Goal: Transaction & Acquisition: Book appointment/travel/reservation

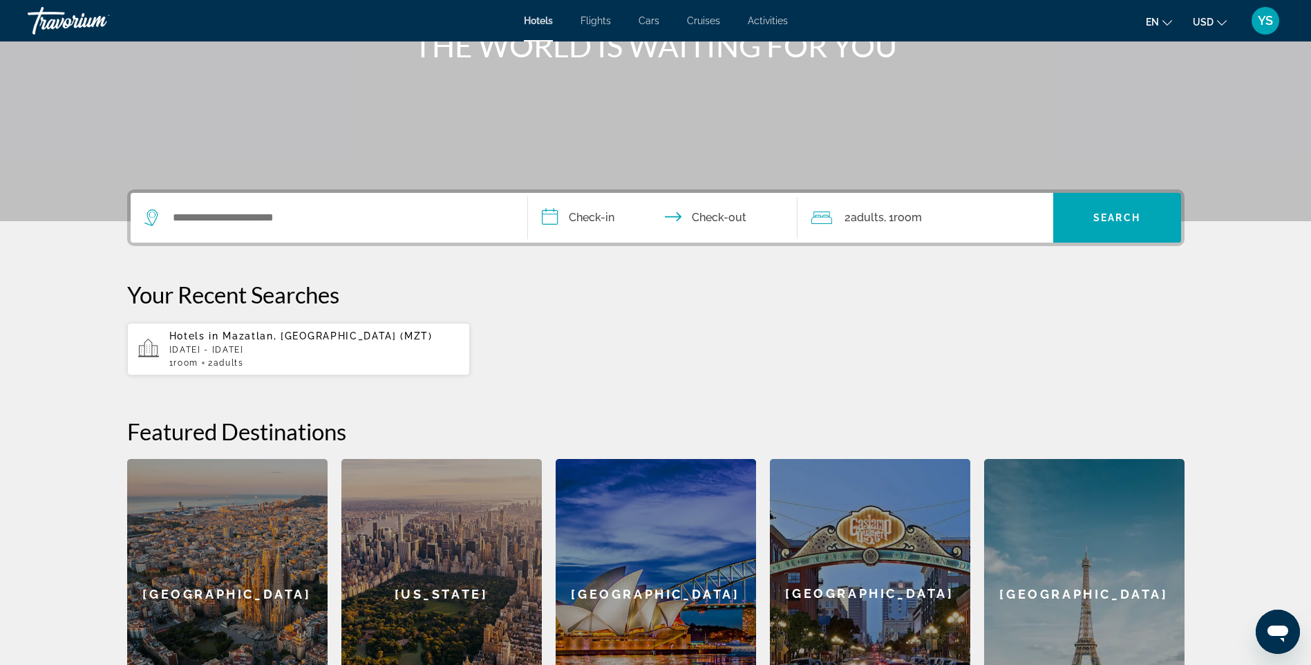
scroll to position [207, 0]
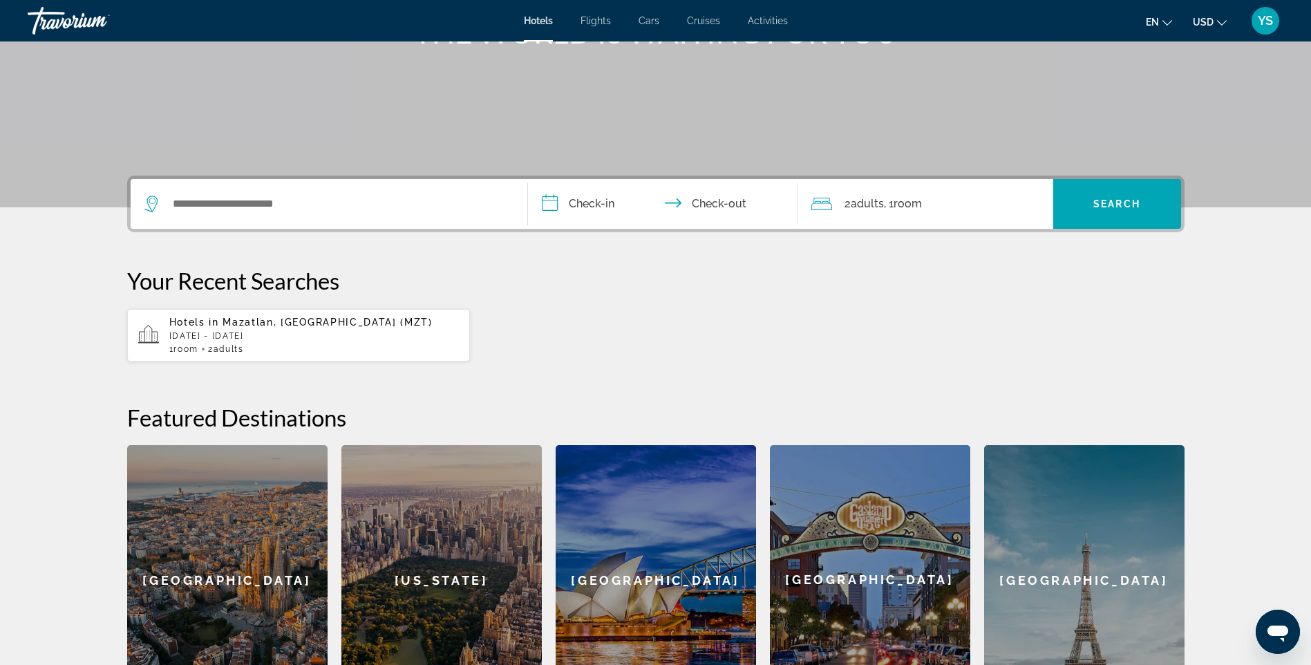
click at [262, 319] on span "Mazatlan, [GEOGRAPHIC_DATA] (MZT)" at bounding box center [326, 321] width 209 height 11
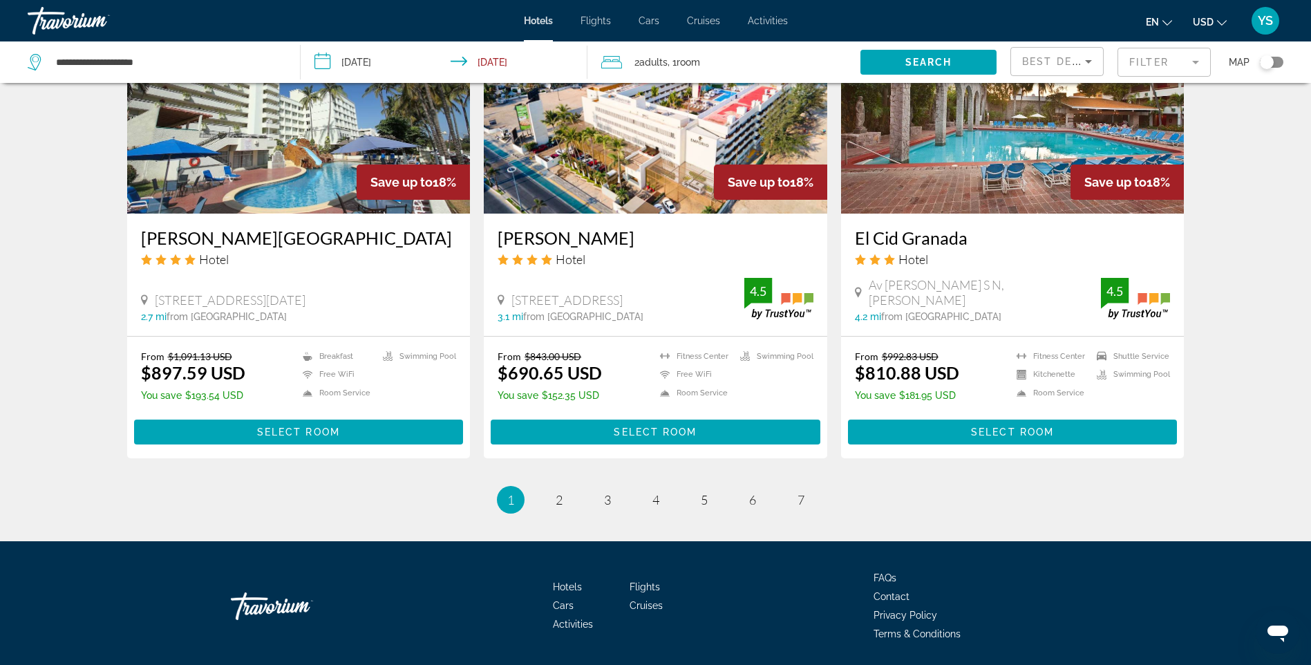
scroll to position [1662, 0]
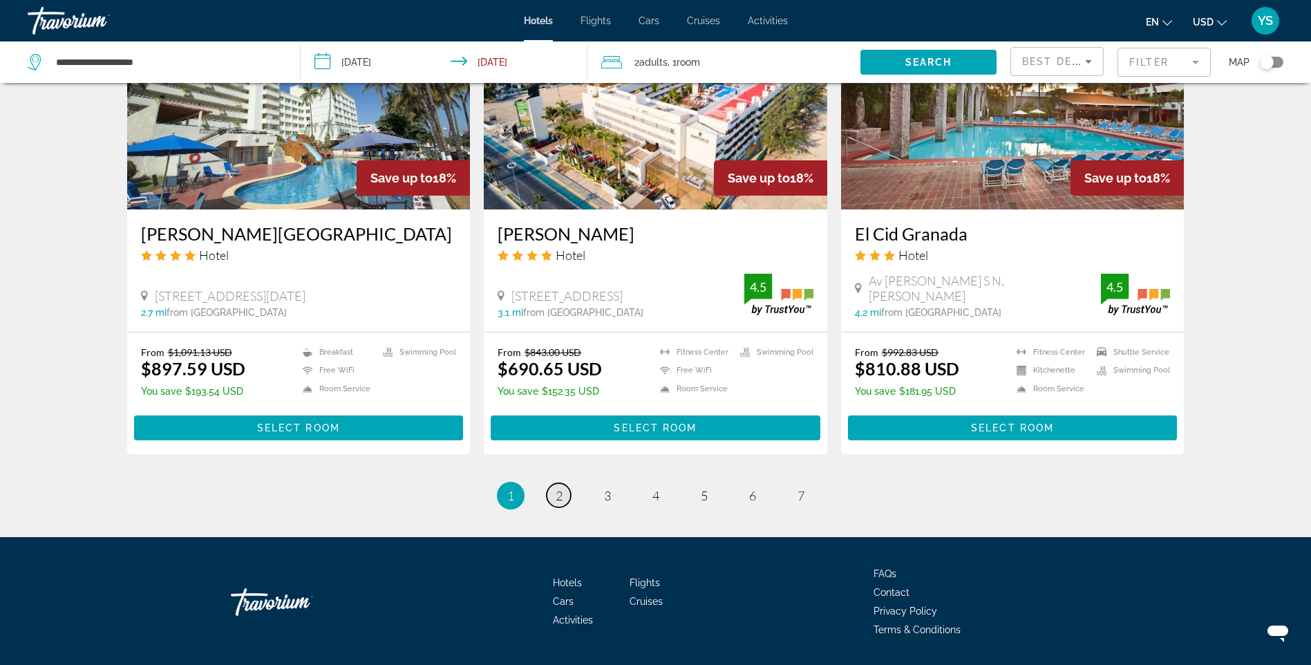
click at [560, 488] on span "2" at bounding box center [559, 495] width 7 height 15
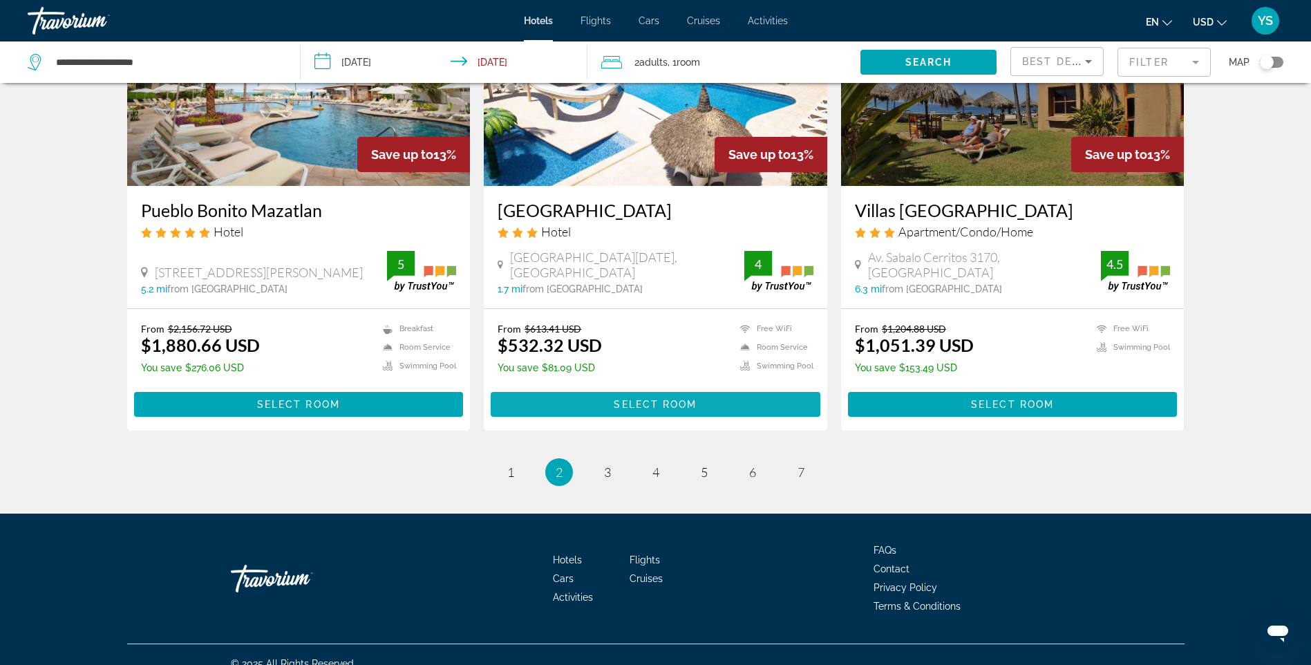
scroll to position [1668, 0]
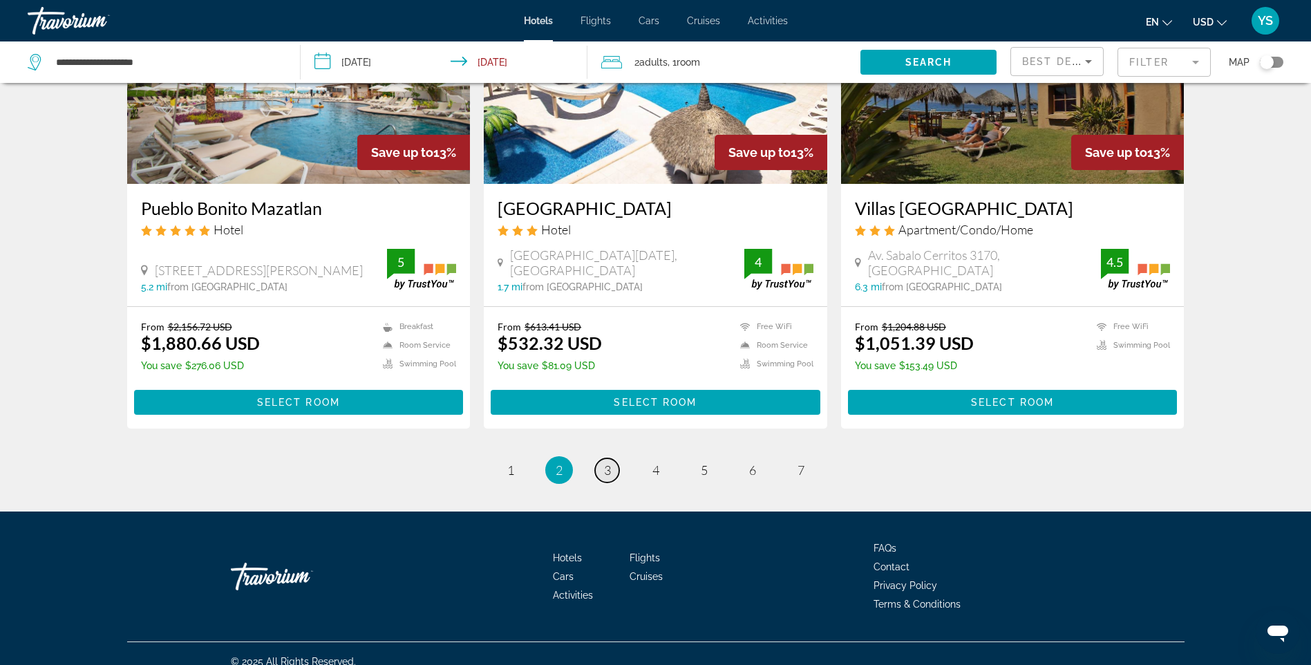
click at [604, 462] on span "3" at bounding box center [607, 469] width 7 height 15
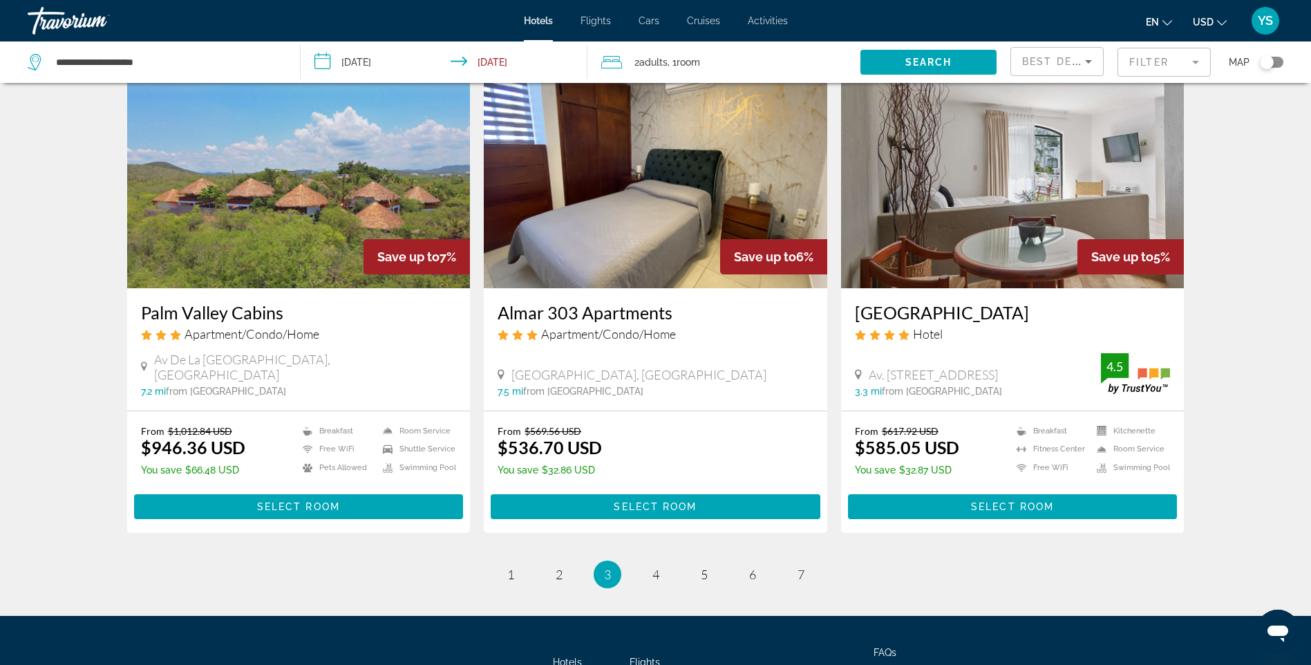
scroll to position [1689, 0]
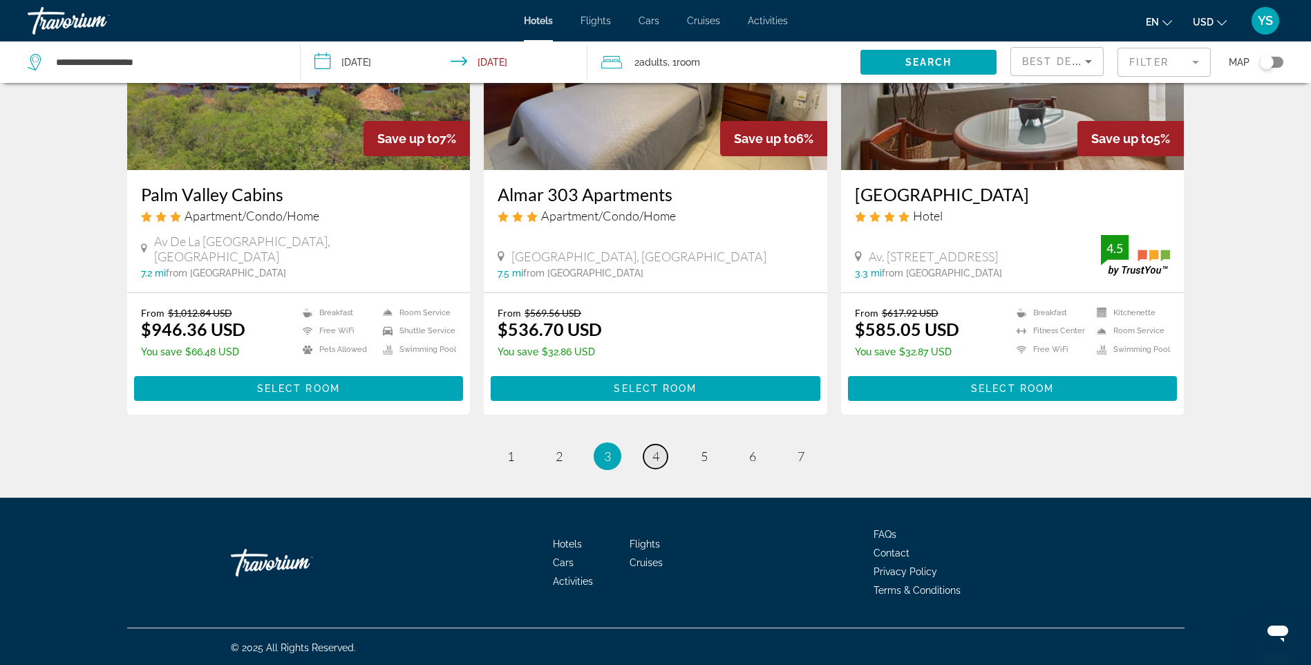
click at [653, 450] on span "4" at bounding box center [655, 455] width 7 height 15
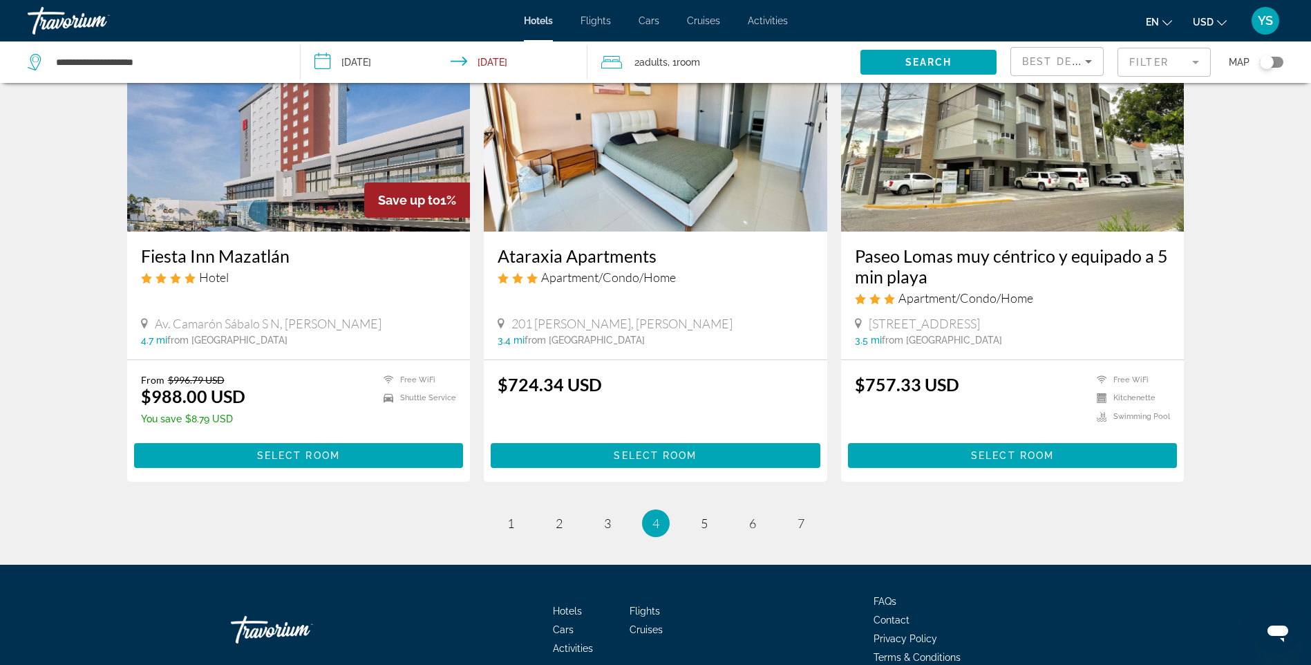
scroll to position [1674, 0]
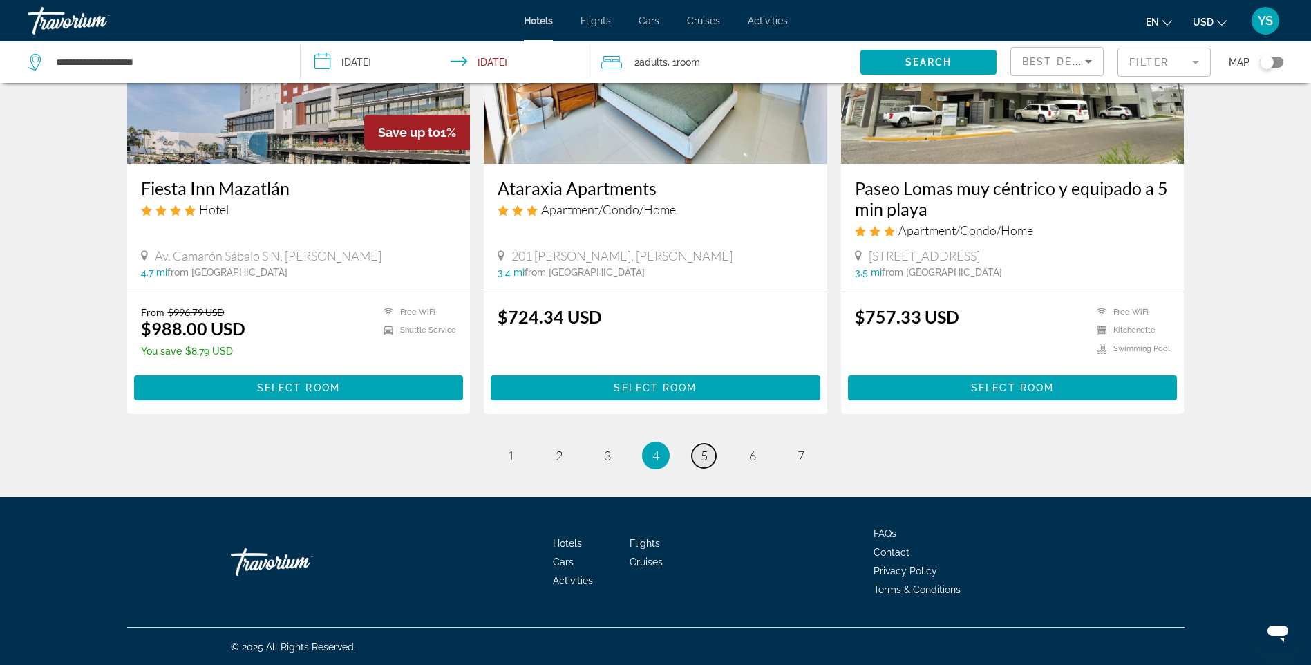
click at [706, 452] on span "5" at bounding box center [704, 455] width 7 height 15
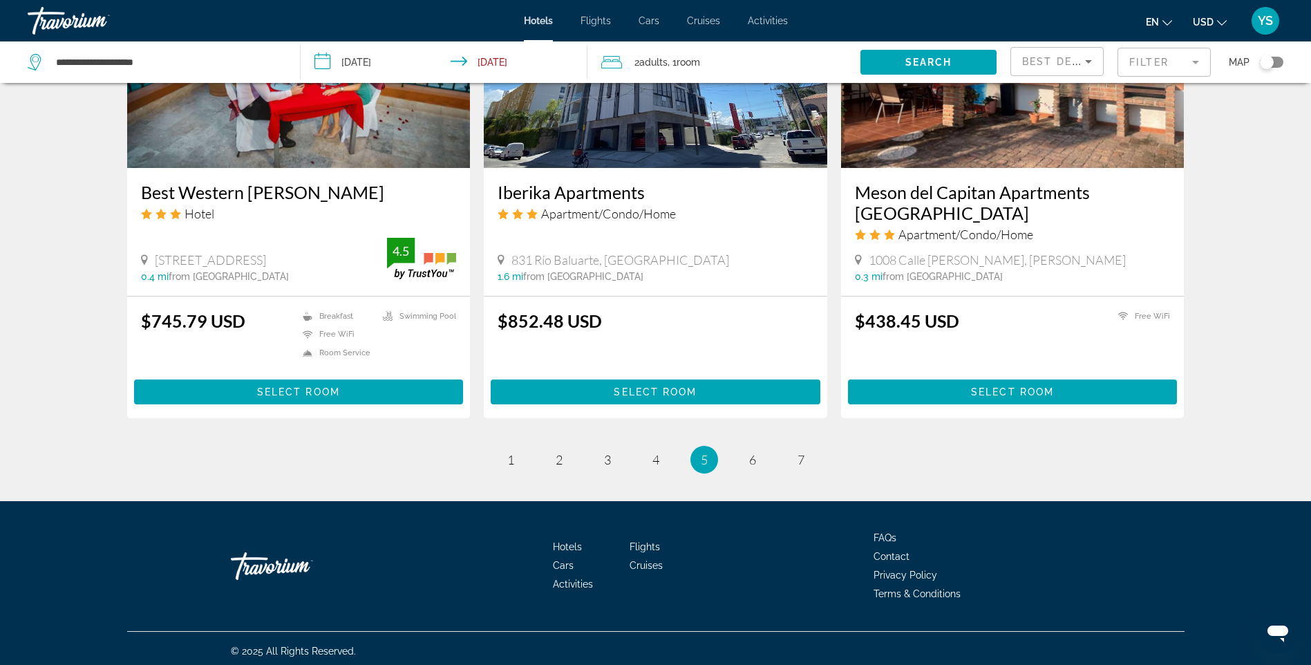
scroll to position [1669, 0]
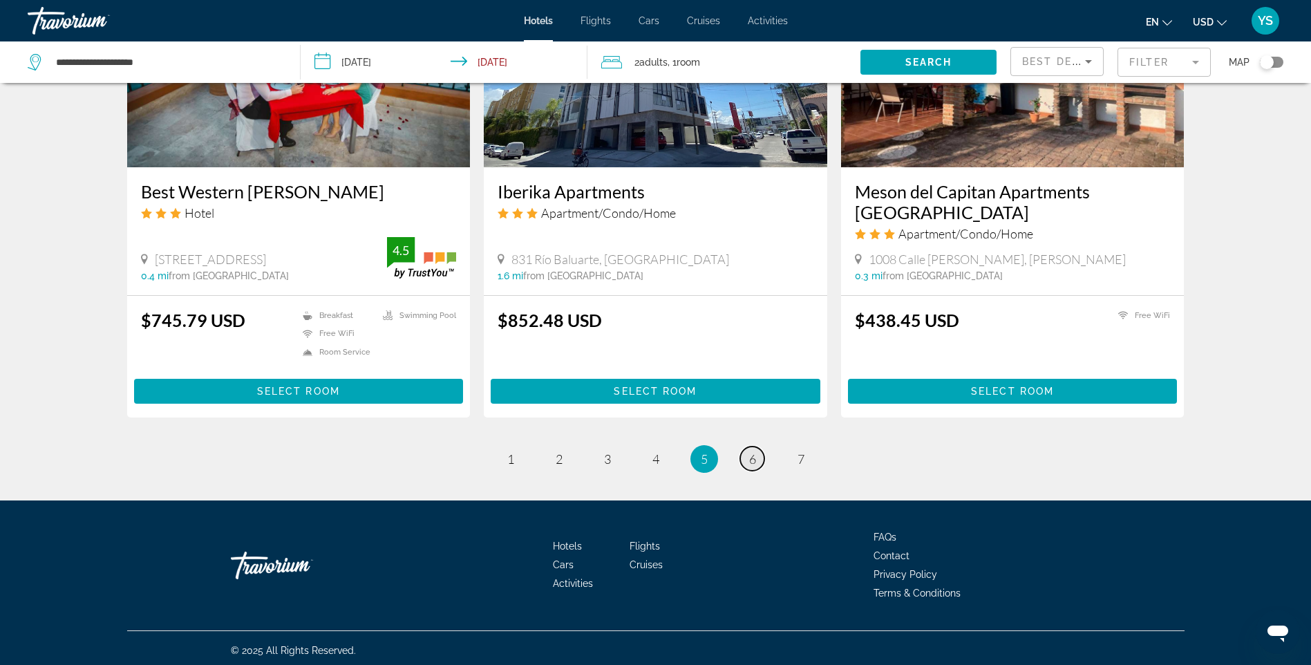
click at [752, 451] on span "6" at bounding box center [752, 458] width 7 height 15
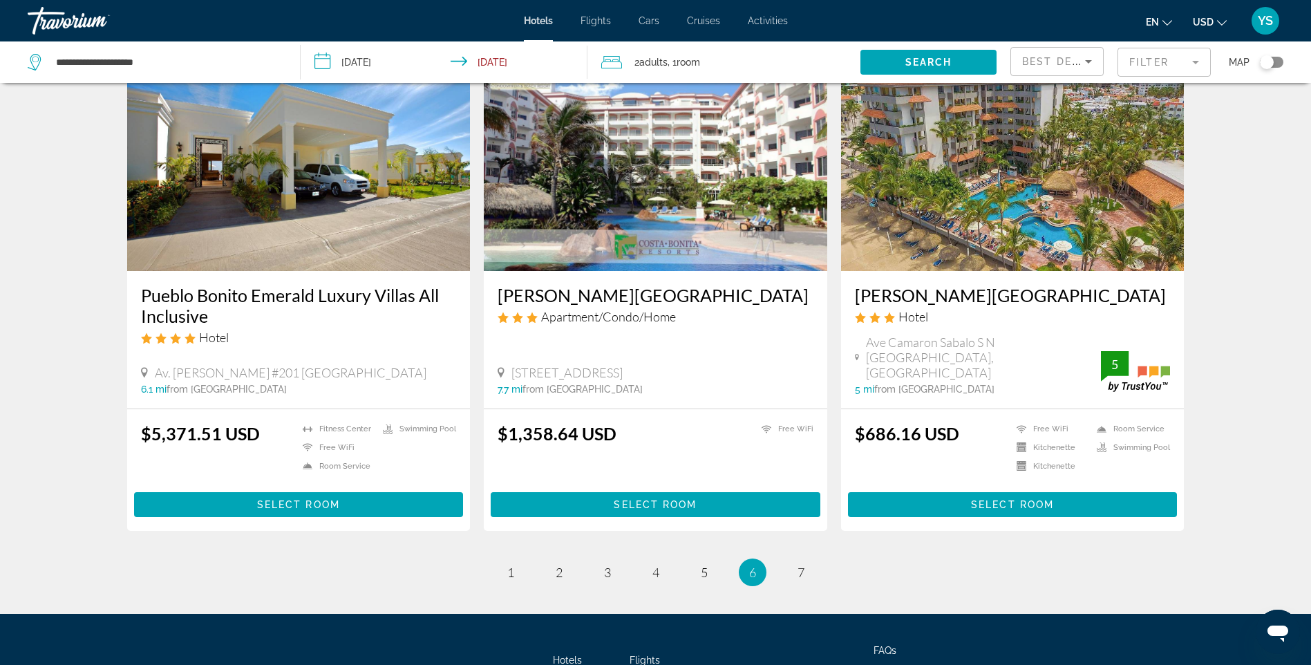
scroll to position [1674, 0]
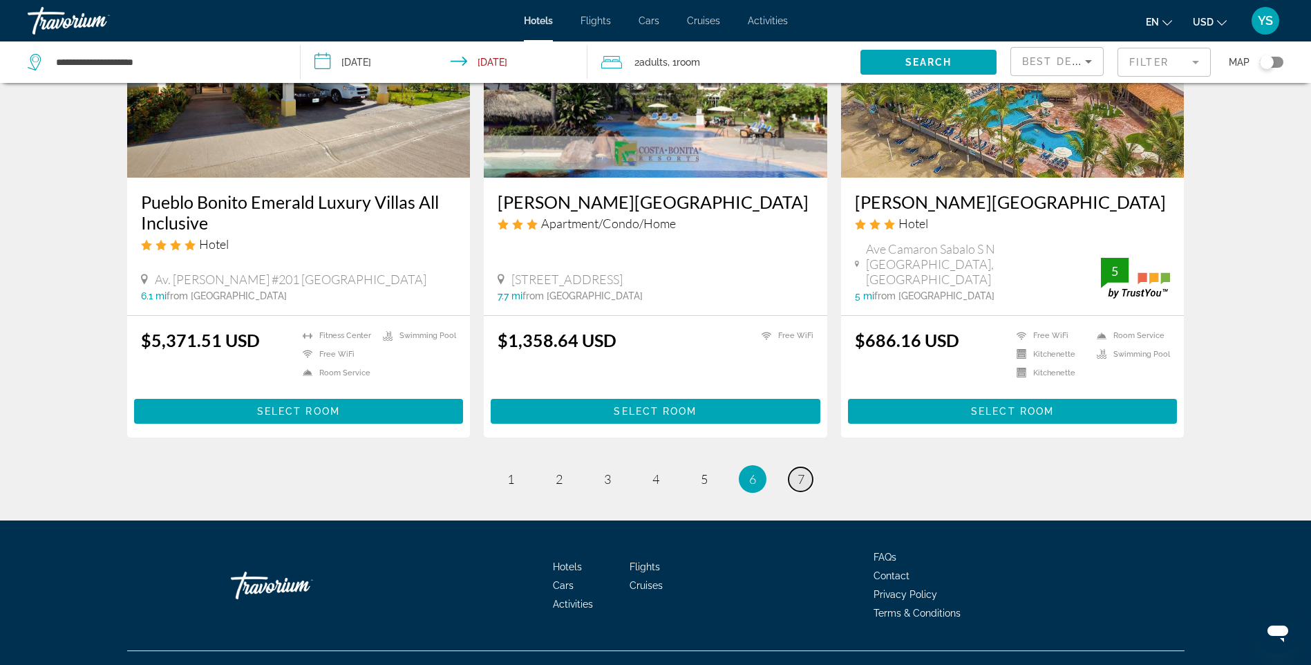
click at [801, 471] on span "7" at bounding box center [800, 478] width 7 height 15
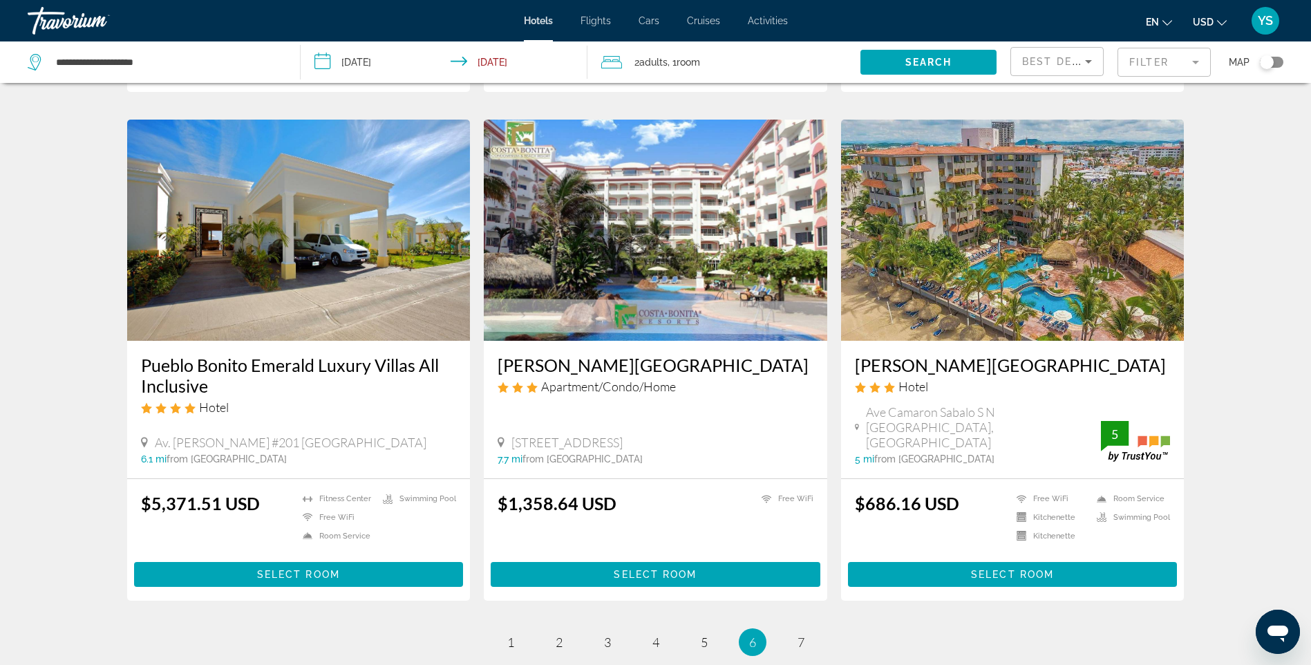
scroll to position [1658, 0]
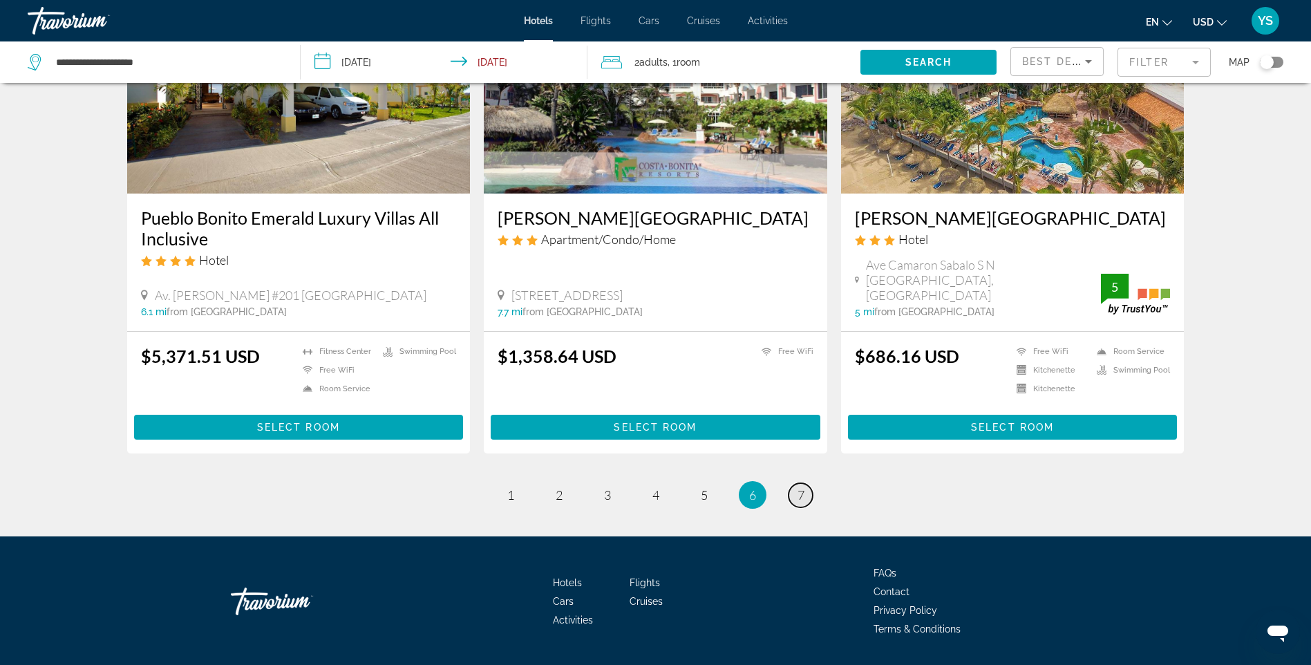
click at [798, 487] on span "7" at bounding box center [800, 494] width 7 height 15
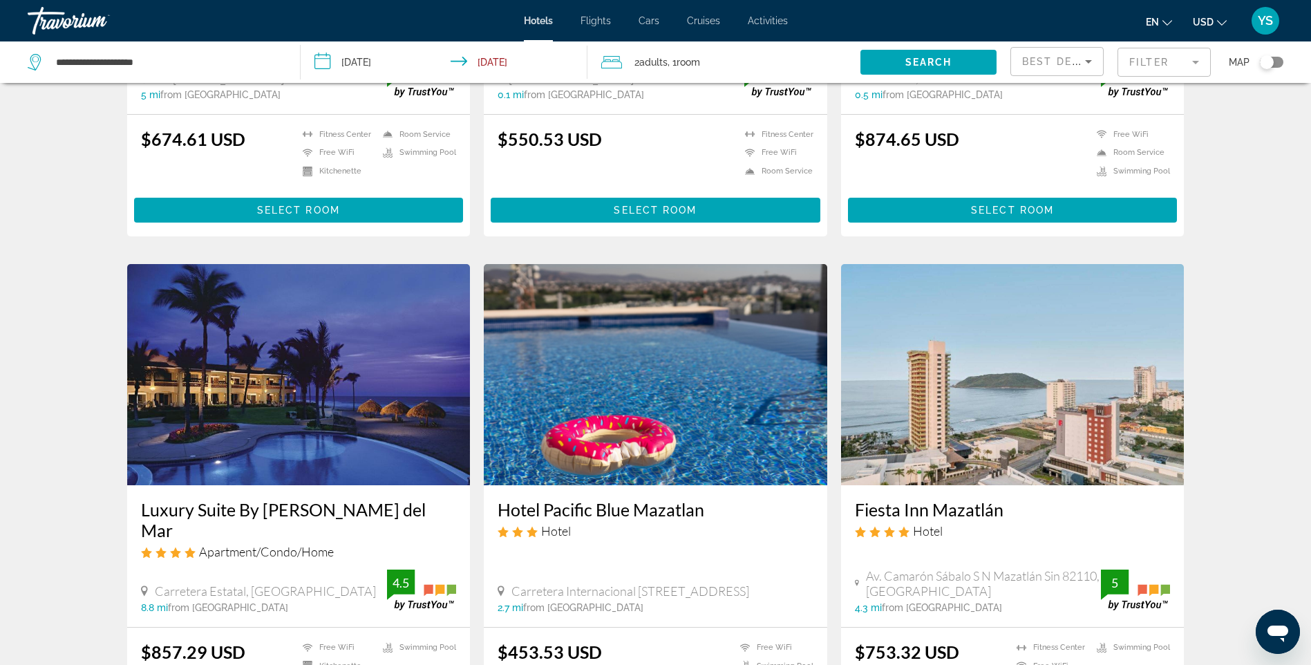
scroll to position [484, 0]
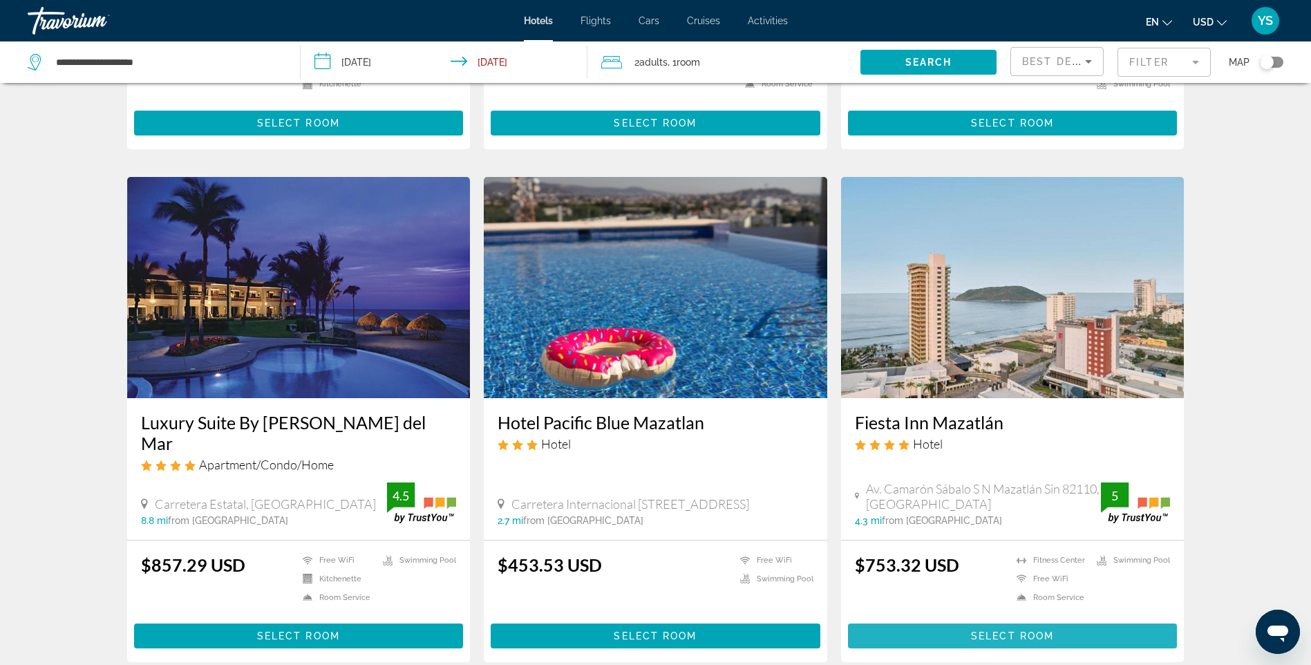
click at [1003, 630] on span "Select Room" at bounding box center [1012, 635] width 83 height 11
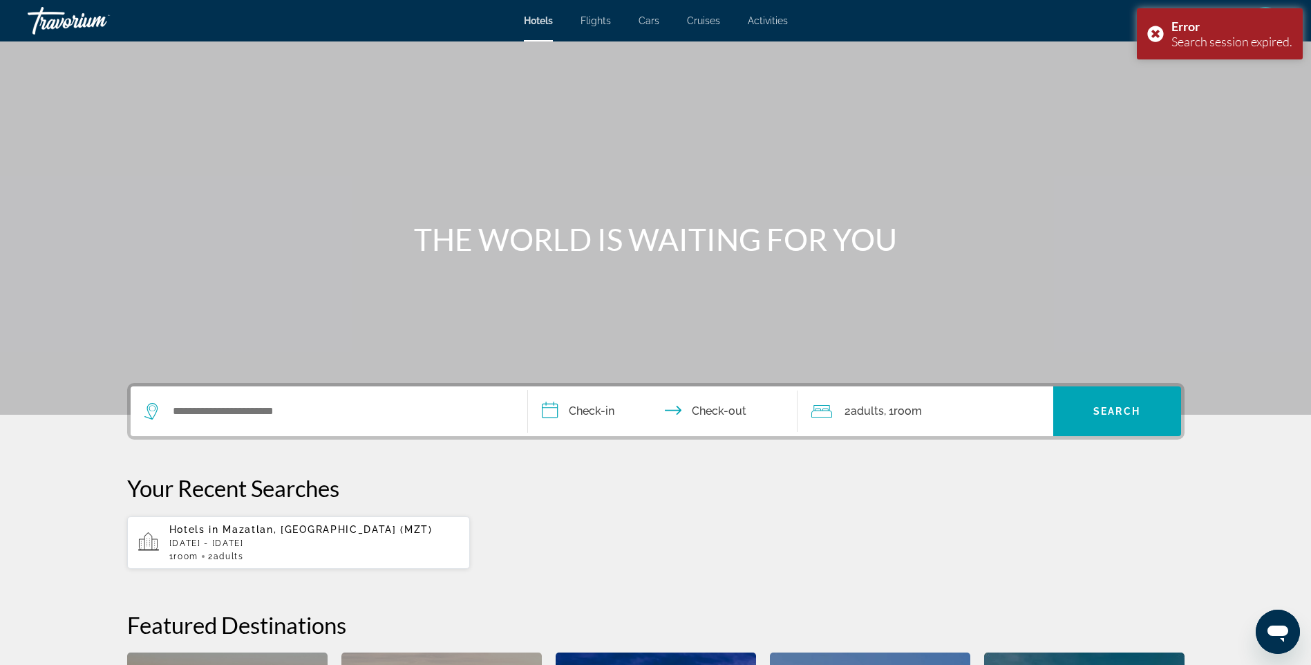
click at [245, 533] on span "Mazatlan, [GEOGRAPHIC_DATA] (MZT)" at bounding box center [326, 529] width 209 height 11
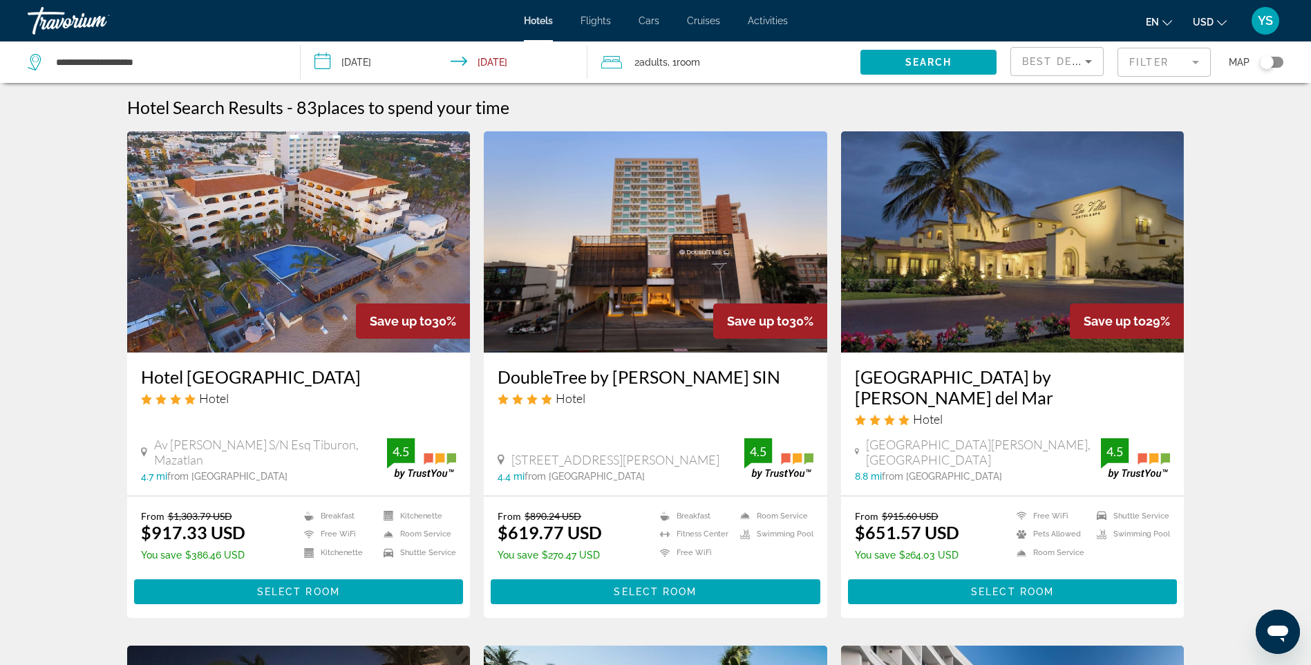
scroll to position [276, 0]
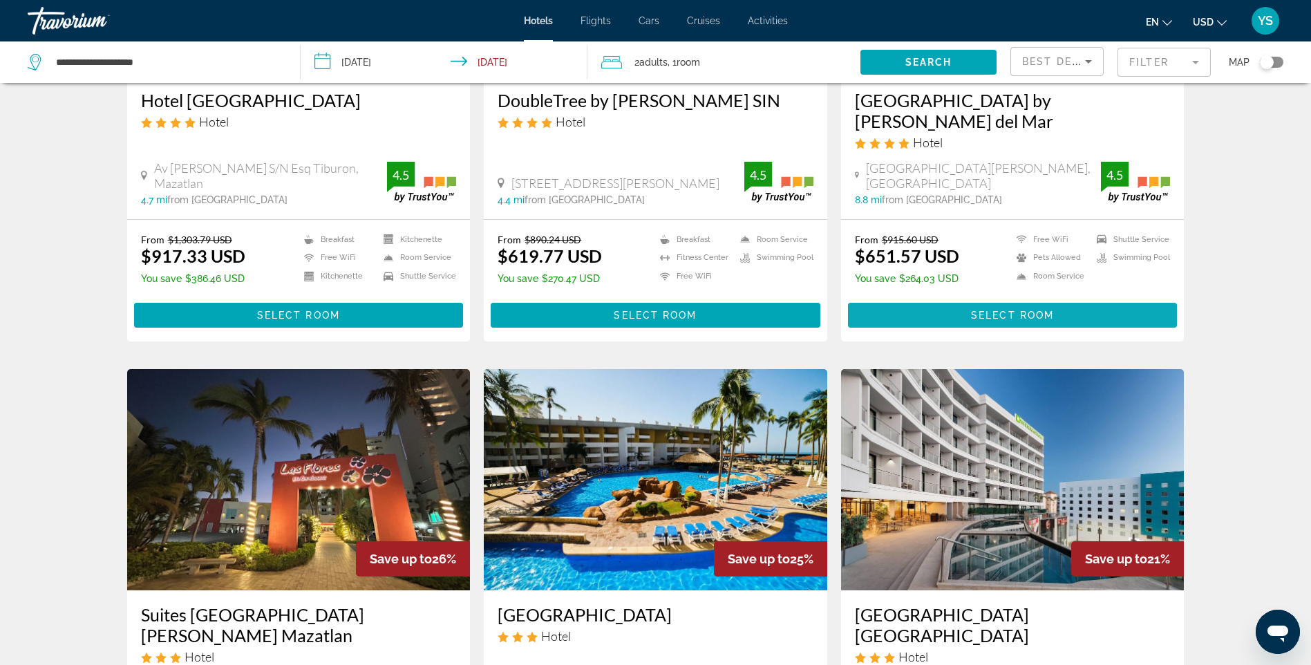
click at [987, 310] on span "Select Room" at bounding box center [1012, 315] width 83 height 11
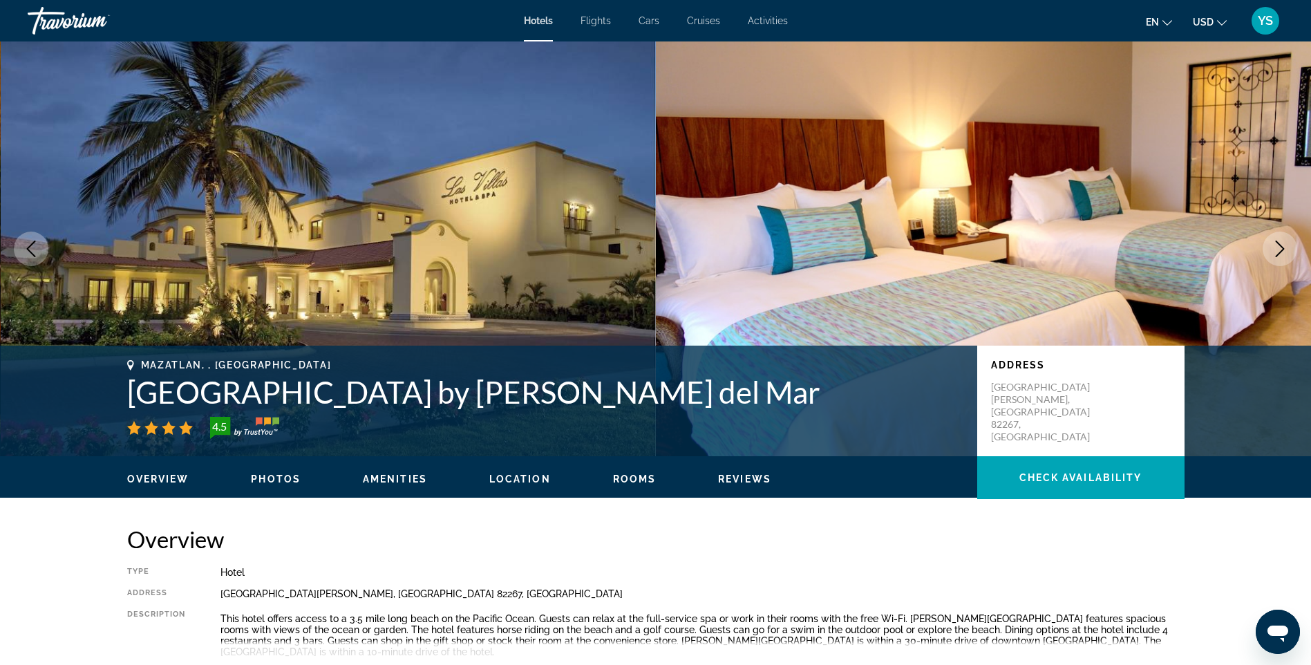
click at [1280, 240] on button "Next image" at bounding box center [1279, 248] width 35 height 35
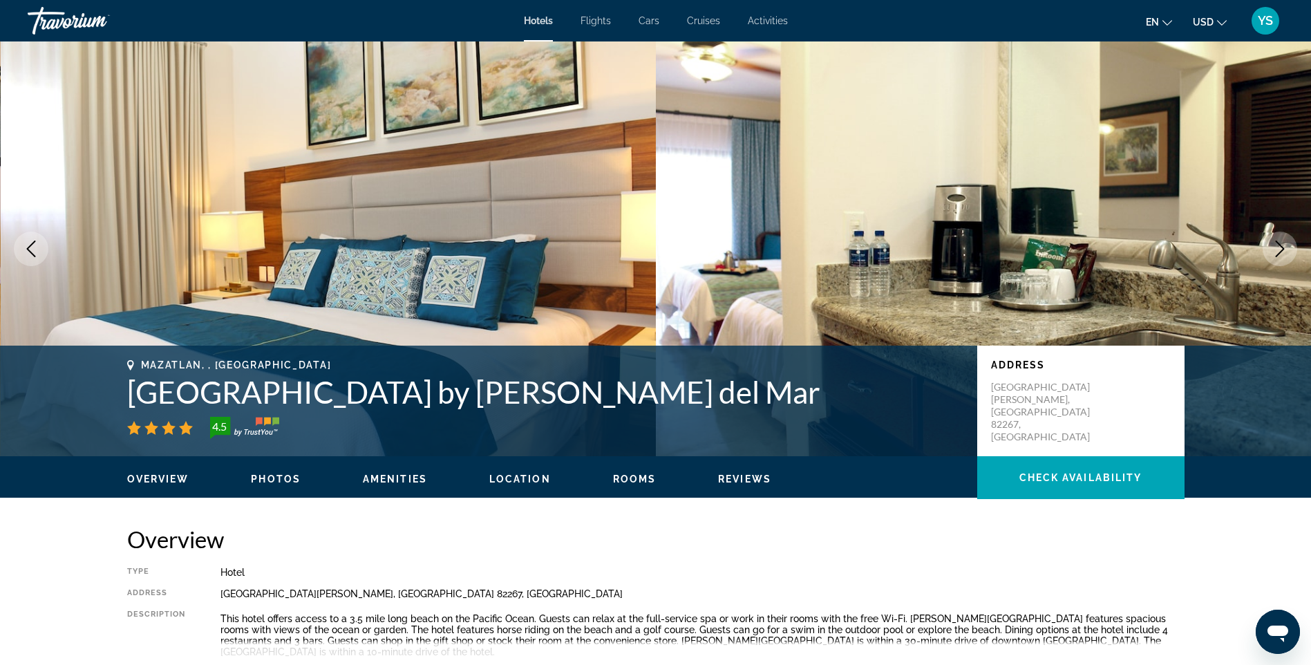
click at [1278, 242] on icon "Next image" at bounding box center [1279, 248] width 17 height 17
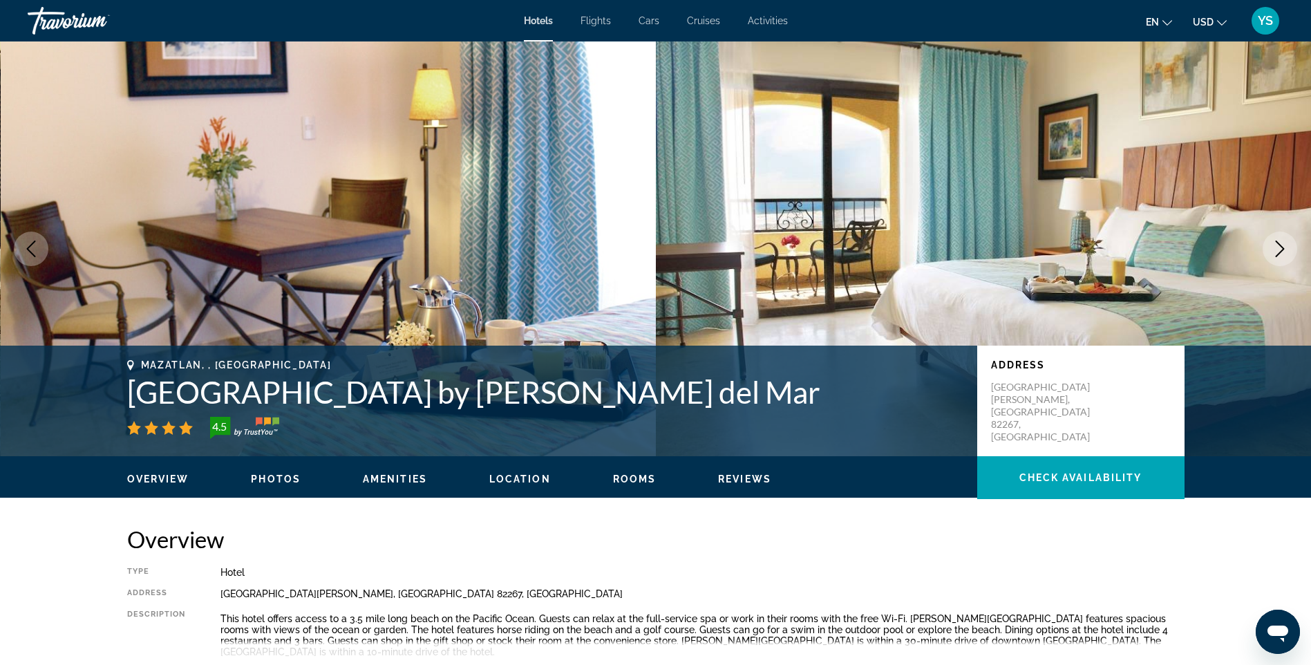
click at [1271, 248] on icon "Next image" at bounding box center [1279, 248] width 17 height 17
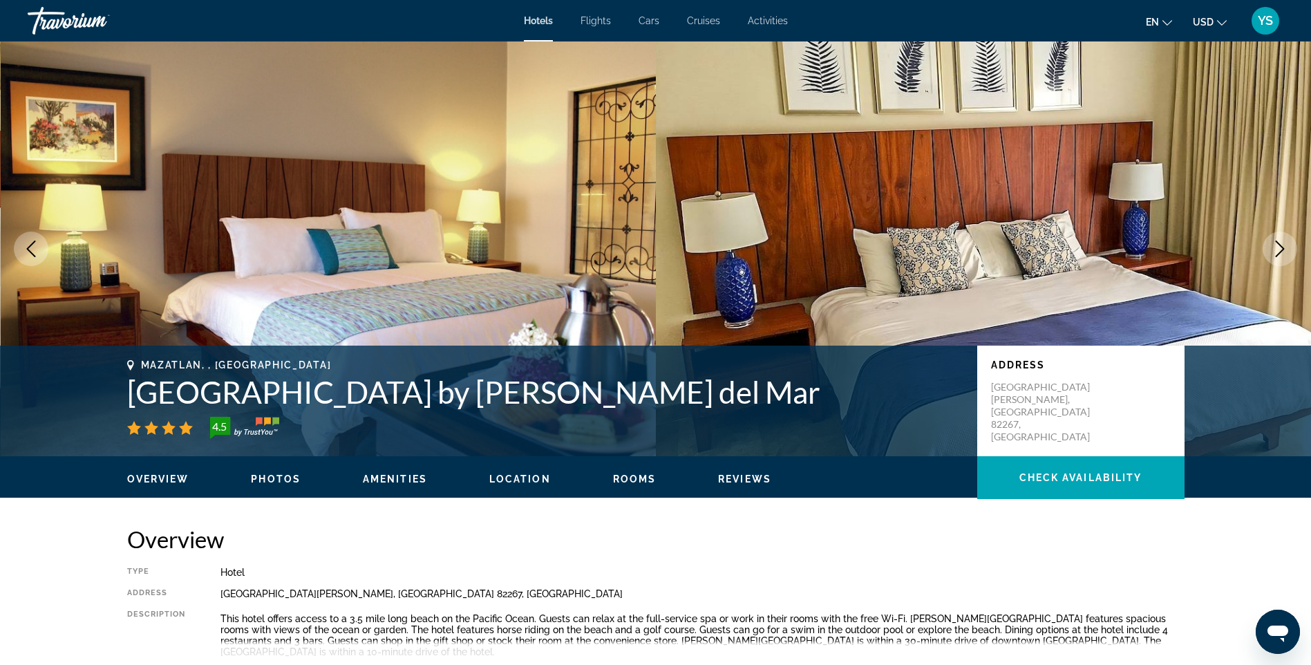
click at [1284, 241] on icon "Next image" at bounding box center [1279, 248] width 17 height 17
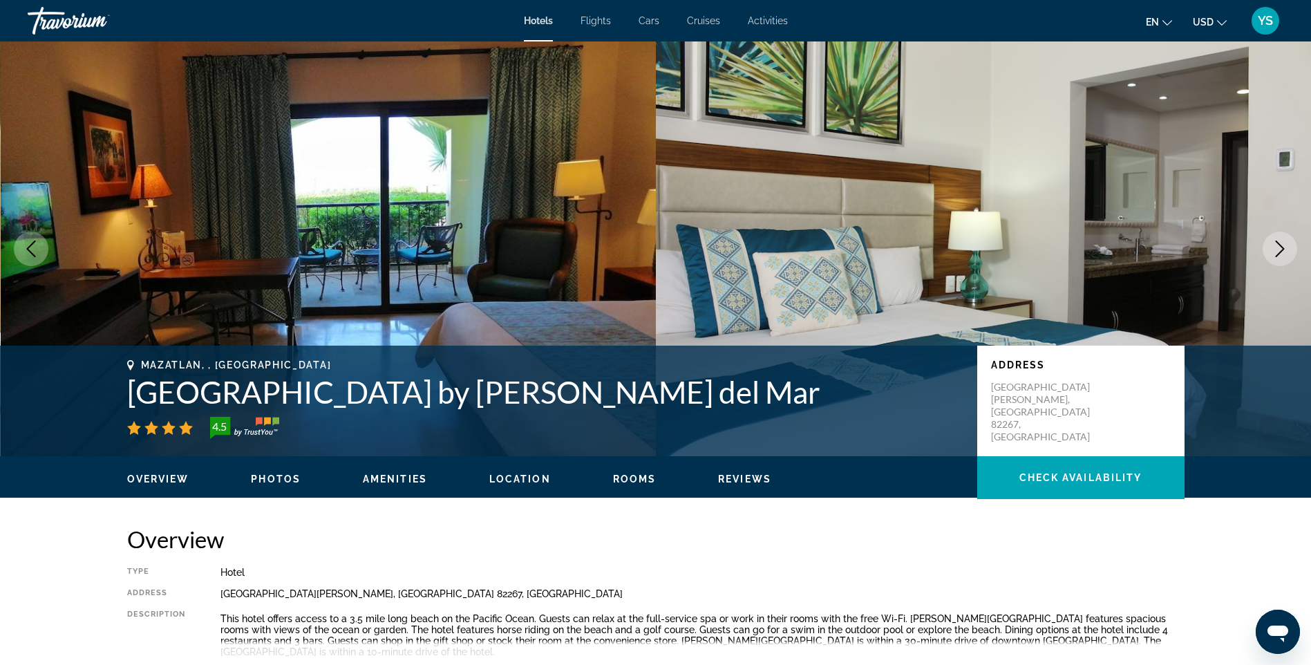
click at [1278, 249] on icon "Next image" at bounding box center [1279, 248] width 17 height 17
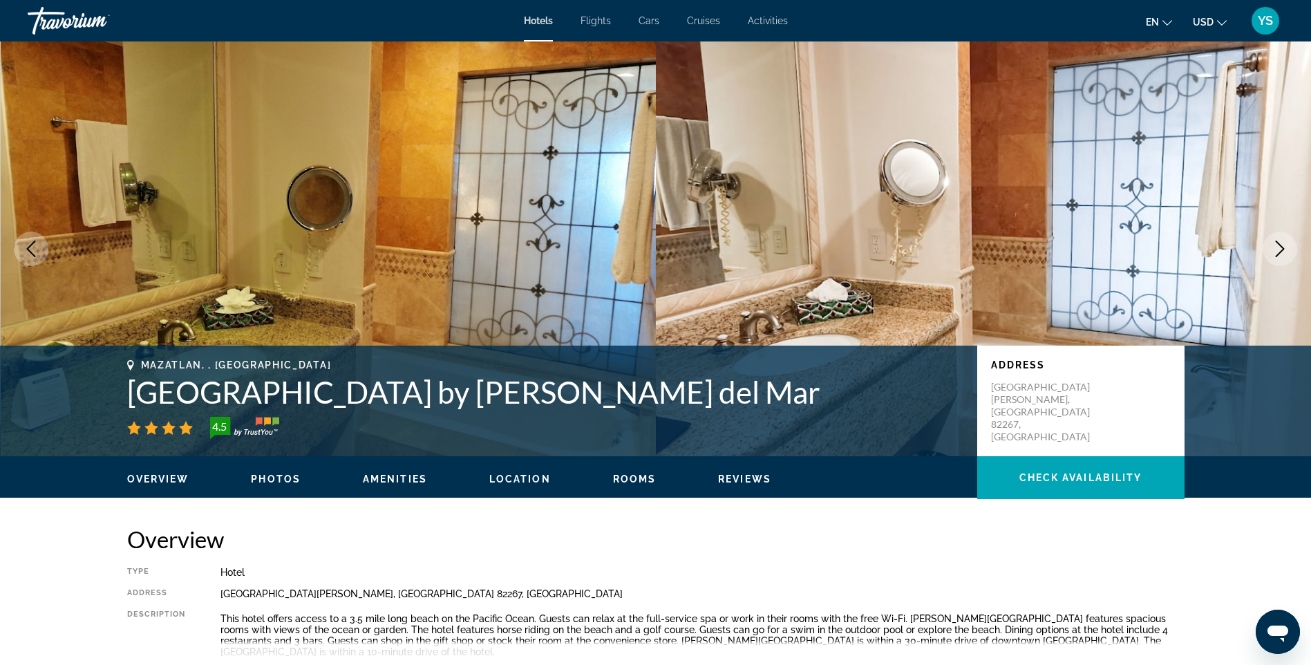
click at [1277, 249] on icon "Next image" at bounding box center [1279, 248] width 17 height 17
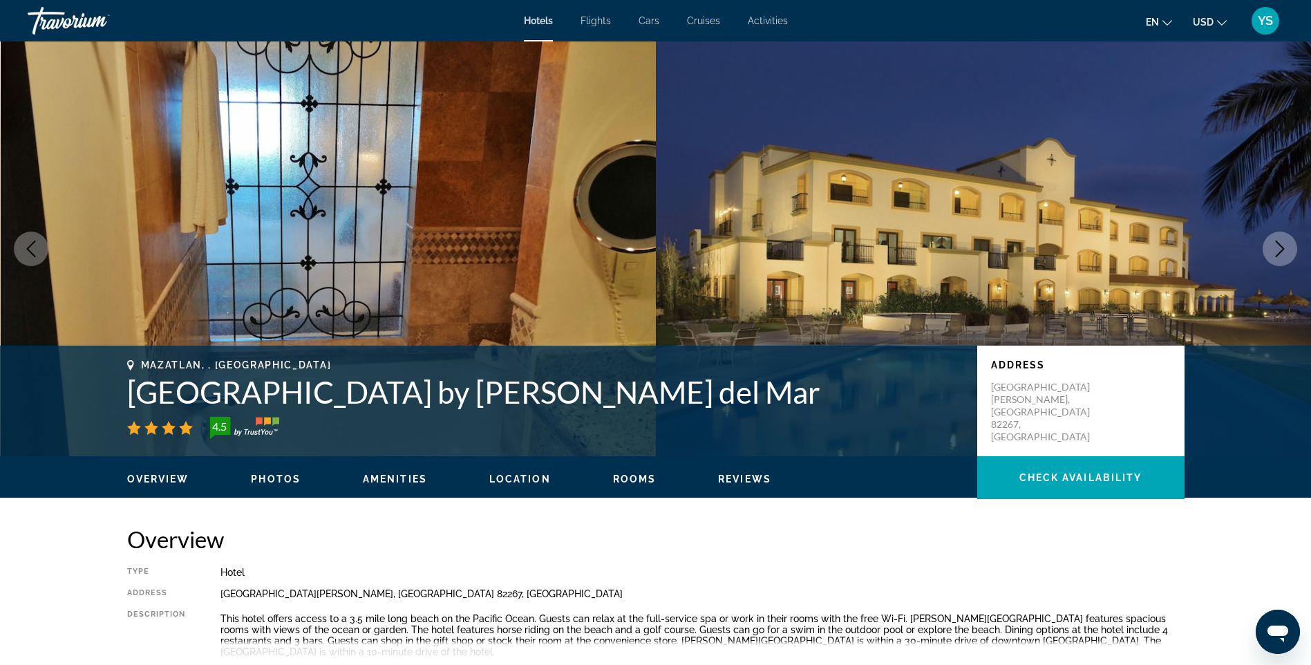
click at [1278, 249] on icon "Next image" at bounding box center [1279, 248] width 17 height 17
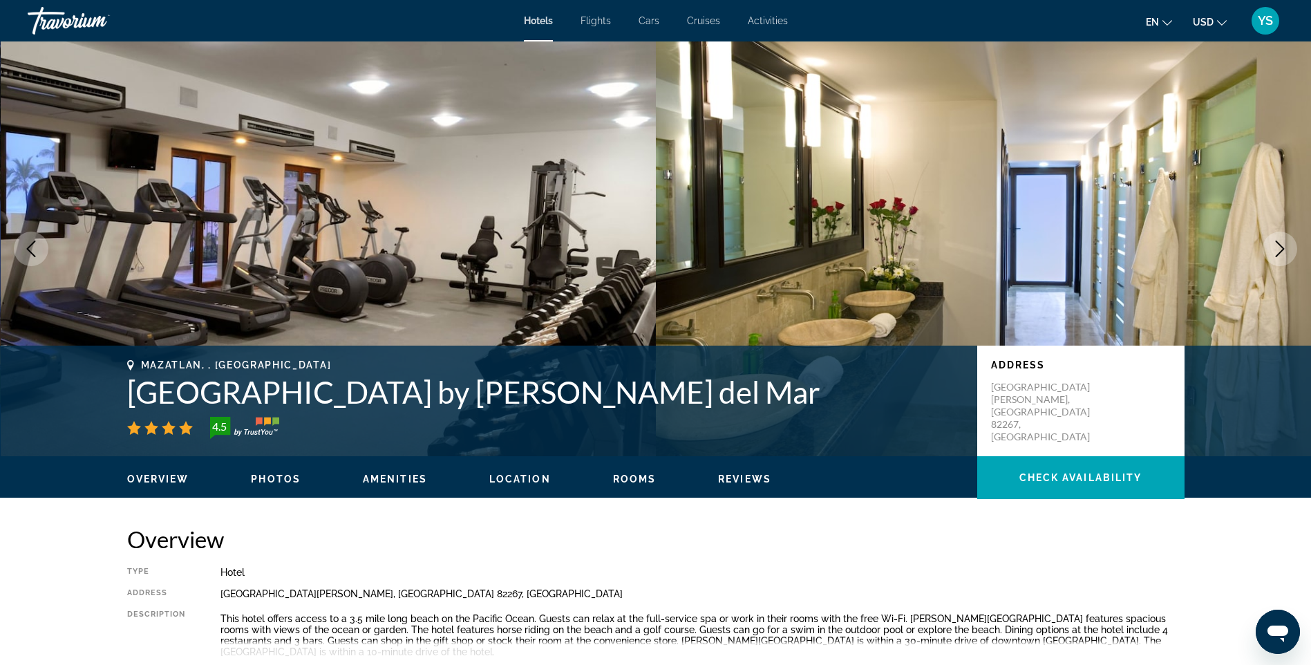
click at [1287, 245] on icon "Next image" at bounding box center [1279, 248] width 17 height 17
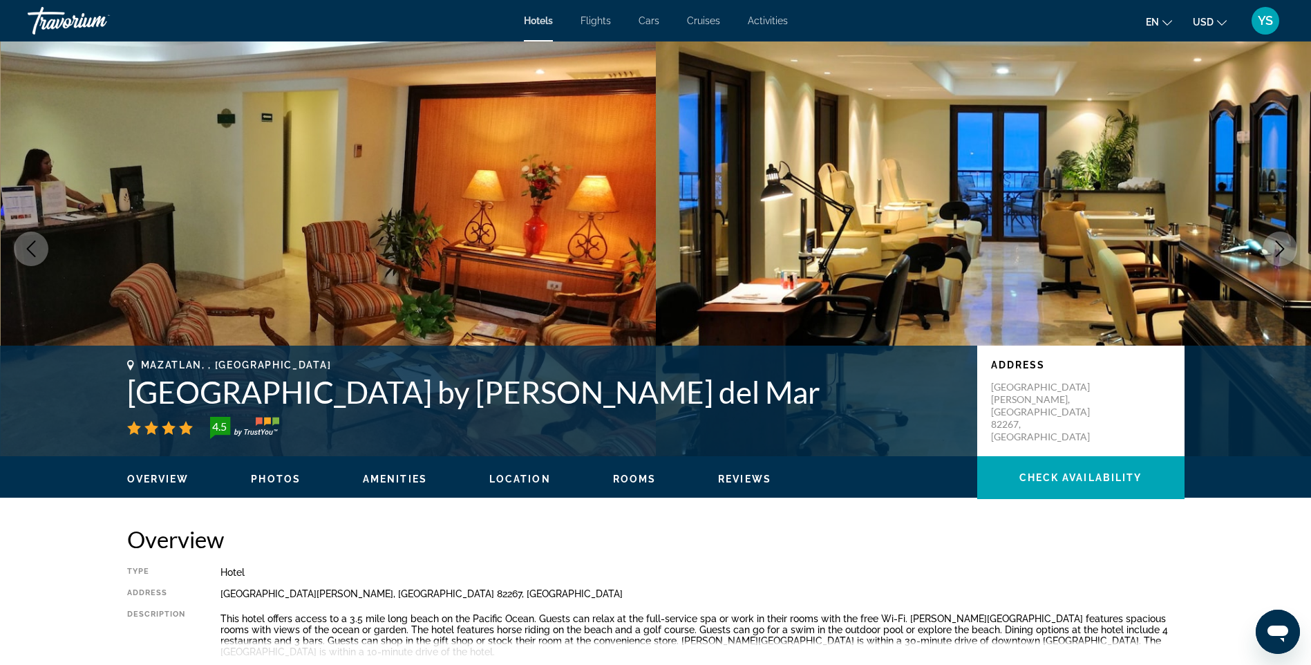
click at [1280, 247] on icon "Next image" at bounding box center [1279, 248] width 17 height 17
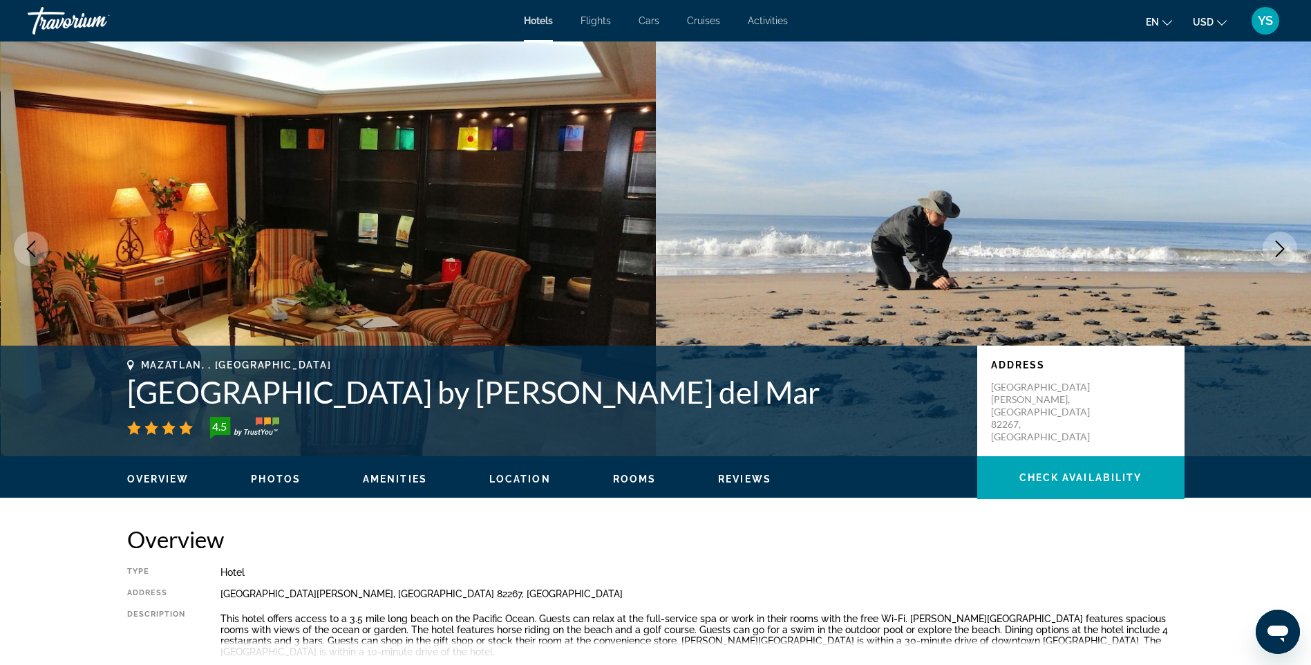
click at [1283, 242] on icon "Next image" at bounding box center [1279, 248] width 17 height 17
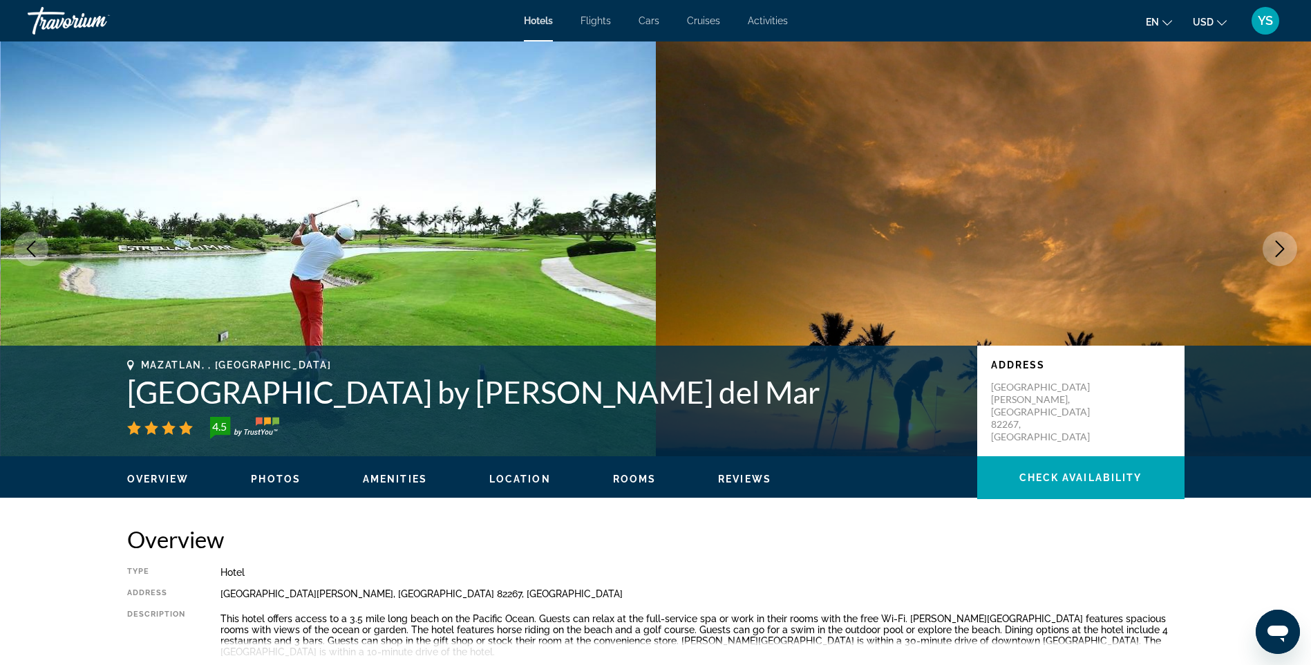
click at [1276, 246] on icon "Next image" at bounding box center [1279, 248] width 17 height 17
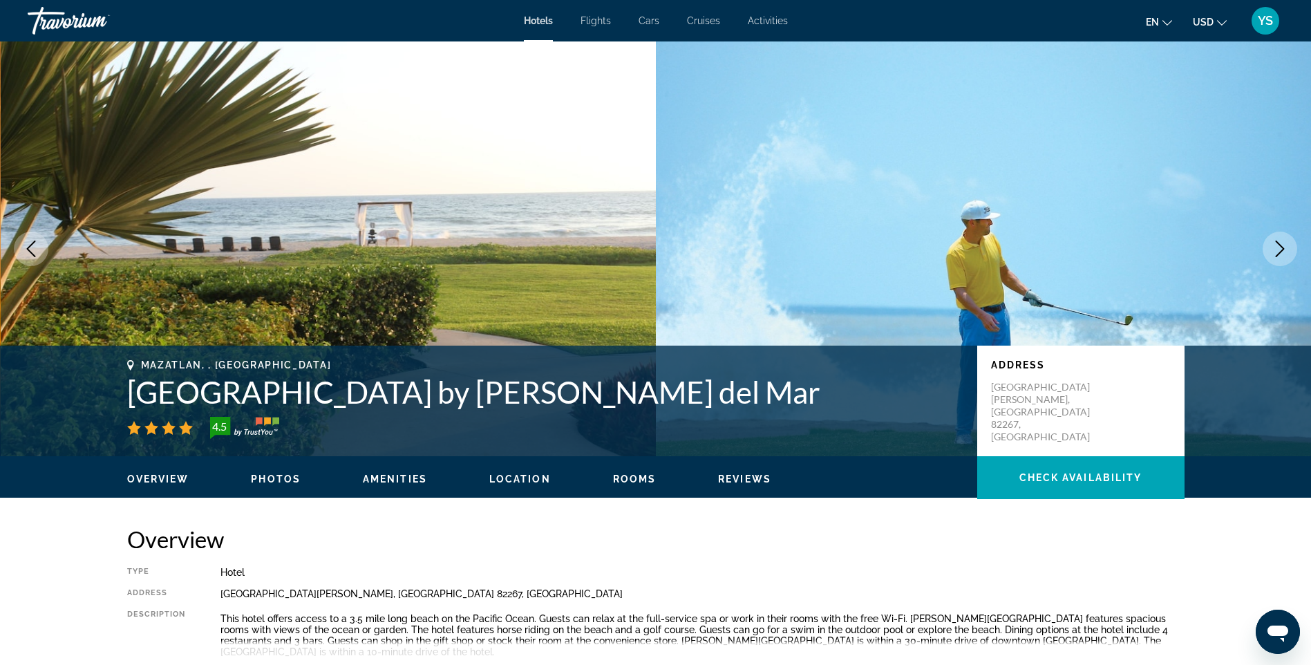
click at [1275, 243] on icon "Next image" at bounding box center [1279, 248] width 17 height 17
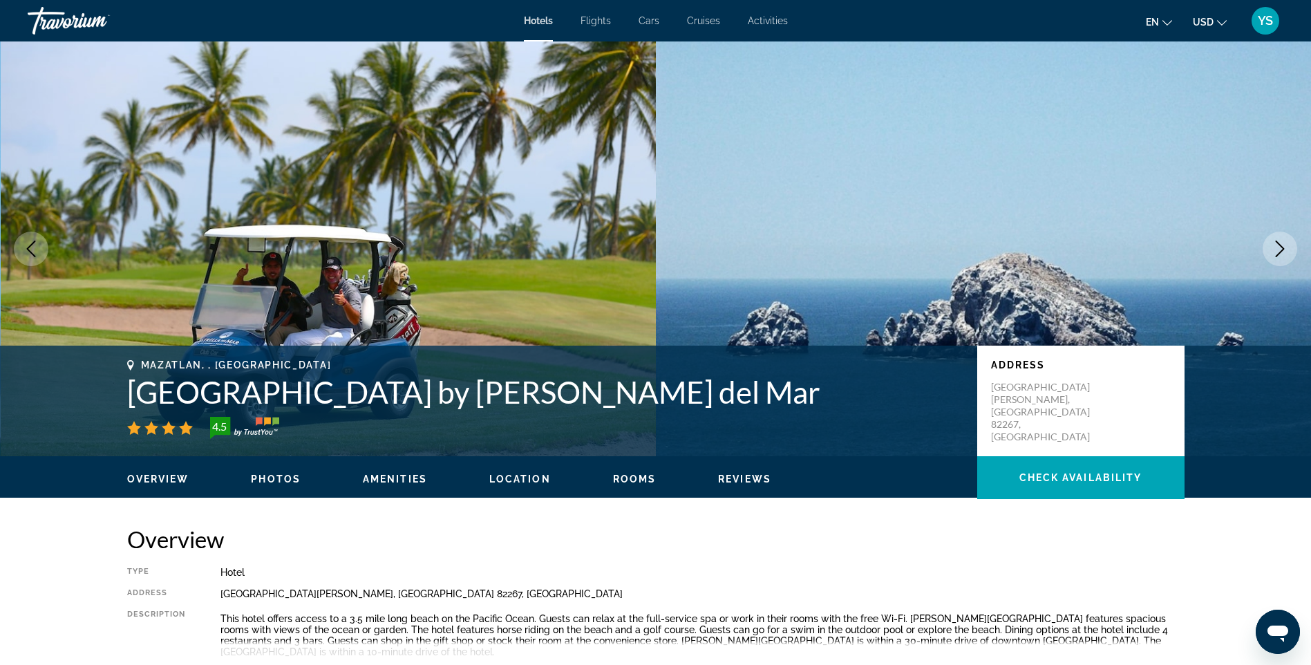
click at [1282, 247] on icon "Next image" at bounding box center [1279, 248] width 17 height 17
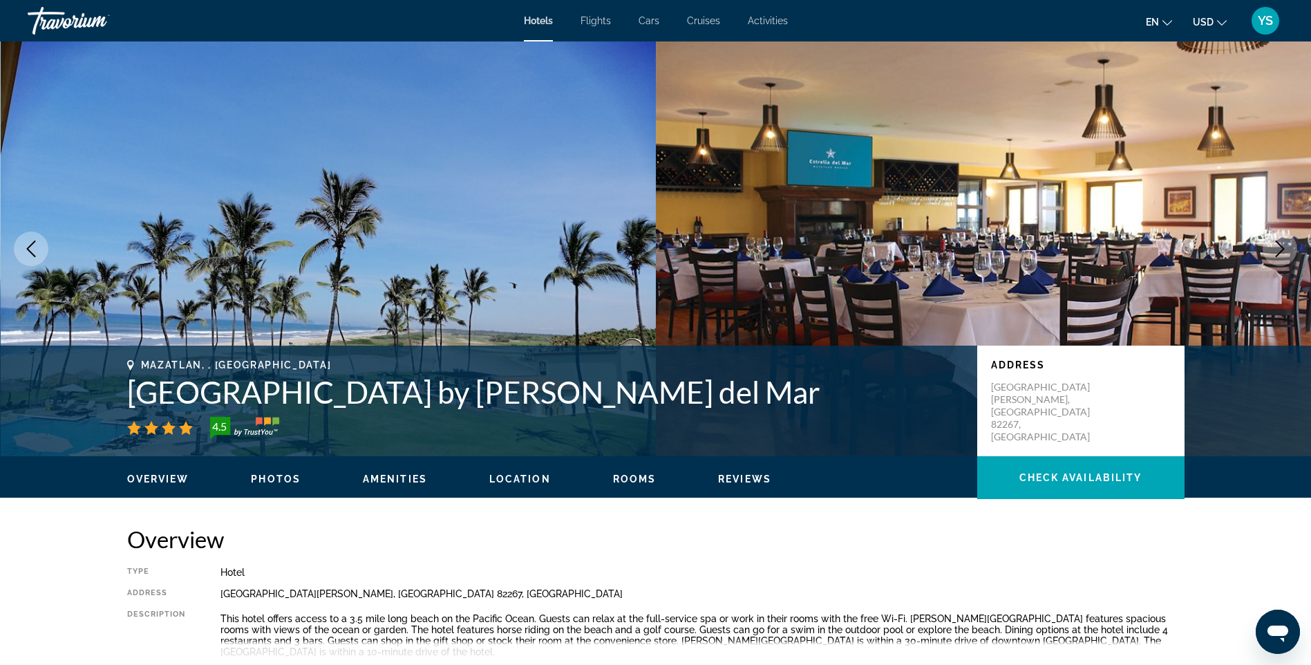
click at [1278, 248] on icon "Next image" at bounding box center [1279, 248] width 17 height 17
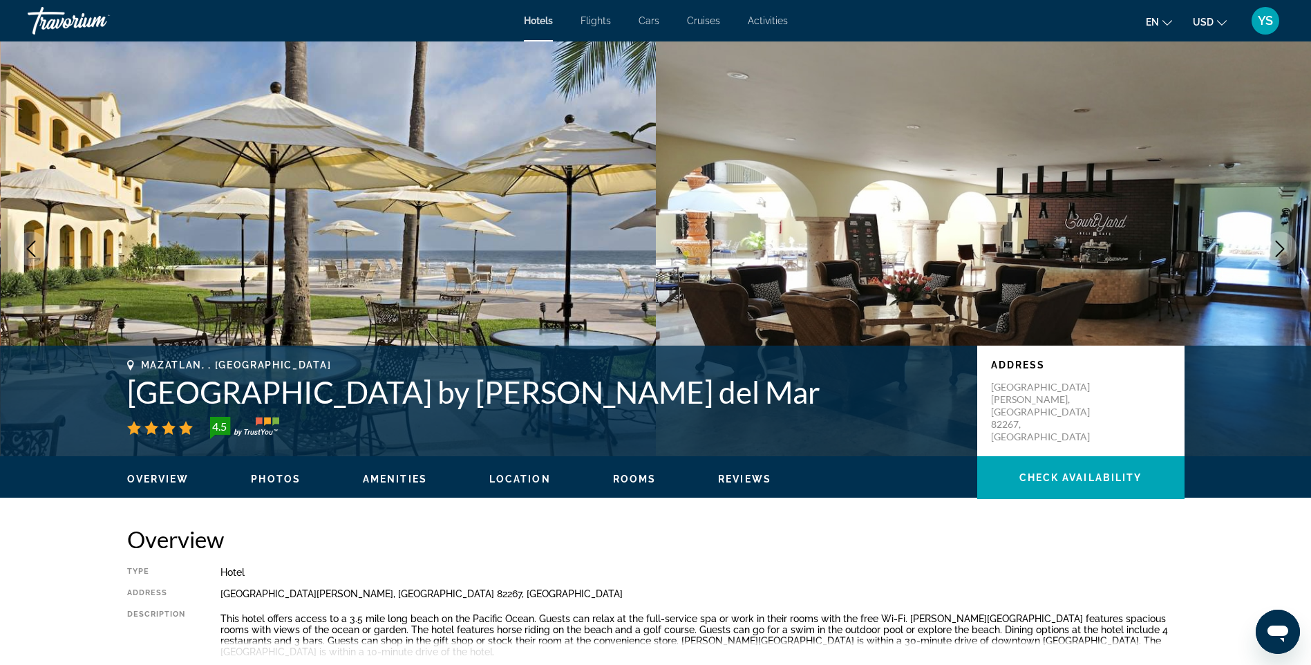
click at [1284, 247] on icon "Next image" at bounding box center [1279, 248] width 17 height 17
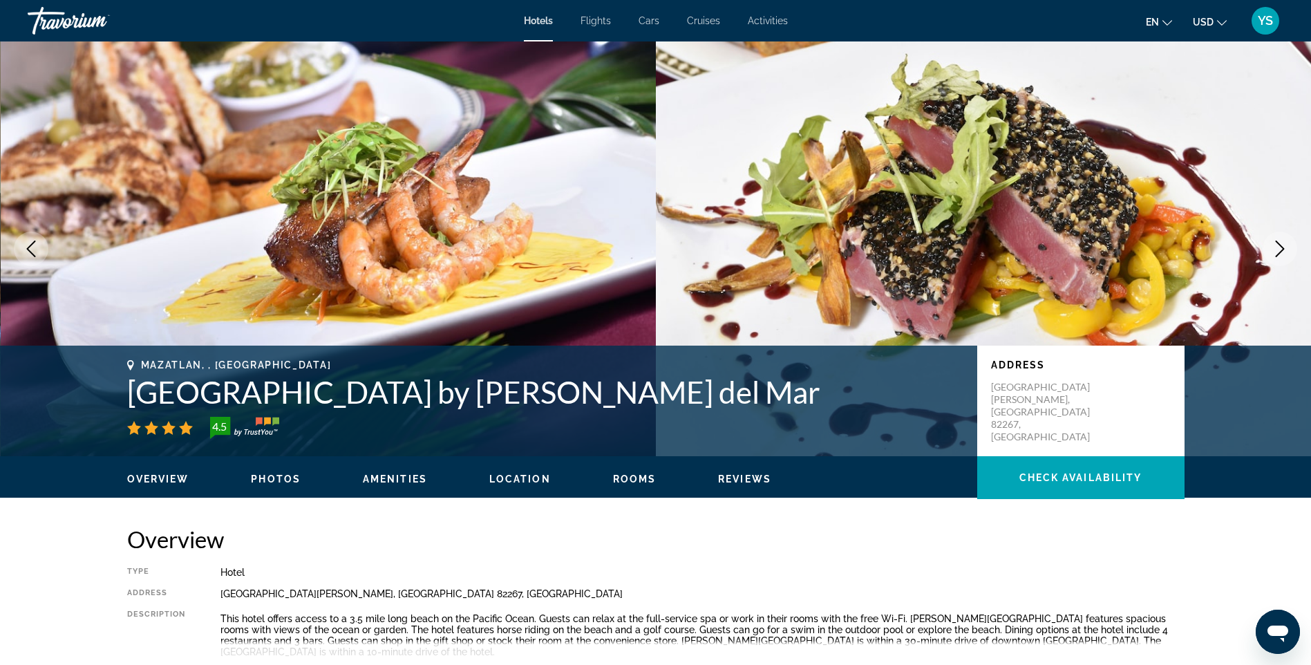
click at [1279, 246] on icon "Next image" at bounding box center [1279, 248] width 17 height 17
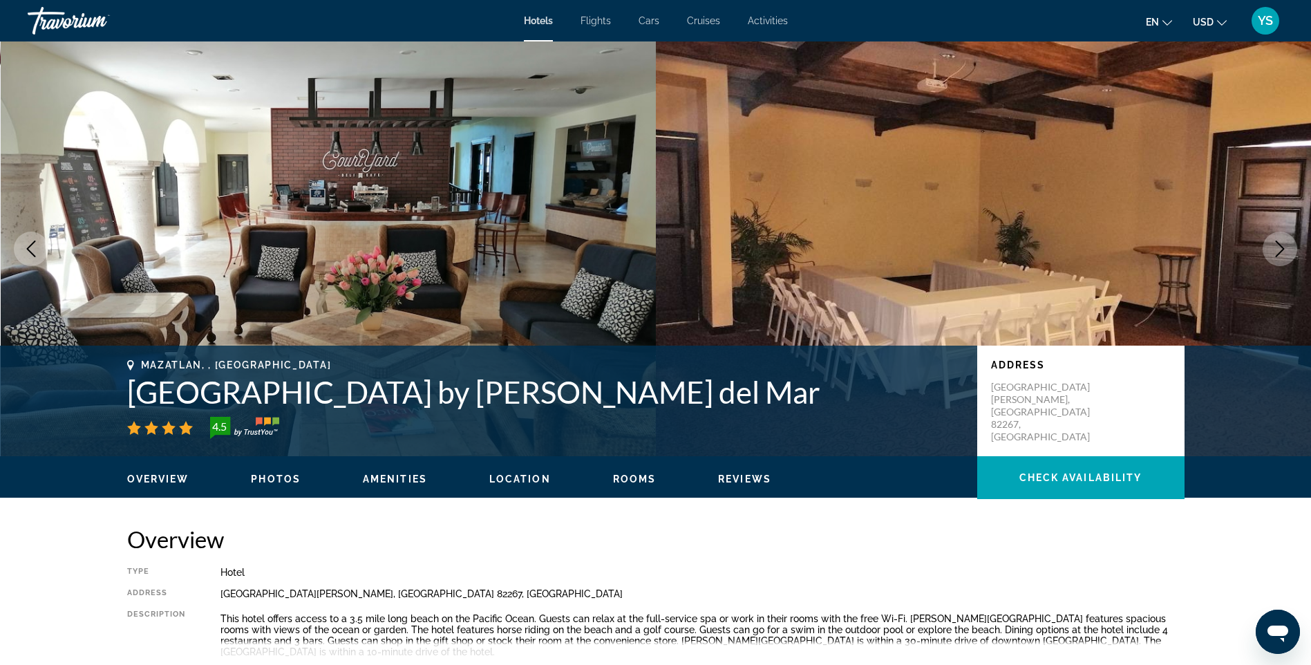
click at [1273, 244] on icon "Next image" at bounding box center [1279, 248] width 17 height 17
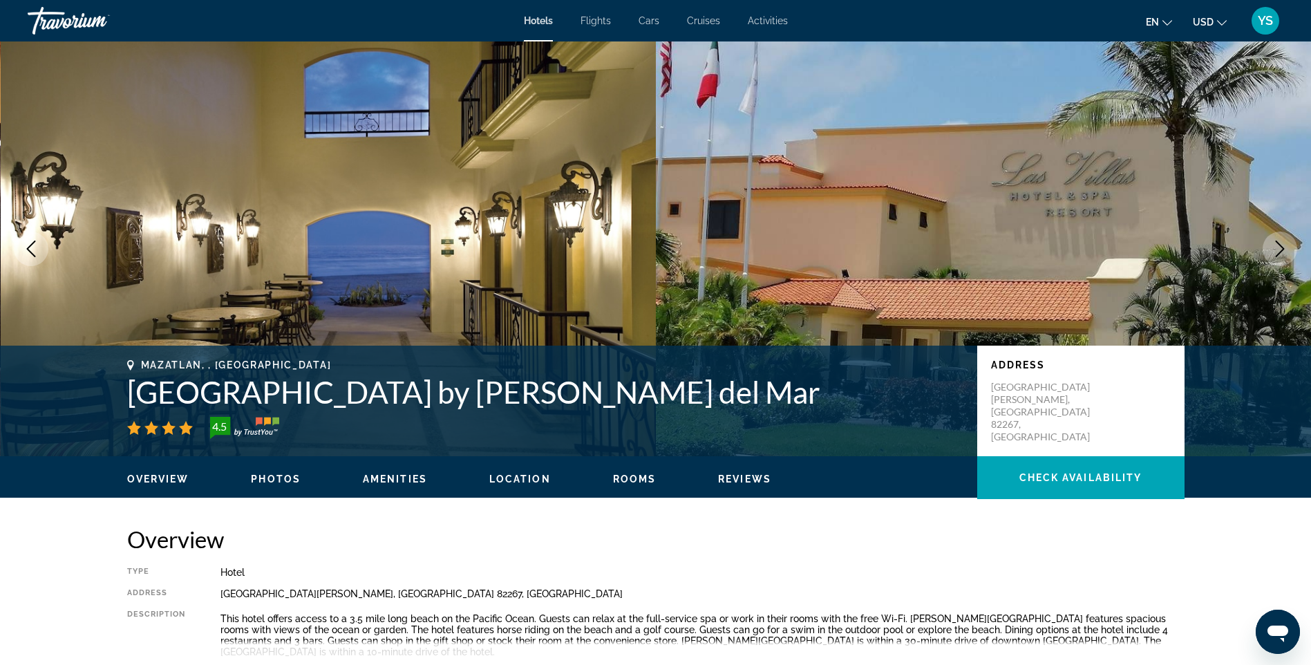
click at [1275, 243] on icon "Next image" at bounding box center [1279, 248] width 17 height 17
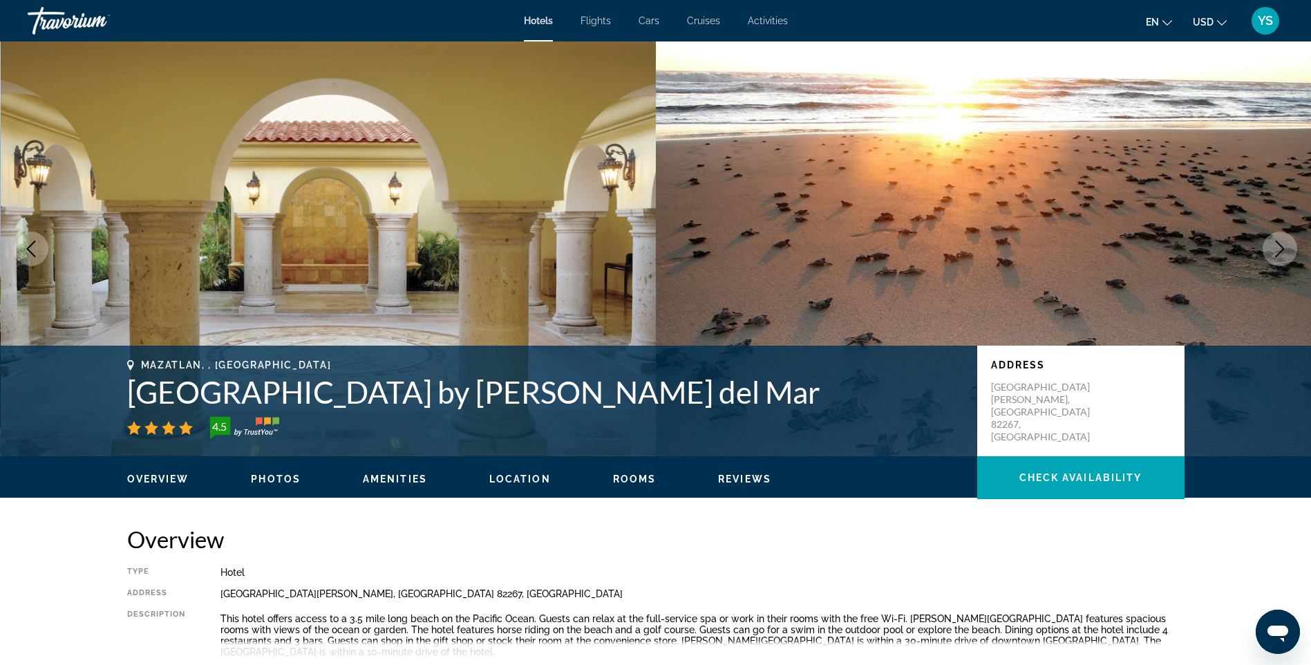
click at [1281, 248] on icon "Next image" at bounding box center [1279, 248] width 17 height 17
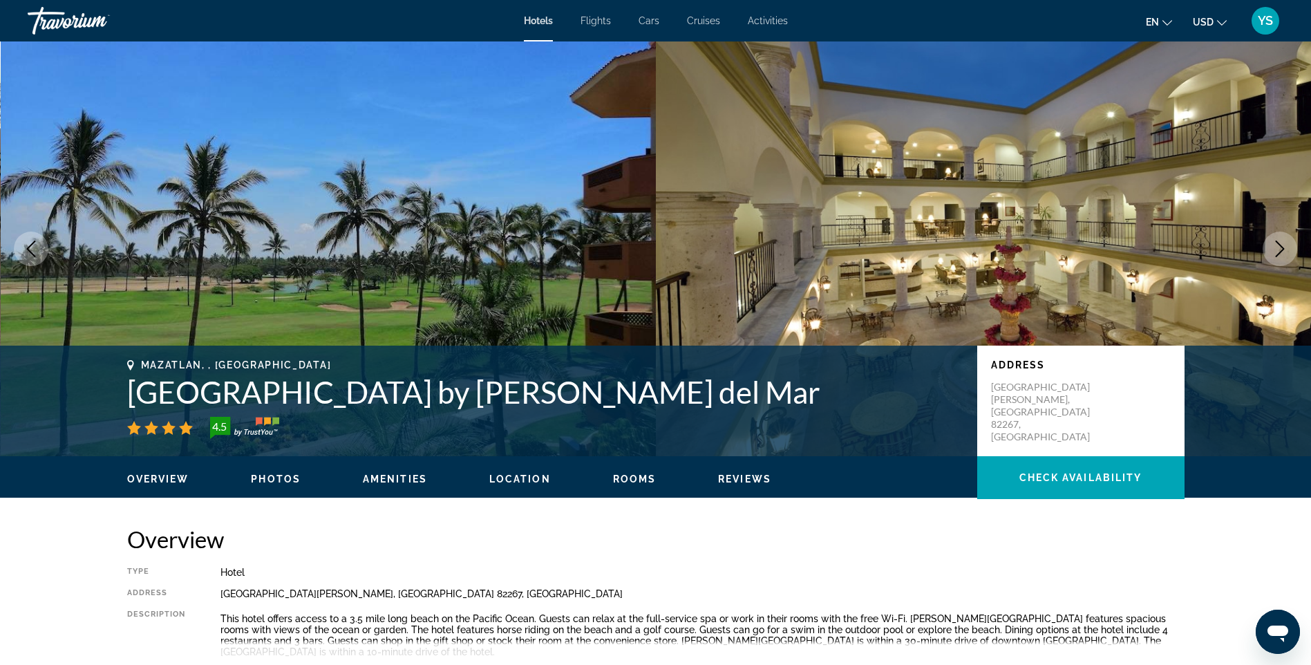
click at [1281, 249] on icon "Next image" at bounding box center [1279, 248] width 17 height 17
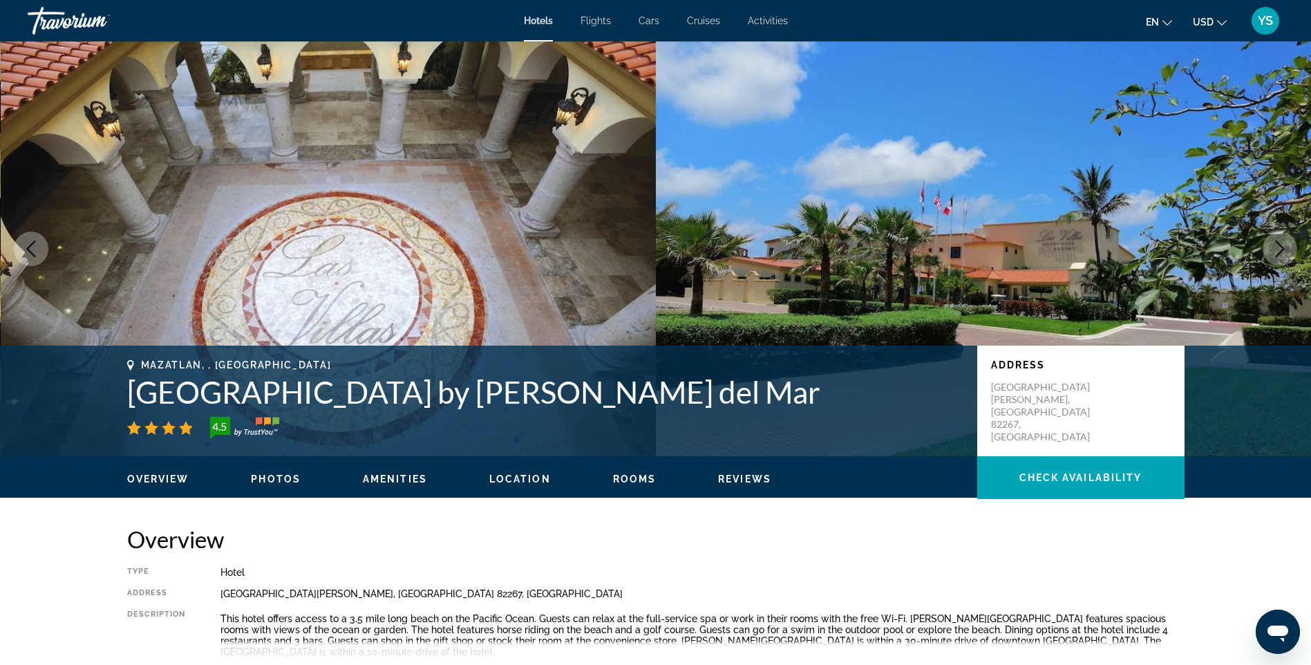
click at [33, 249] on icon "Previous image" at bounding box center [31, 248] width 17 height 17
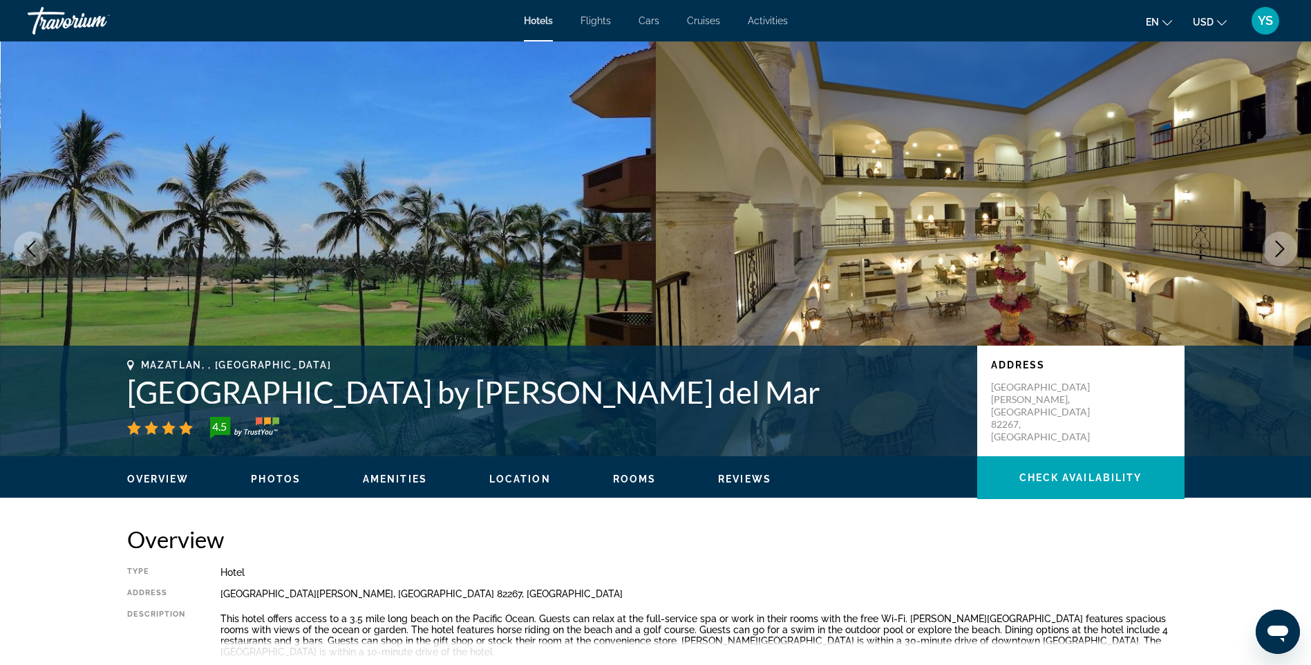
click at [1286, 243] on icon "Next image" at bounding box center [1279, 248] width 17 height 17
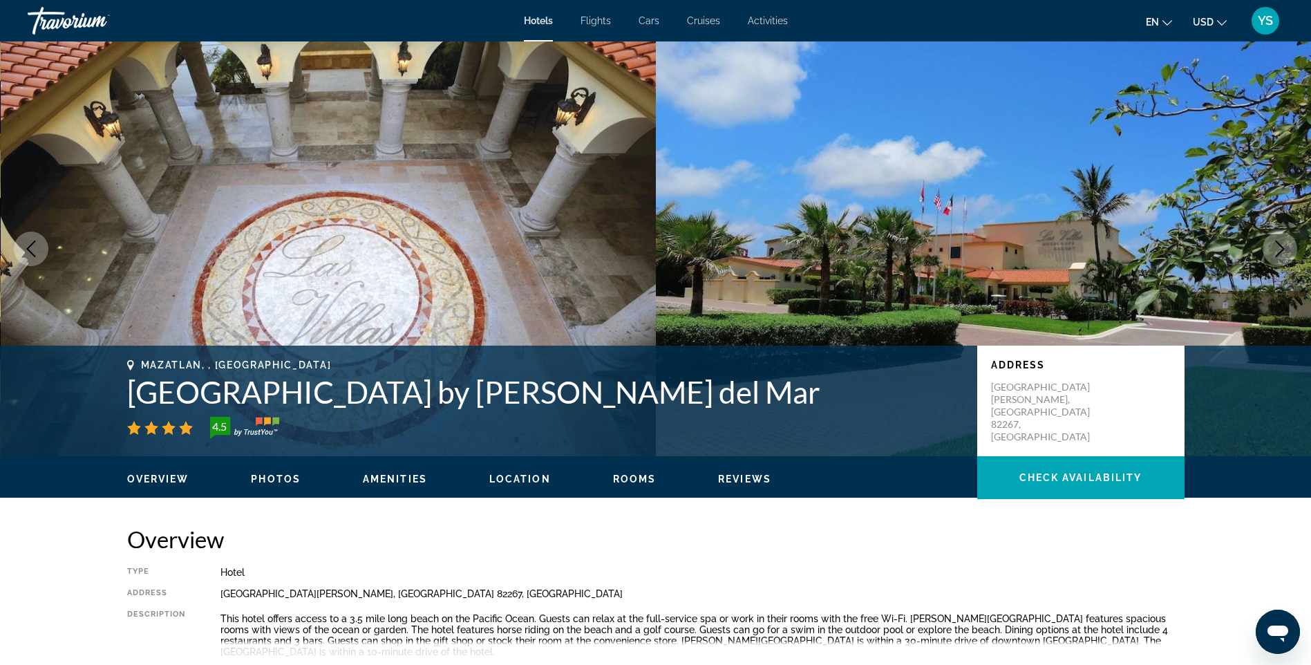
click at [1281, 245] on icon "Next image" at bounding box center [1279, 248] width 17 height 17
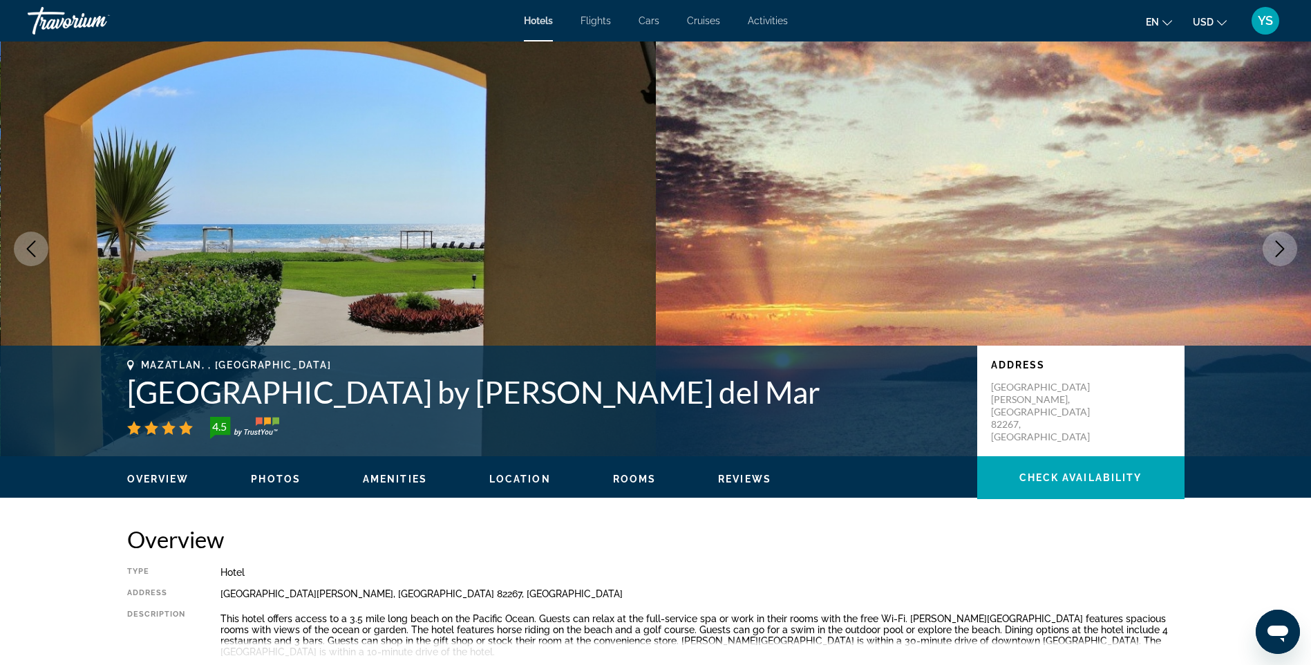
click at [1275, 245] on icon "Next image" at bounding box center [1279, 248] width 17 height 17
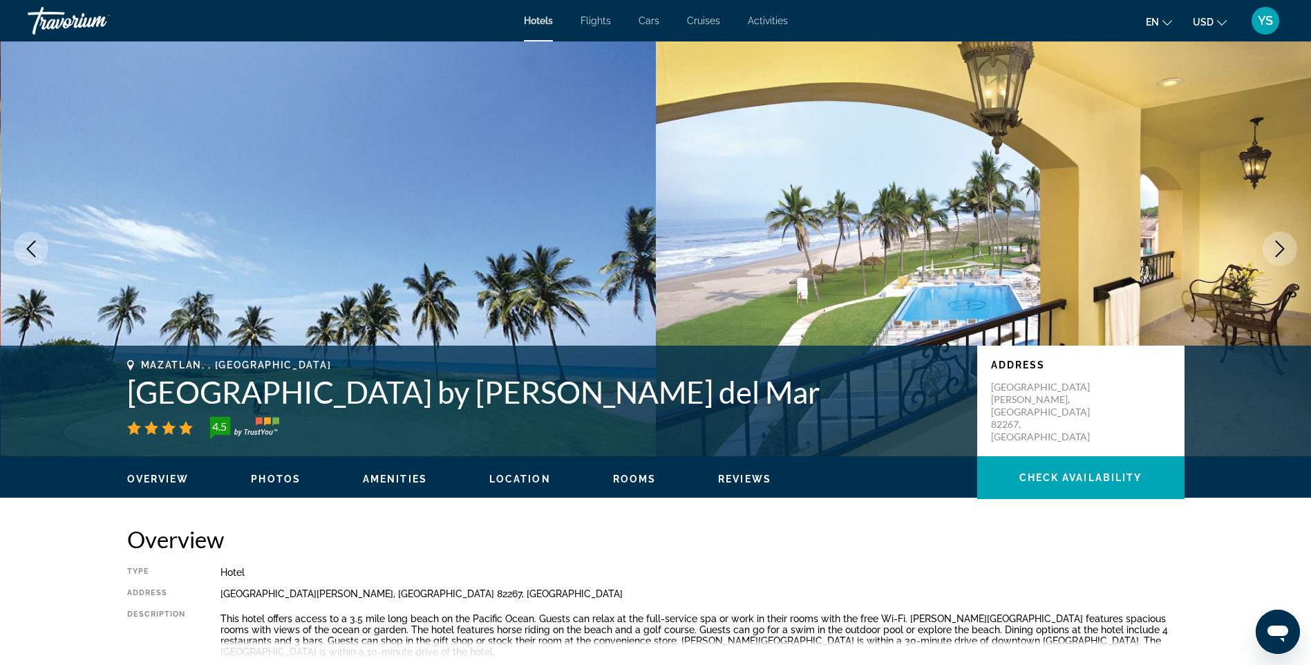
click at [1280, 242] on icon "Next image" at bounding box center [1279, 248] width 17 height 17
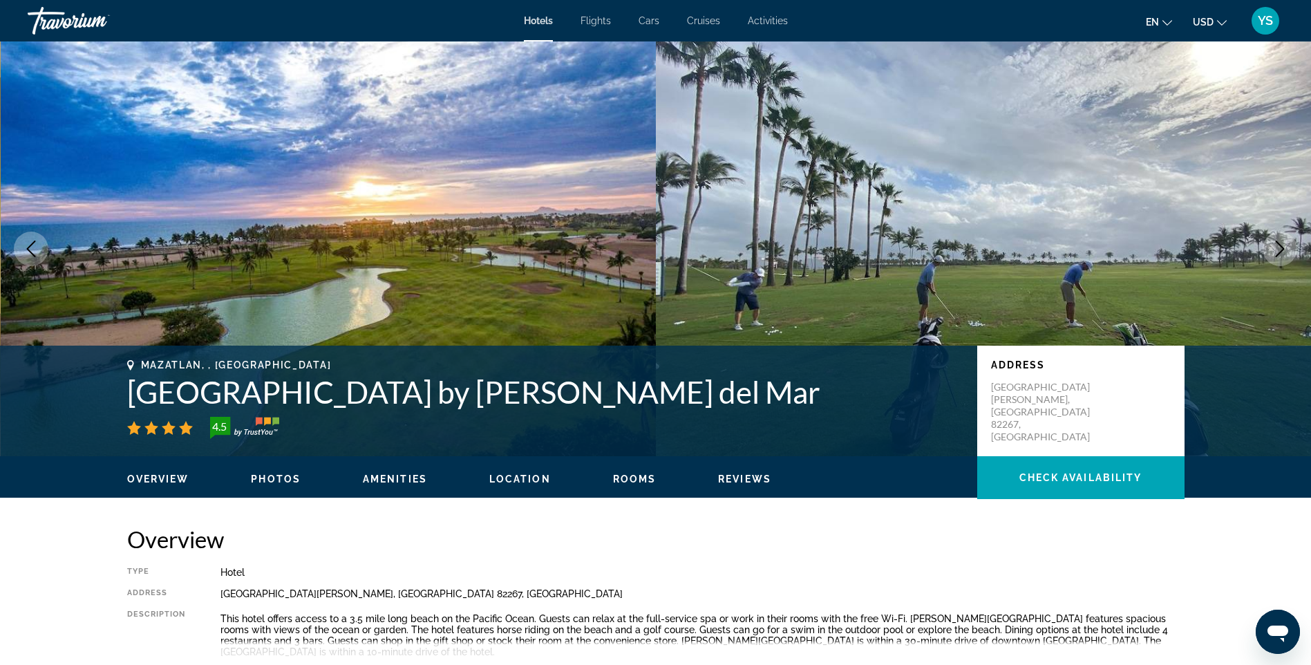
click at [1282, 245] on icon "Next image" at bounding box center [1279, 248] width 17 height 17
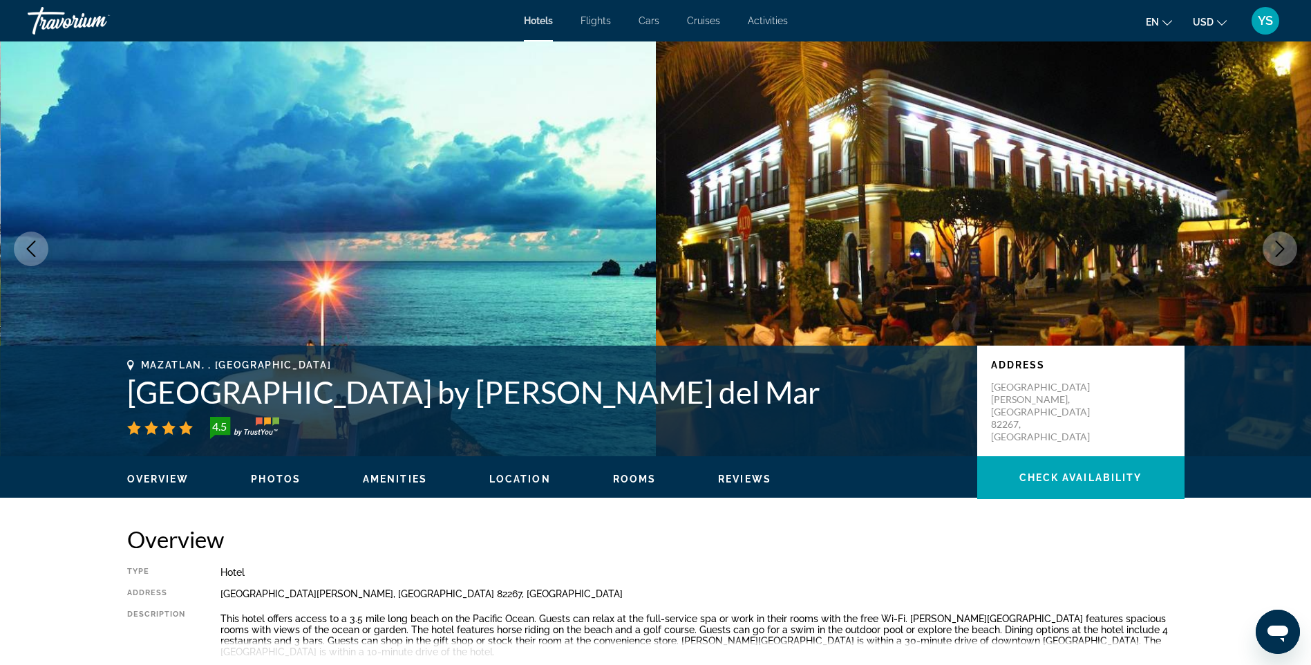
click at [1277, 244] on icon "Next image" at bounding box center [1279, 248] width 17 height 17
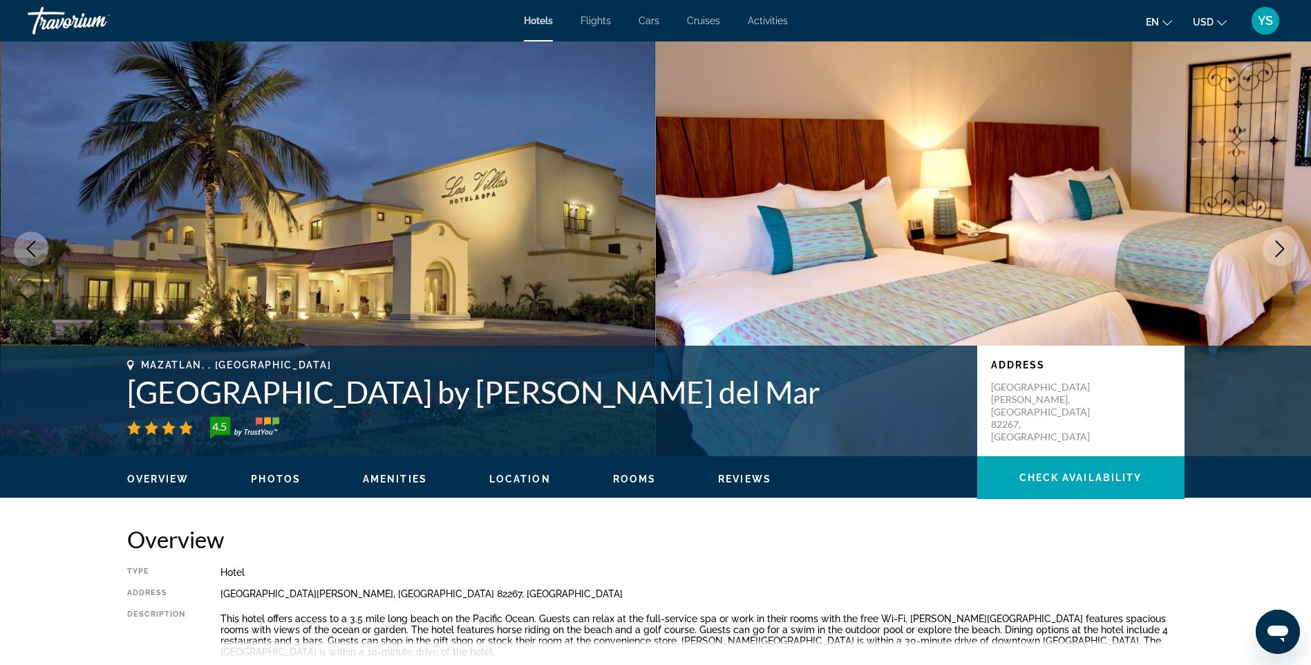
click at [1277, 246] on icon "Next image" at bounding box center [1279, 248] width 17 height 17
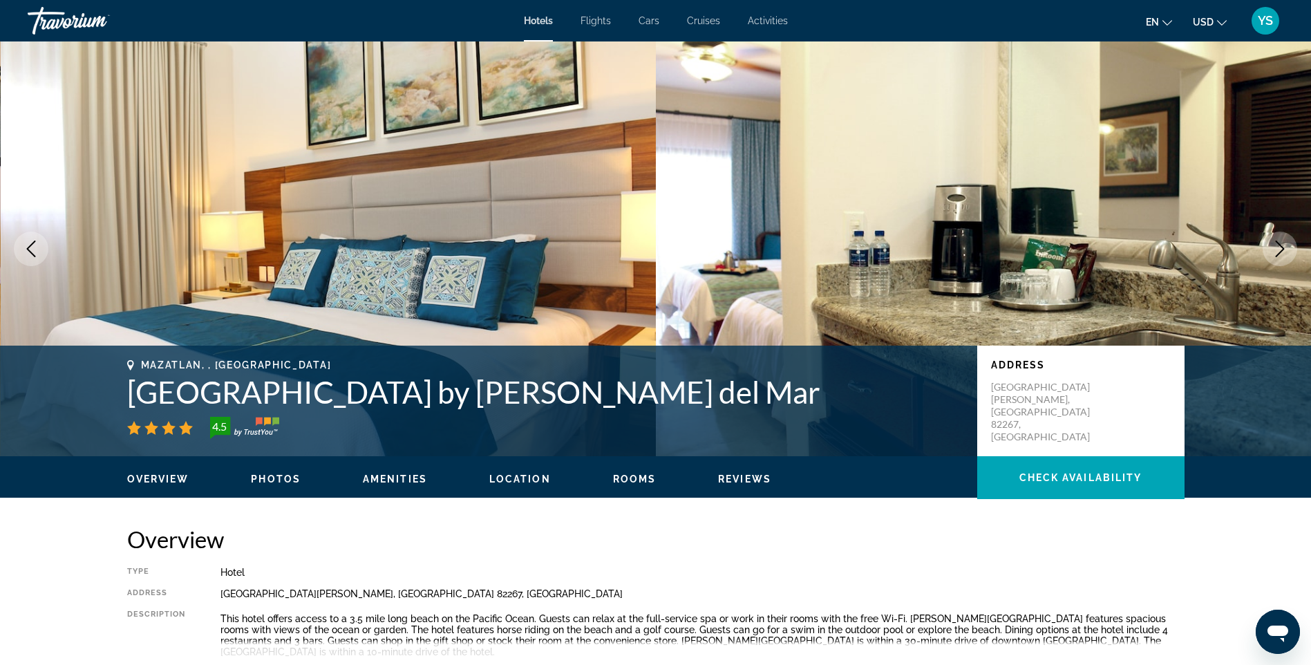
click at [1271, 247] on button "Next image" at bounding box center [1279, 248] width 35 height 35
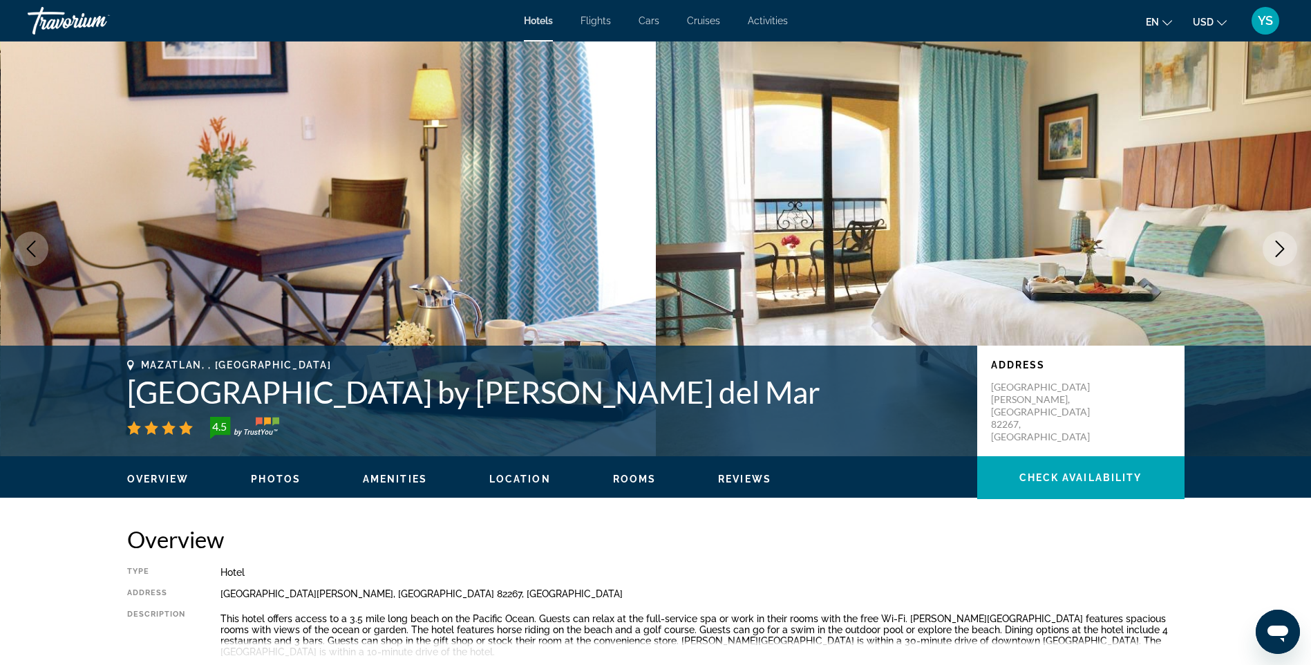
click at [1272, 245] on icon "Next image" at bounding box center [1279, 248] width 17 height 17
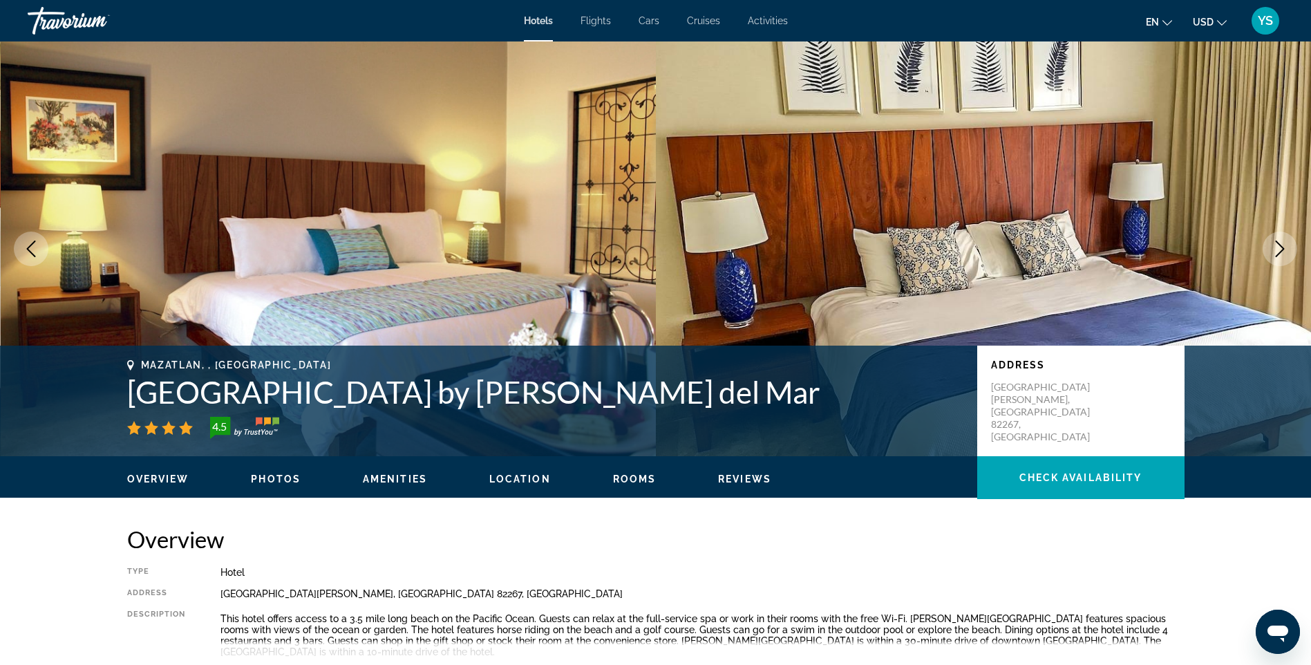
click at [1283, 245] on icon "Next image" at bounding box center [1279, 248] width 17 height 17
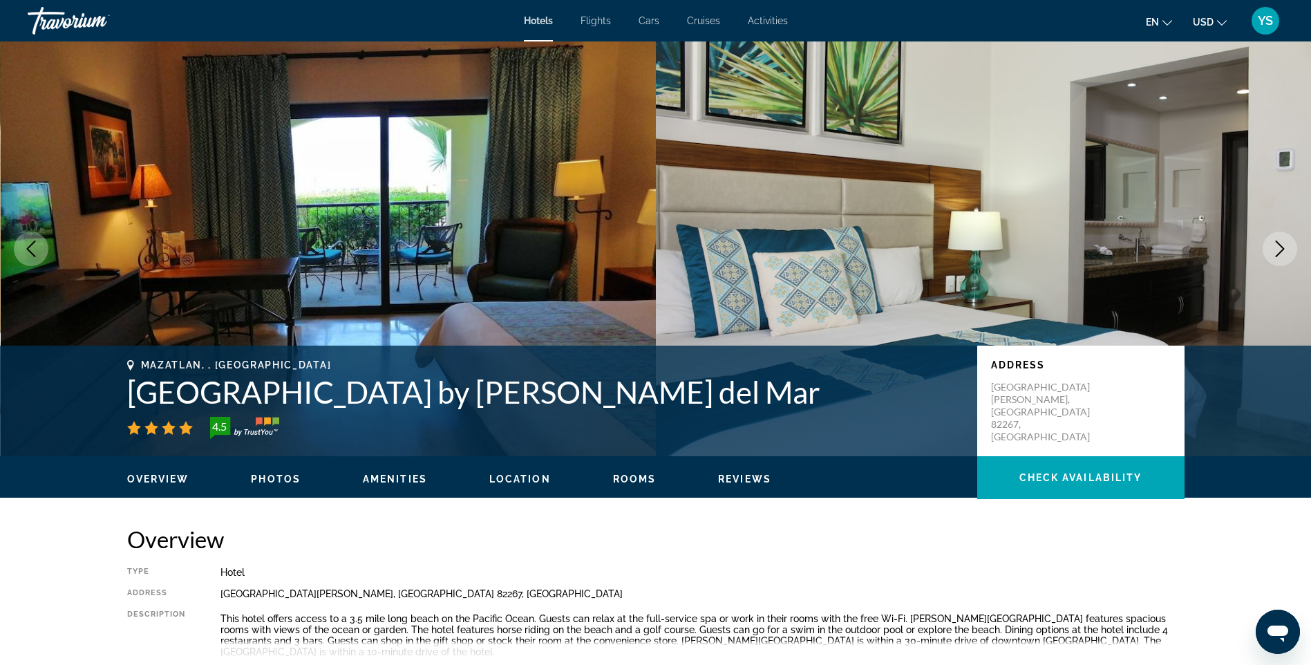
click at [622, 476] on span "Rooms" at bounding box center [635, 478] width 44 height 11
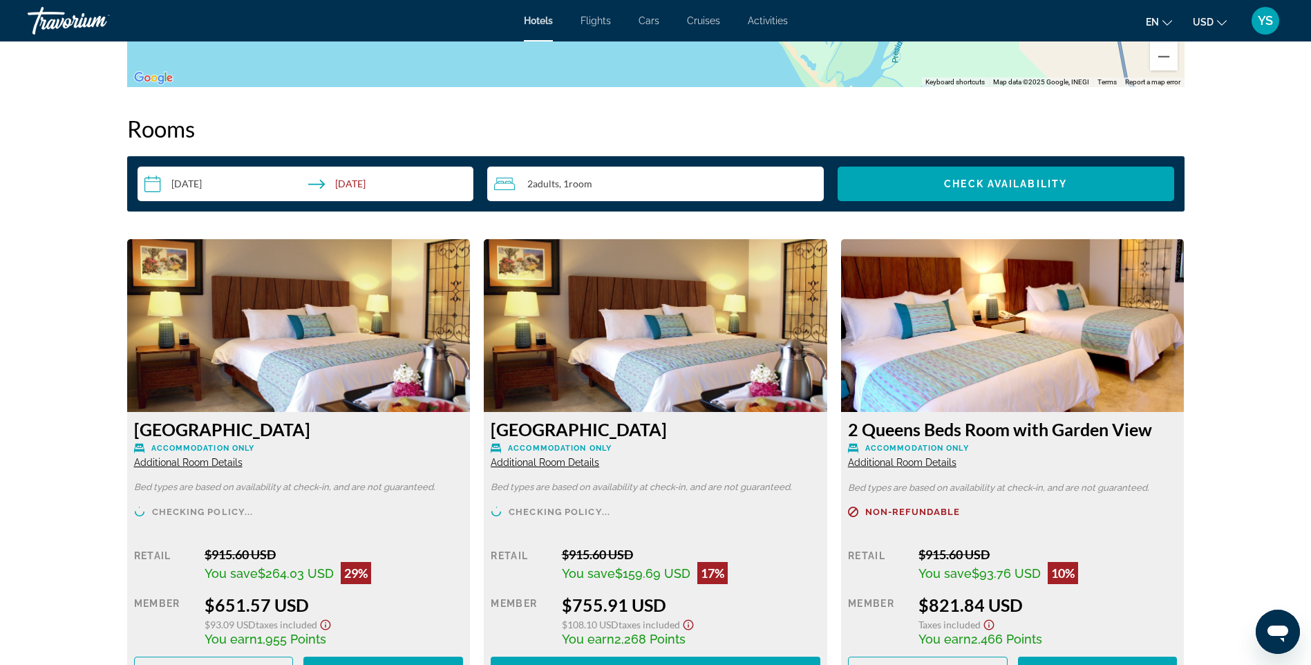
scroll to position [1696, 0]
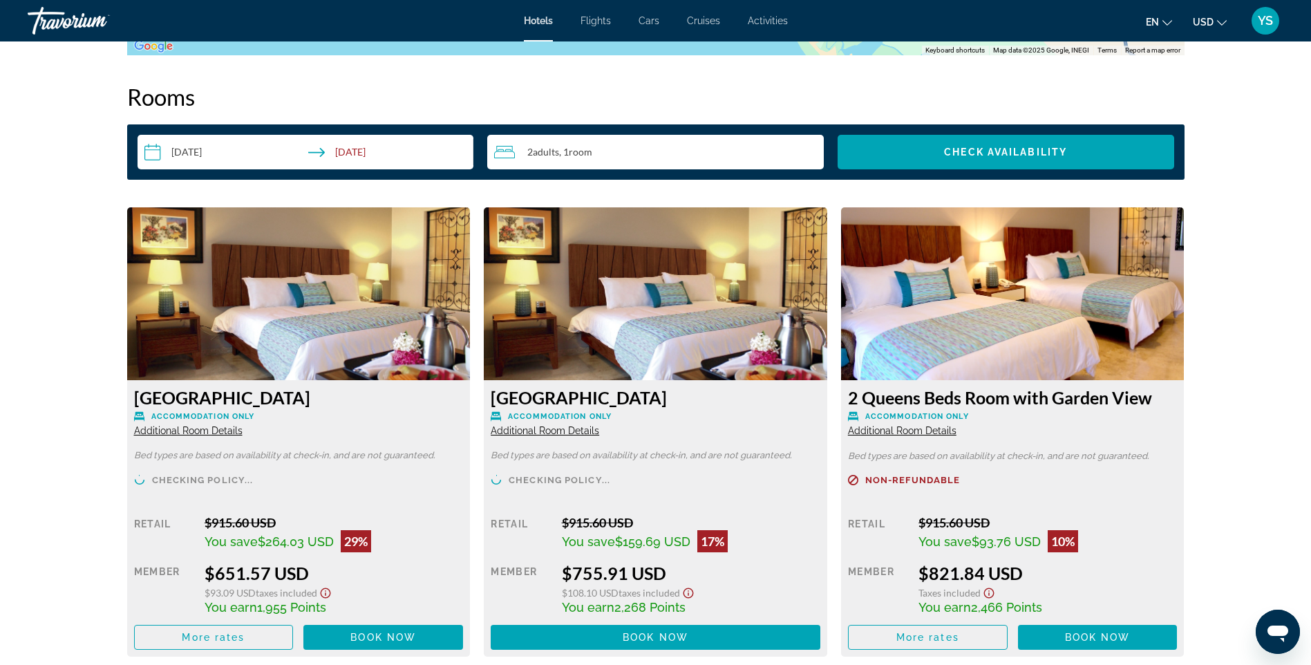
click at [583, 317] on img "Main content" at bounding box center [655, 293] width 343 height 173
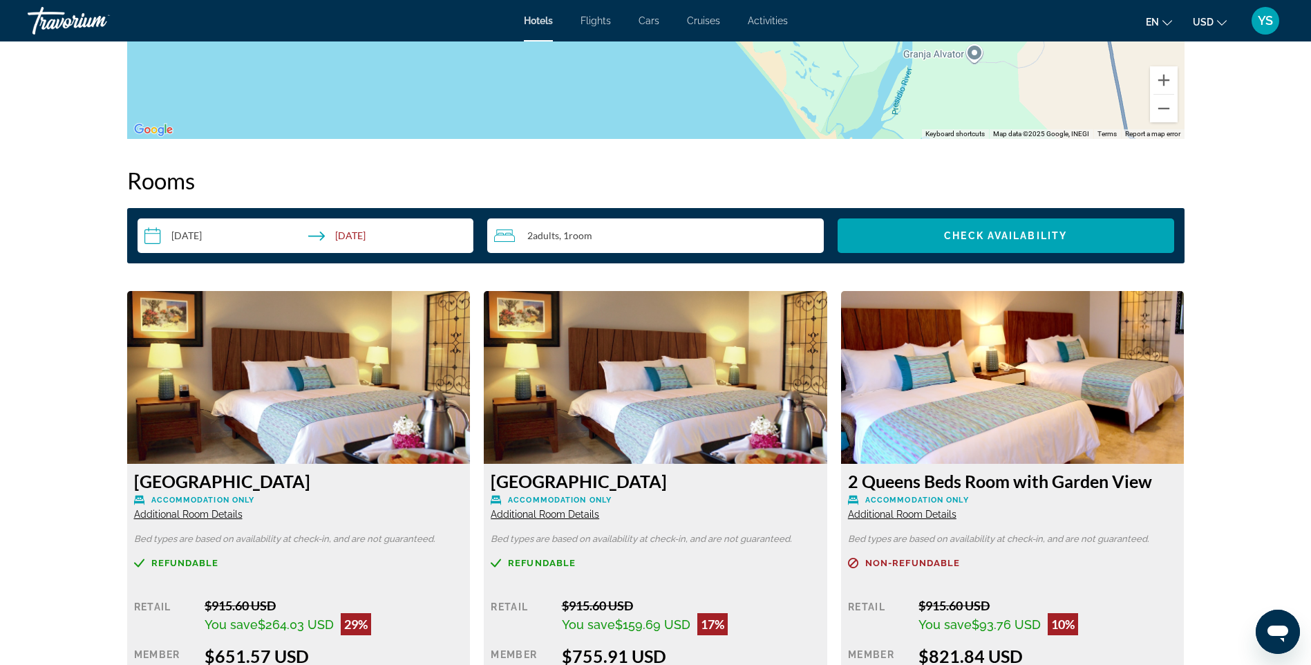
scroll to position [1420, 0]
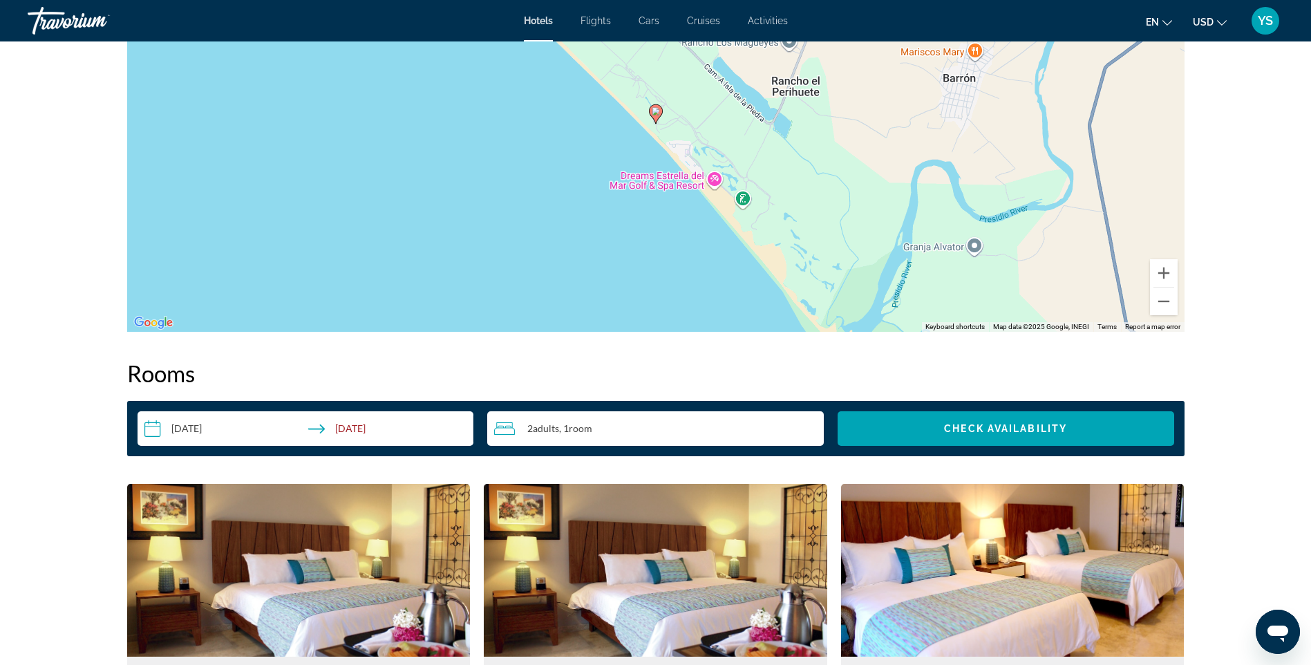
click at [349, 429] on input "**********" at bounding box center [308, 430] width 342 height 39
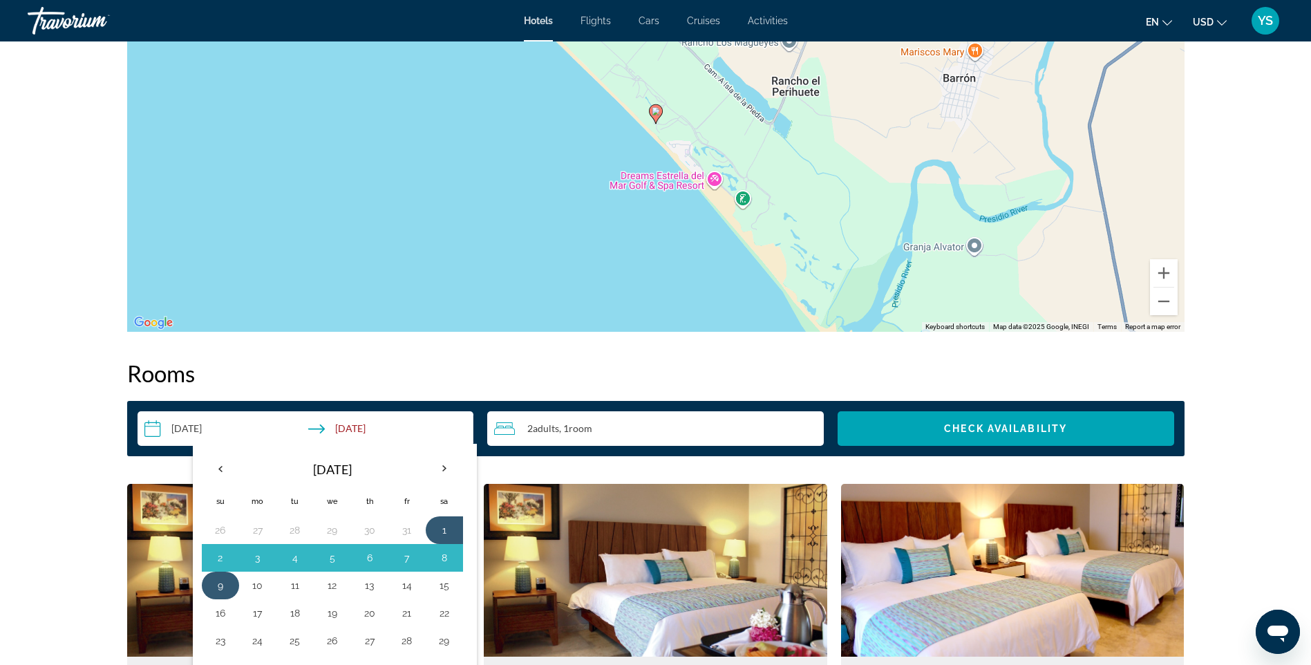
click at [218, 579] on button "9" at bounding box center [220, 585] width 22 height 19
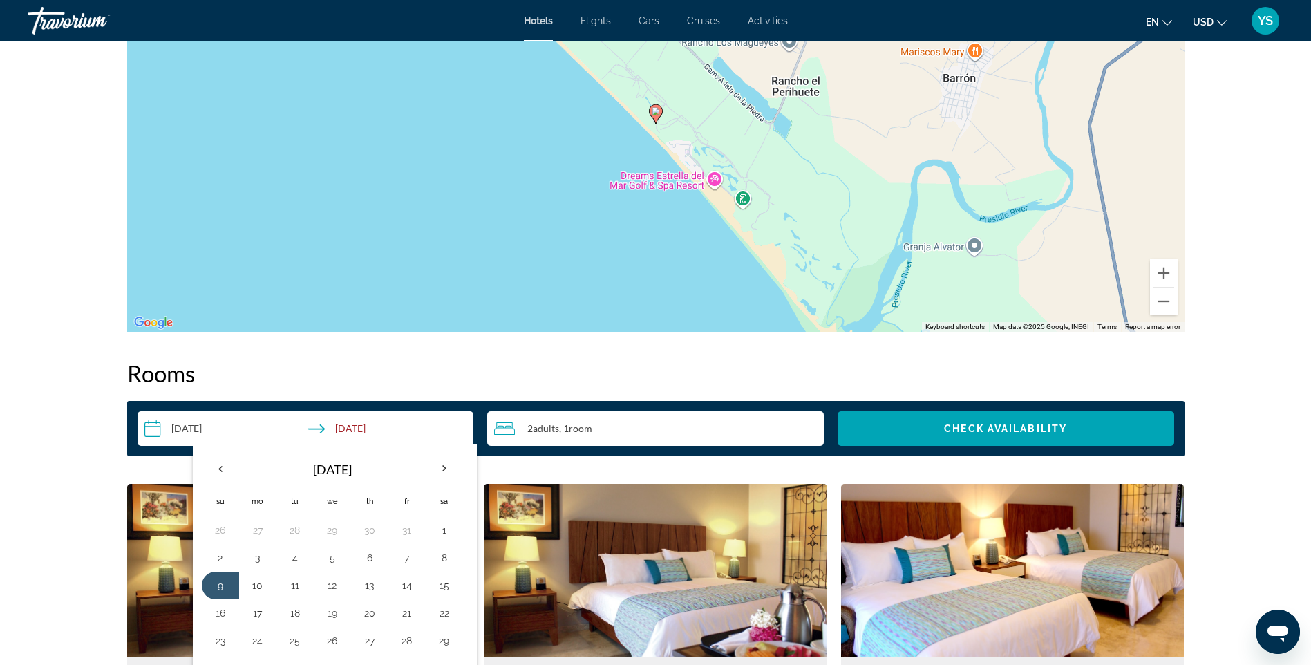
click at [315, 425] on input "**********" at bounding box center [308, 430] width 342 height 39
click at [663, 365] on h2 "Rooms" at bounding box center [655, 373] width 1057 height 28
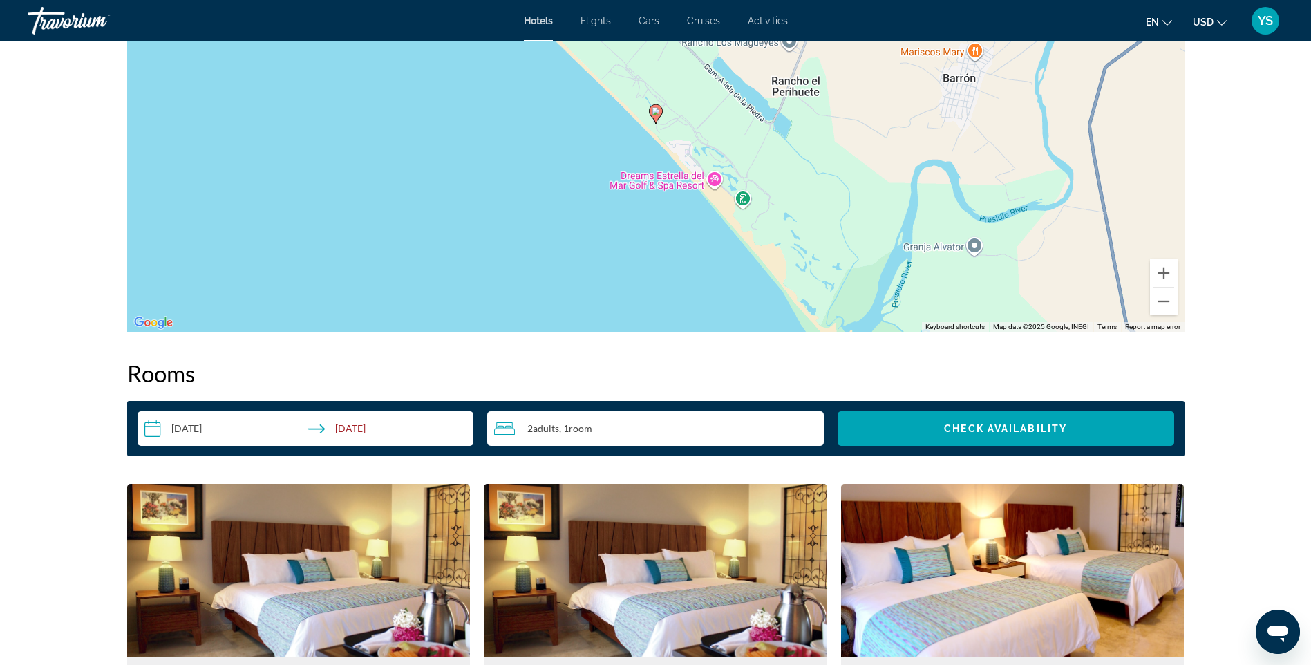
click at [152, 430] on input "**********" at bounding box center [308, 430] width 342 height 39
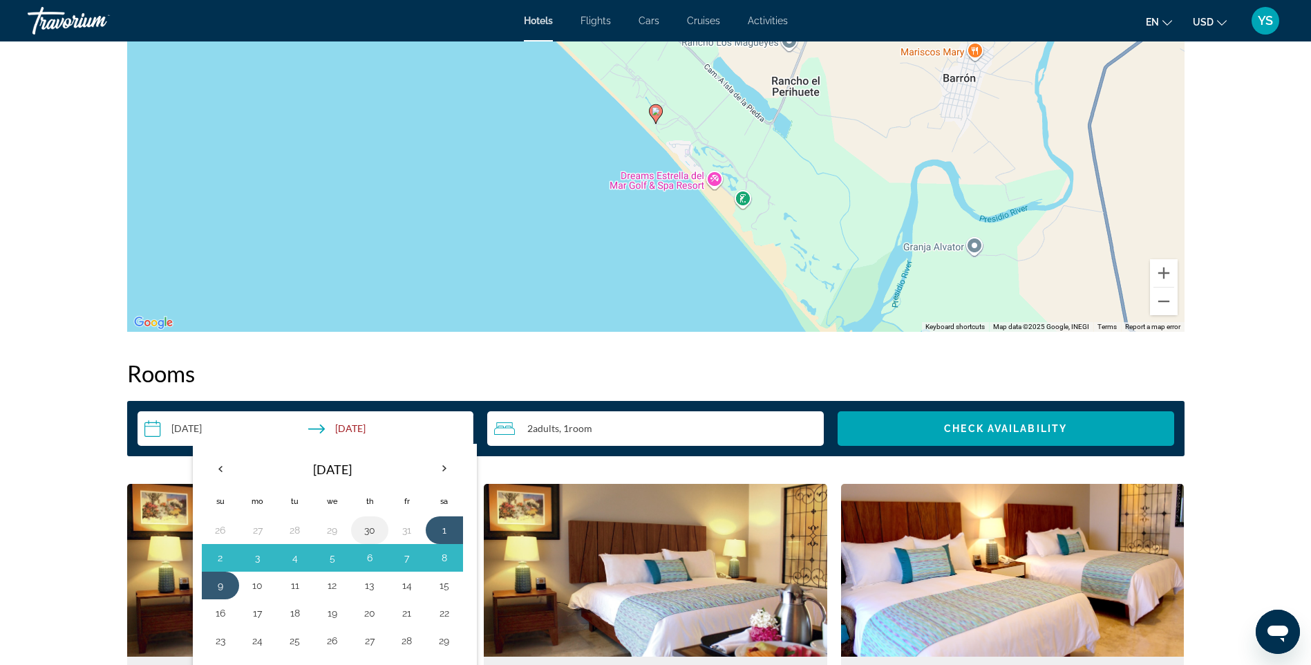
click at [363, 528] on button "30" at bounding box center [370, 529] width 22 height 19
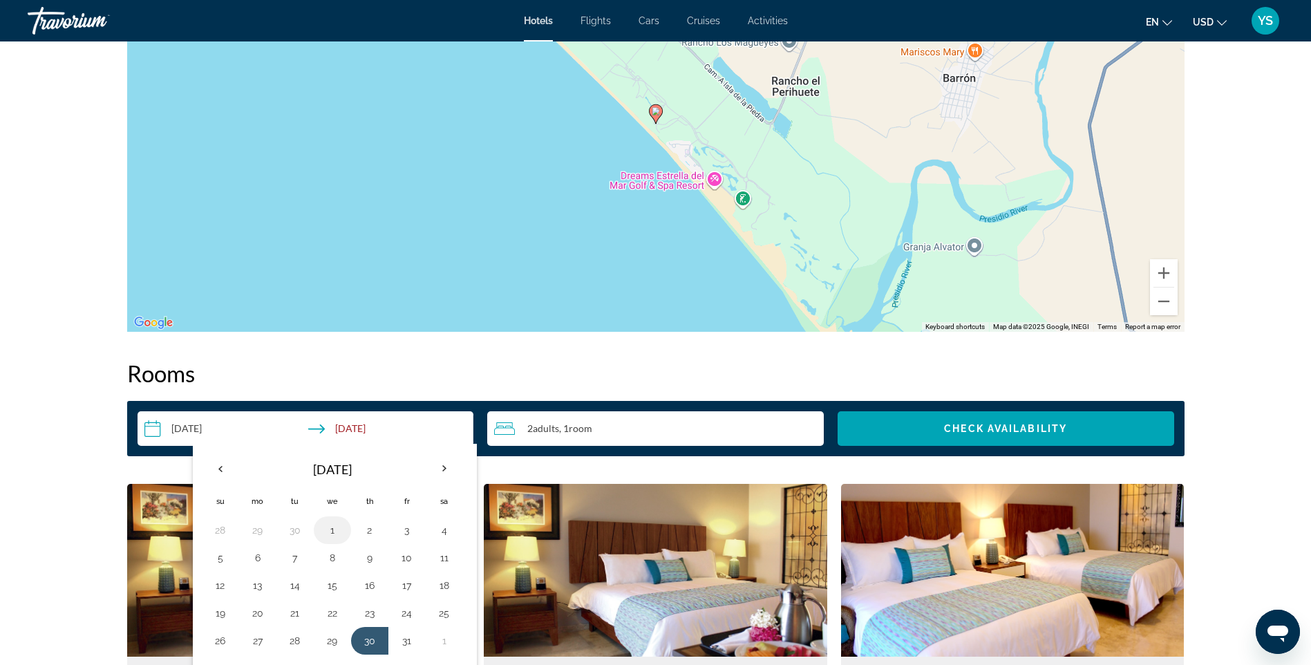
click at [335, 529] on button "1" at bounding box center [332, 529] width 22 height 19
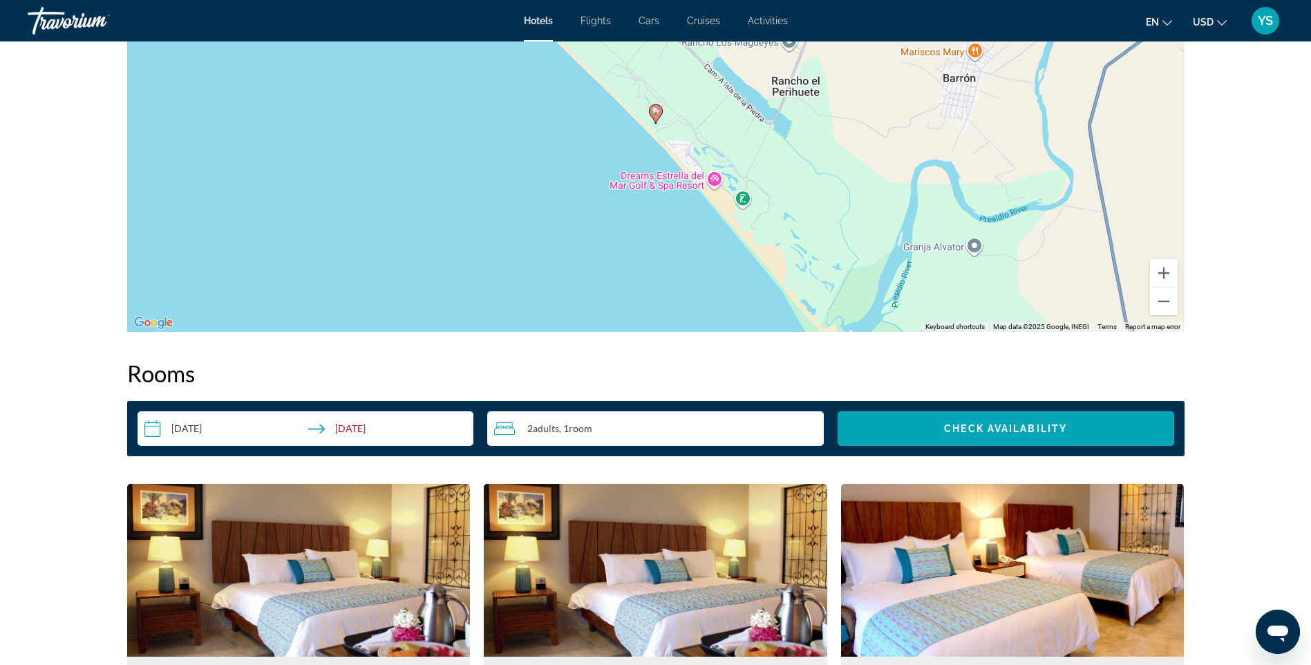
click at [202, 424] on input "**********" at bounding box center [308, 430] width 342 height 39
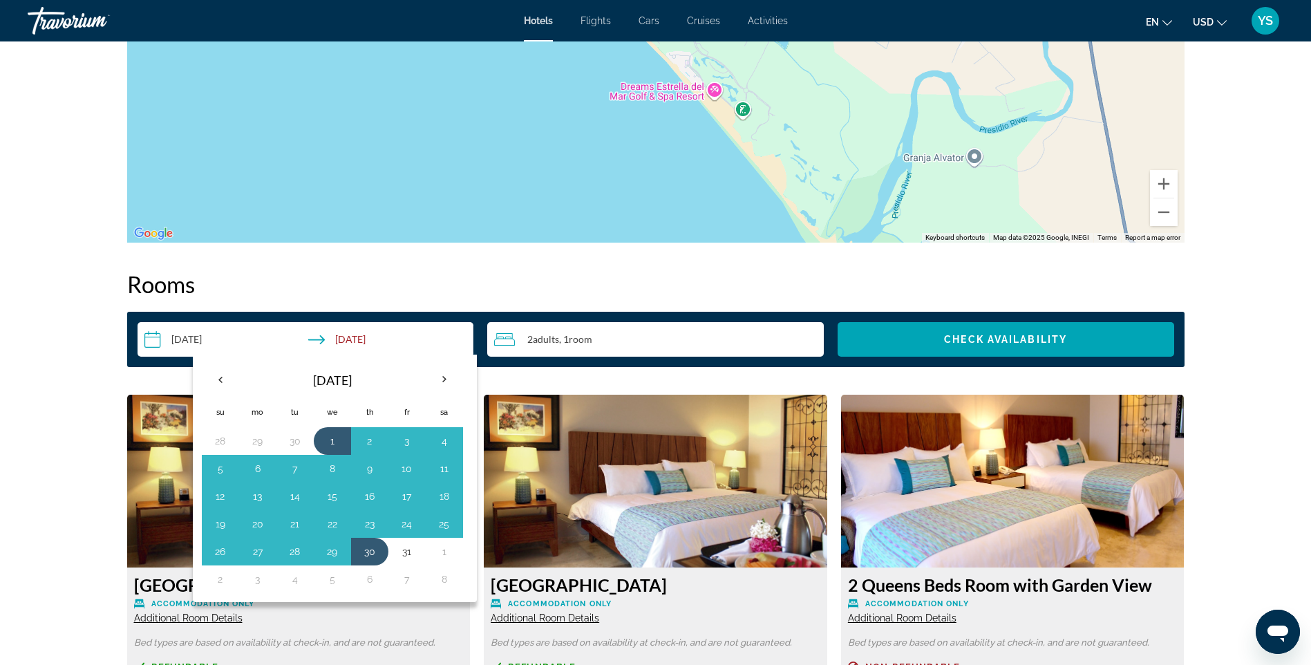
scroll to position [1627, 0]
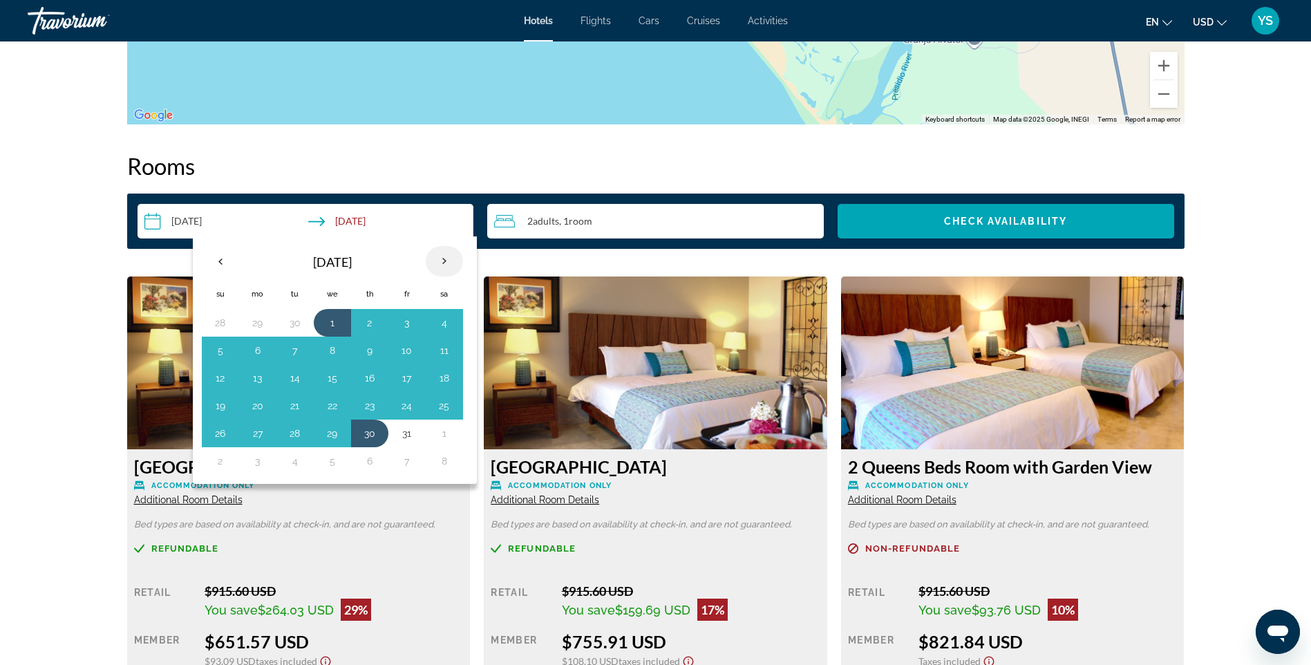
click at [447, 259] on th "Next month" at bounding box center [444, 261] width 37 height 30
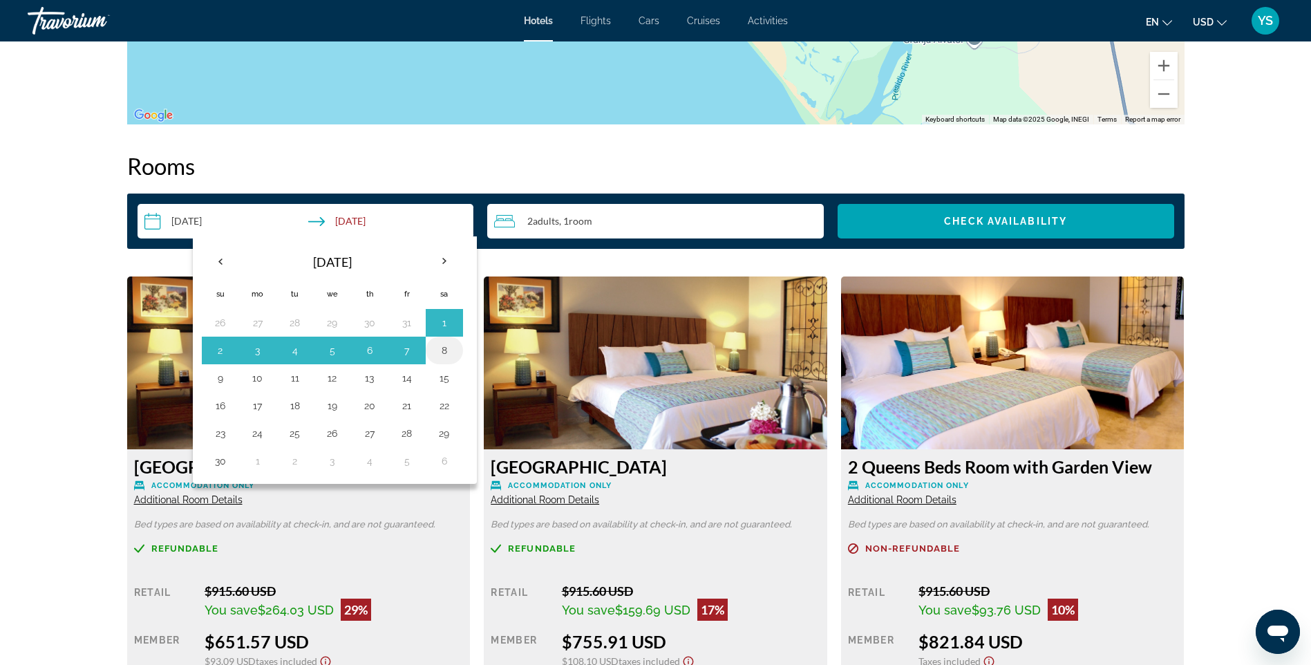
click at [449, 348] on button "8" at bounding box center [444, 350] width 22 height 19
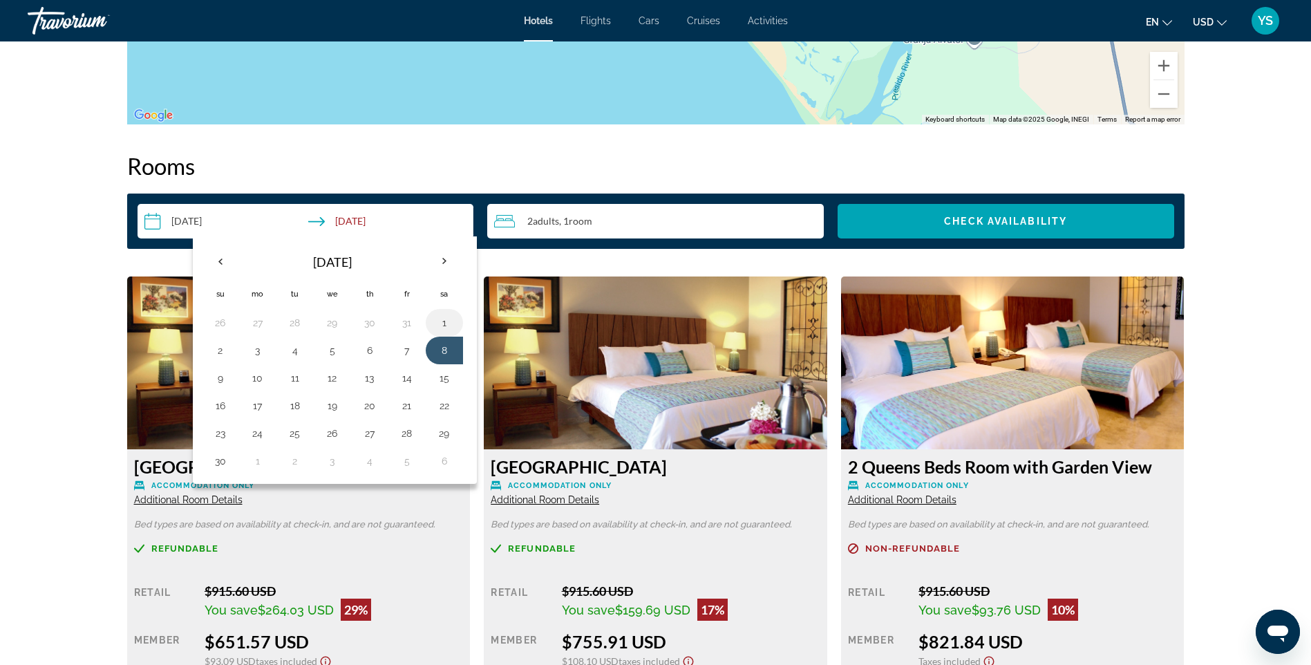
click at [447, 322] on button "1" at bounding box center [444, 322] width 22 height 19
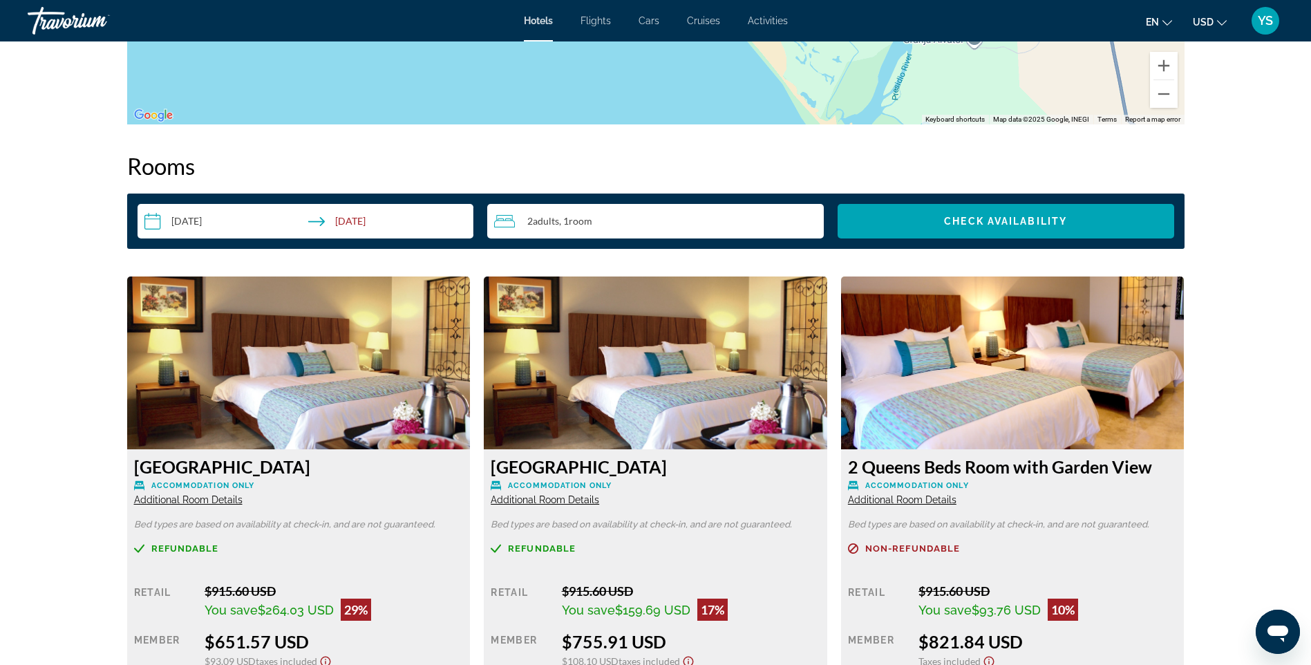
click at [323, 219] on input "**********" at bounding box center [308, 223] width 342 height 39
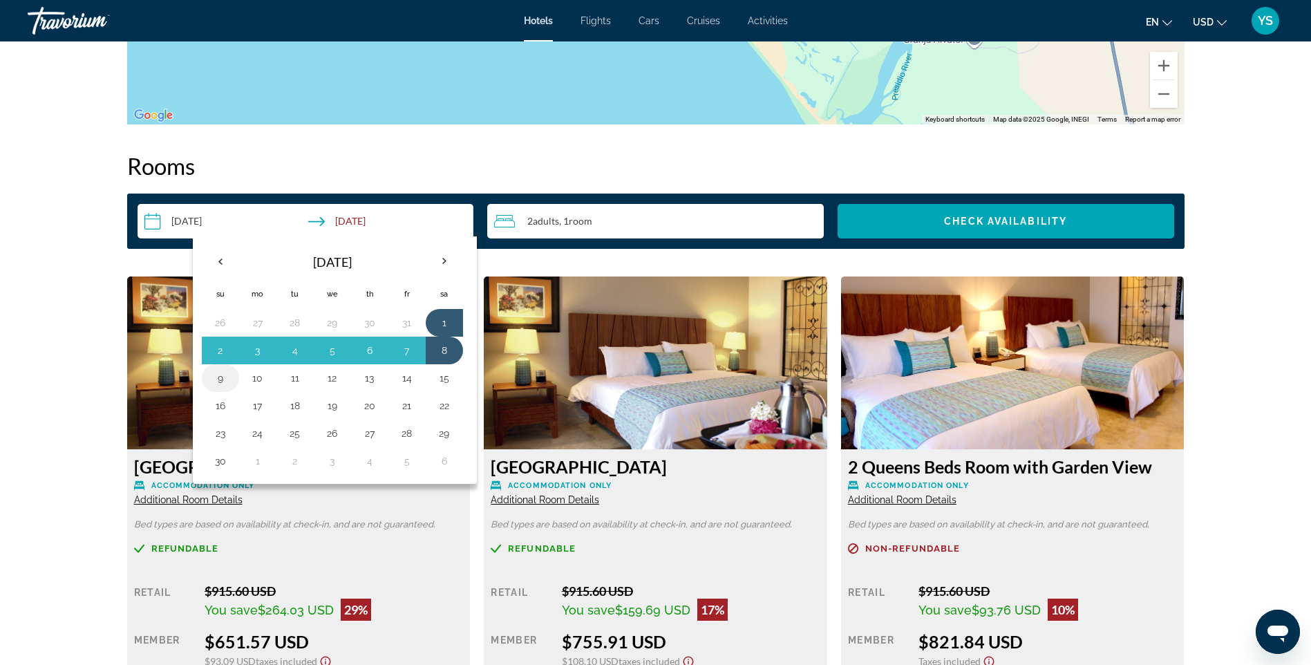
click at [212, 376] on button "9" at bounding box center [220, 377] width 22 height 19
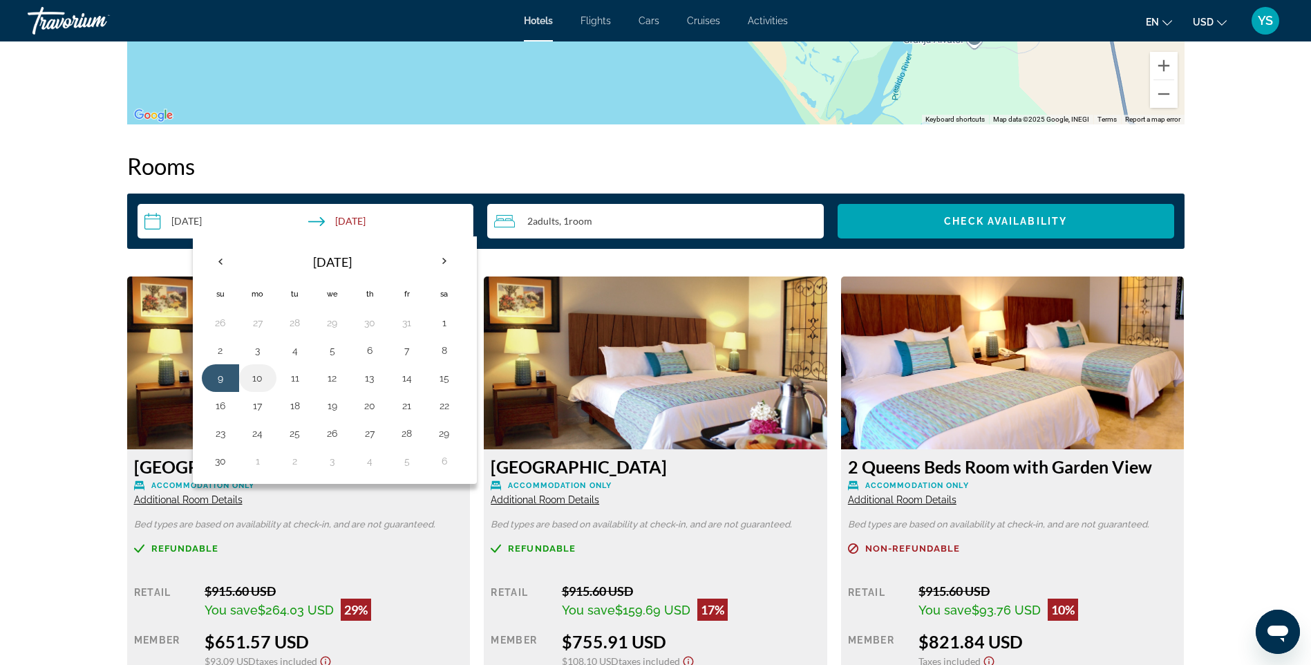
click at [255, 374] on button "10" at bounding box center [258, 377] width 22 height 19
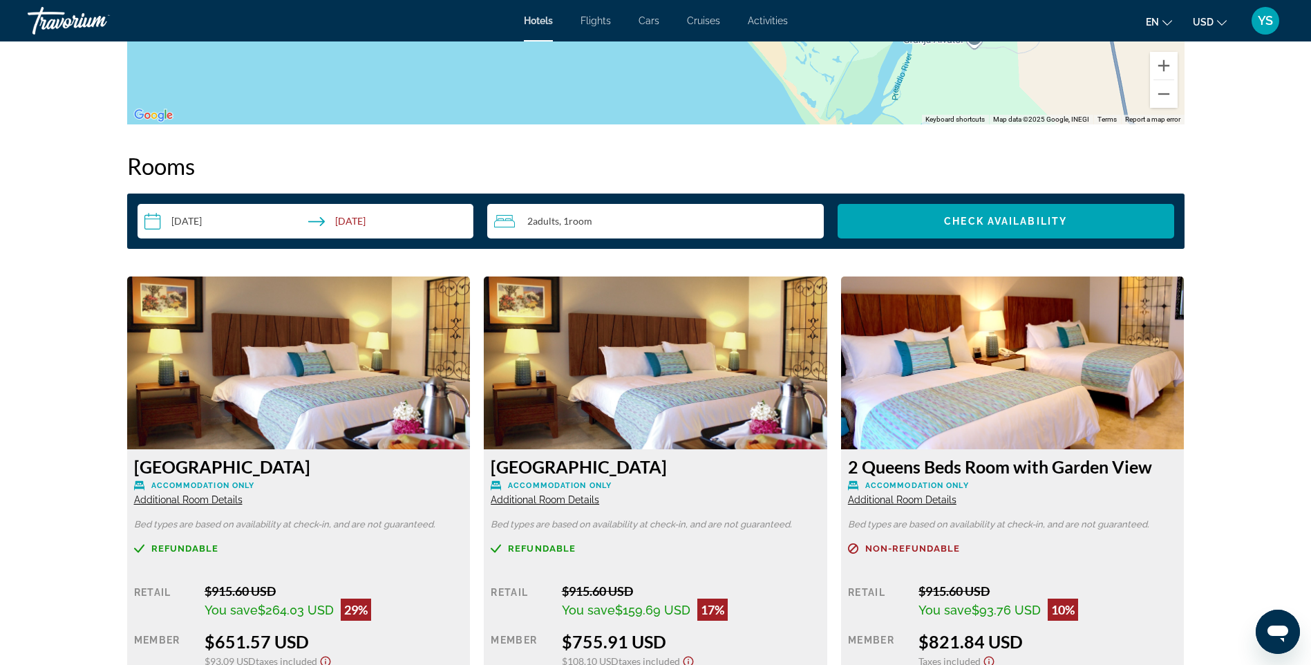
click at [346, 219] on input "**********" at bounding box center [308, 223] width 342 height 39
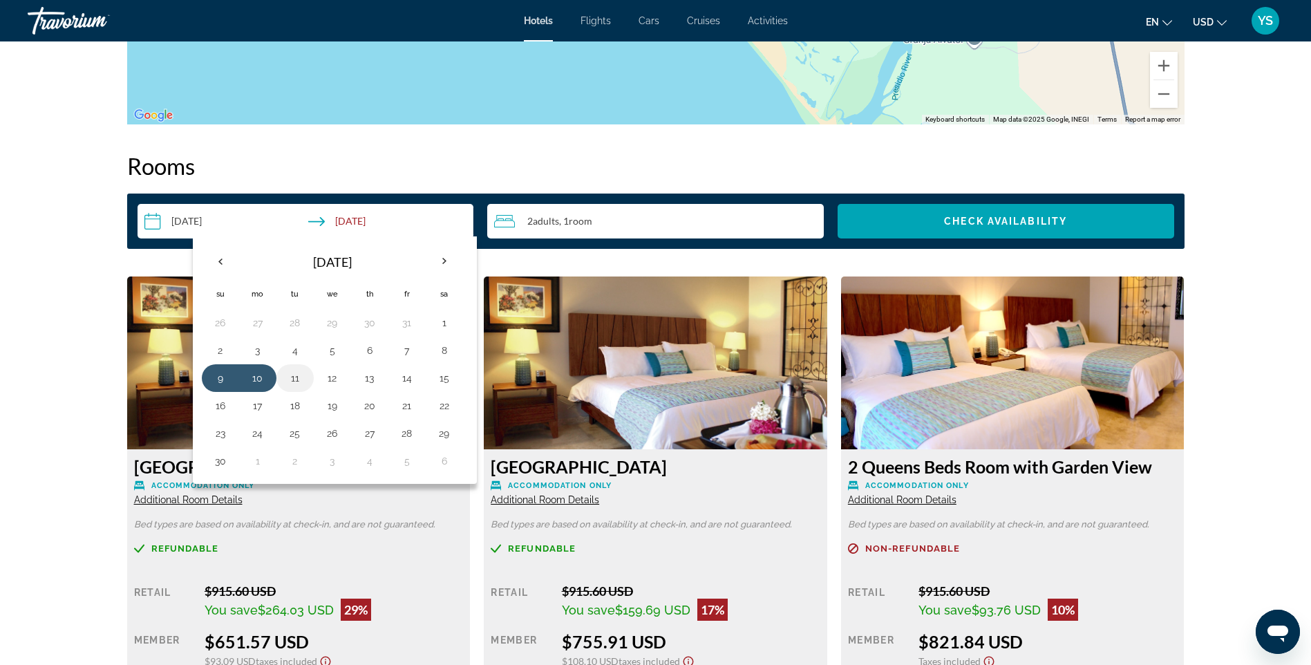
click at [291, 377] on button "11" at bounding box center [295, 377] width 22 height 19
click at [364, 377] on button "13" at bounding box center [370, 377] width 22 height 19
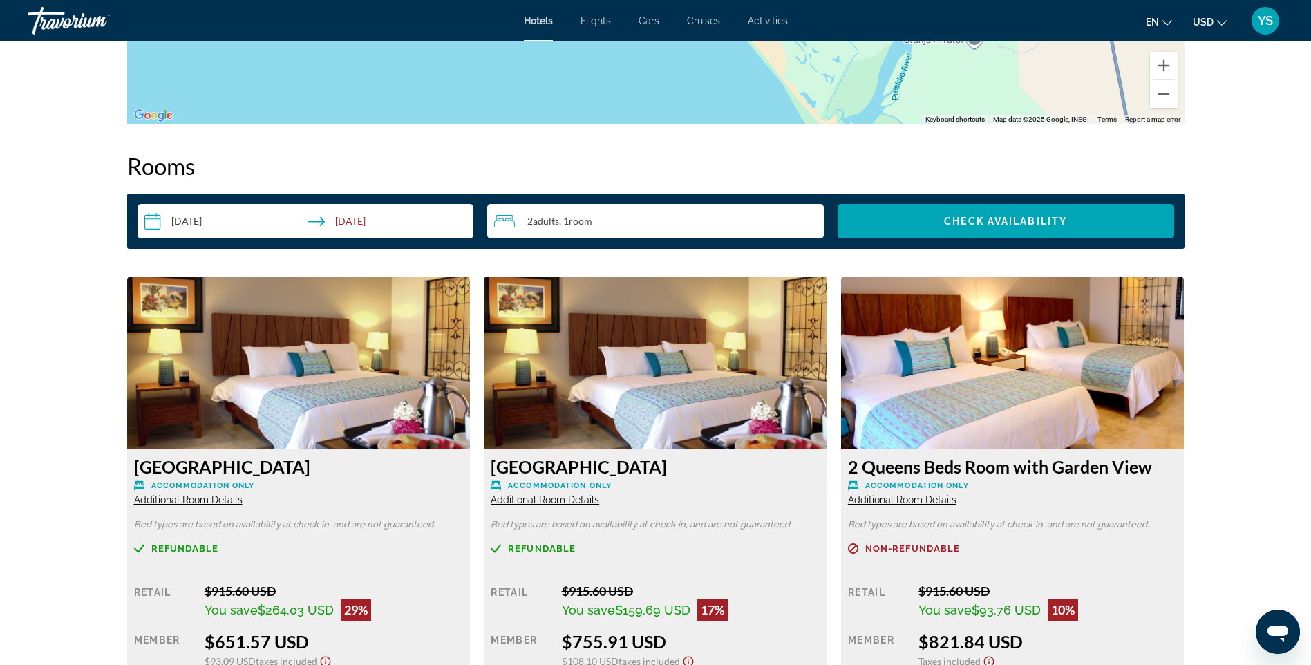
click at [356, 219] on input "**********" at bounding box center [308, 223] width 342 height 39
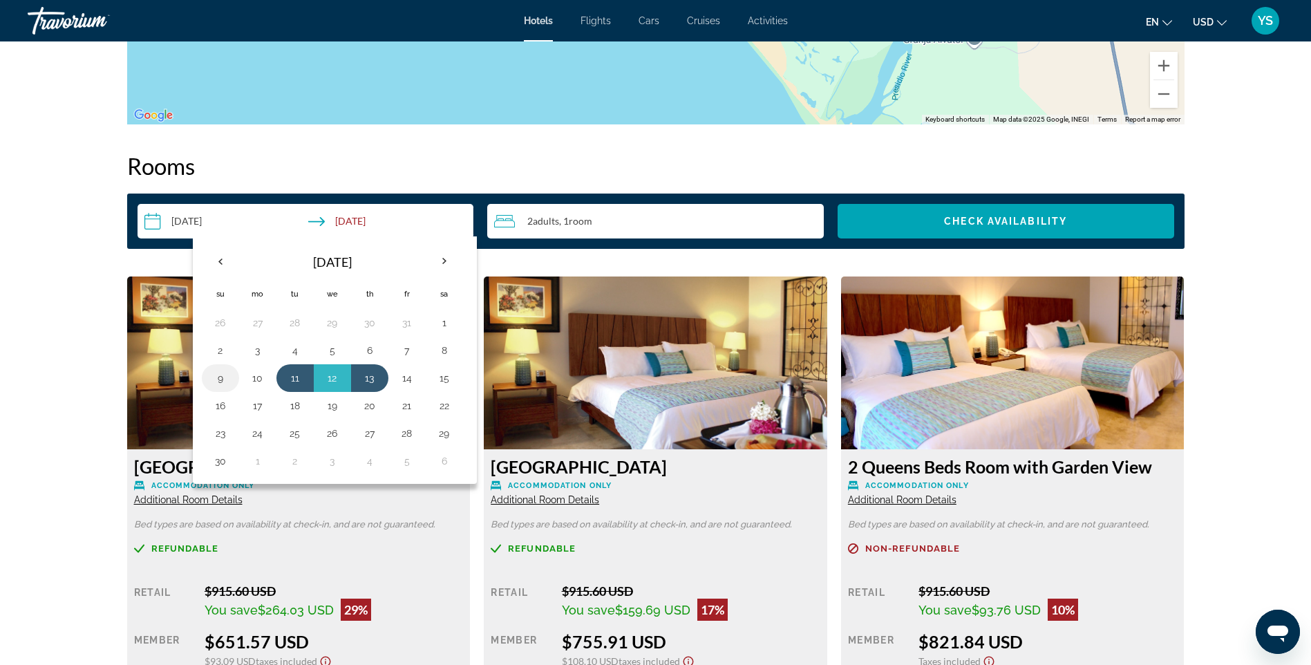
click at [218, 375] on button "9" at bounding box center [220, 377] width 22 height 19
click at [446, 319] on button "1" at bounding box center [444, 322] width 22 height 19
type input "**********"
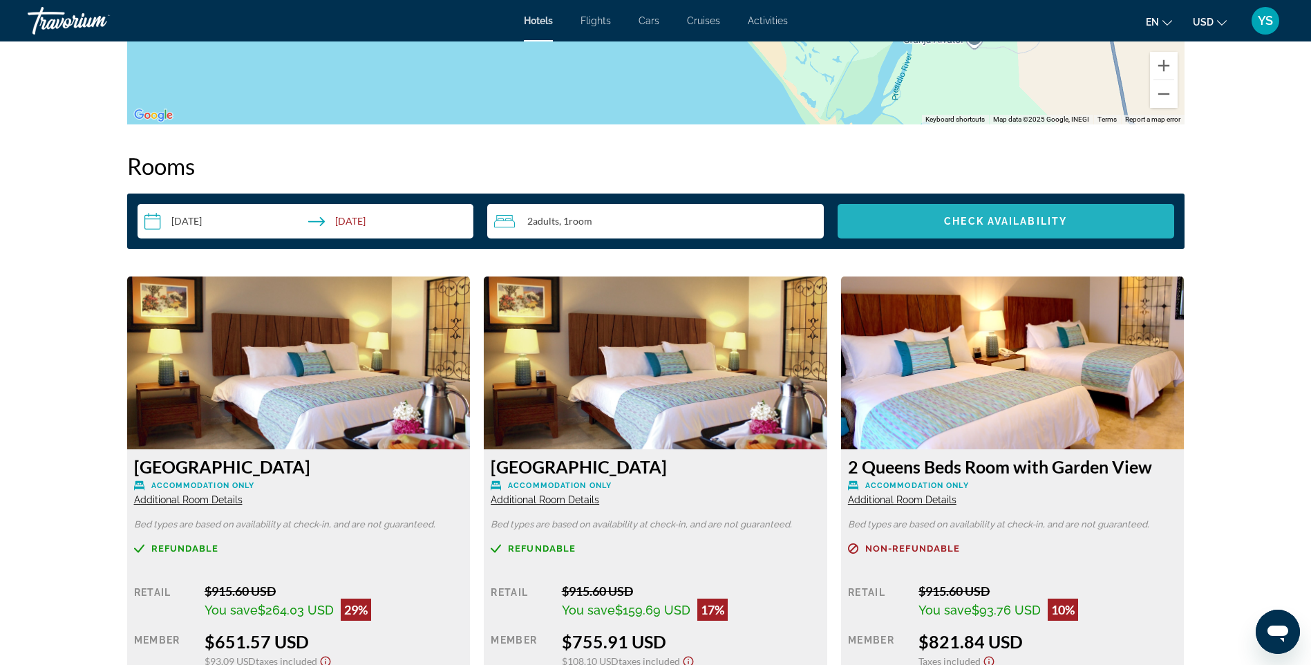
click at [1008, 218] on span "Check Availability" at bounding box center [1005, 221] width 123 height 11
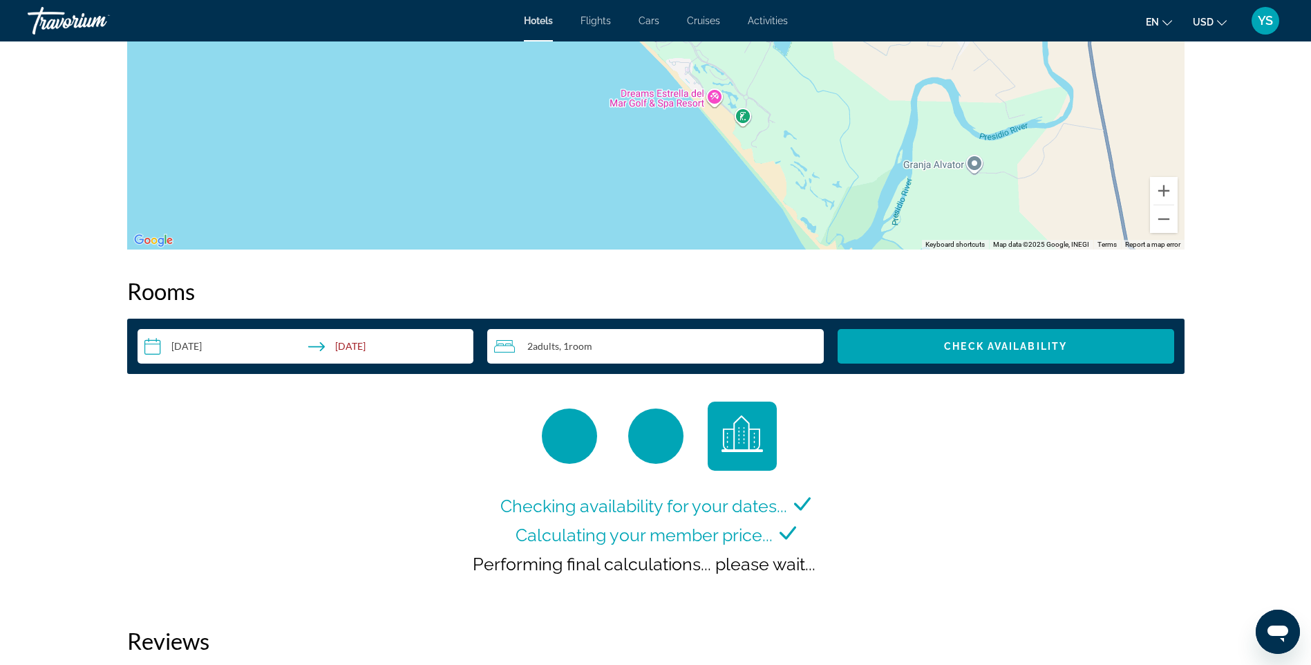
scroll to position [1143, 0]
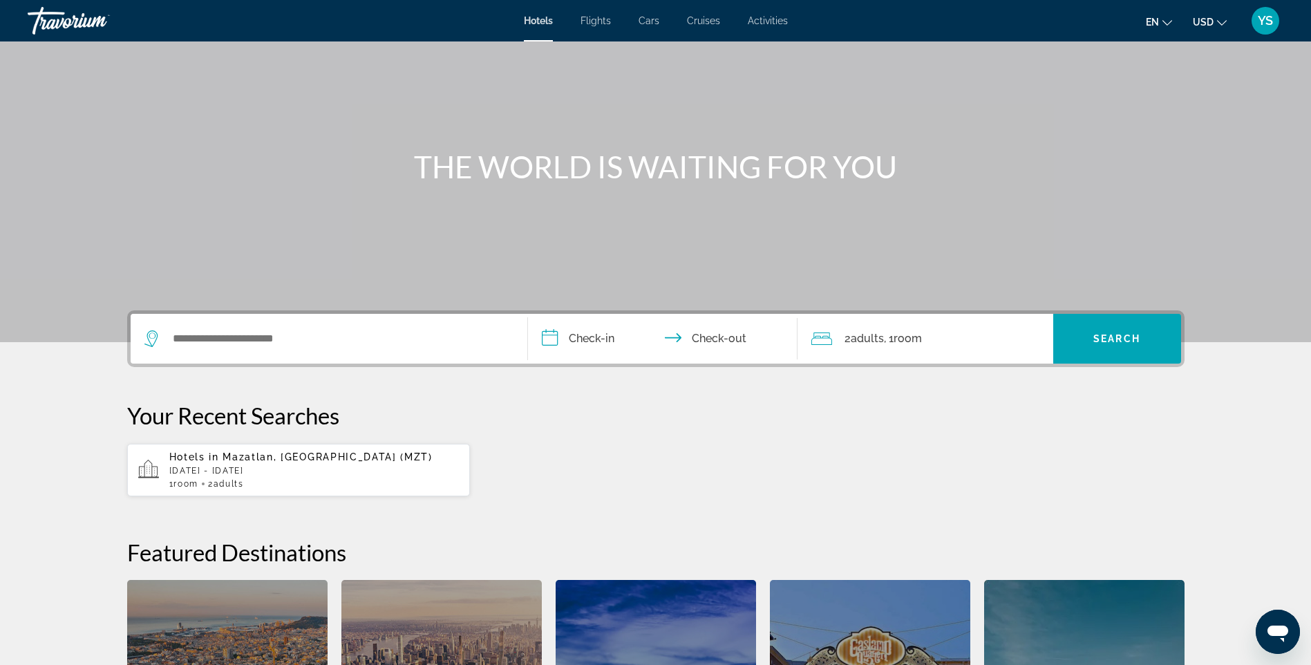
scroll to position [69, 0]
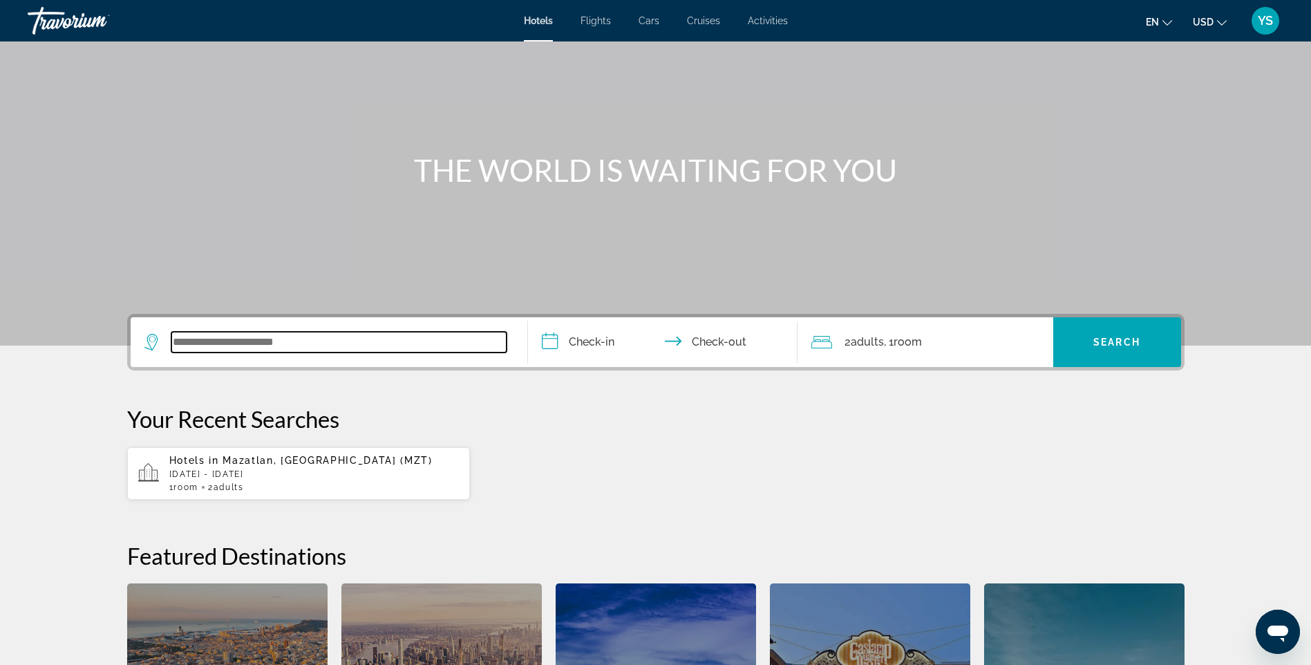
click at [273, 341] on input "Search widget" at bounding box center [338, 342] width 335 height 21
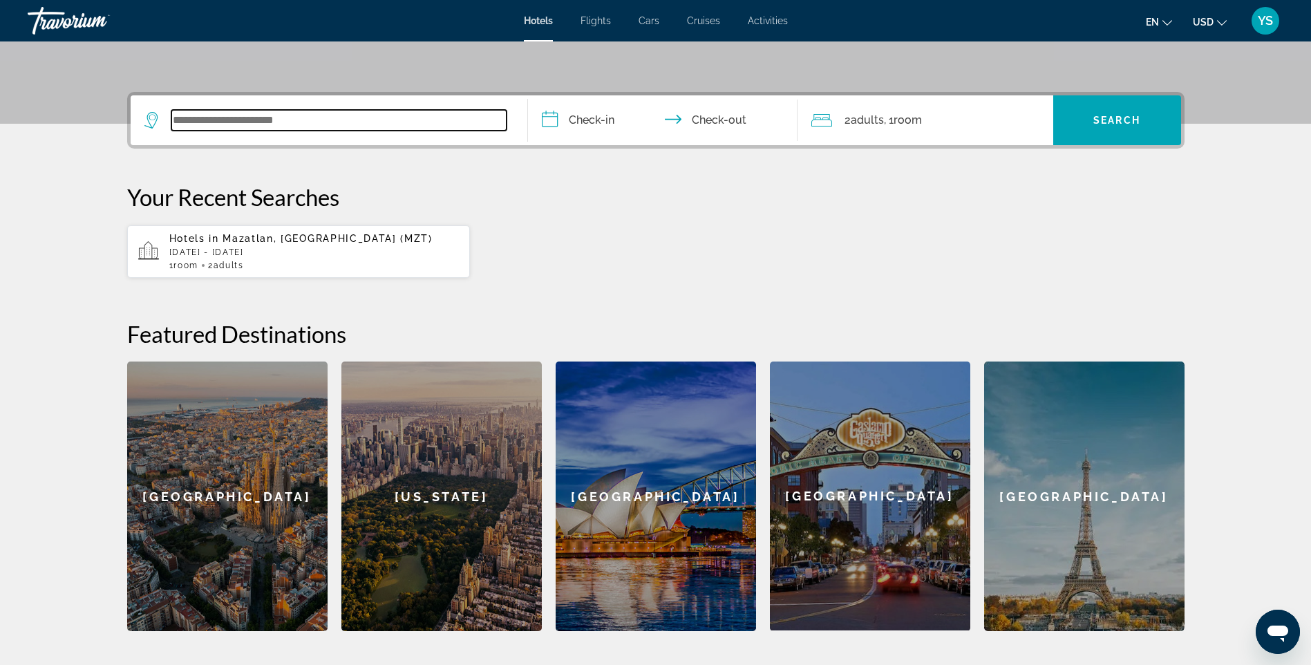
scroll to position [338, 0]
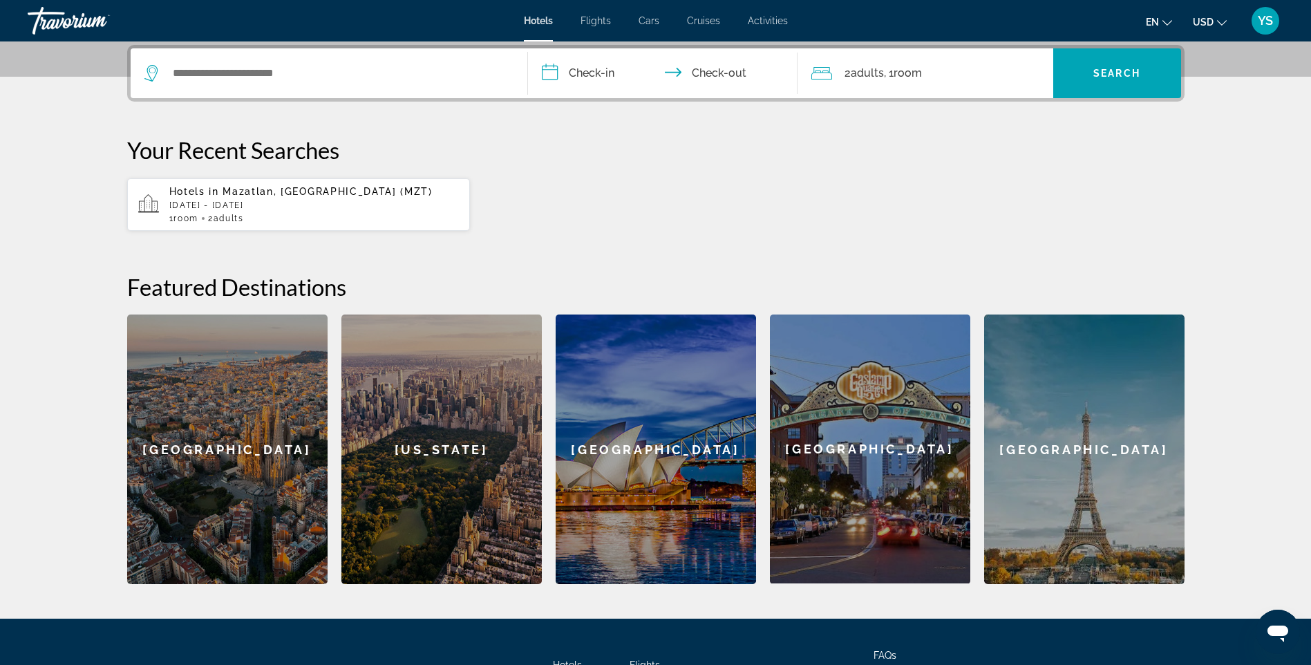
click at [265, 191] on span "Mazatlan, [GEOGRAPHIC_DATA] (MZT)" at bounding box center [326, 191] width 209 height 11
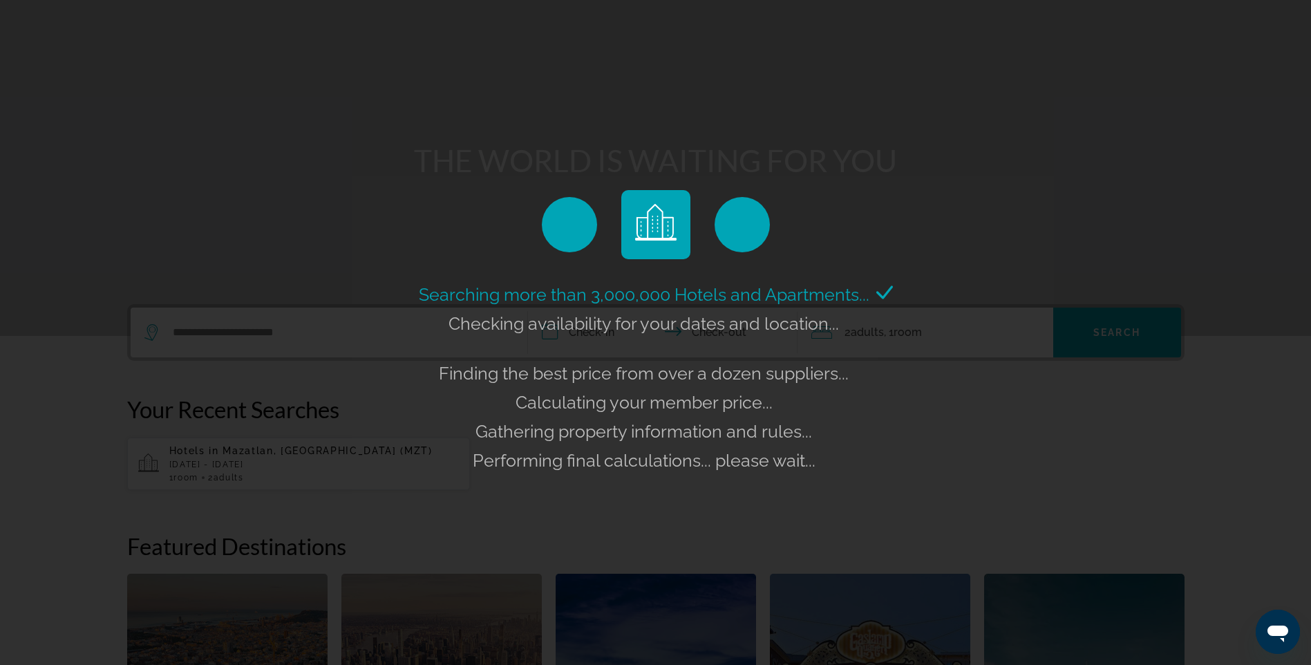
scroll to position [0, 0]
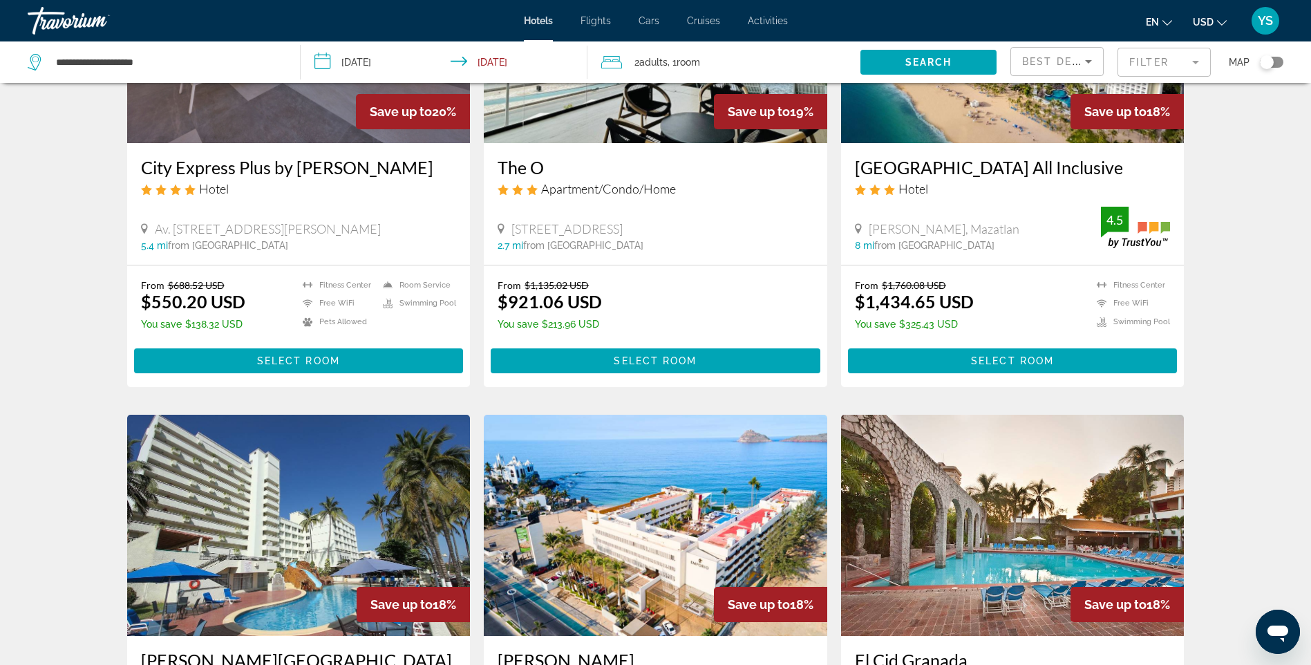
scroll to position [1036, 0]
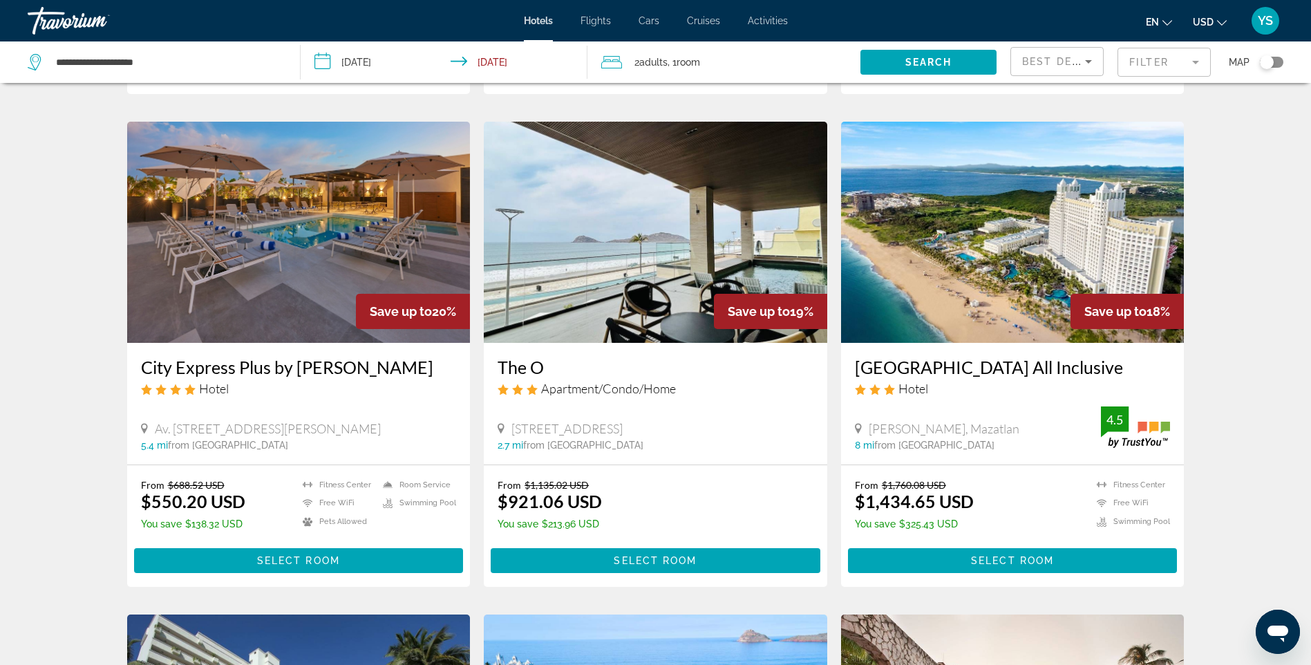
click at [1013, 231] on img "Main content" at bounding box center [1012, 232] width 343 height 221
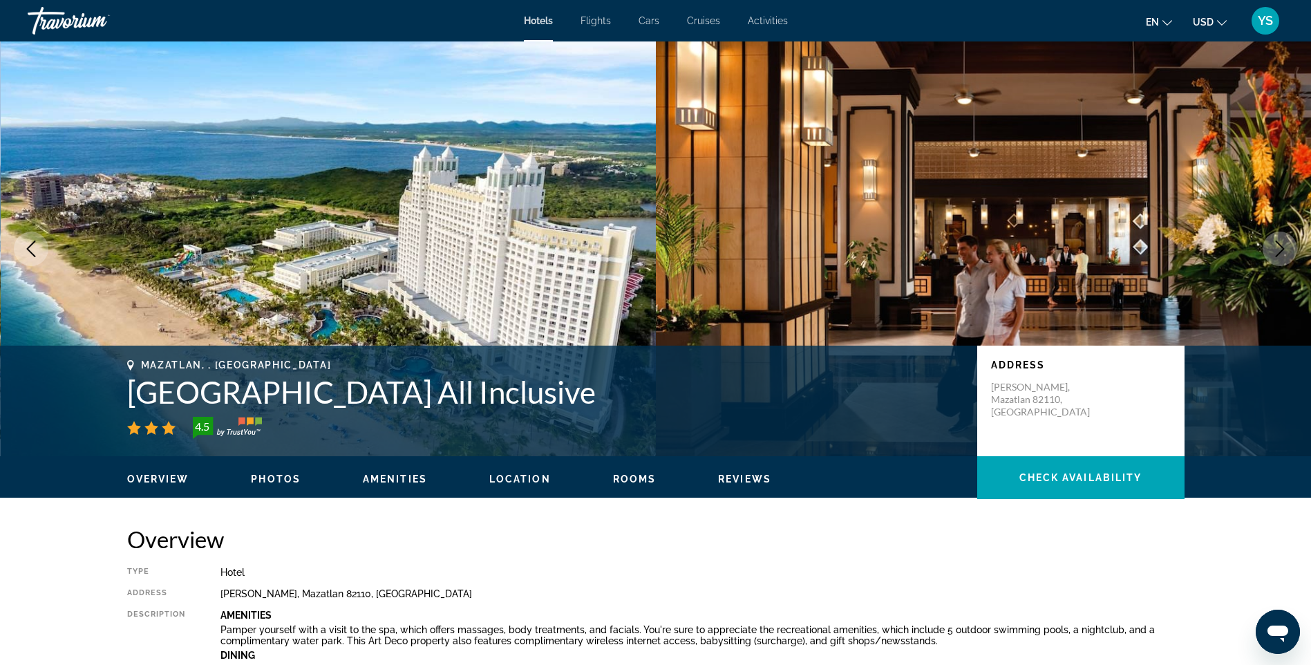
click at [626, 477] on span "Rooms" at bounding box center [635, 478] width 44 height 11
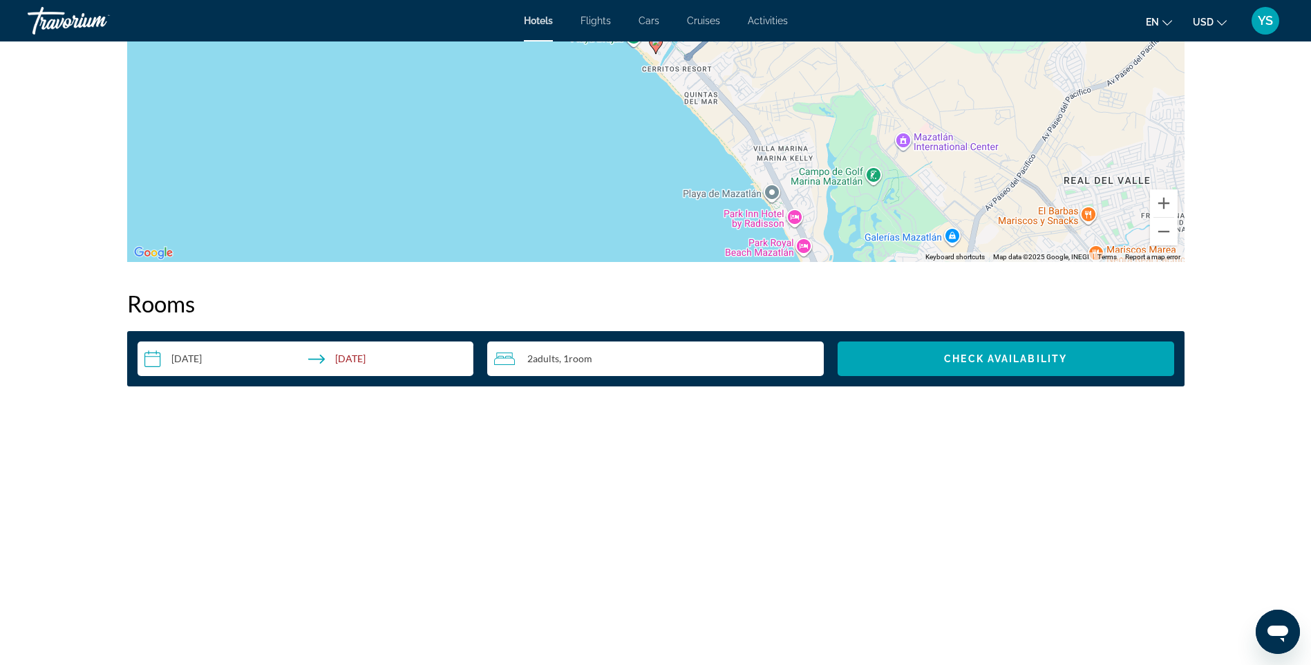
scroll to position [1541, 0]
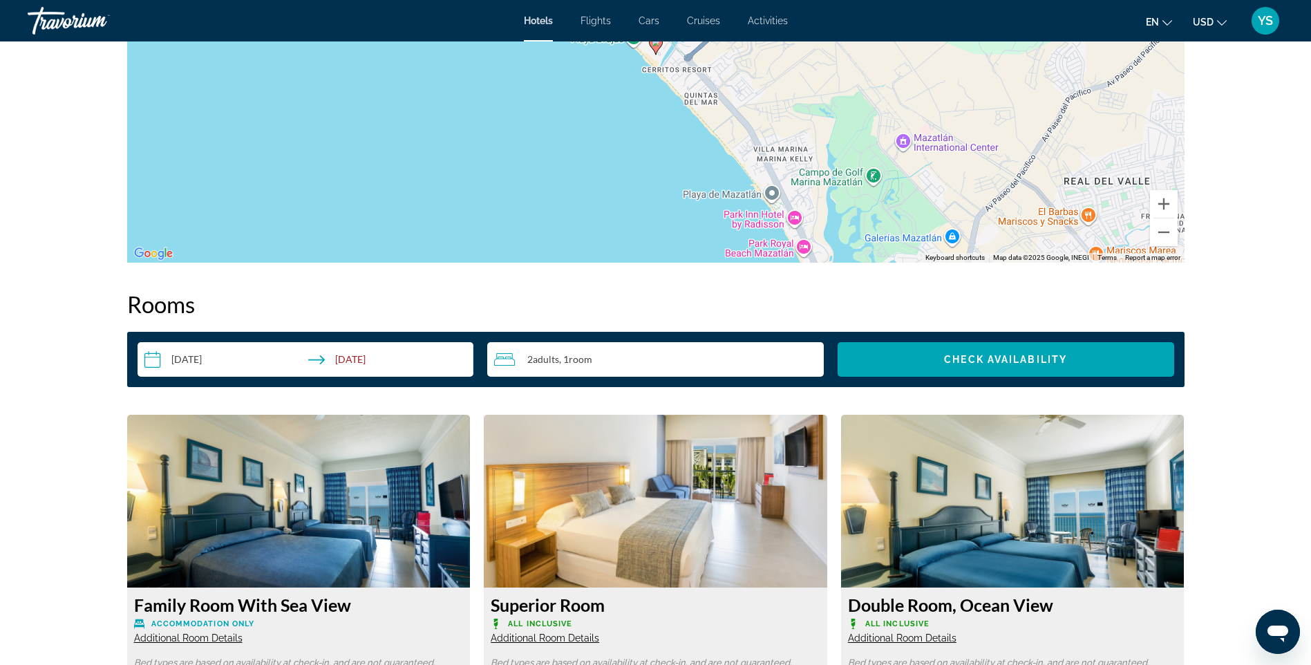
click at [346, 357] on input "**********" at bounding box center [308, 361] width 342 height 39
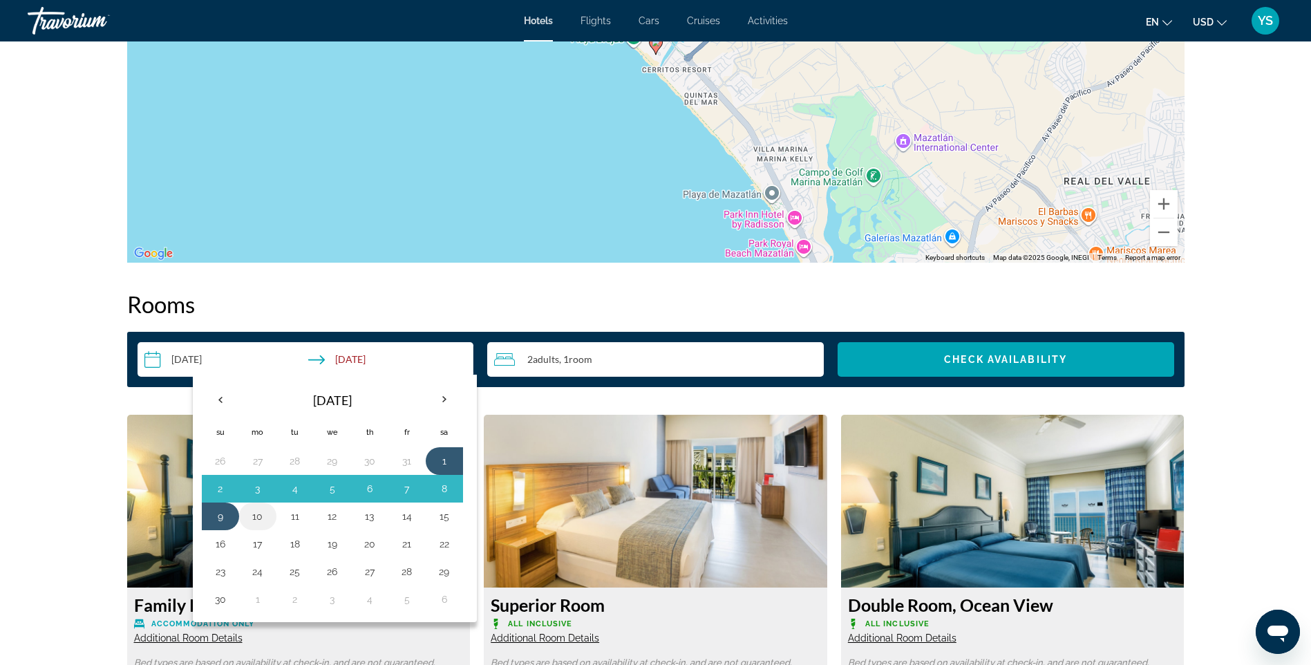
click at [256, 515] on button "10" at bounding box center [258, 515] width 22 height 19
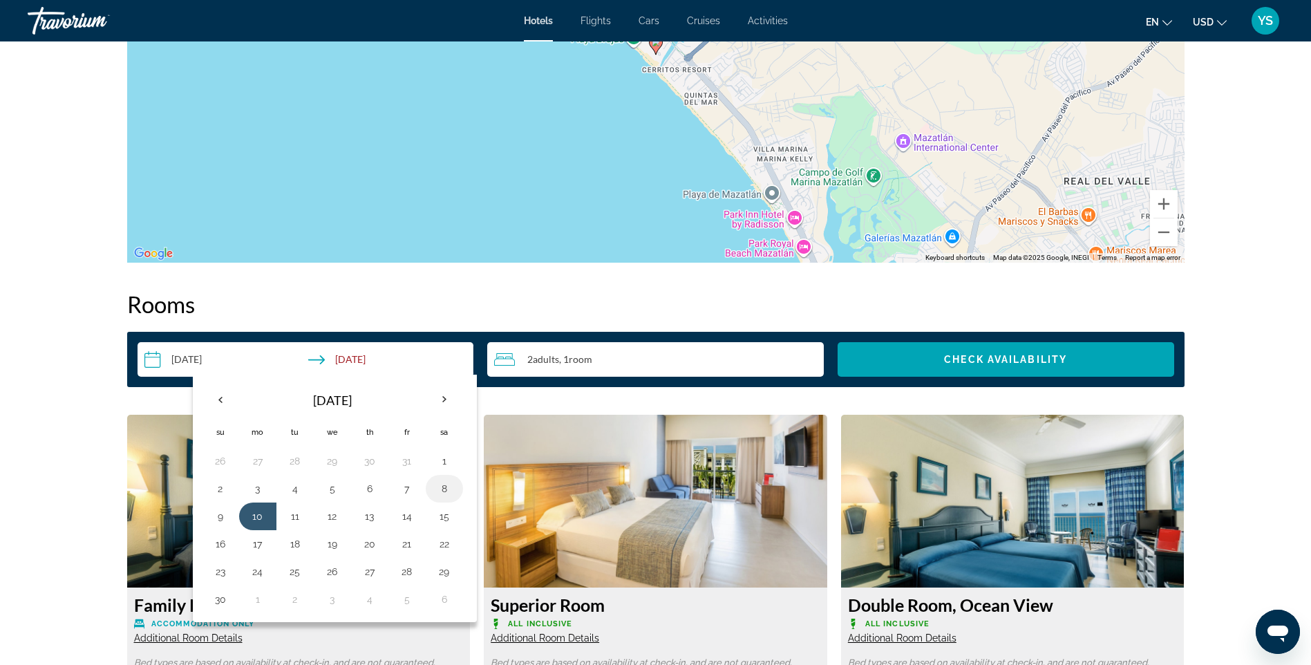
click at [442, 487] on button "8" at bounding box center [444, 488] width 22 height 19
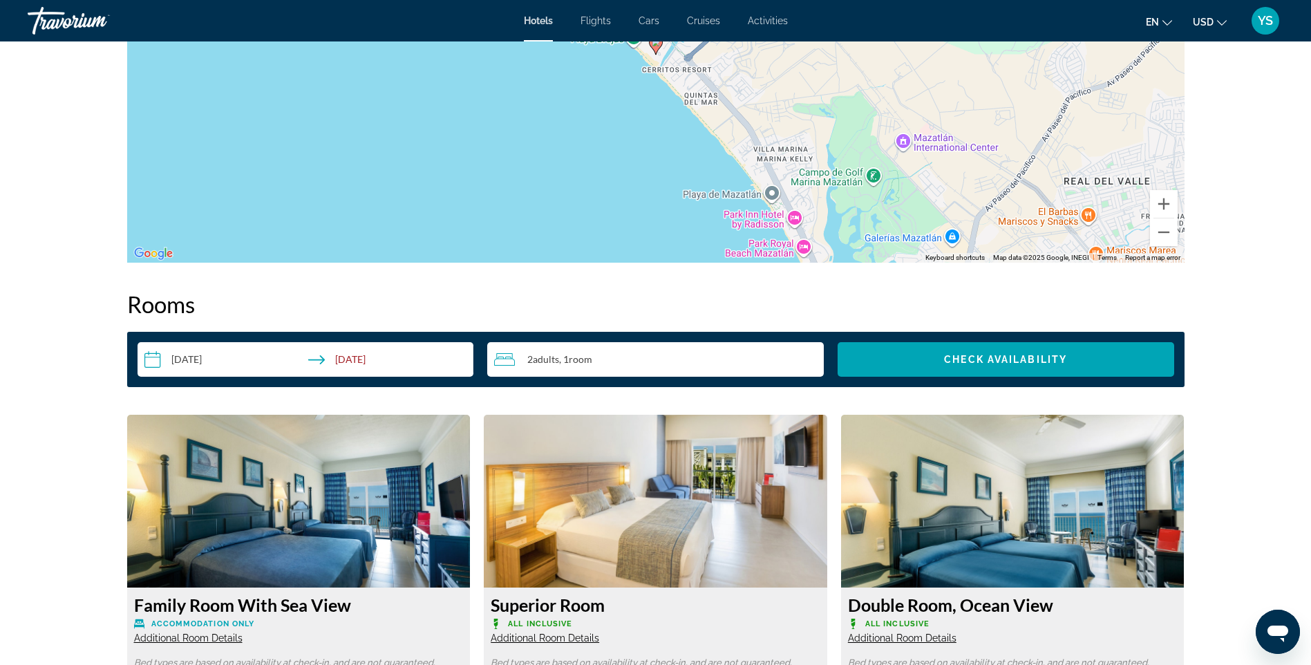
click at [380, 355] on input "**********" at bounding box center [308, 361] width 342 height 39
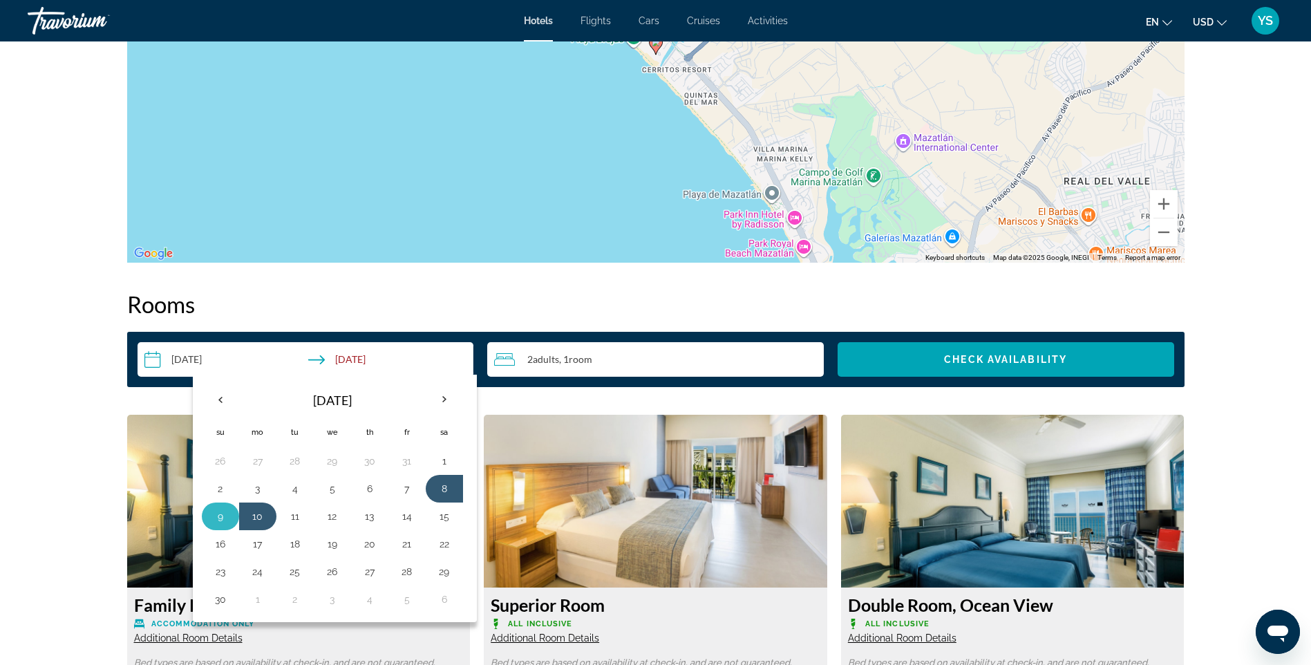
click at [218, 511] on button "9" at bounding box center [220, 515] width 22 height 19
click at [444, 485] on button "8" at bounding box center [444, 488] width 22 height 19
type input "**********"
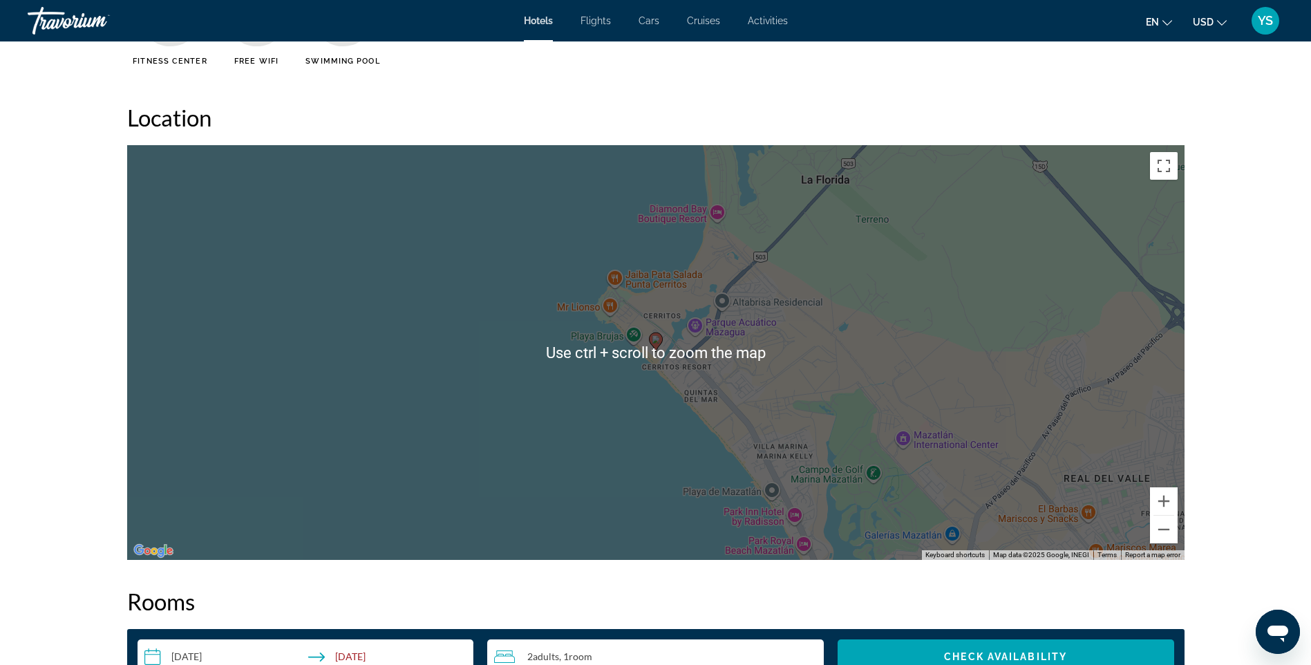
scroll to position [1058, 0]
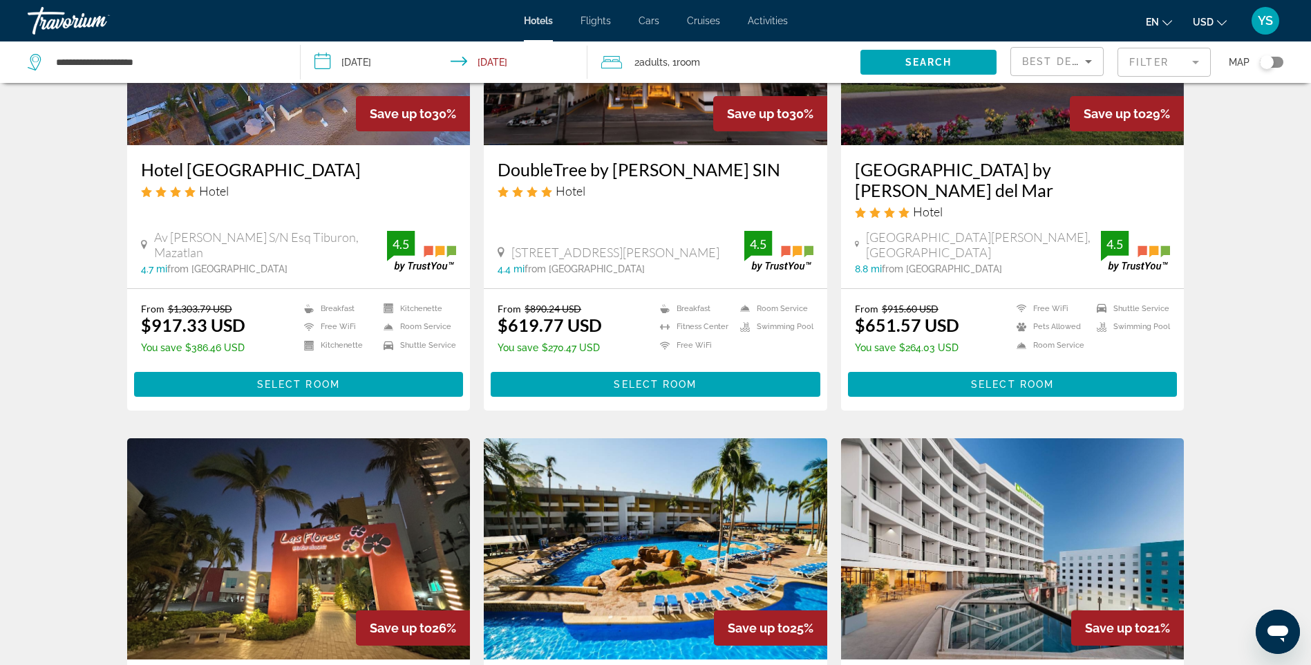
scroll to position [69, 0]
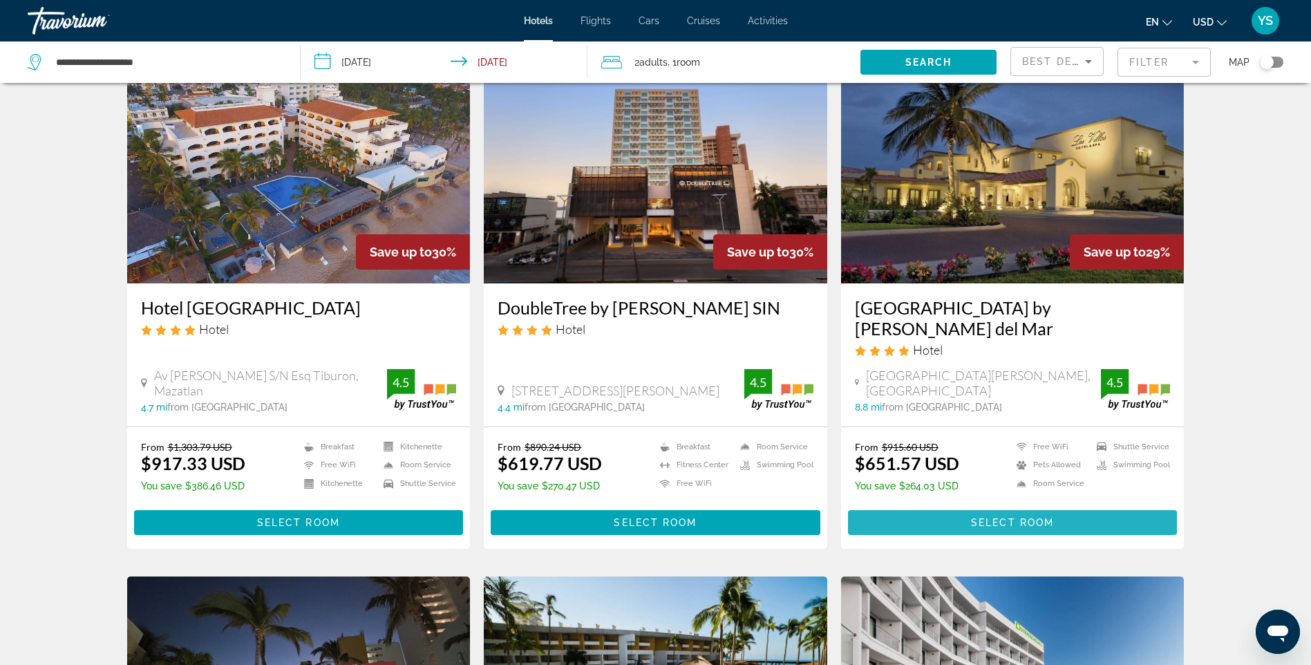
click at [996, 506] on span "Main content" at bounding box center [1013, 522] width 330 height 33
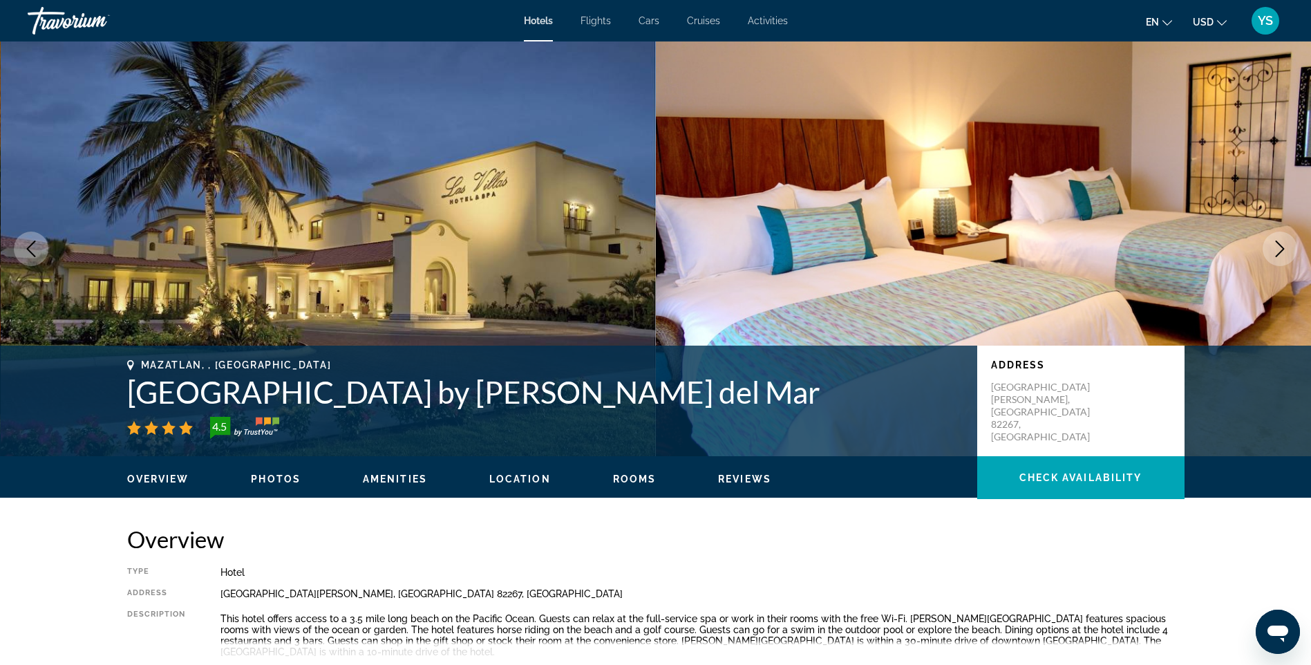
click at [625, 475] on span "Rooms" at bounding box center [635, 478] width 44 height 11
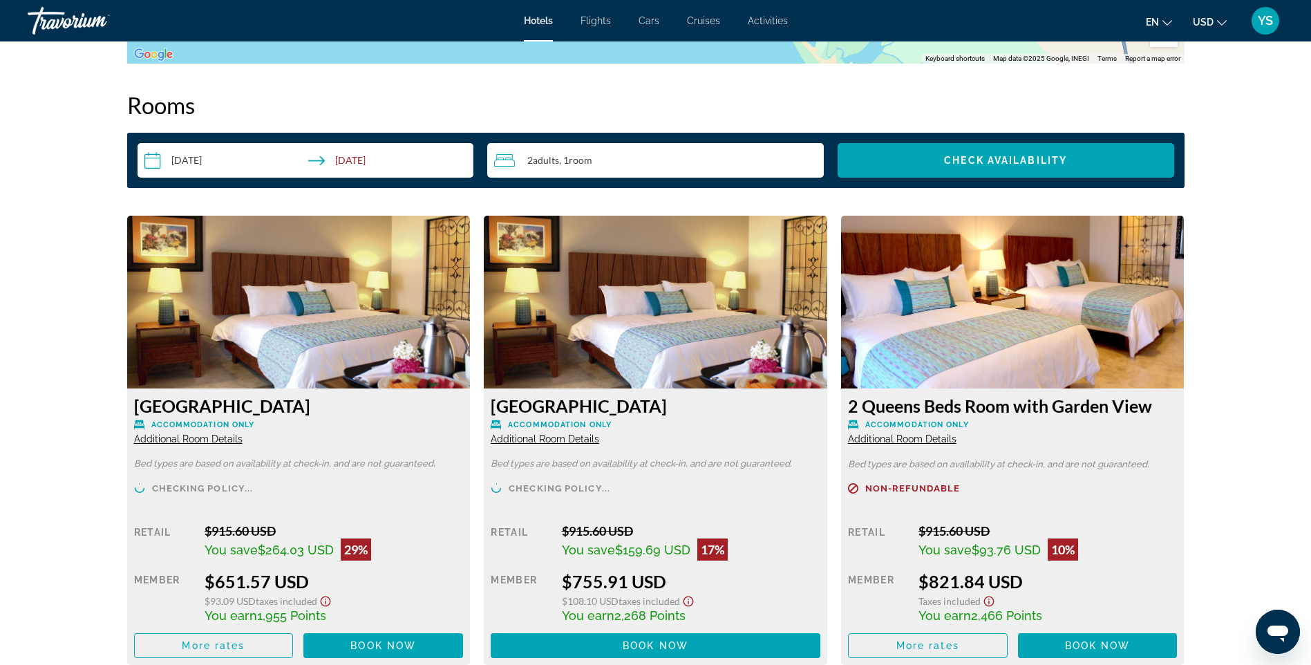
scroll to position [1696, 0]
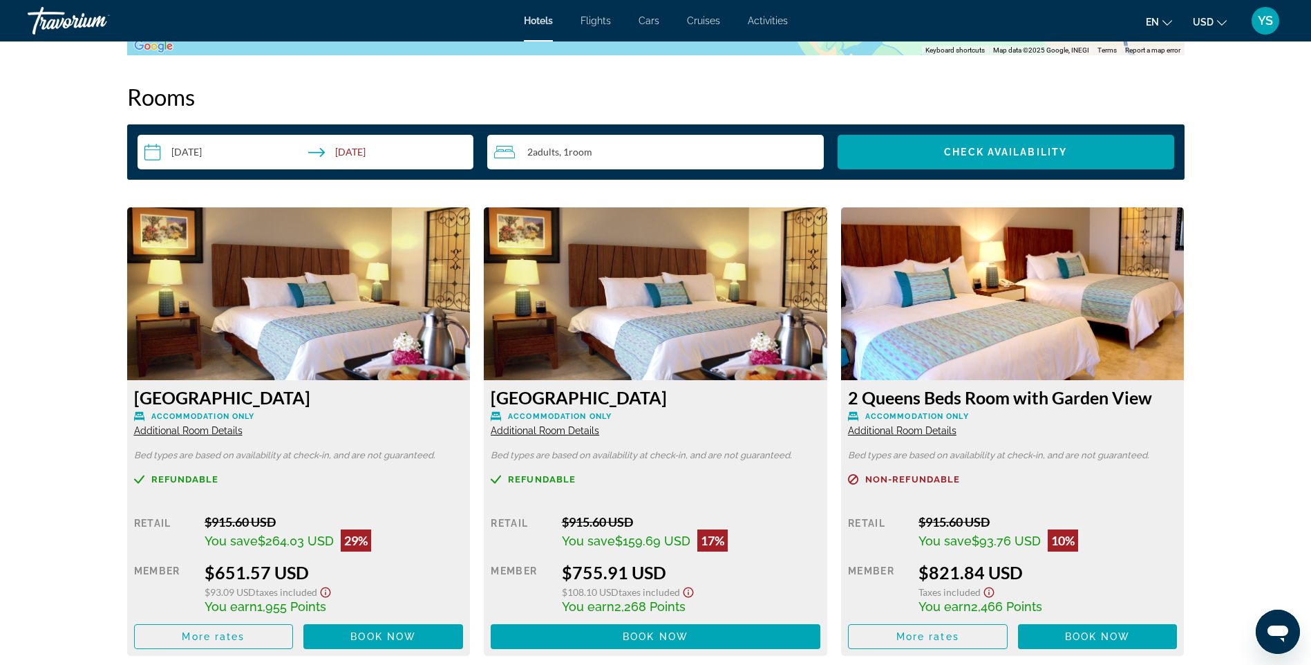
click at [647, 283] on img "Main content" at bounding box center [655, 293] width 343 height 173
click at [722, 289] on img "Main content" at bounding box center [655, 293] width 343 height 173
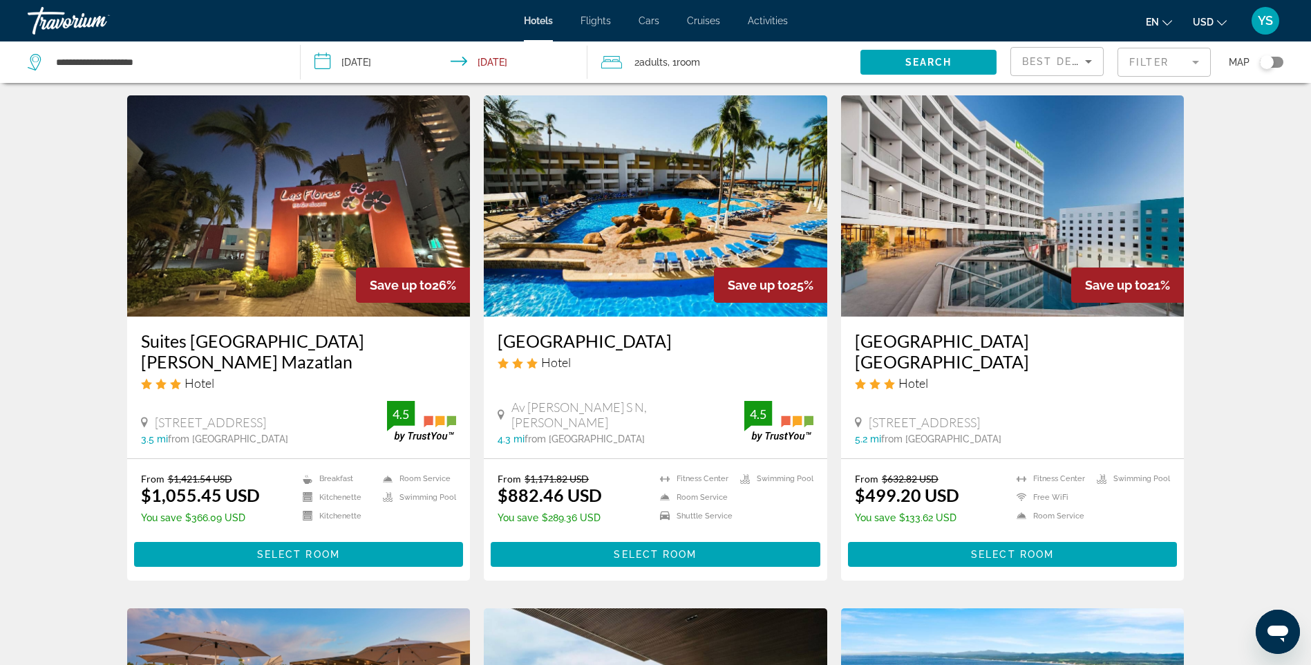
scroll to position [553, 0]
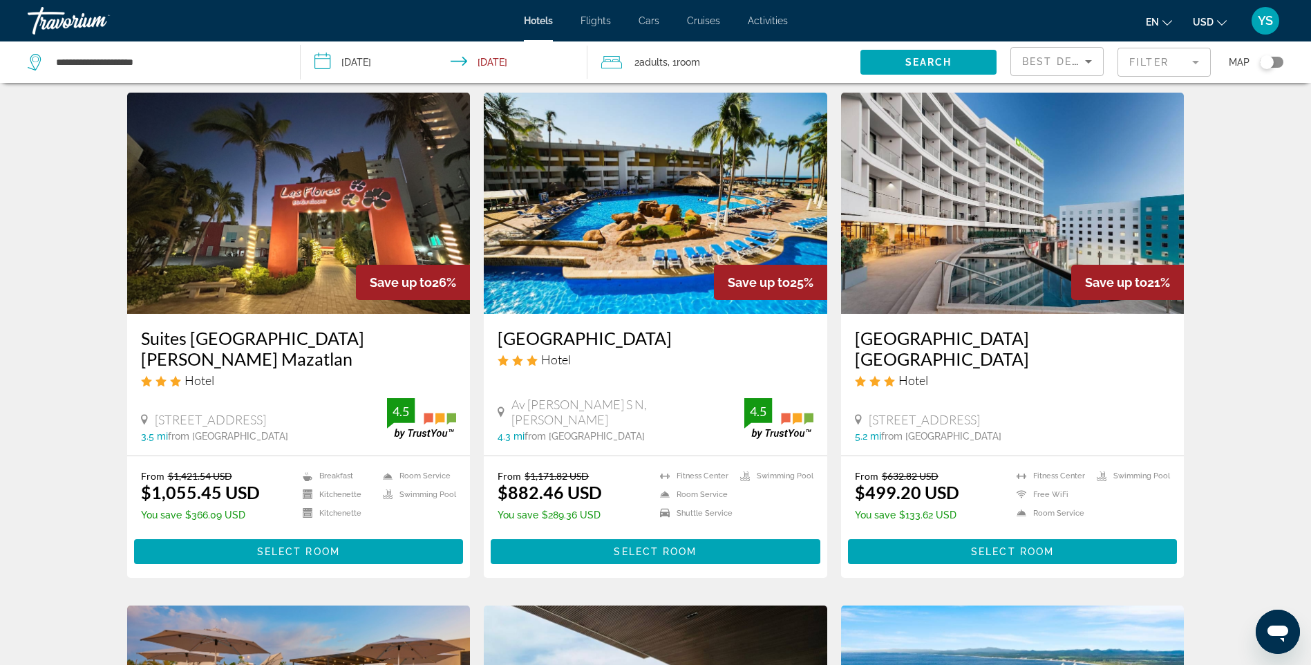
click at [1004, 195] on img "Main content" at bounding box center [1012, 203] width 343 height 221
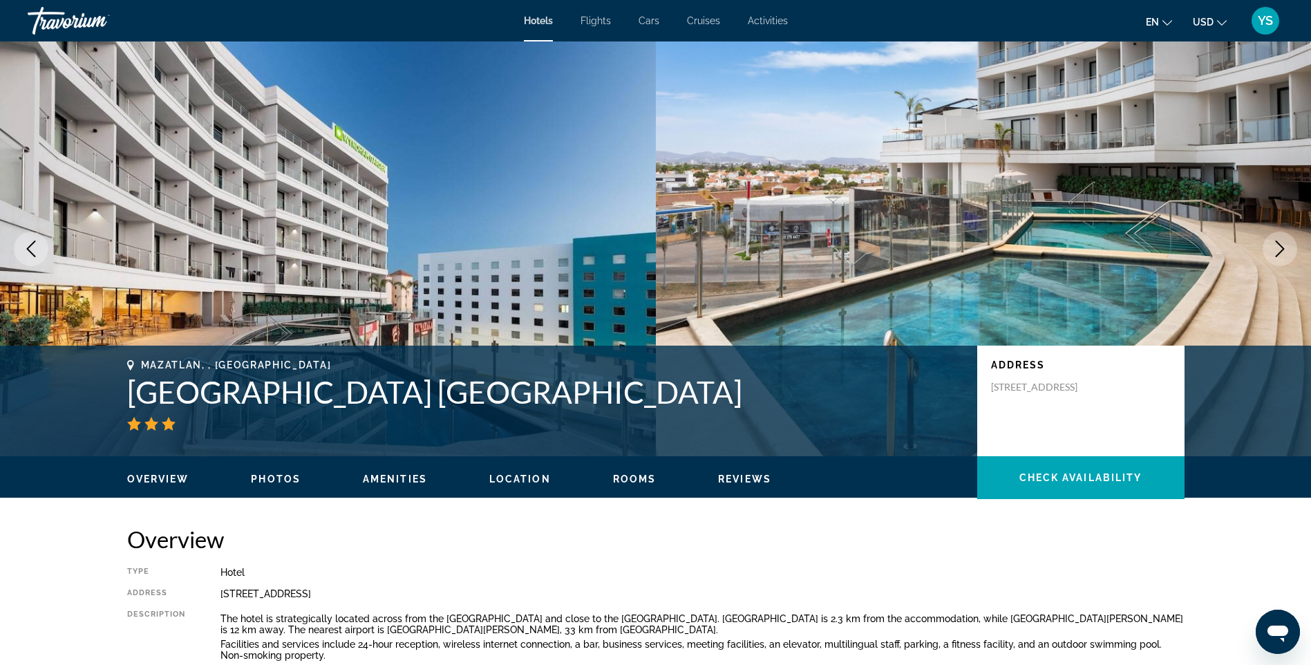
click at [634, 481] on span "Rooms" at bounding box center [635, 478] width 44 height 11
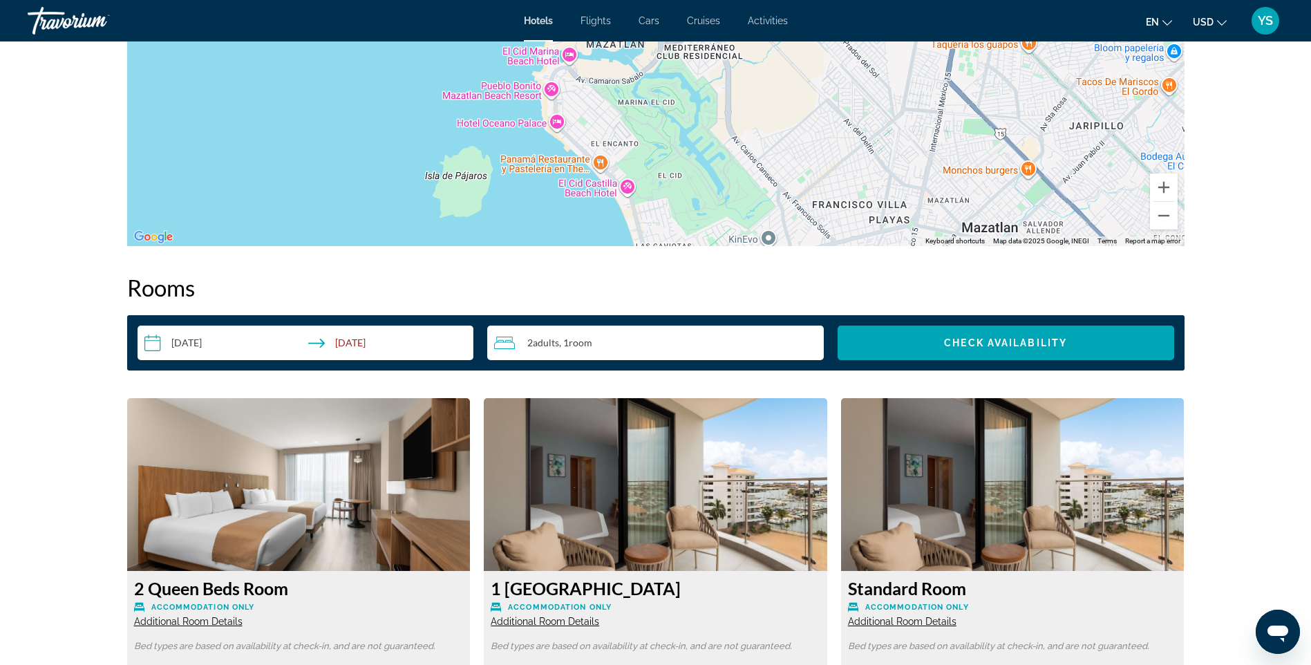
scroll to position [1148, 0]
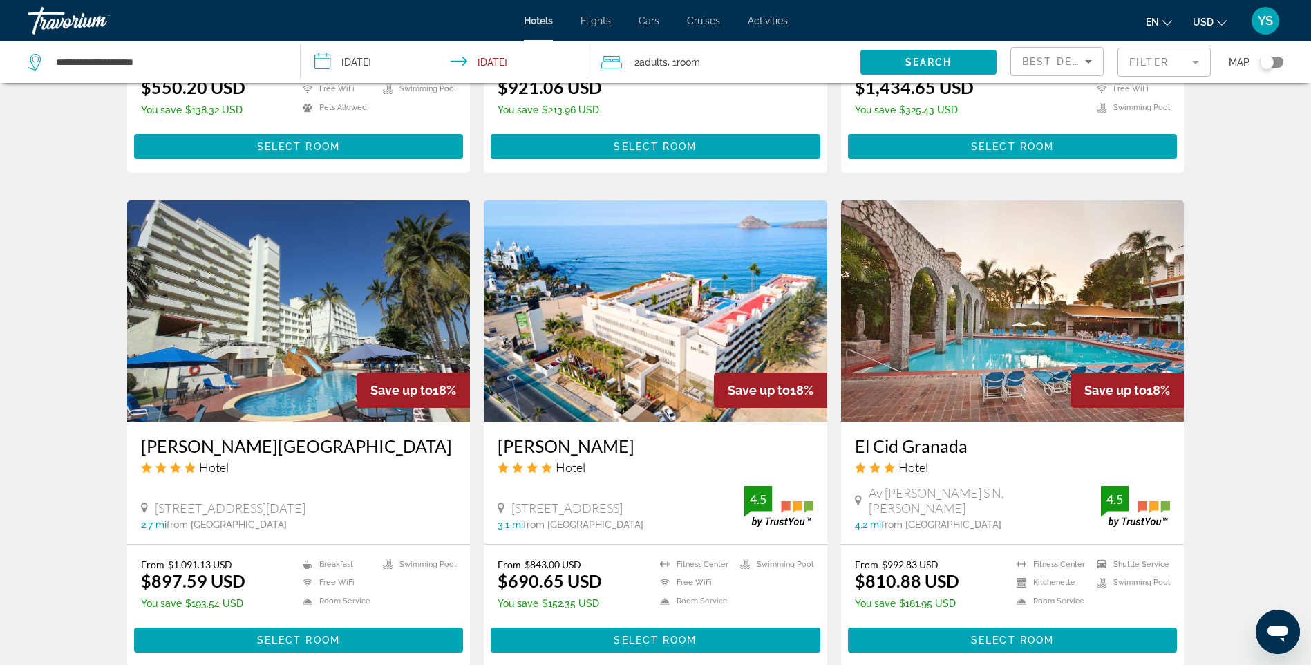
scroll to position [1451, 0]
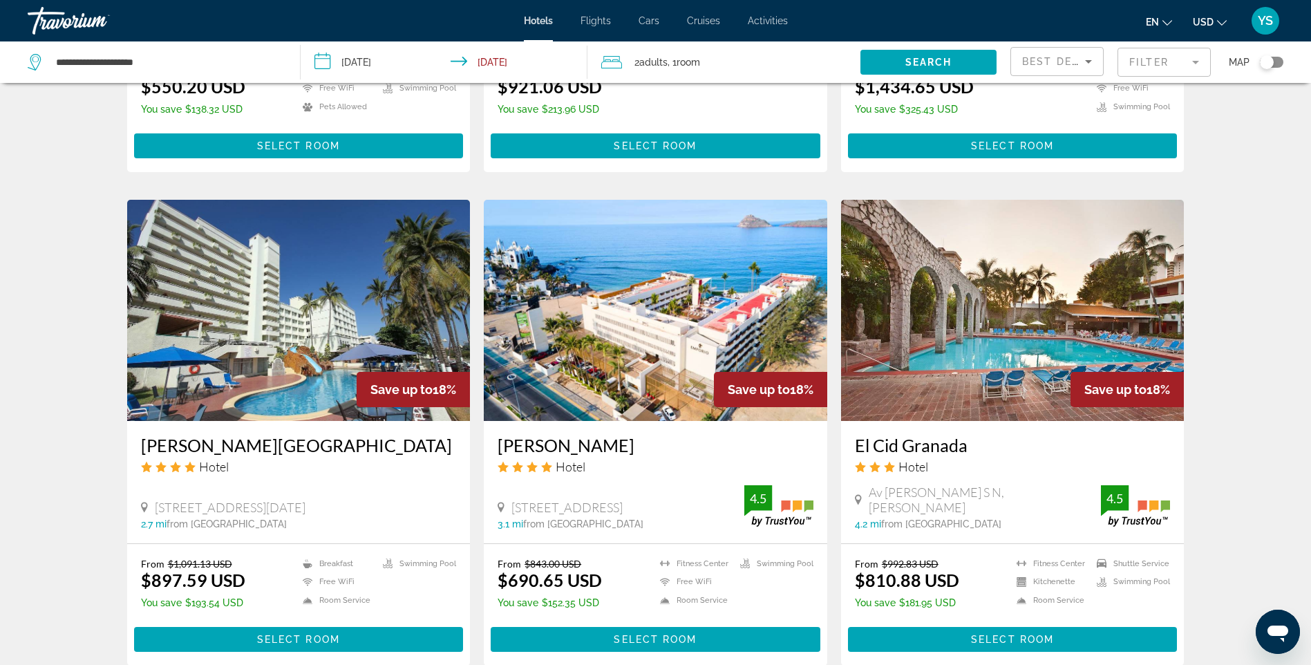
click at [622, 285] on img "Main content" at bounding box center [655, 310] width 343 height 221
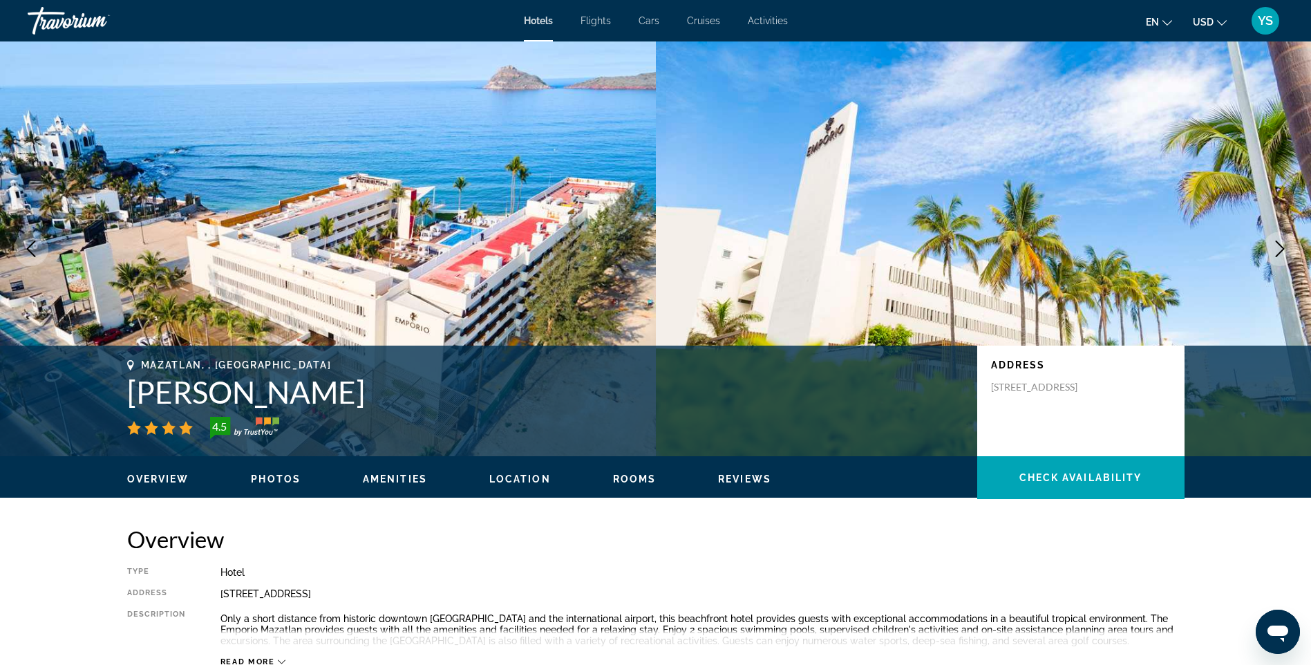
click at [613, 475] on span "Rooms" at bounding box center [635, 478] width 44 height 11
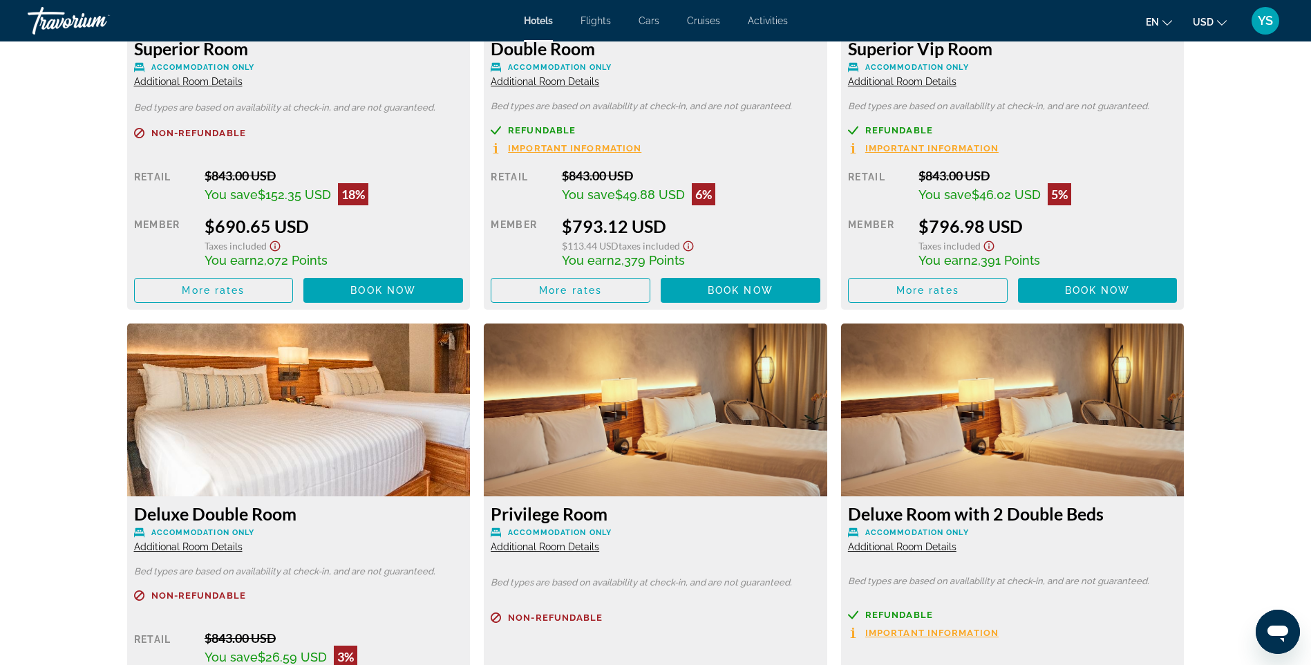
scroll to position [1754, 0]
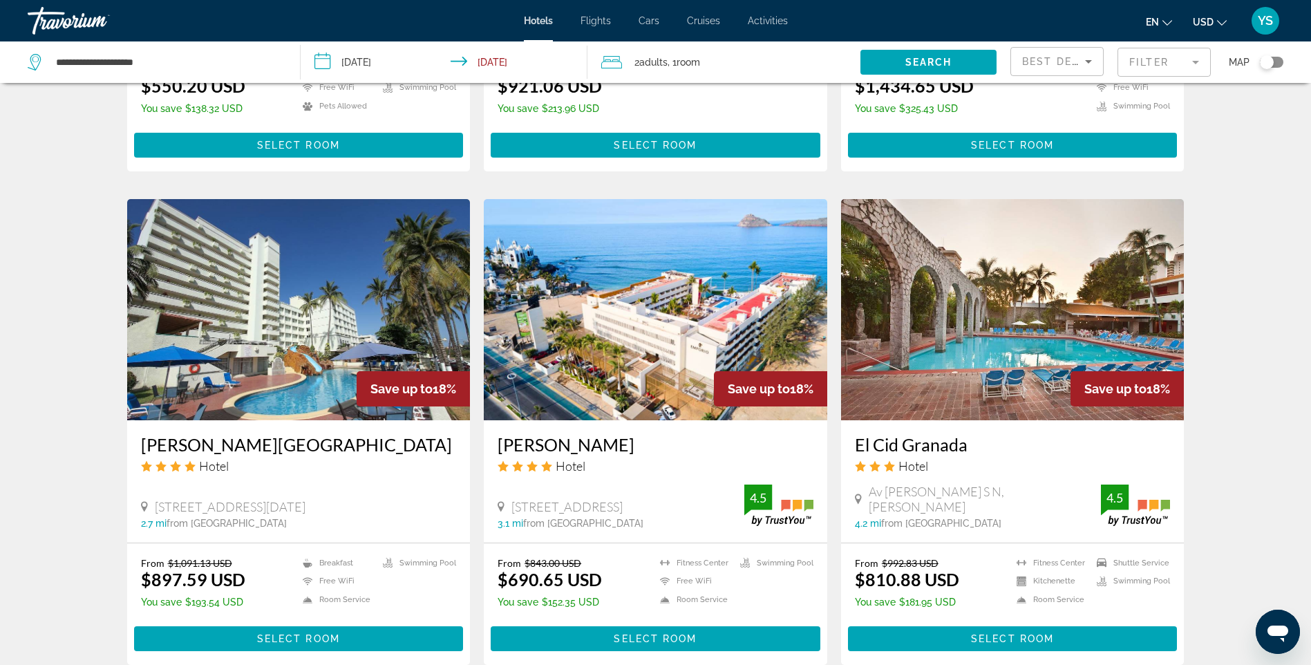
scroll to position [1589, 0]
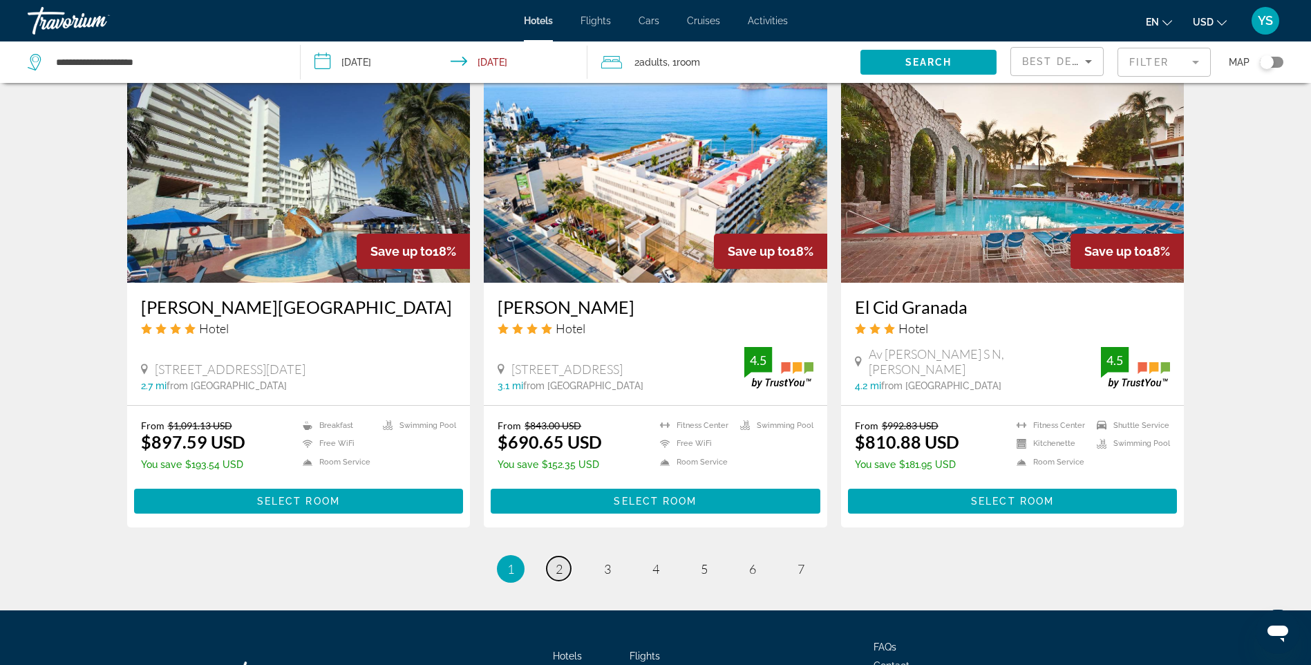
click at [562, 561] on span "2" at bounding box center [559, 568] width 7 height 15
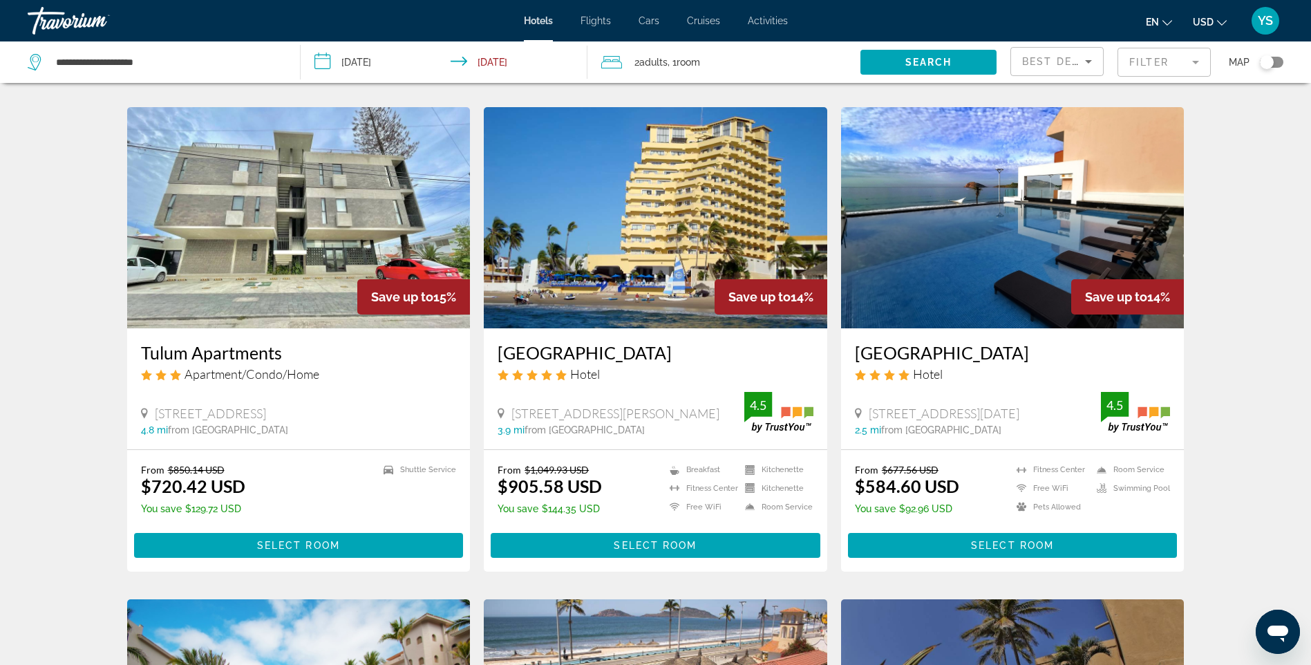
scroll to position [1036, 0]
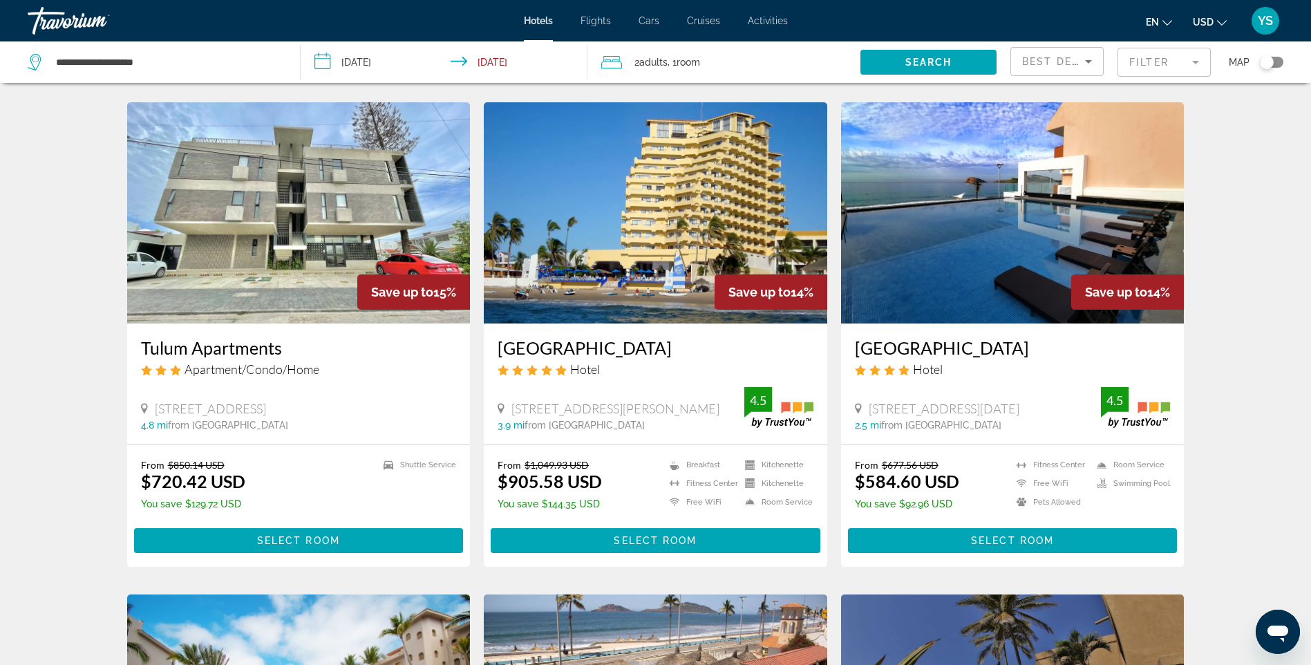
click at [657, 193] on img "Main content" at bounding box center [655, 212] width 343 height 221
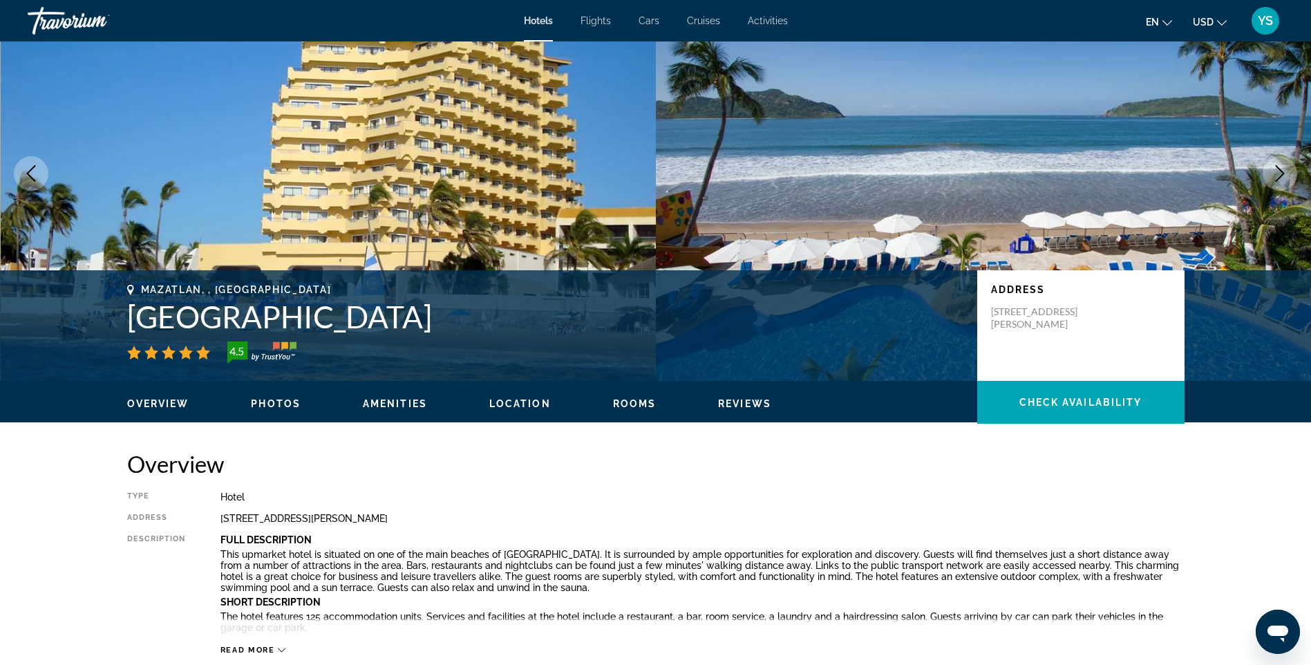
scroll to position [207, 0]
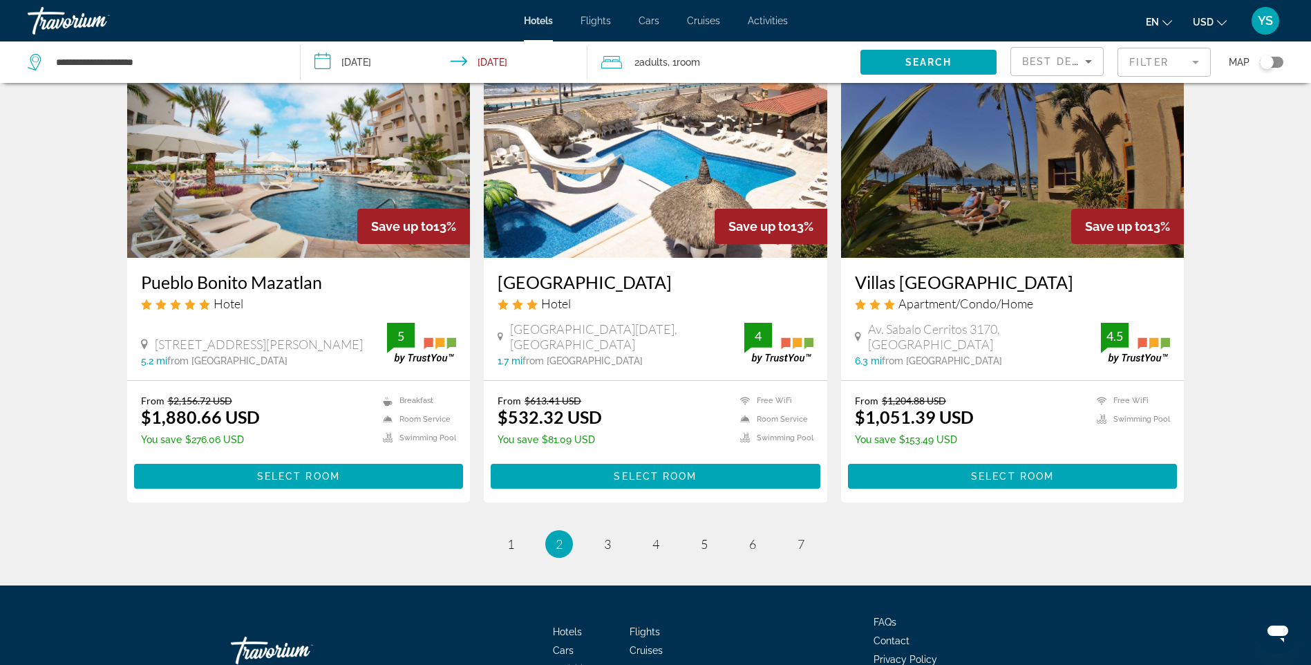
scroll to position [1658, 0]
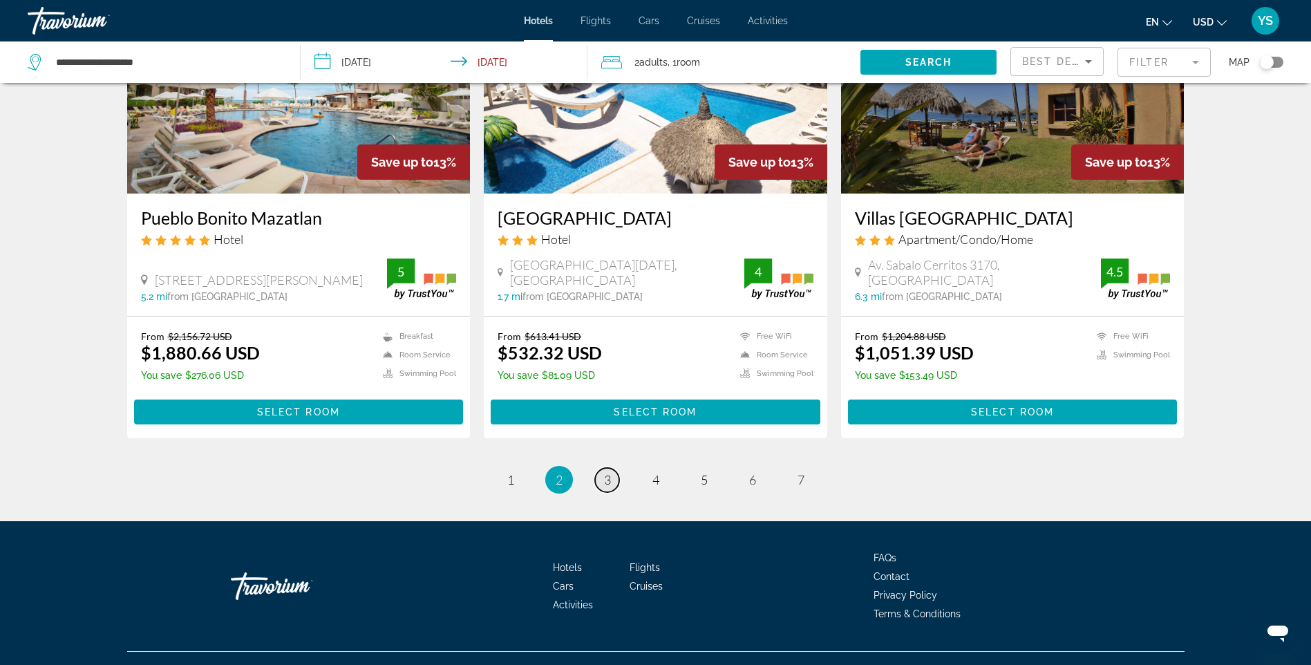
click at [604, 472] on span "3" at bounding box center [607, 479] width 7 height 15
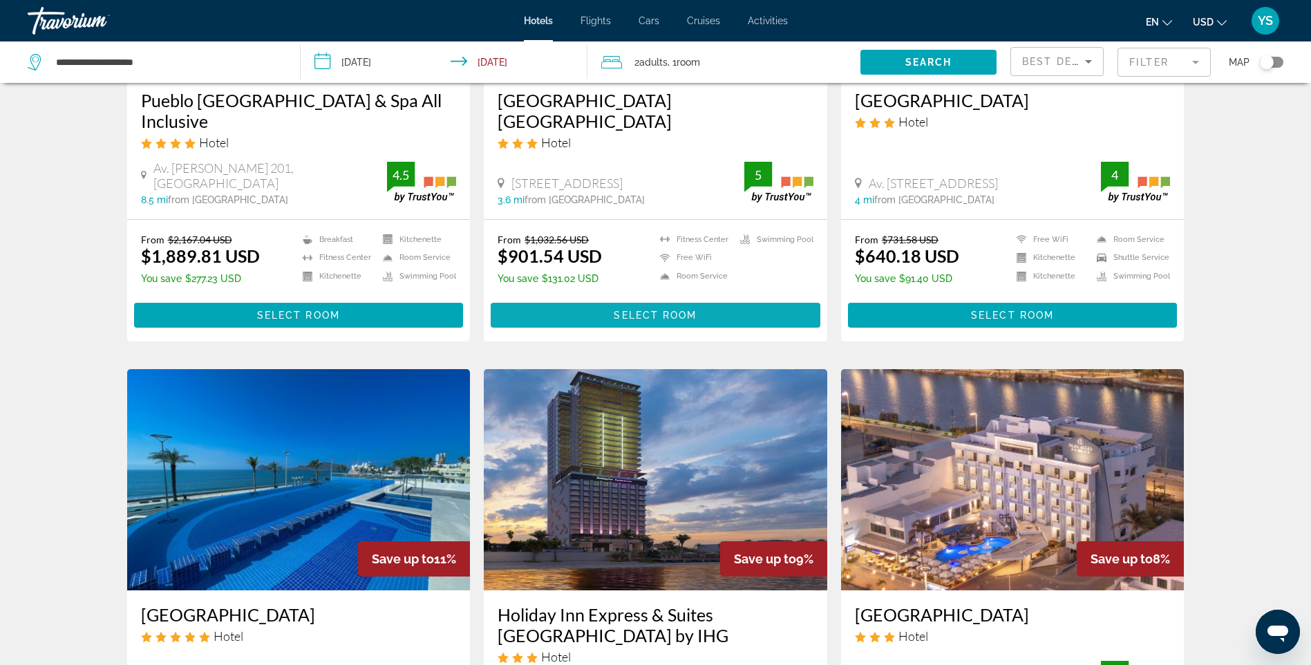
scroll to position [484, 0]
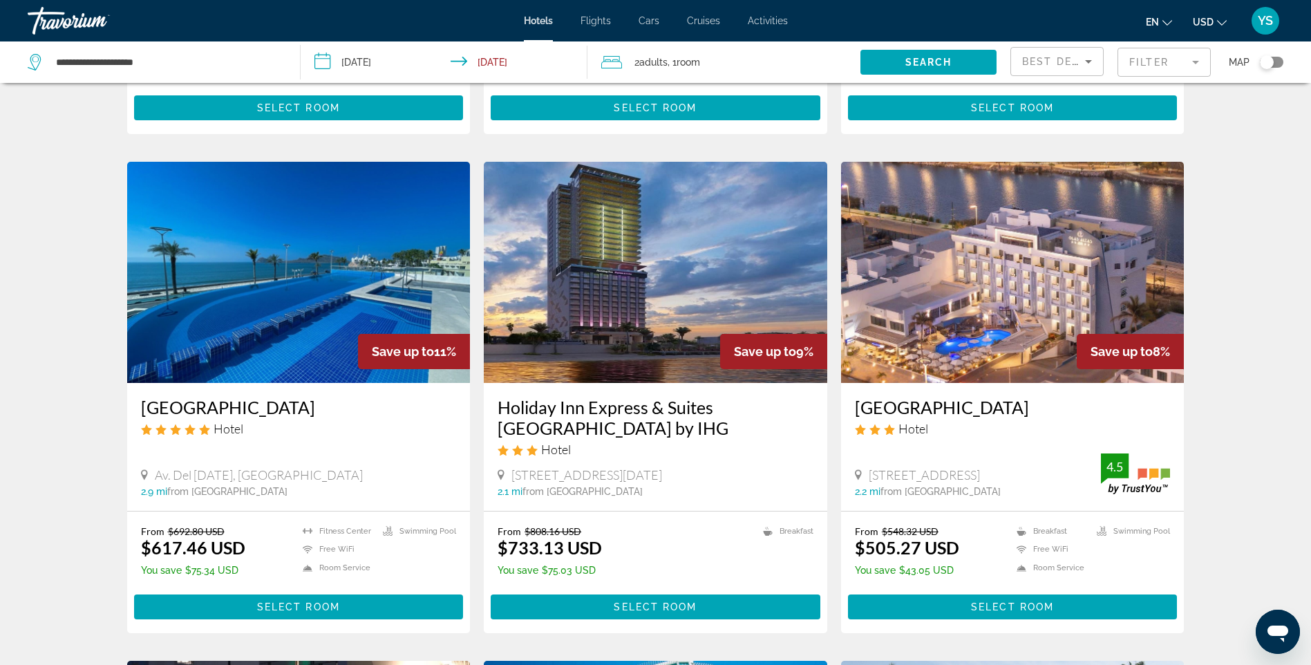
click at [303, 314] on img "Main content" at bounding box center [298, 272] width 343 height 221
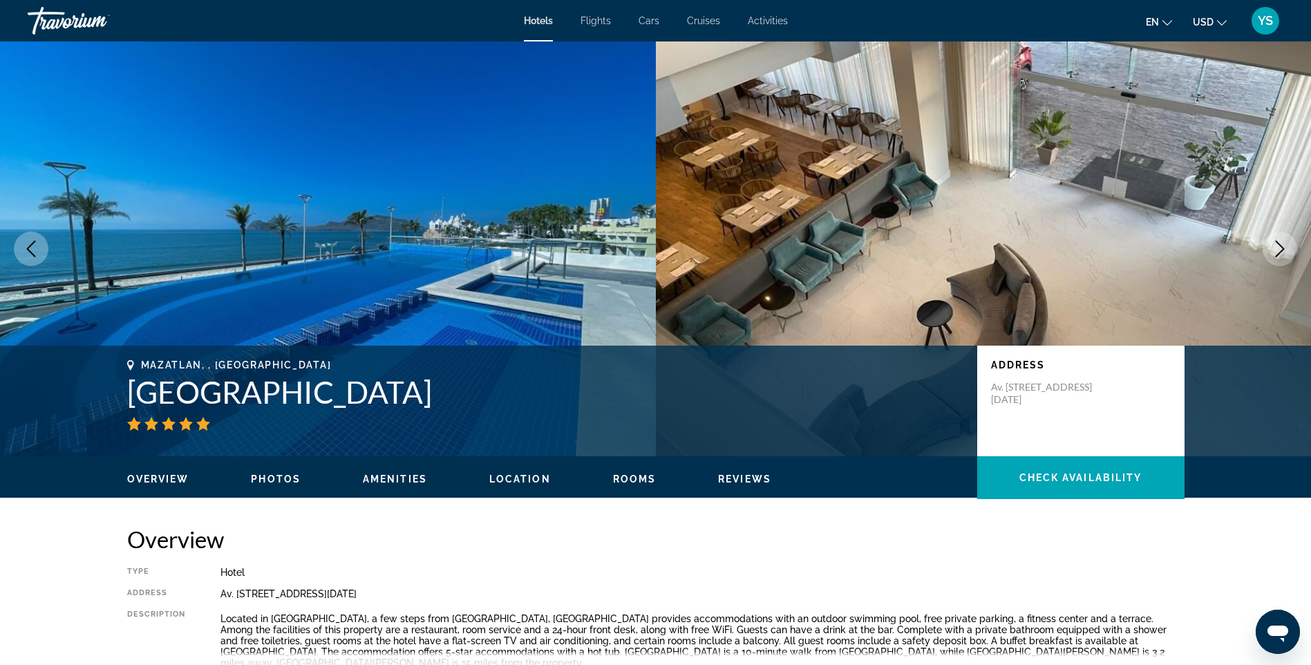
click at [636, 474] on span "Rooms" at bounding box center [635, 478] width 44 height 11
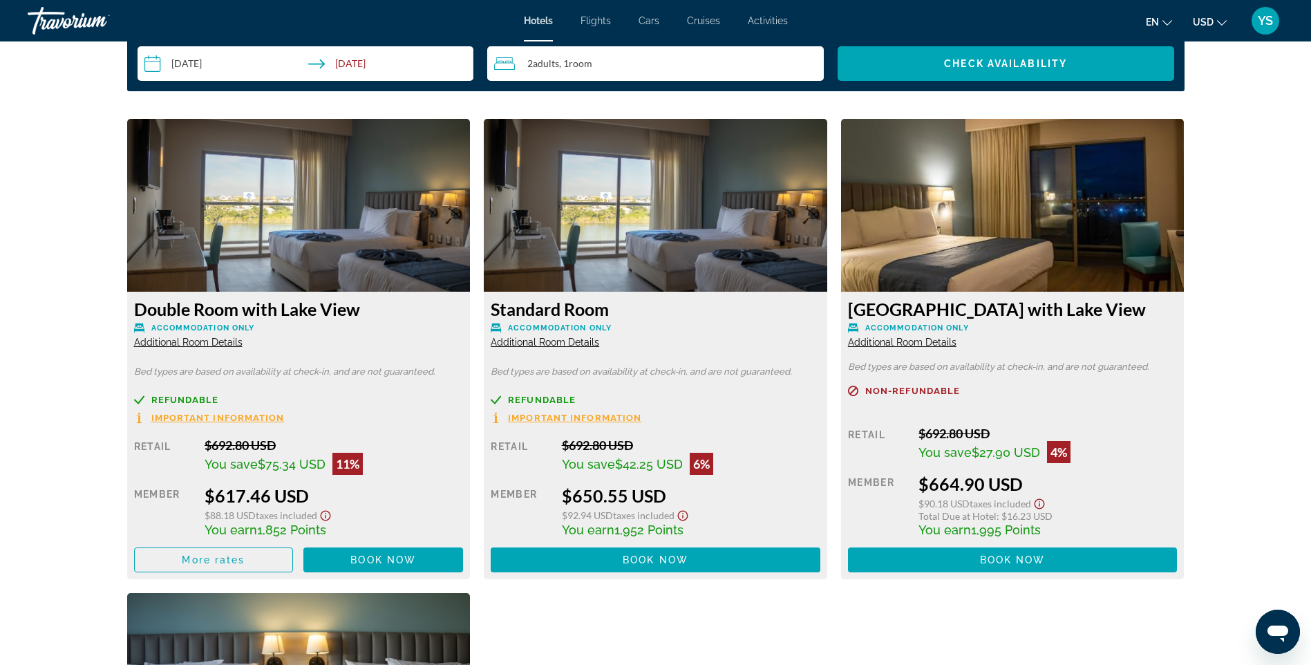
scroll to position [1689, 0]
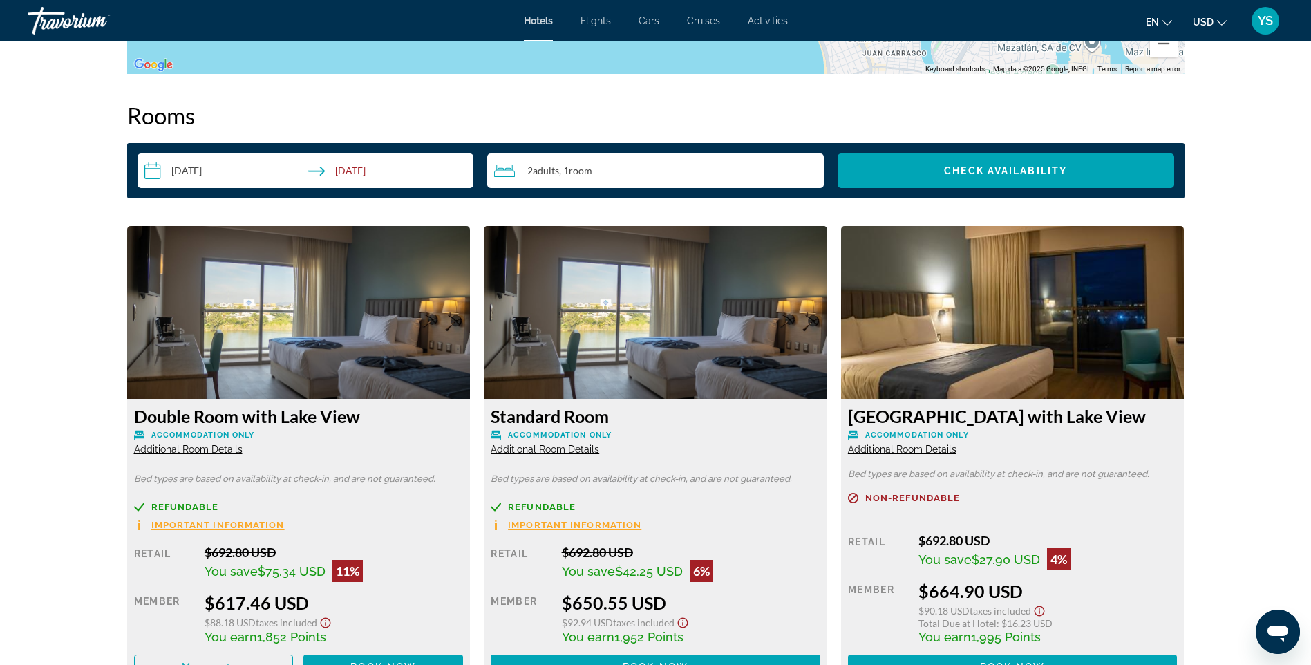
click at [970, 321] on img "Main content" at bounding box center [1012, 312] width 343 height 173
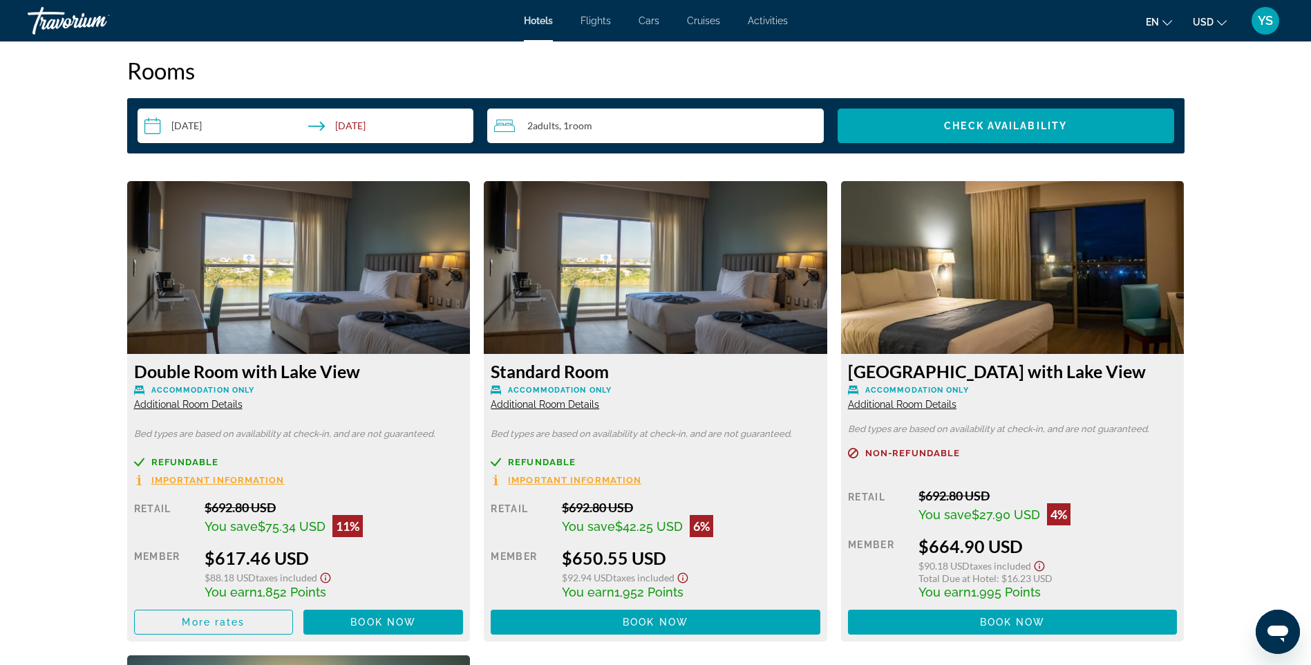
scroll to position [1550, 0]
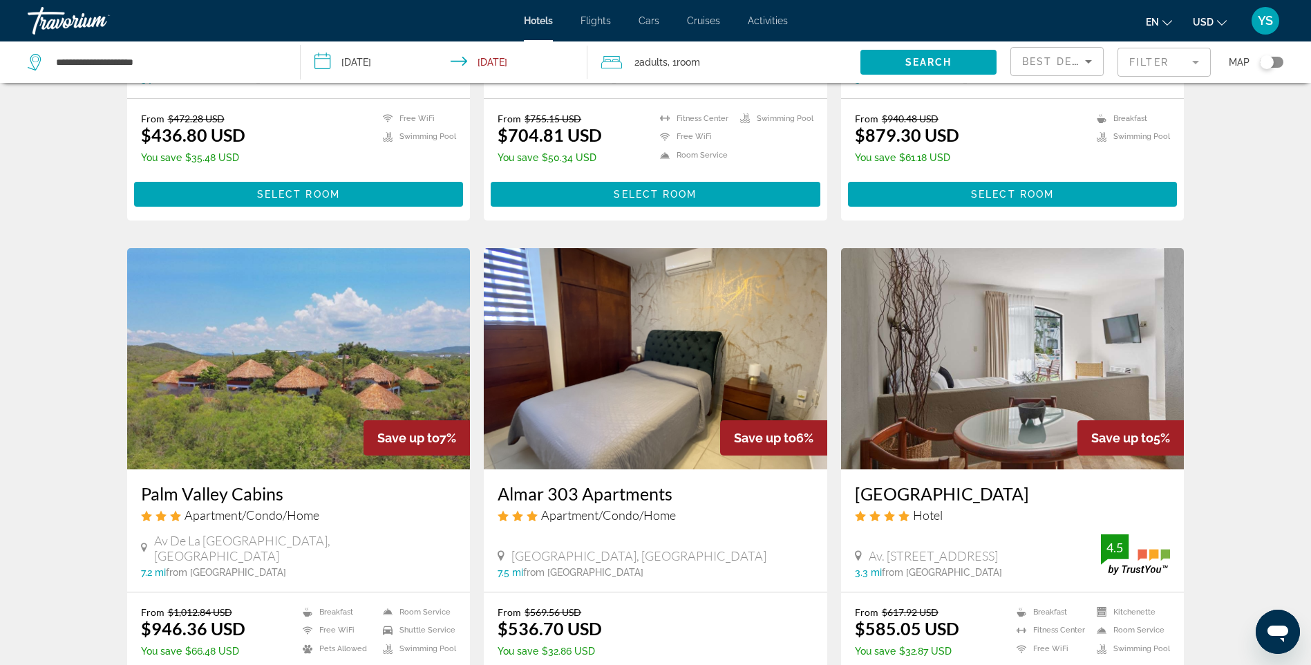
scroll to position [1520, 0]
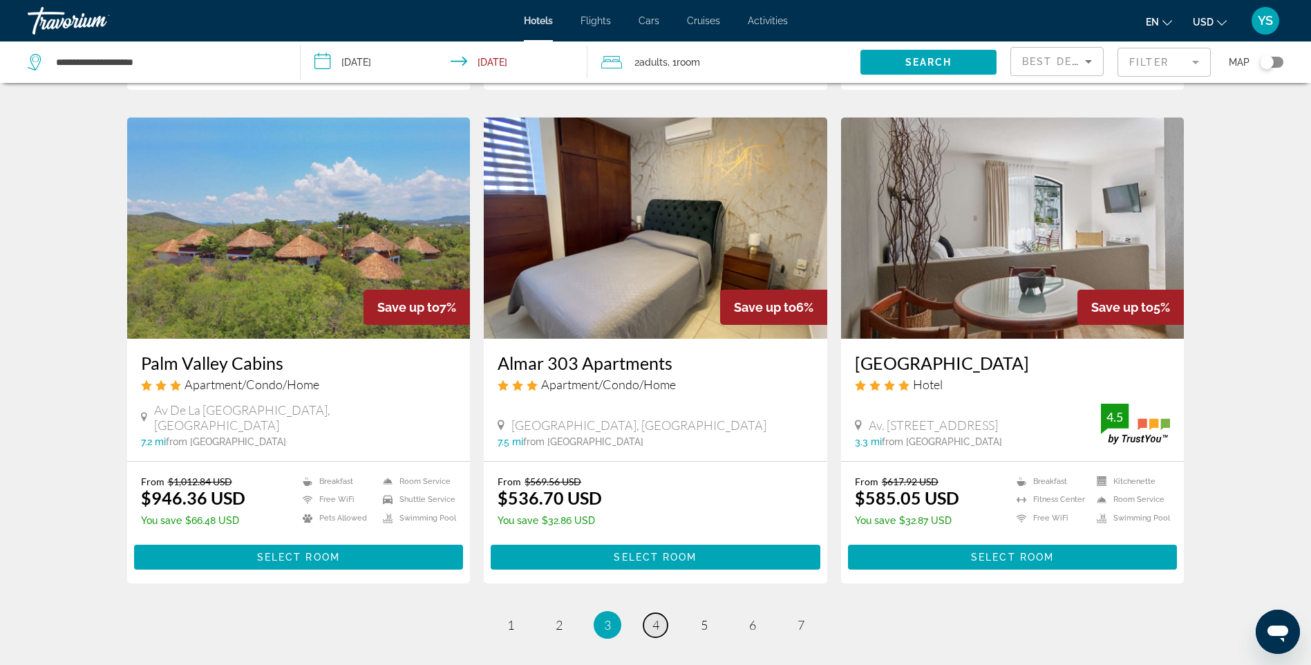
click at [657, 618] on span "4" at bounding box center [655, 624] width 7 height 15
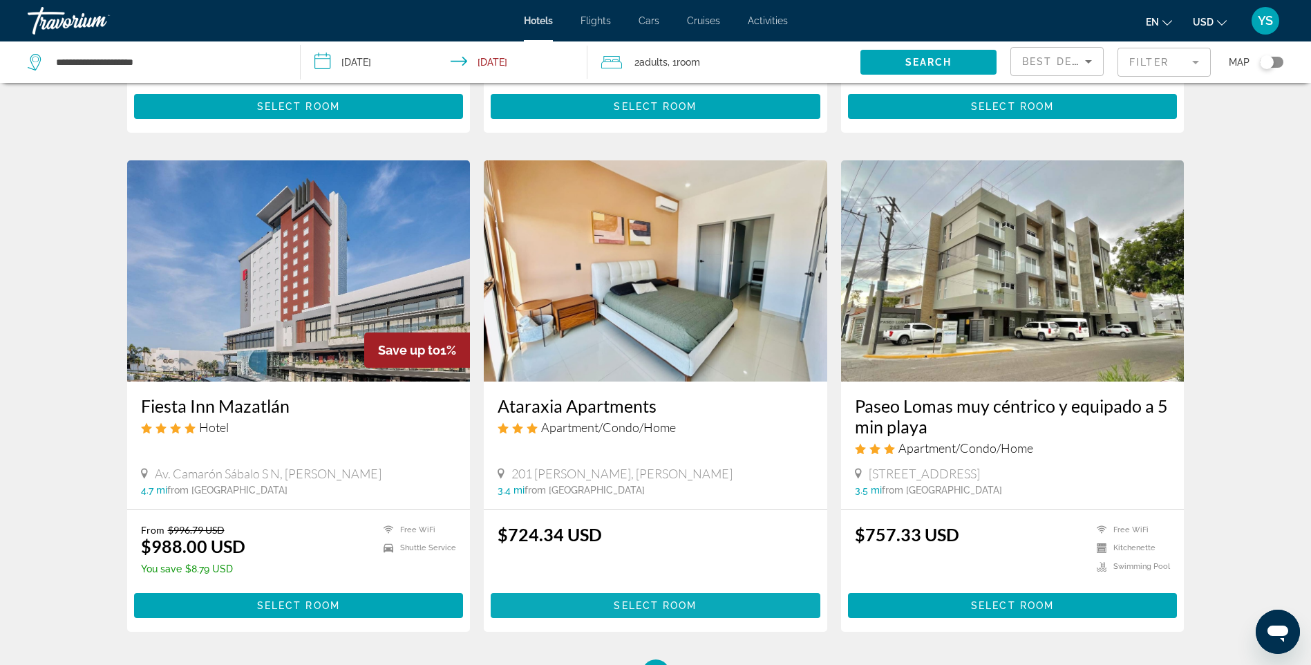
scroll to position [1674, 0]
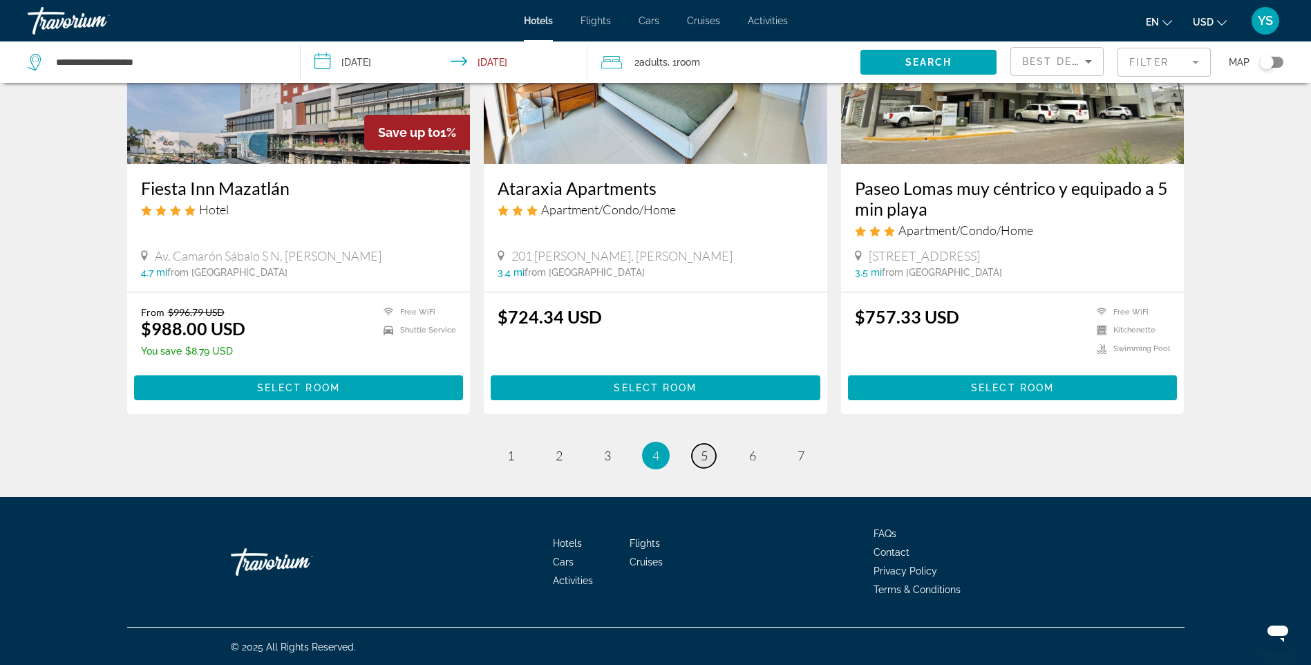
click at [701, 453] on span "5" at bounding box center [704, 455] width 7 height 15
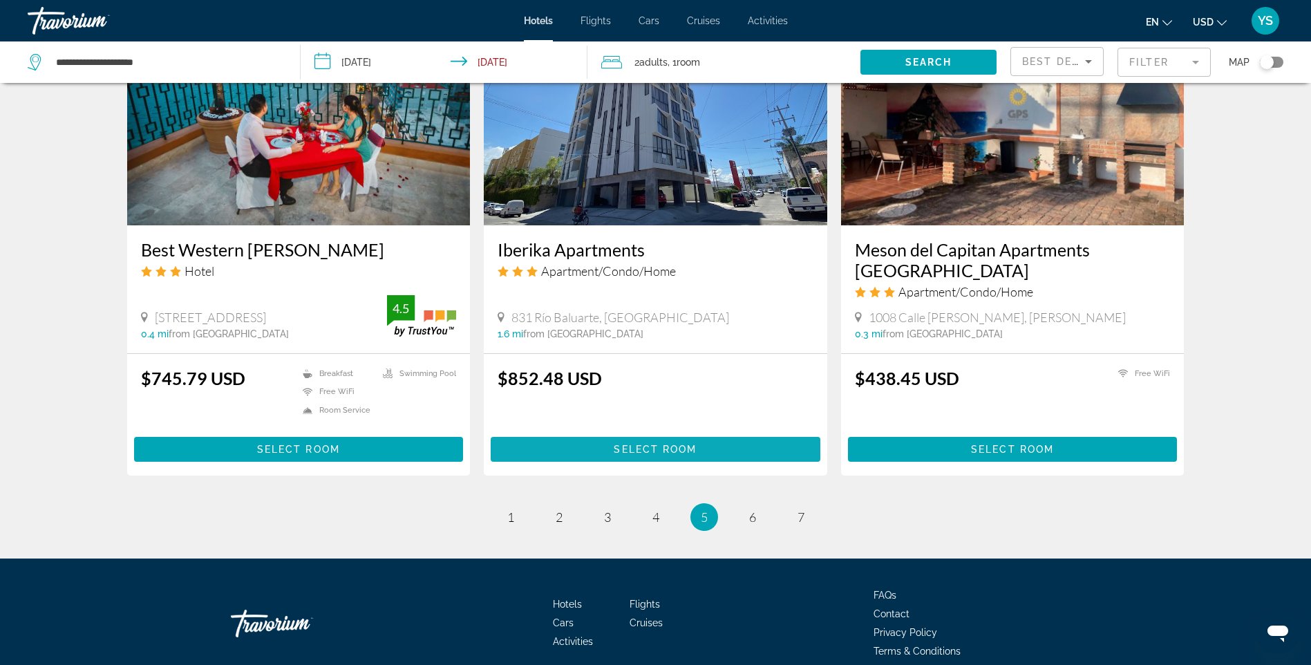
scroll to position [1658, 0]
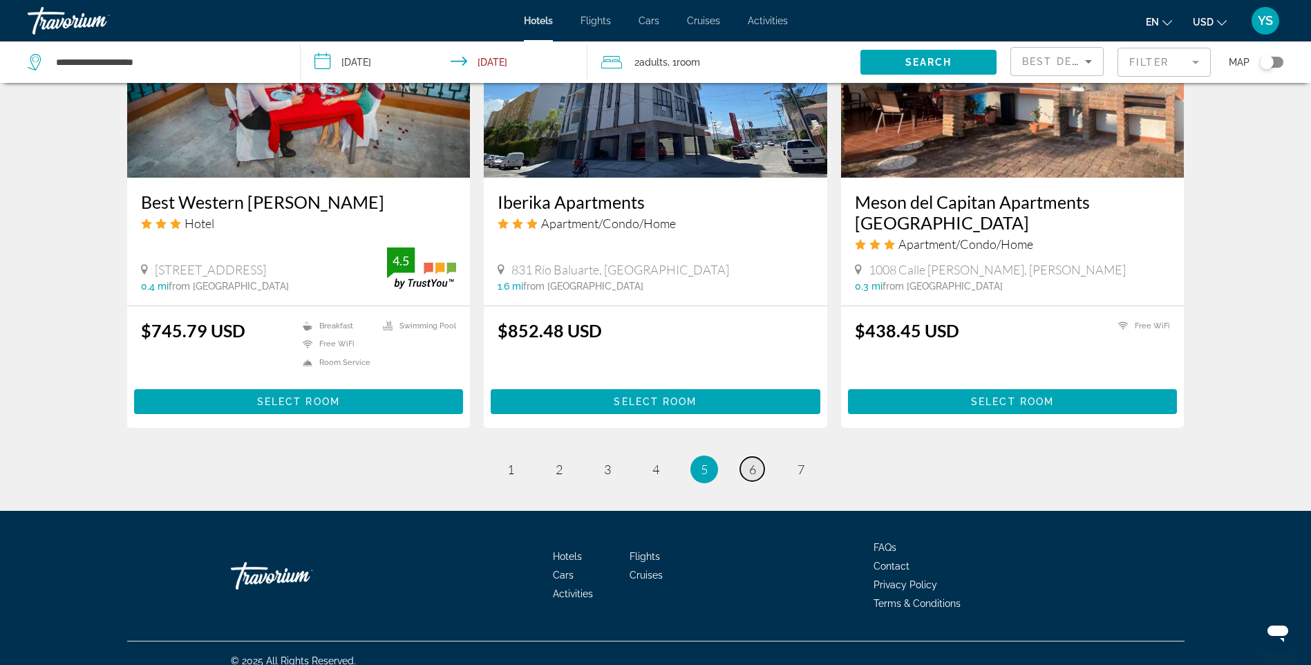
click at [753, 464] on span "6" at bounding box center [752, 469] width 7 height 15
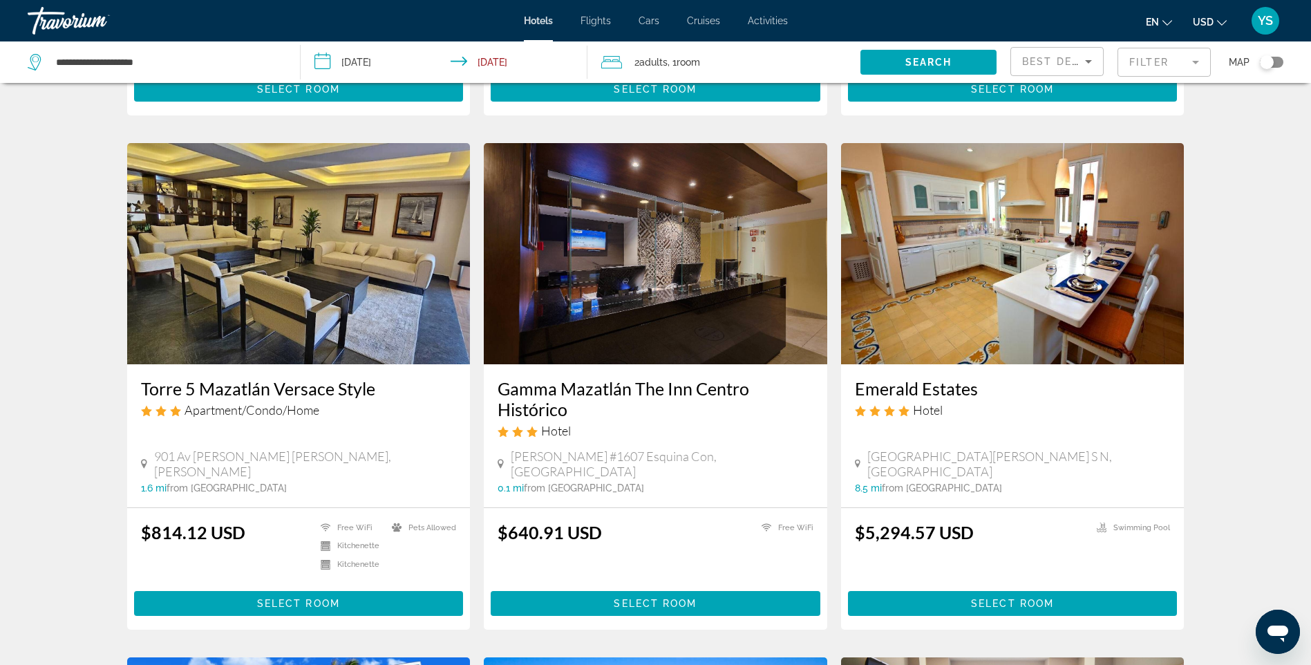
scroll to position [553, 0]
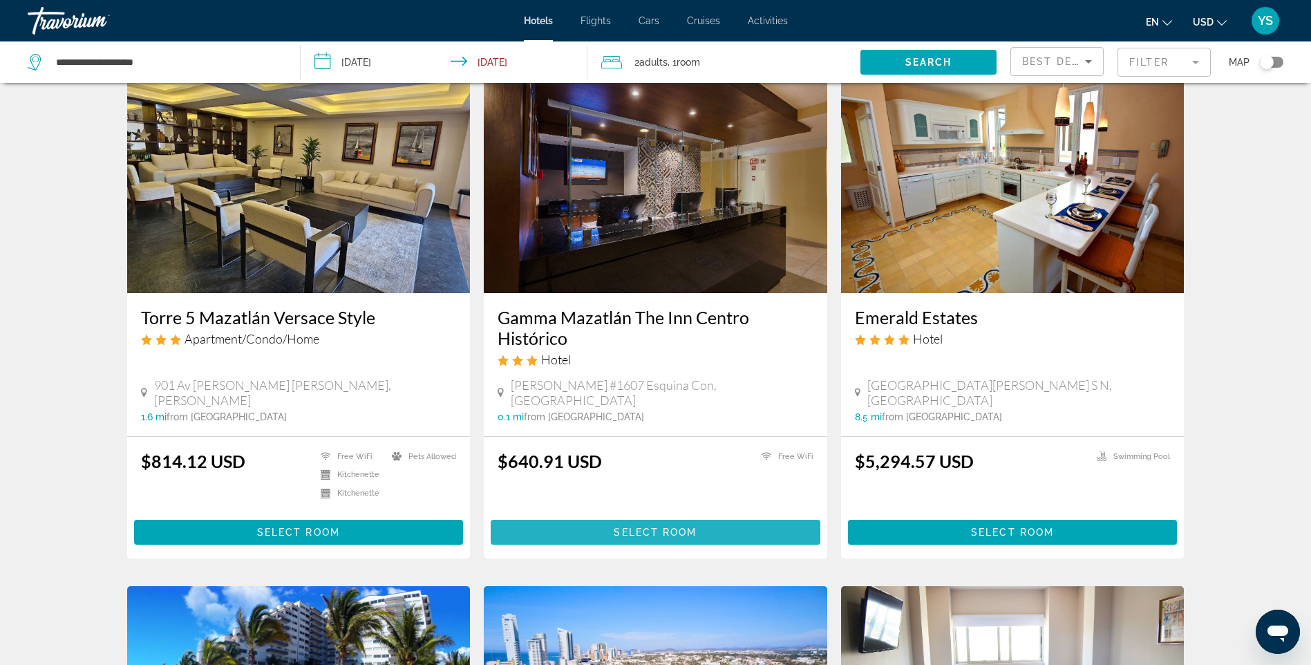
click at [645, 526] on span "Select Room" at bounding box center [655, 531] width 83 height 11
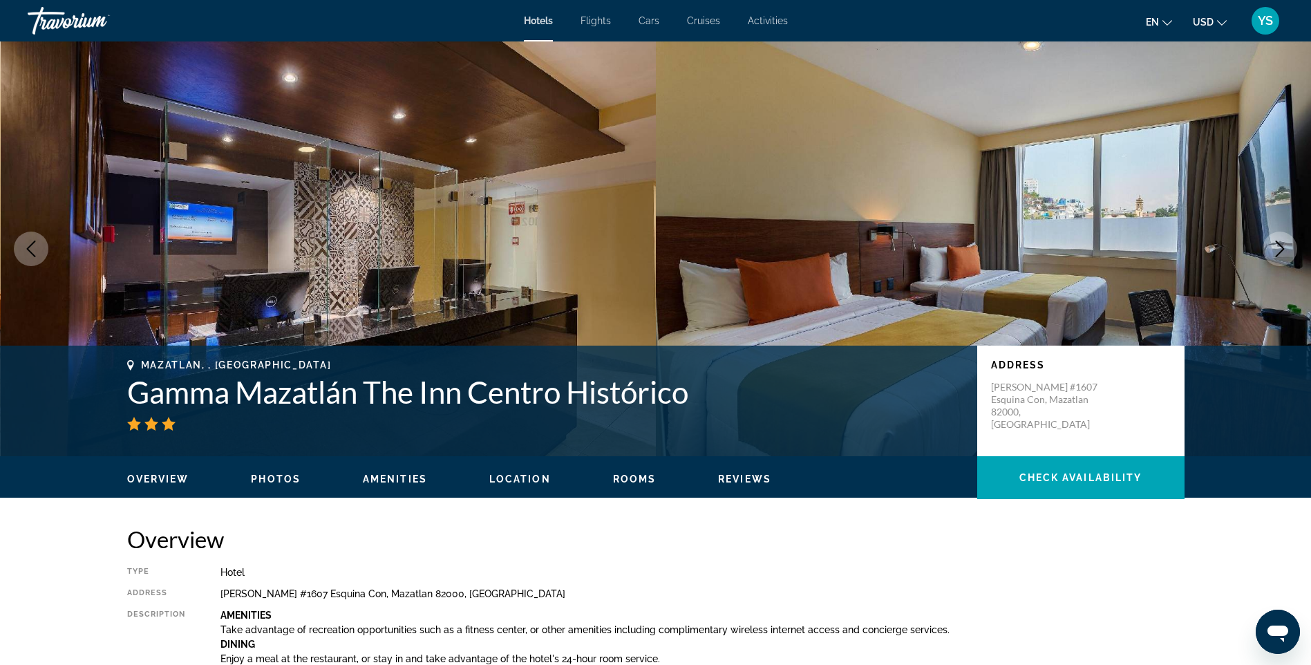
click at [1275, 243] on icon "Next image" at bounding box center [1279, 248] width 17 height 17
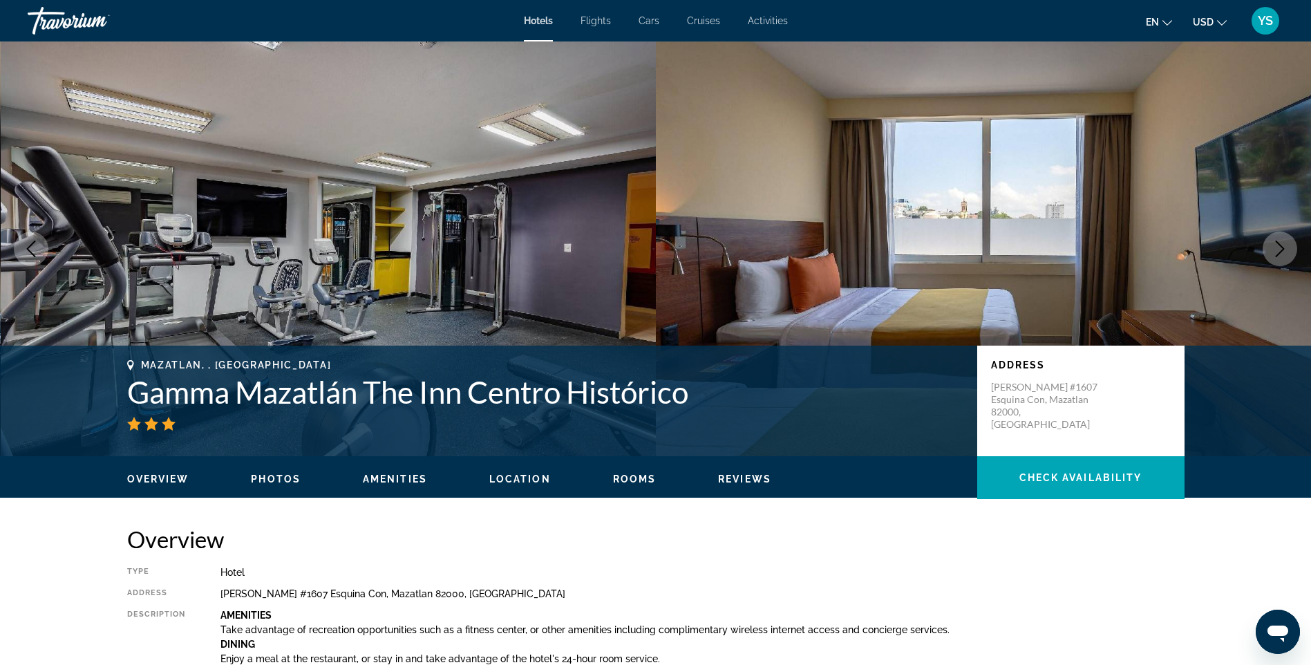
click at [1275, 245] on icon "Next image" at bounding box center [1279, 248] width 17 height 17
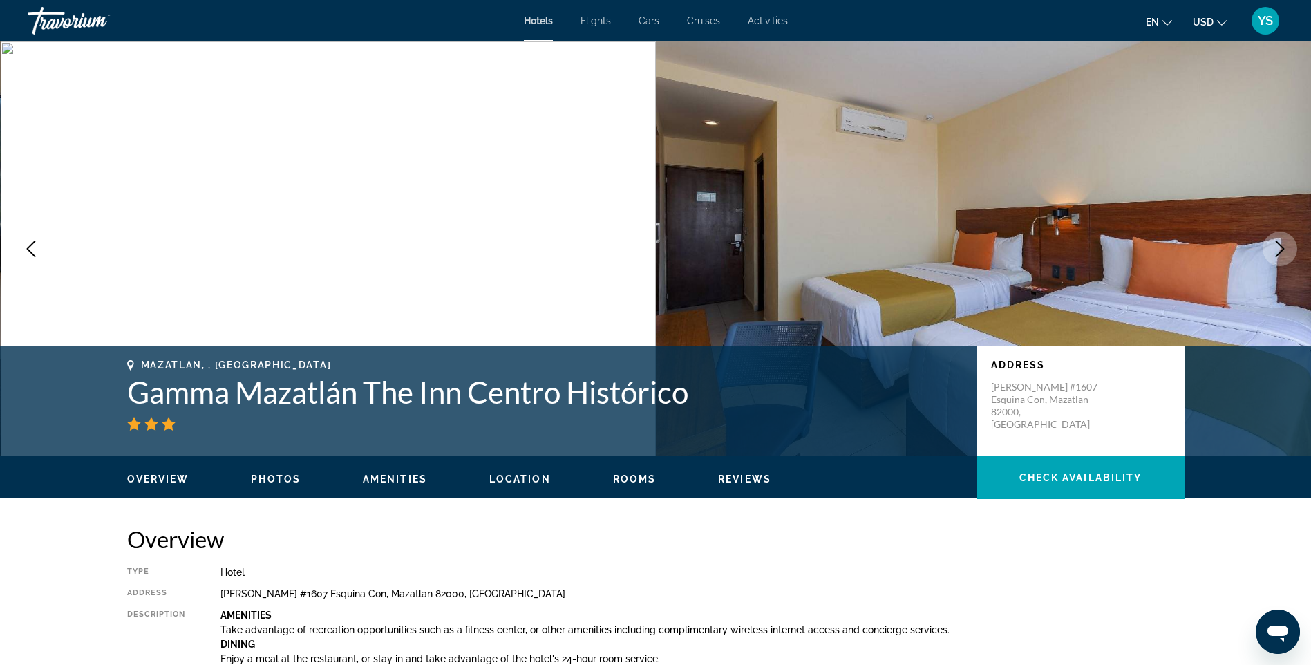
click at [1274, 245] on icon "Next image" at bounding box center [1279, 248] width 17 height 17
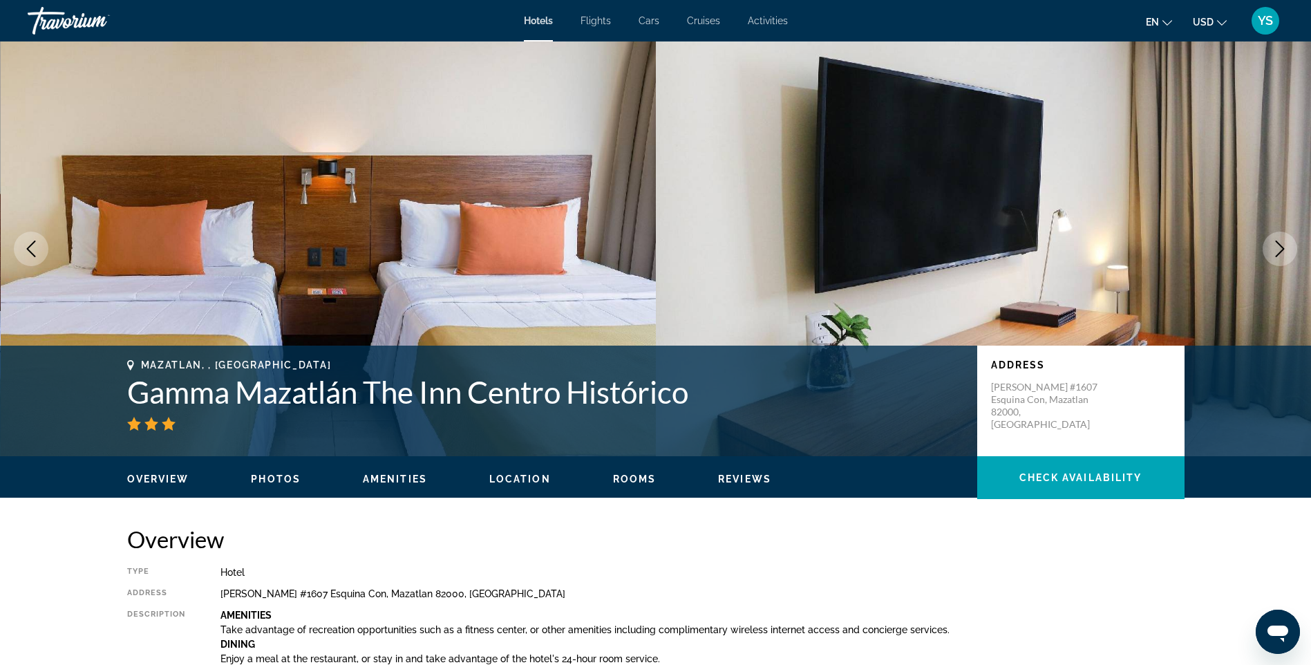
click at [1274, 245] on icon "Next image" at bounding box center [1279, 248] width 17 height 17
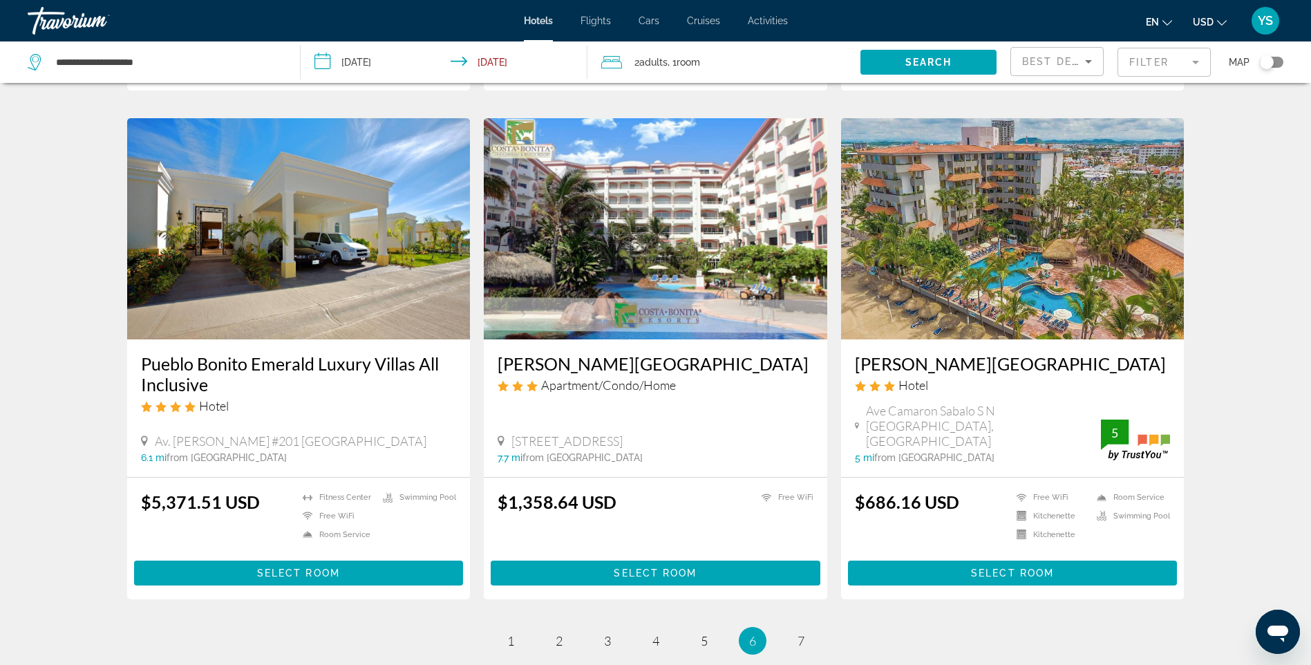
scroll to position [1520, 0]
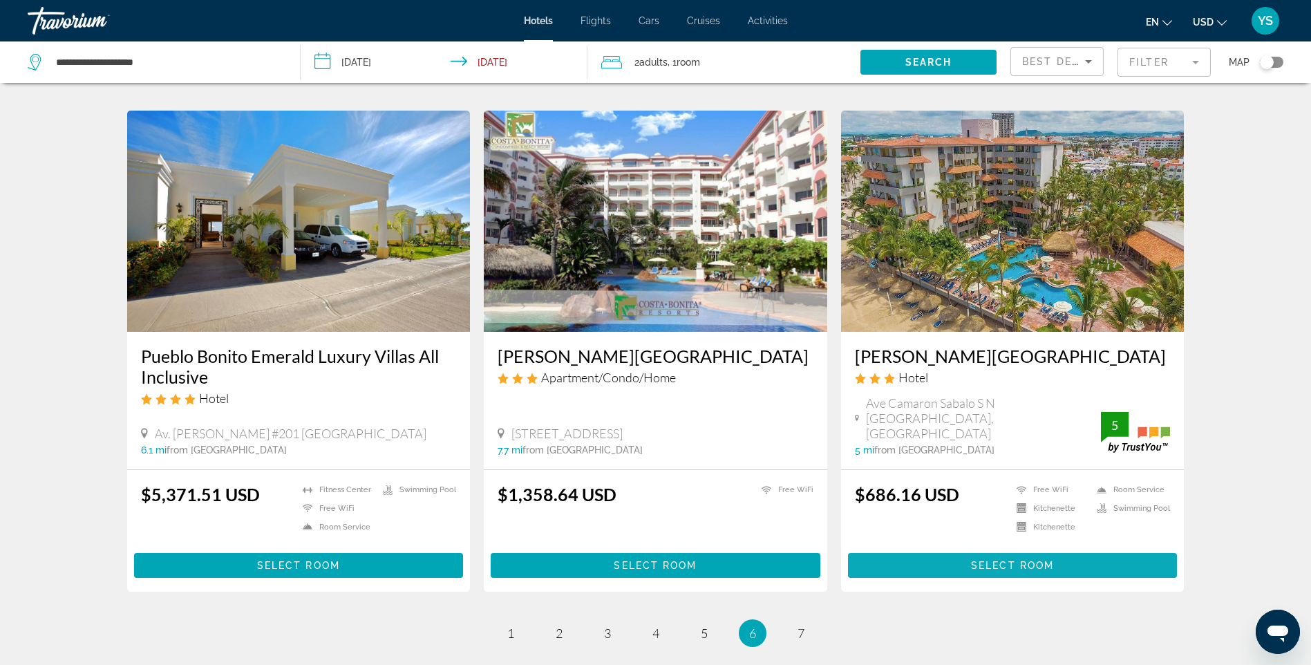
click at [991, 560] on span "Select Room" at bounding box center [1012, 565] width 83 height 11
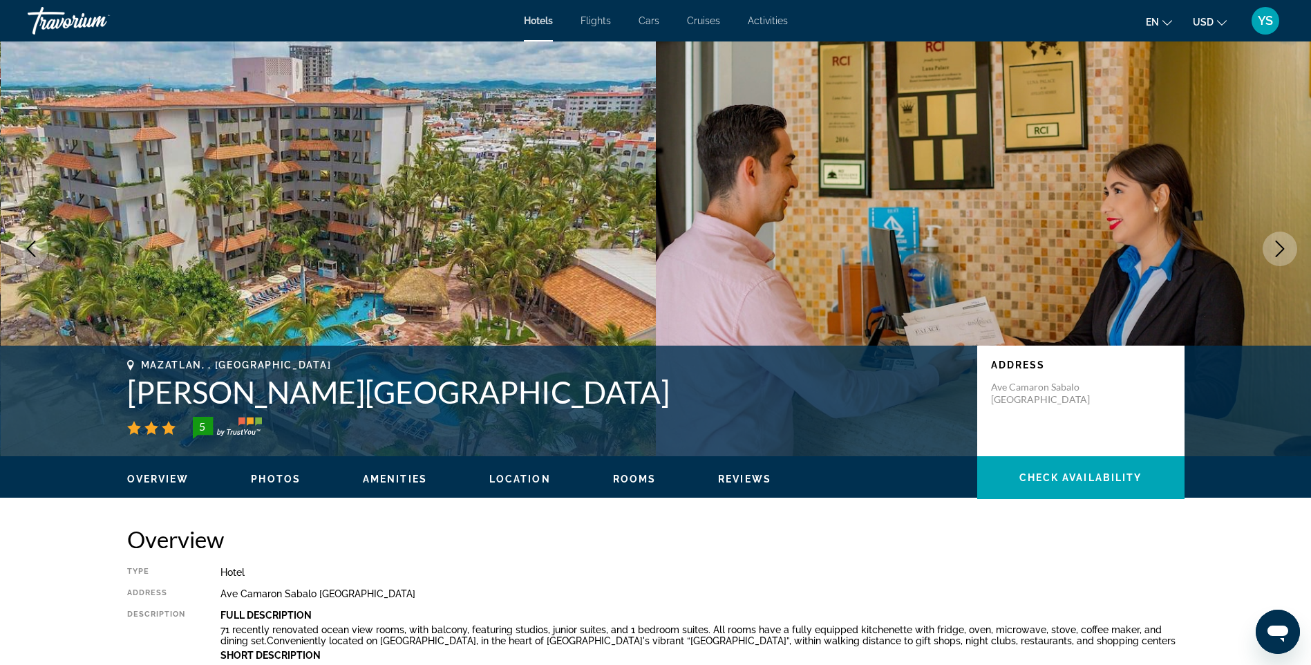
click at [1277, 248] on icon "Next image" at bounding box center [1279, 248] width 17 height 17
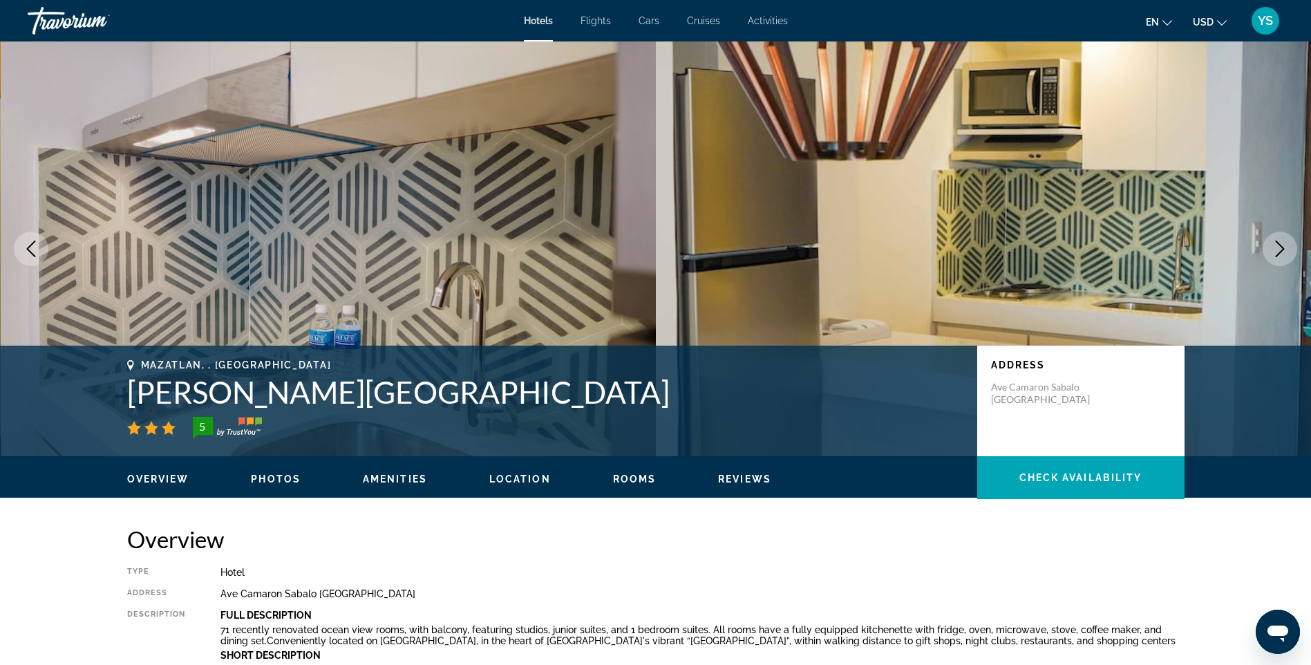
click at [1278, 245] on icon "Next image" at bounding box center [1279, 248] width 17 height 17
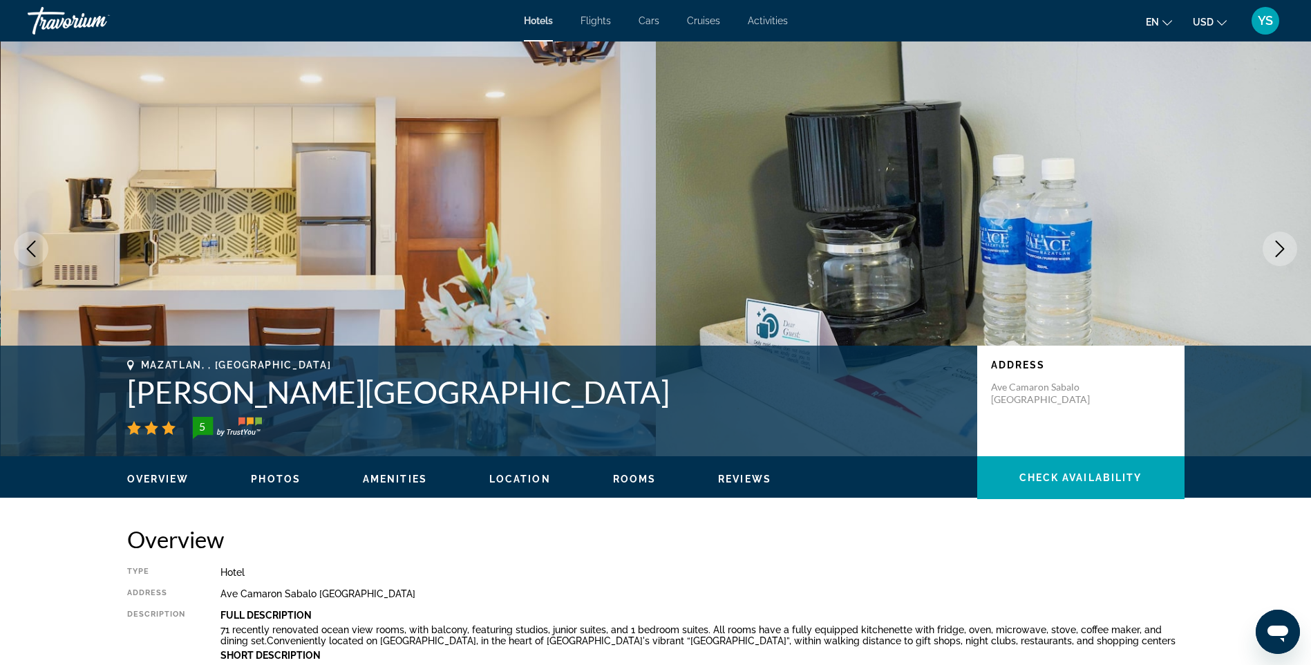
click at [1279, 245] on icon "Next image" at bounding box center [1279, 248] width 17 height 17
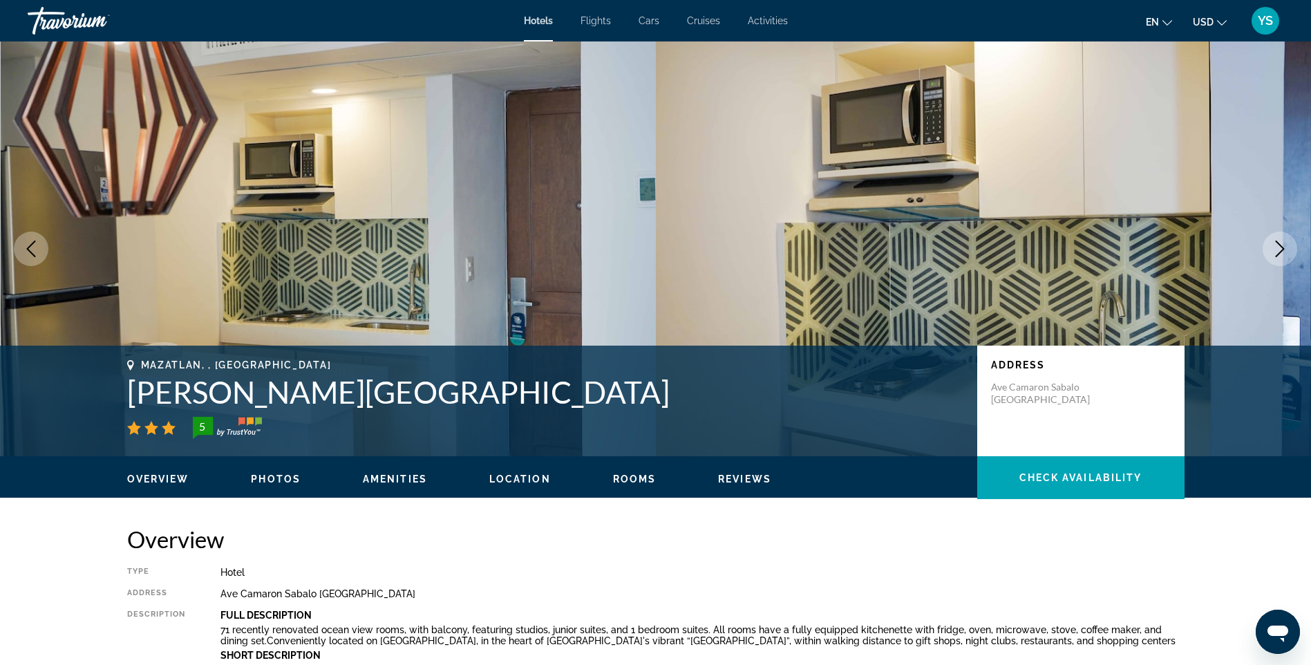
click at [29, 243] on icon "Previous image" at bounding box center [31, 248] width 17 height 17
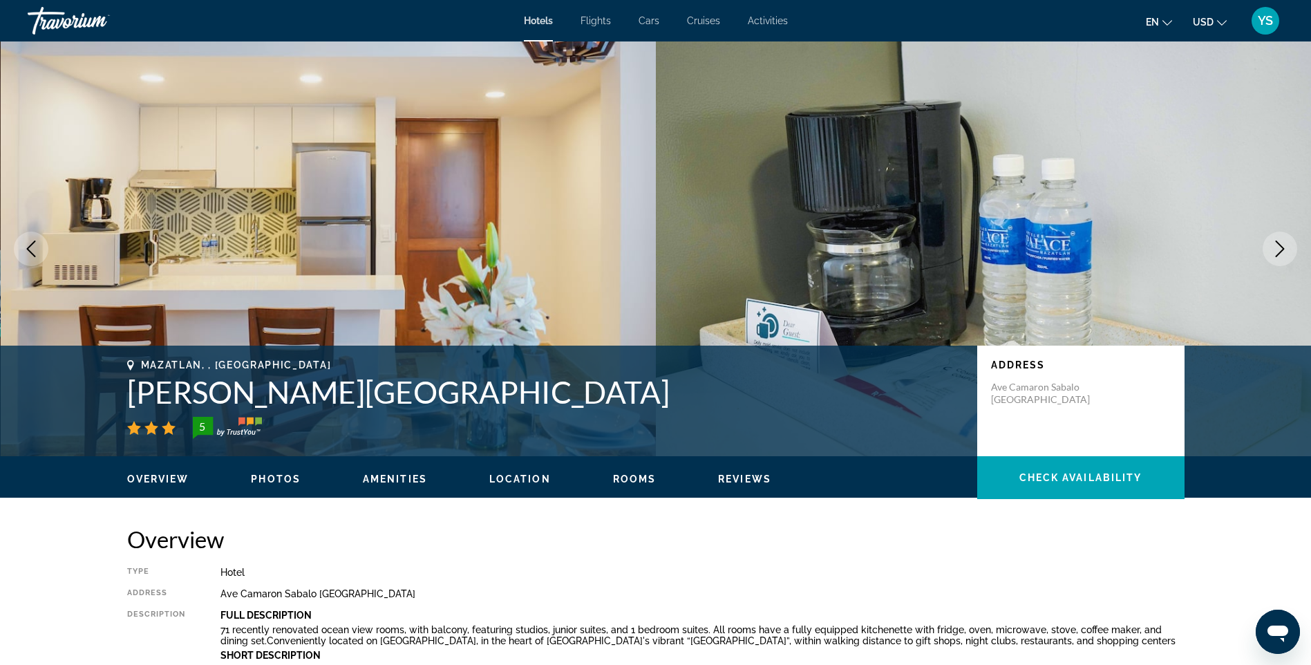
click at [24, 245] on icon "Previous image" at bounding box center [31, 248] width 17 height 17
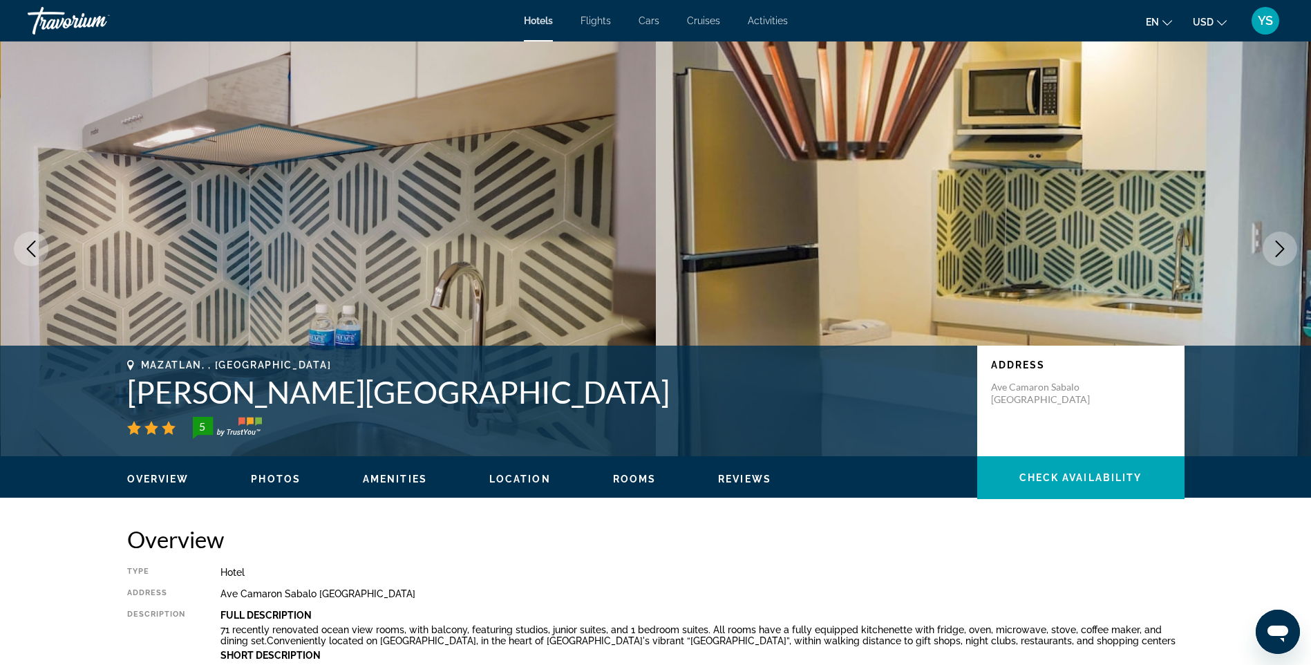
click at [24, 245] on icon "Previous image" at bounding box center [31, 248] width 17 height 17
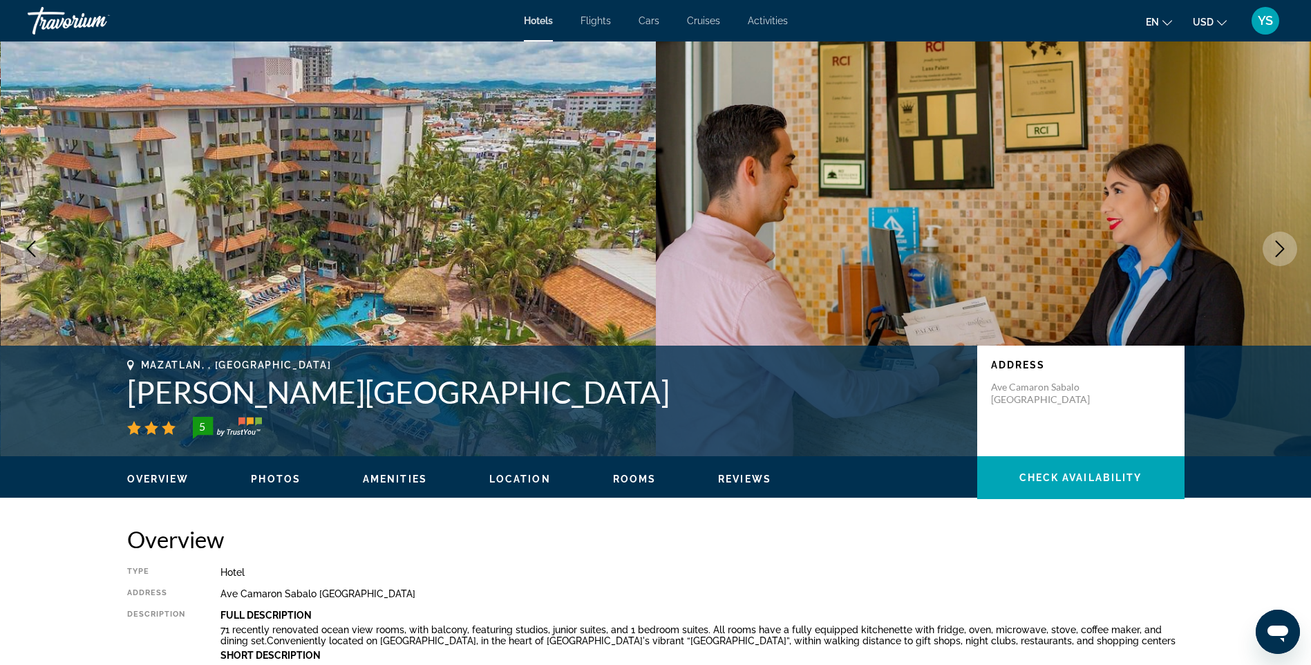
click at [24, 245] on icon "Previous image" at bounding box center [31, 248] width 17 height 17
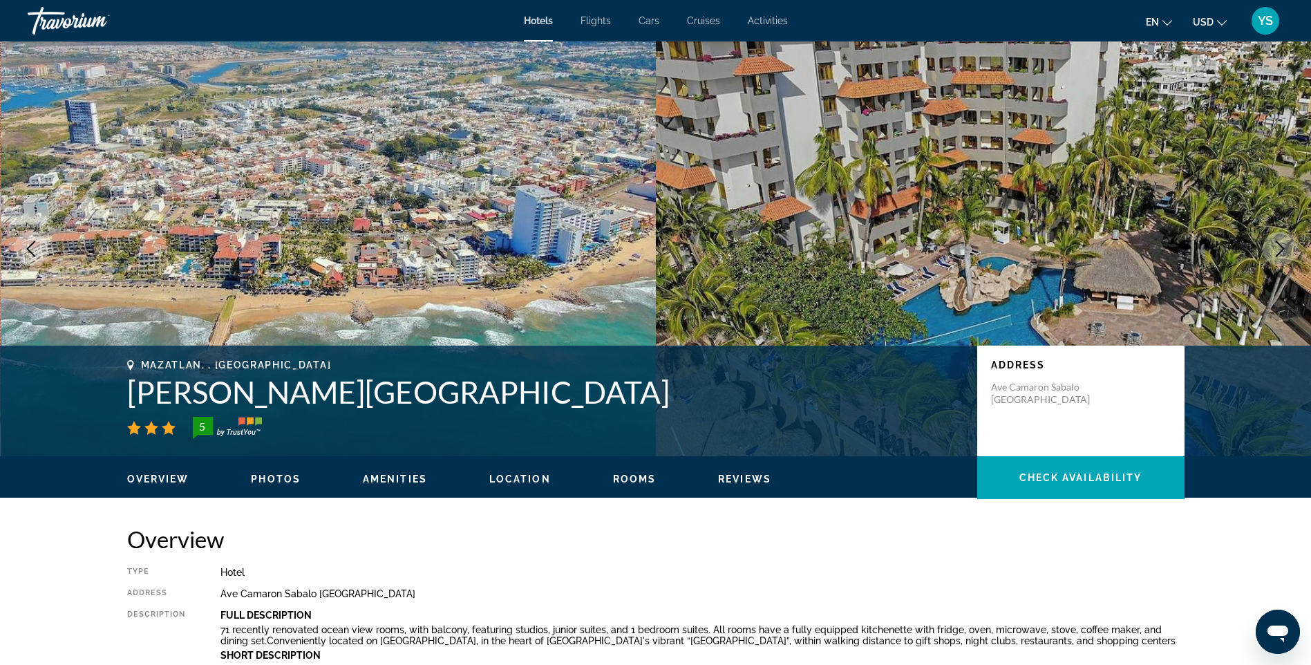
click at [24, 245] on icon "Previous image" at bounding box center [31, 248] width 17 height 17
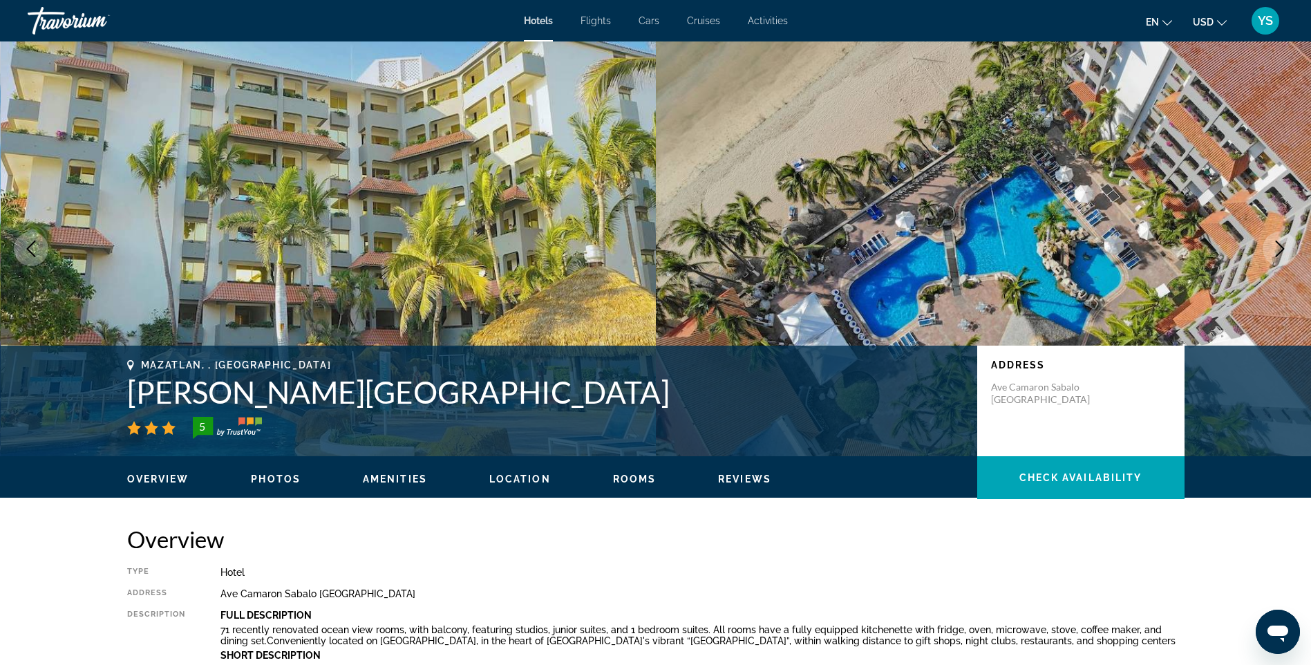
click at [37, 249] on icon "Previous image" at bounding box center [31, 248] width 17 height 17
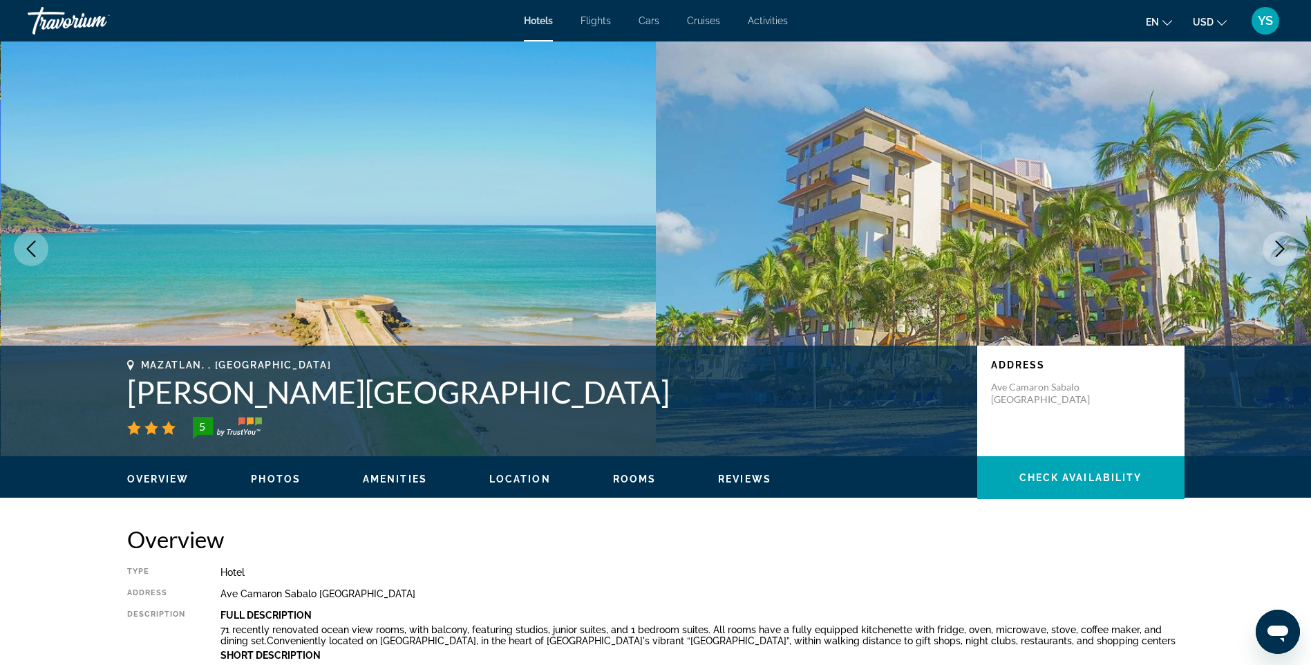
click at [37, 249] on icon "Previous image" at bounding box center [31, 248] width 17 height 17
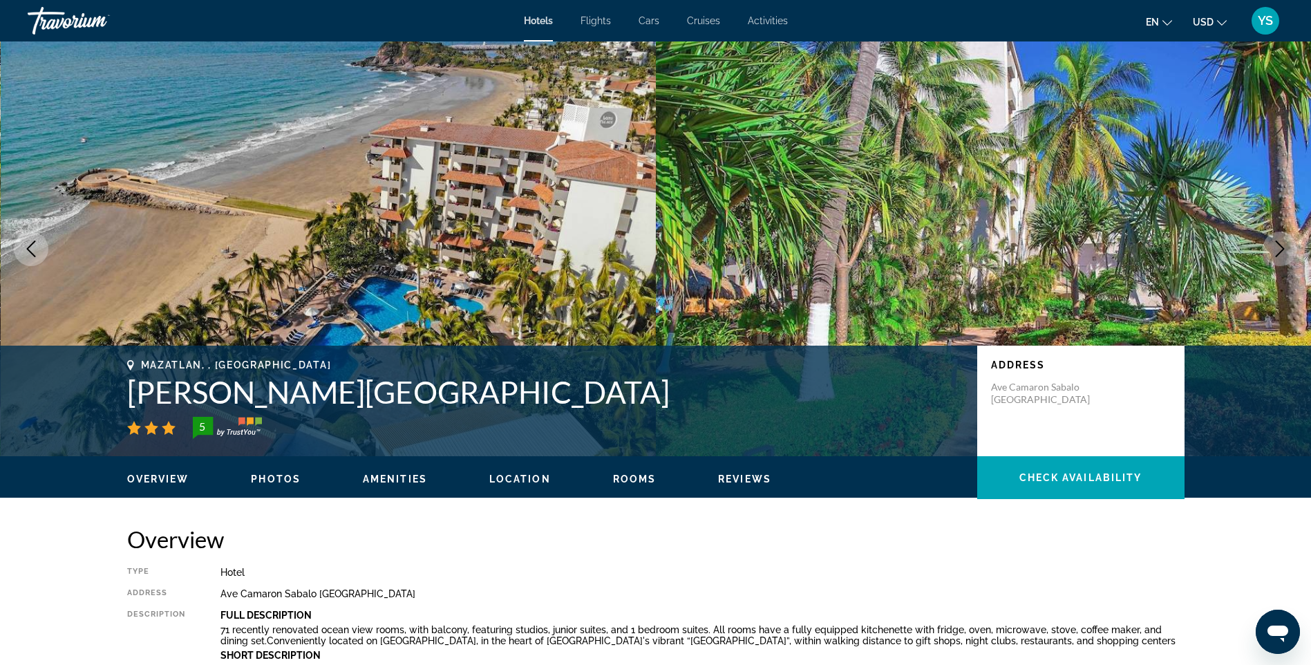
click at [37, 249] on icon "Previous image" at bounding box center [31, 248] width 17 height 17
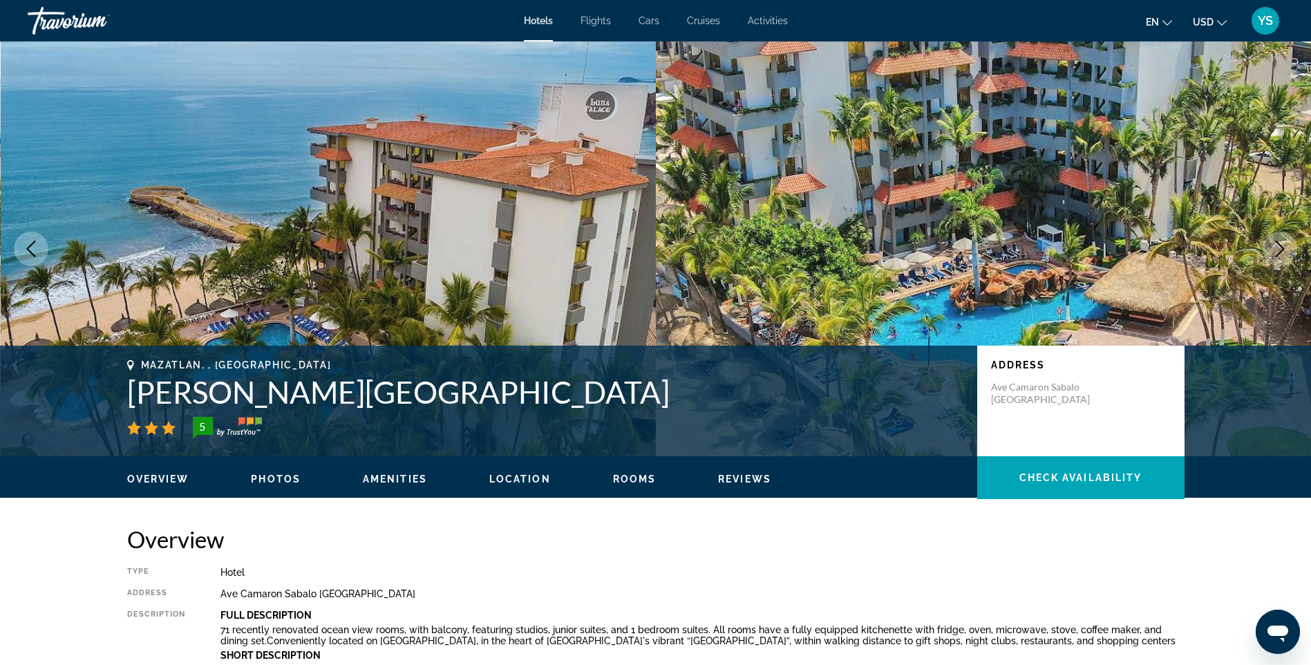
click at [36, 249] on icon "Previous image" at bounding box center [31, 248] width 17 height 17
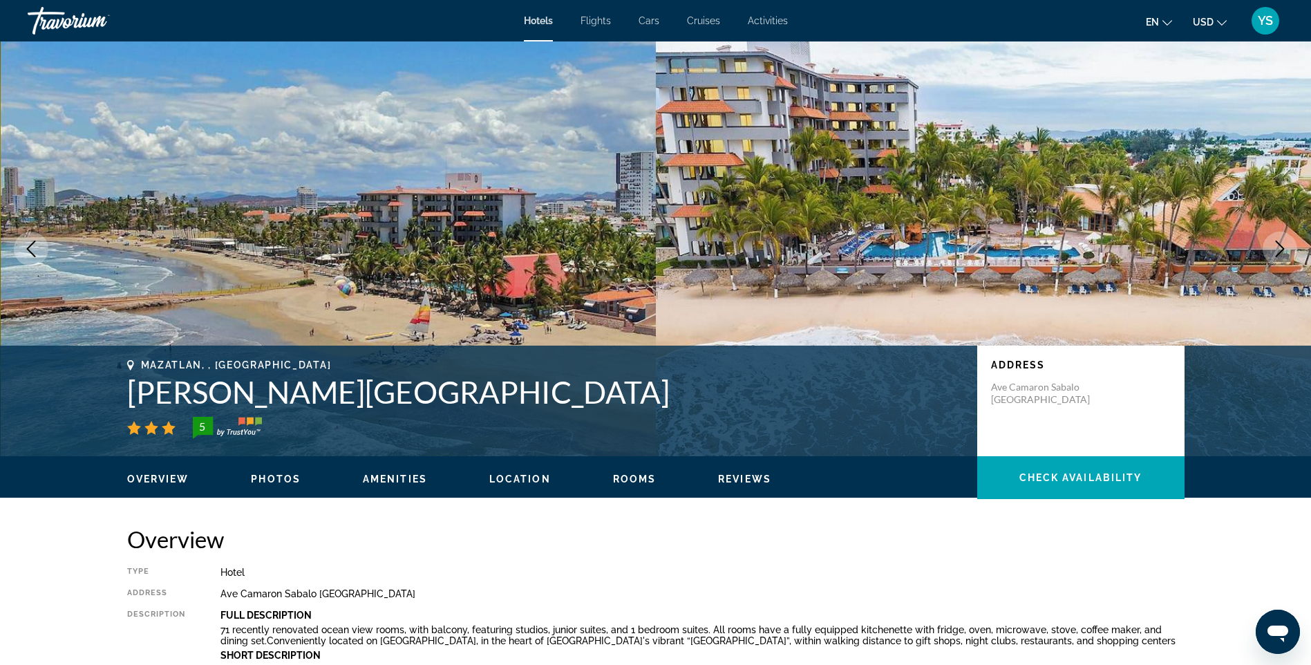
click at [35, 249] on icon "Previous image" at bounding box center [31, 248] width 17 height 17
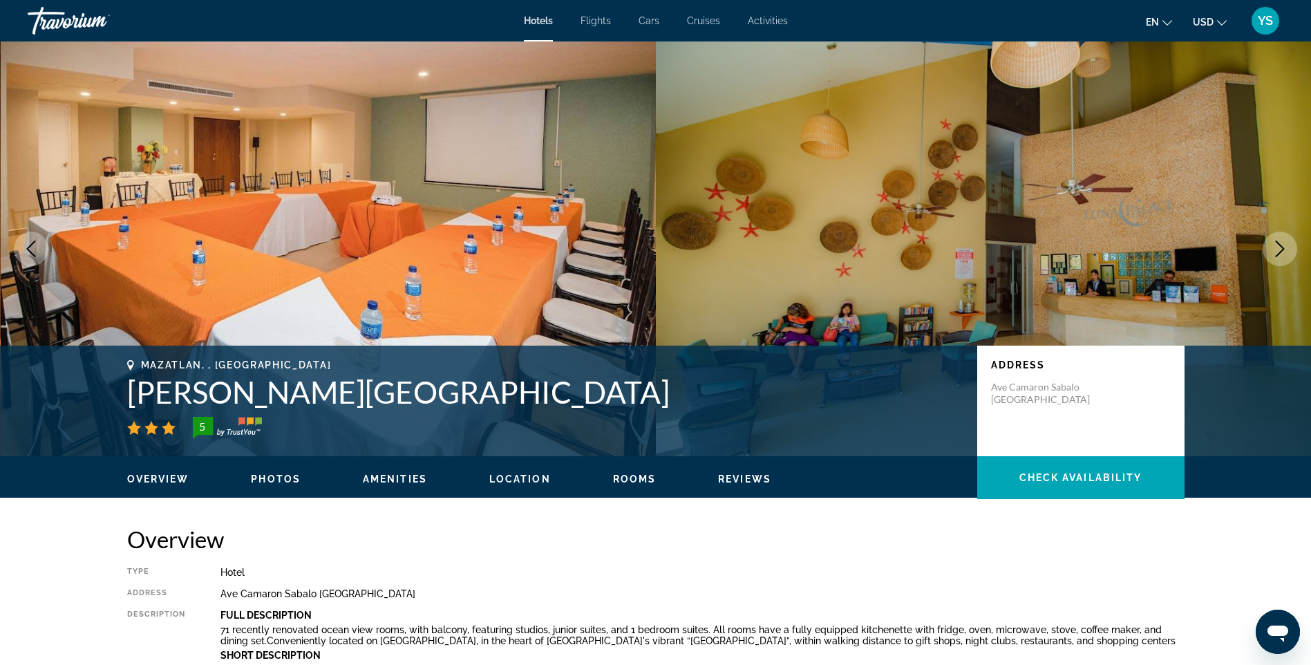
click at [34, 249] on icon "Previous image" at bounding box center [31, 248] width 17 height 17
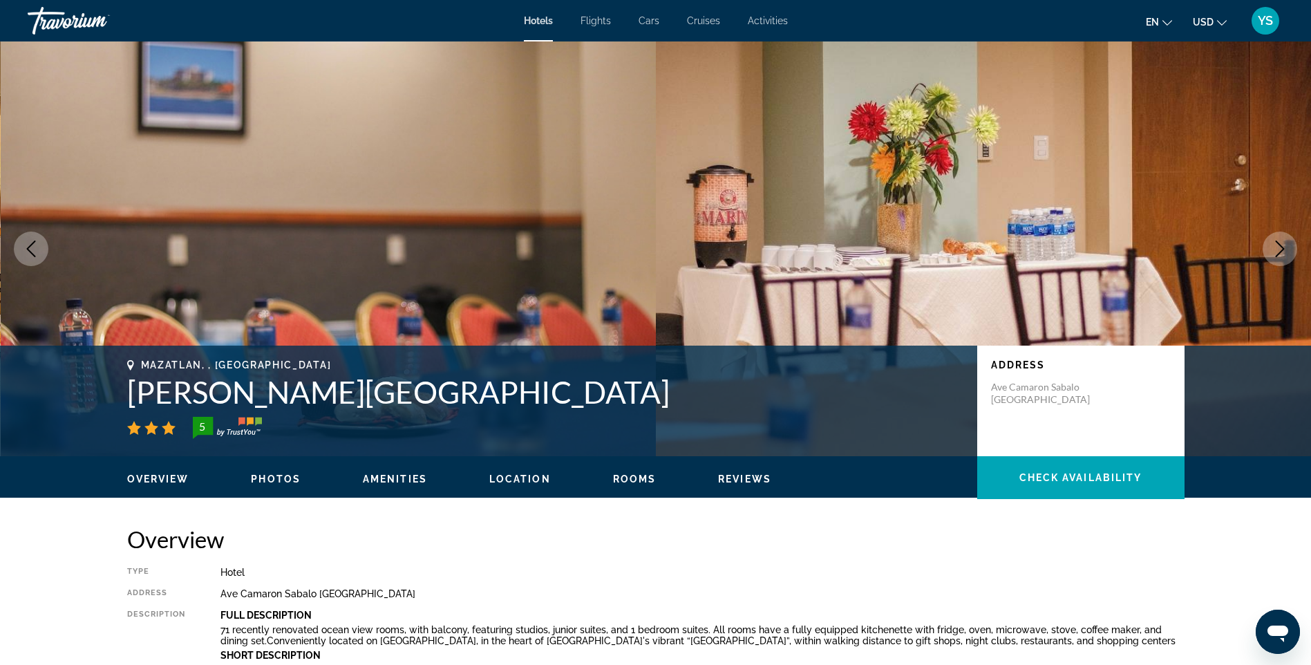
click at [34, 249] on icon "Previous image" at bounding box center [31, 248] width 17 height 17
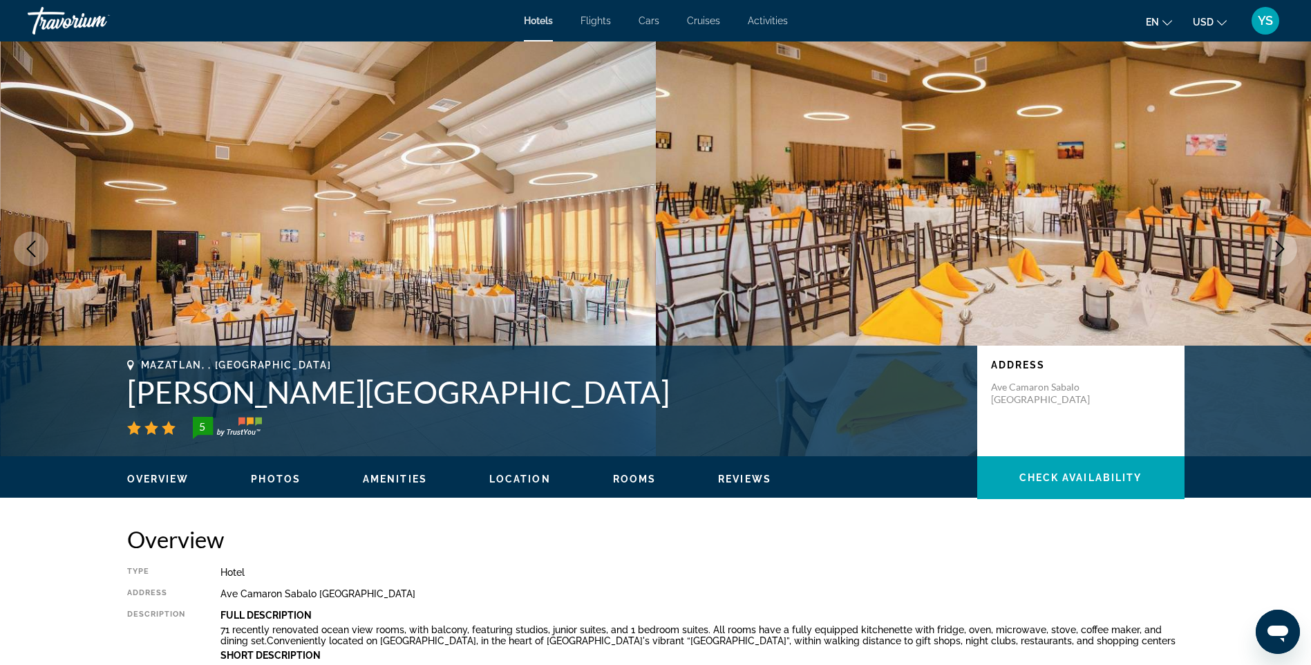
click at [33, 249] on icon "Previous image" at bounding box center [31, 248] width 17 height 17
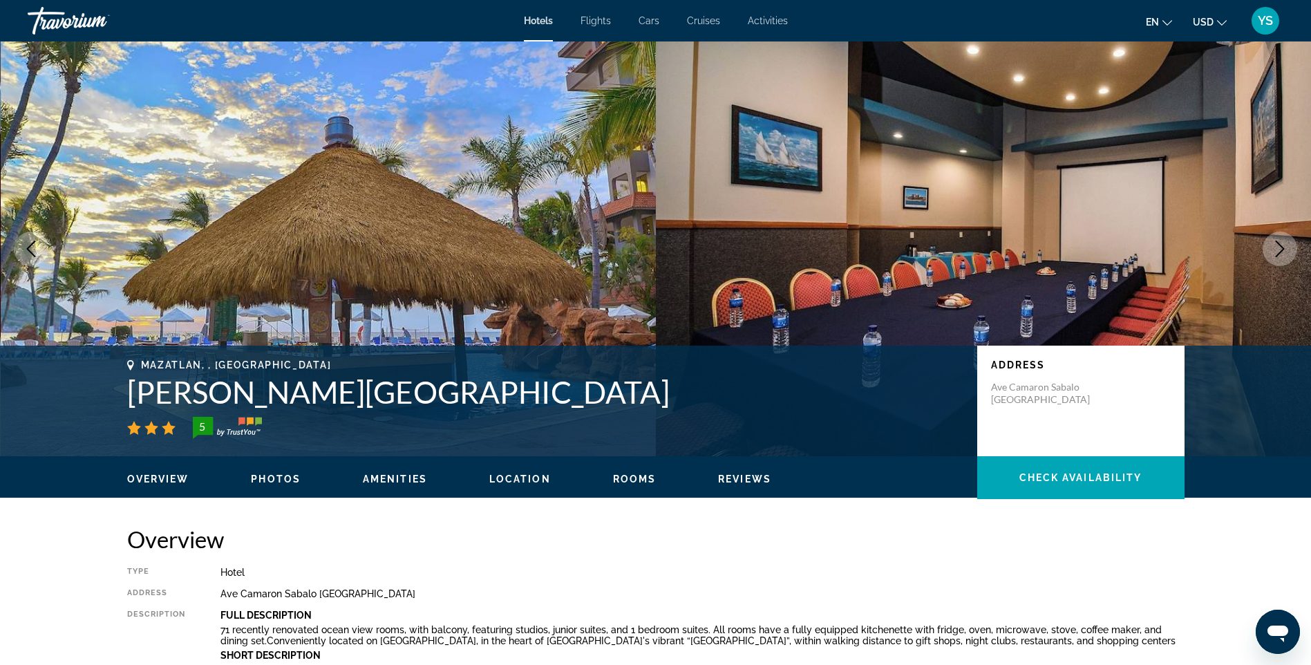
click at [33, 249] on icon "Previous image" at bounding box center [31, 248] width 17 height 17
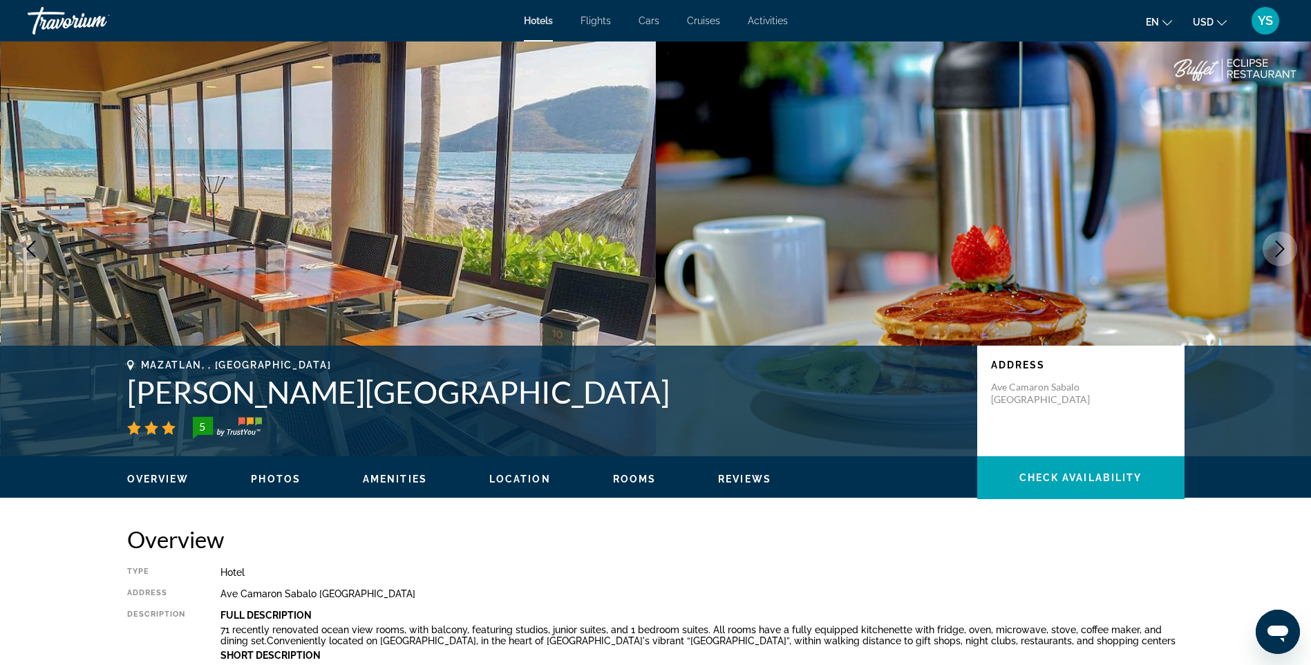
click at [31, 249] on icon "Previous image" at bounding box center [31, 248] width 17 height 17
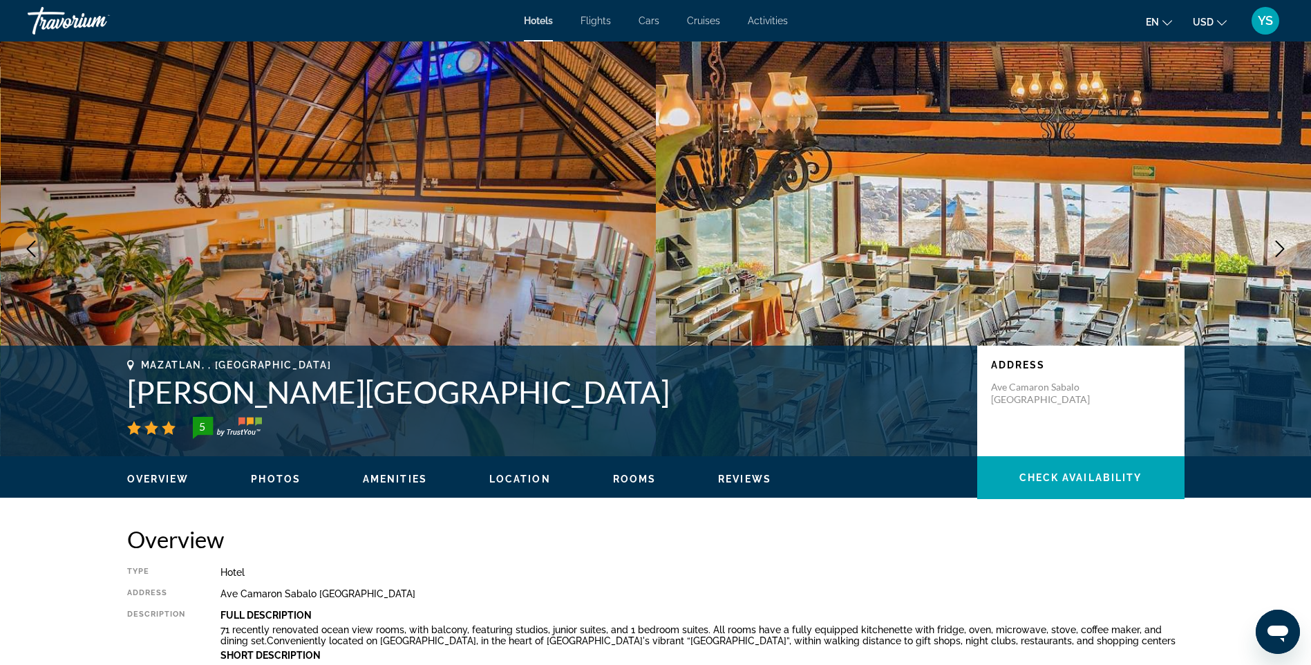
click at [32, 249] on icon "Previous image" at bounding box center [31, 248] width 17 height 17
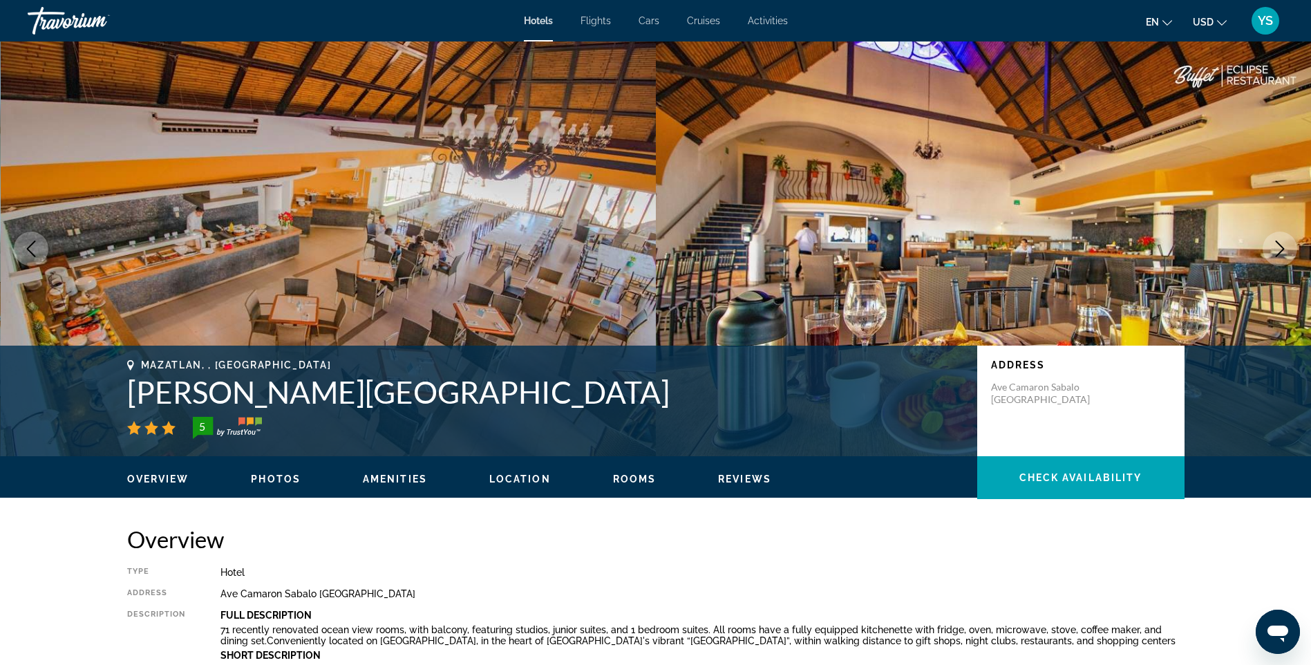
click at [32, 249] on icon "Previous image" at bounding box center [31, 248] width 17 height 17
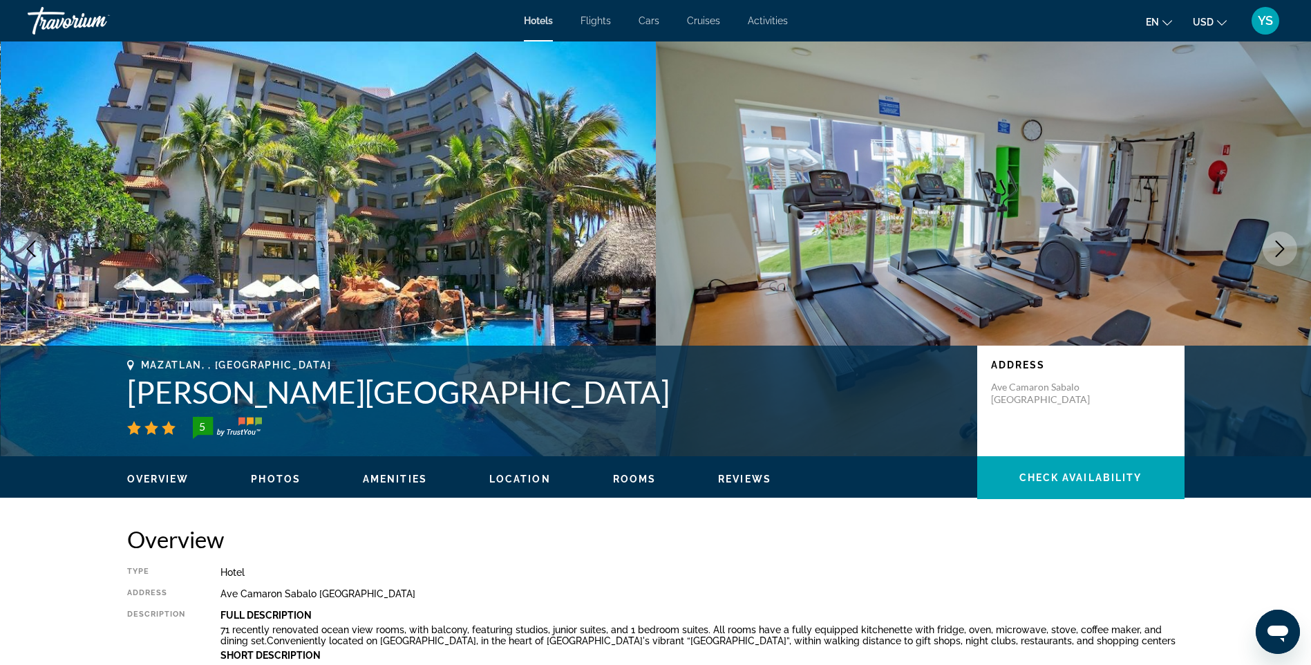
click at [32, 249] on icon "Previous image" at bounding box center [31, 248] width 17 height 17
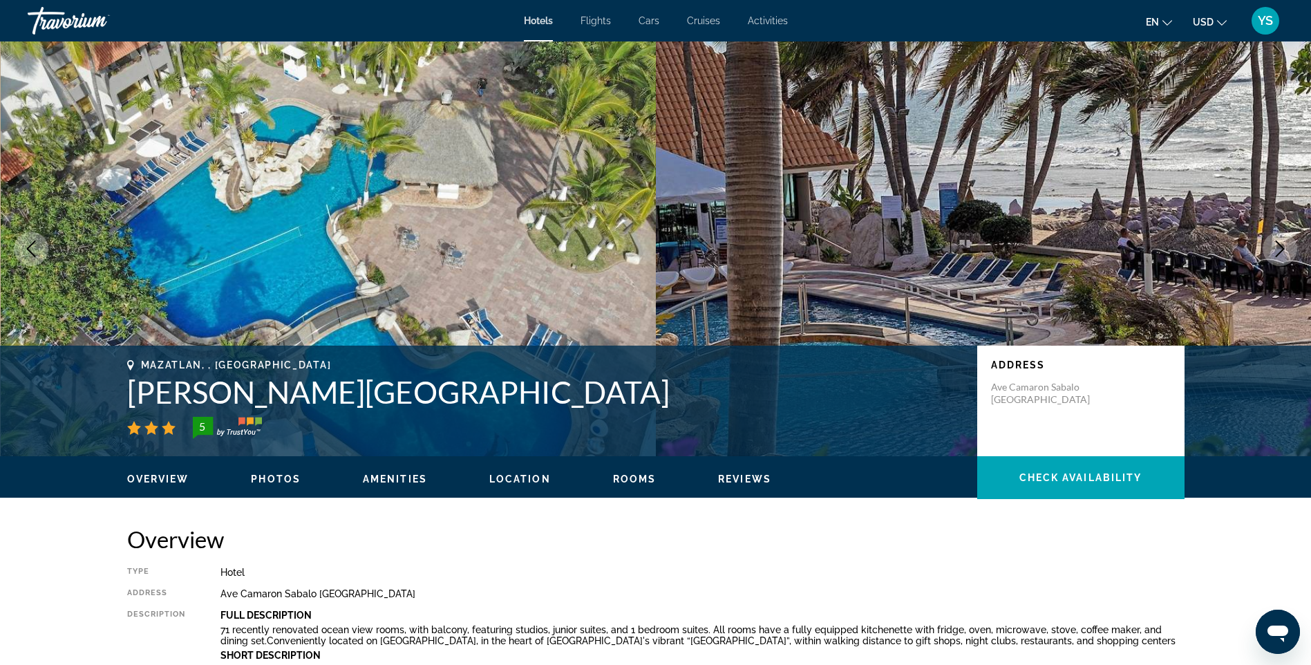
click at [32, 249] on icon "Previous image" at bounding box center [31, 248] width 17 height 17
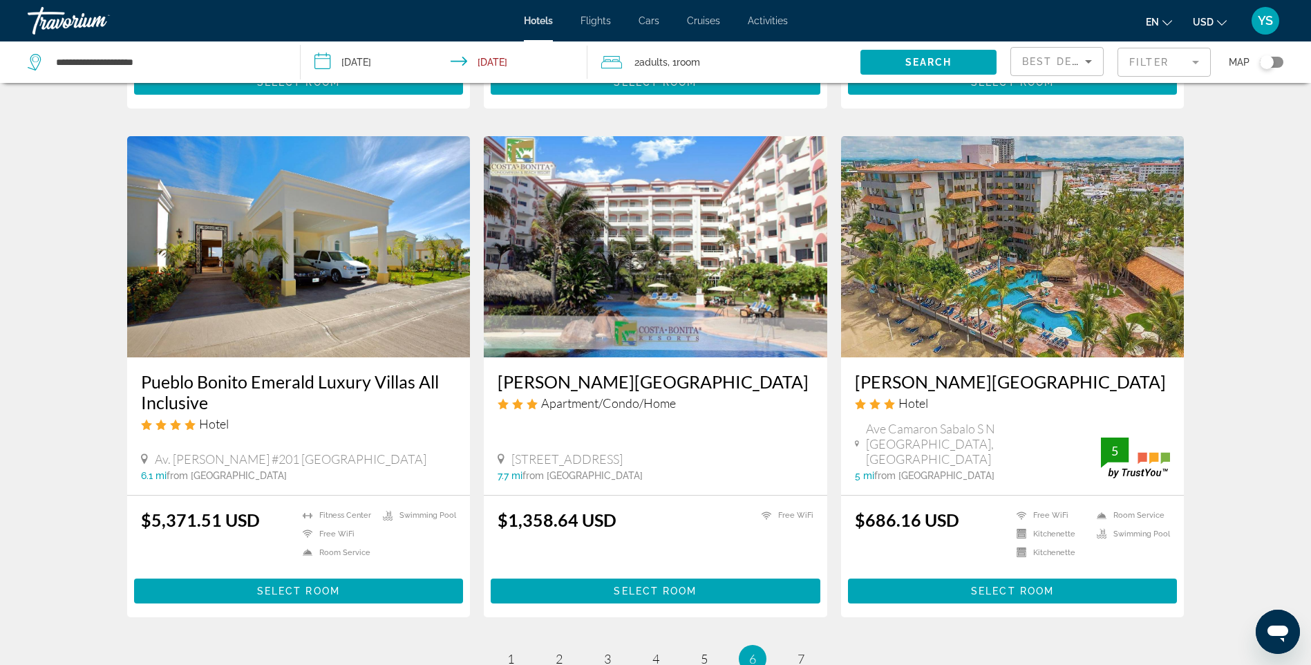
scroll to position [1658, 0]
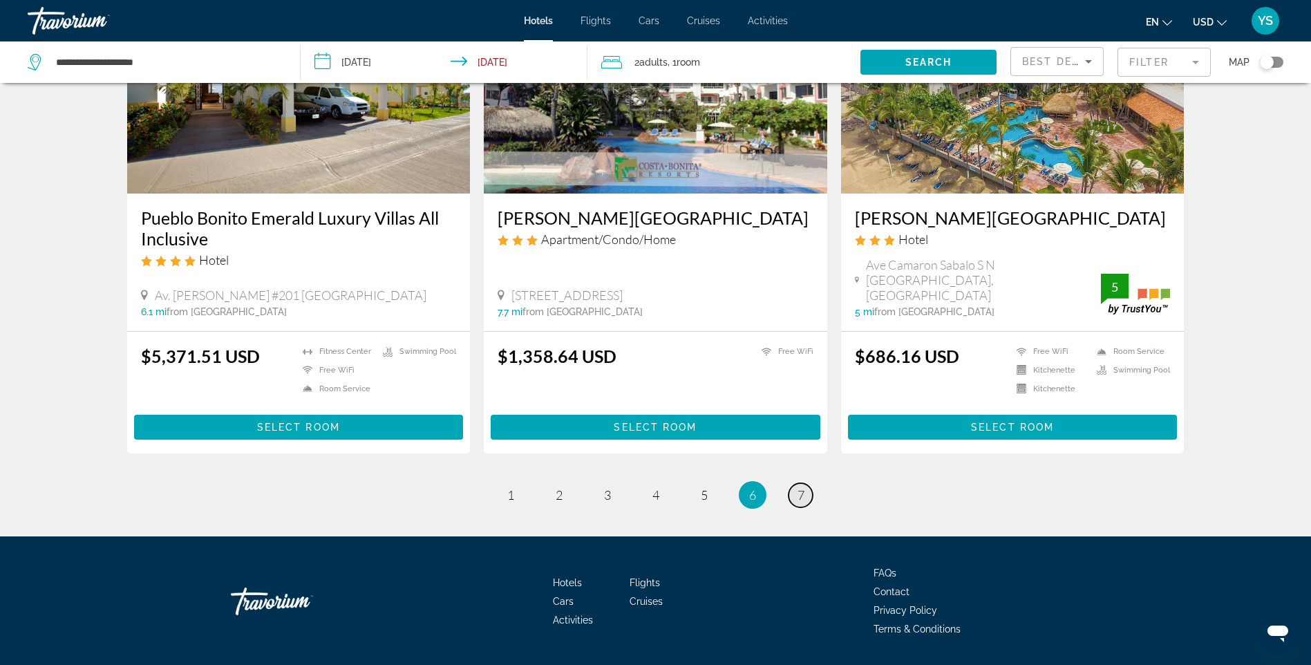
click at [798, 487] on span "7" at bounding box center [800, 494] width 7 height 15
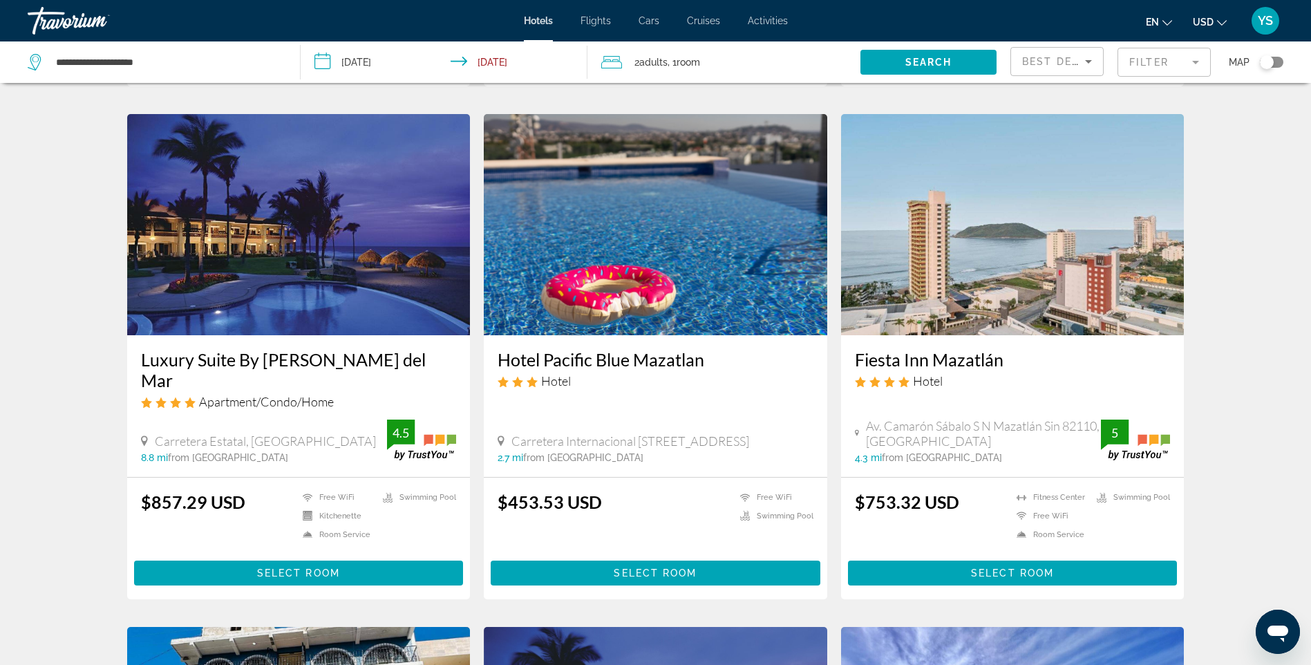
scroll to position [553, 0]
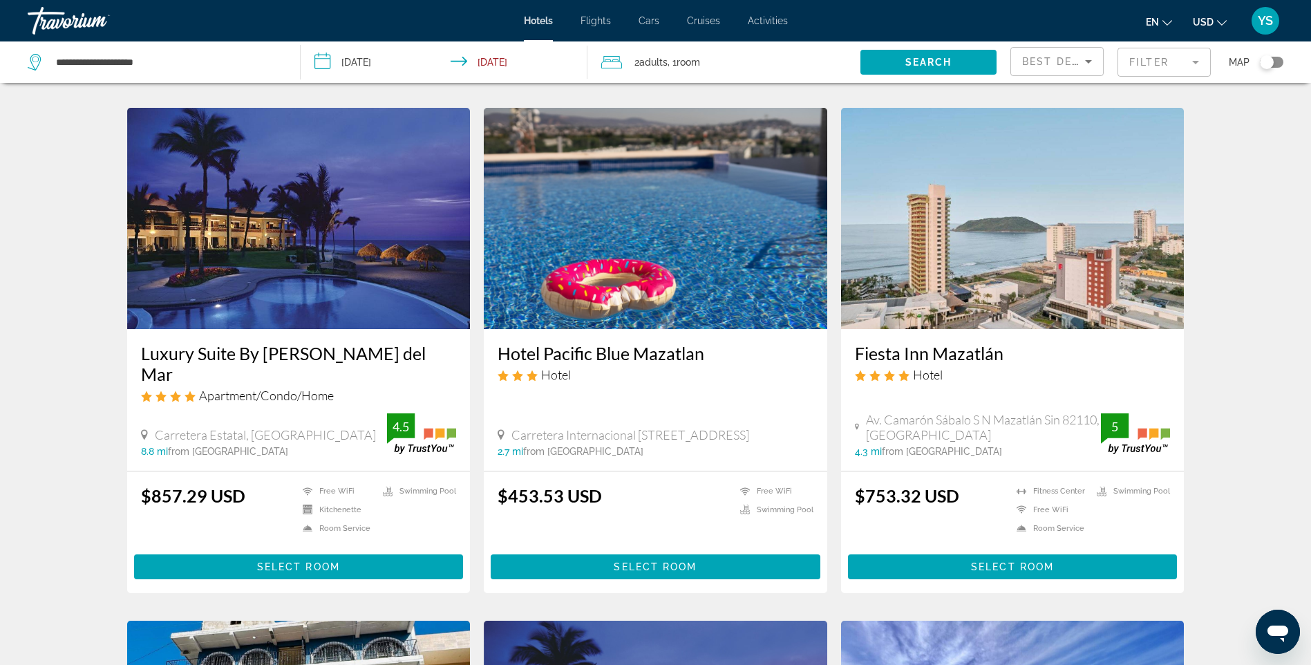
click at [256, 217] on img "Main content" at bounding box center [298, 218] width 343 height 221
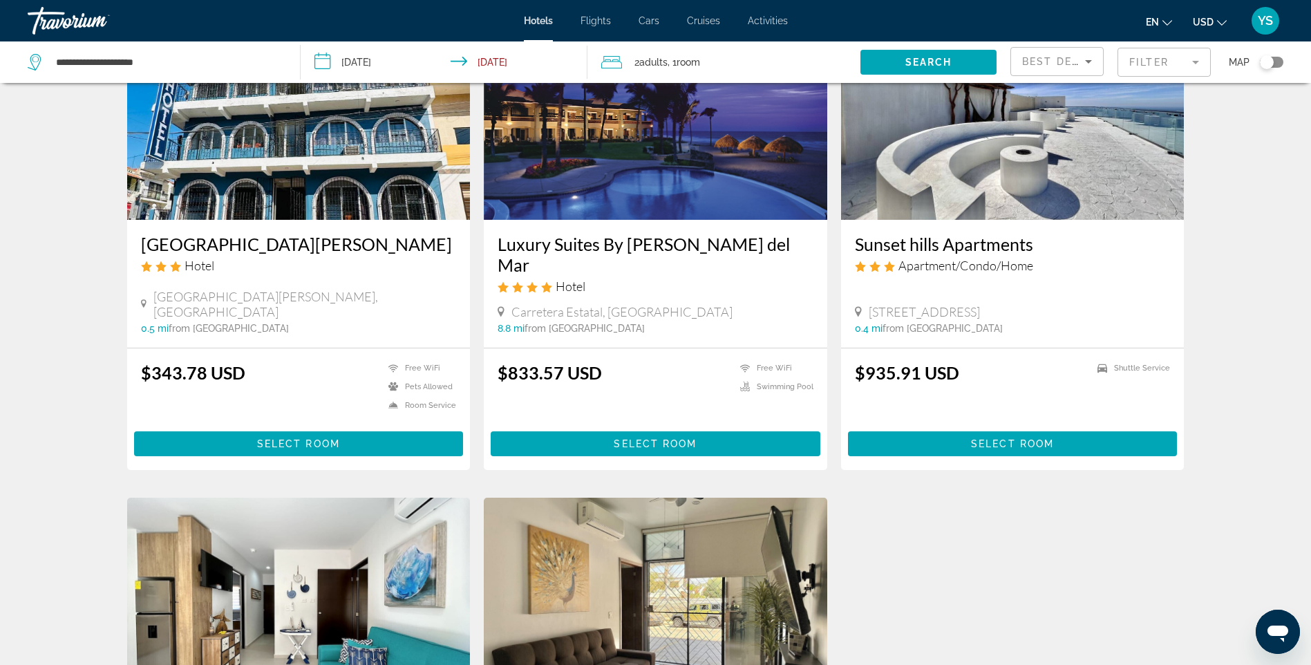
scroll to position [967, 0]
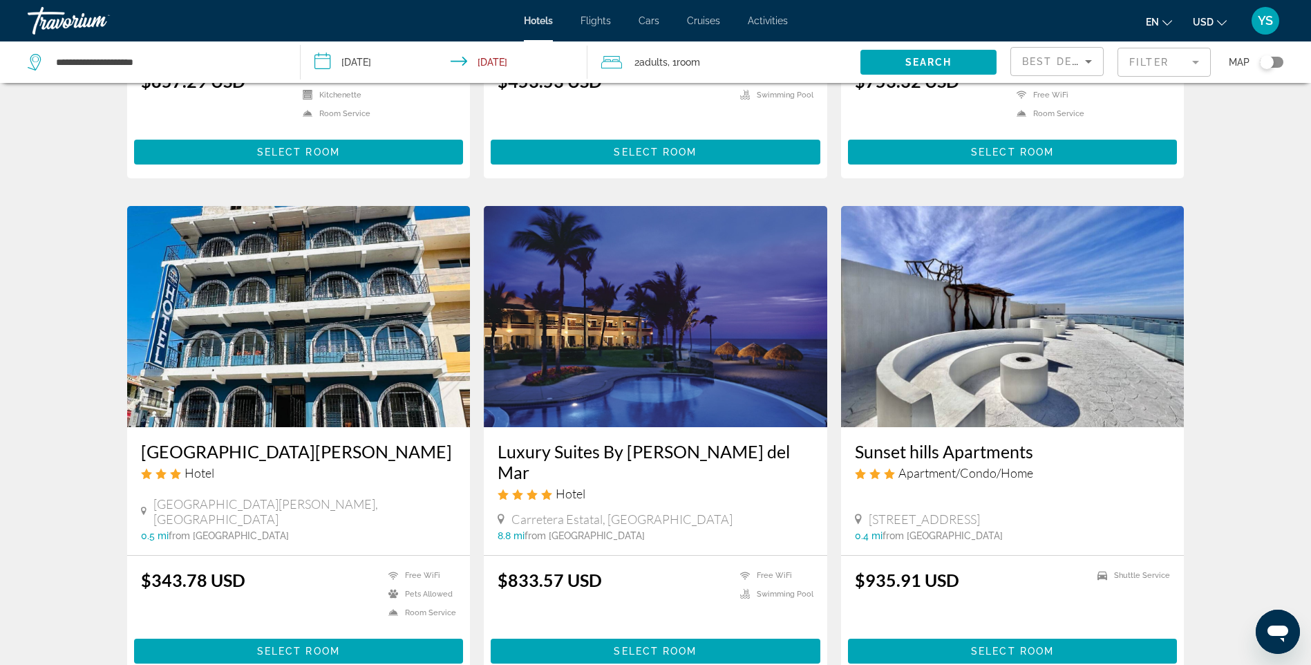
click at [687, 317] on img "Main content" at bounding box center [655, 316] width 343 height 221
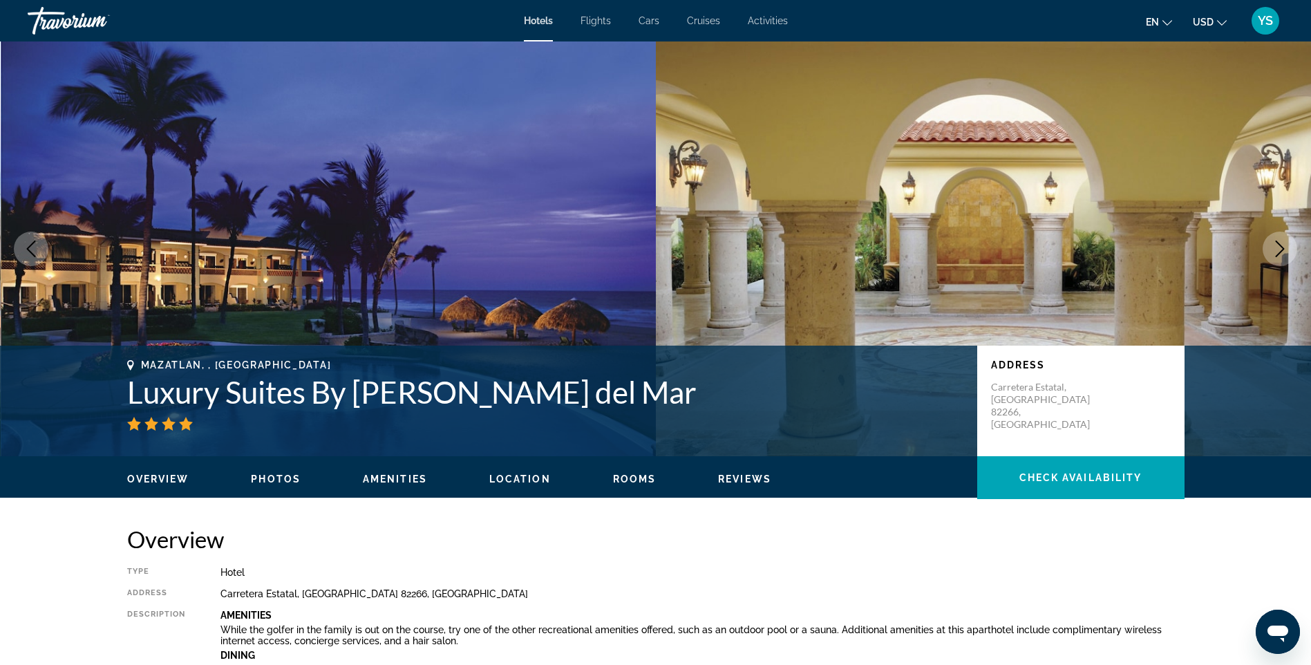
click at [1277, 244] on icon "Next image" at bounding box center [1279, 248] width 17 height 17
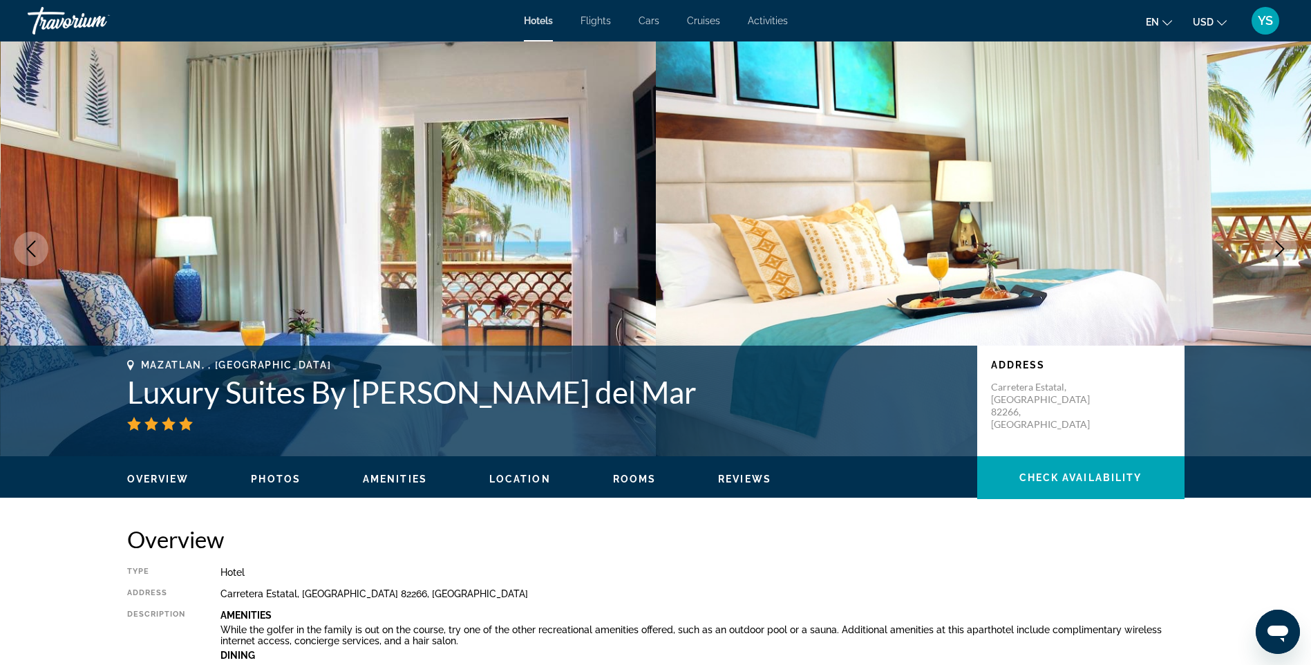
click at [1274, 249] on icon "Next image" at bounding box center [1279, 248] width 17 height 17
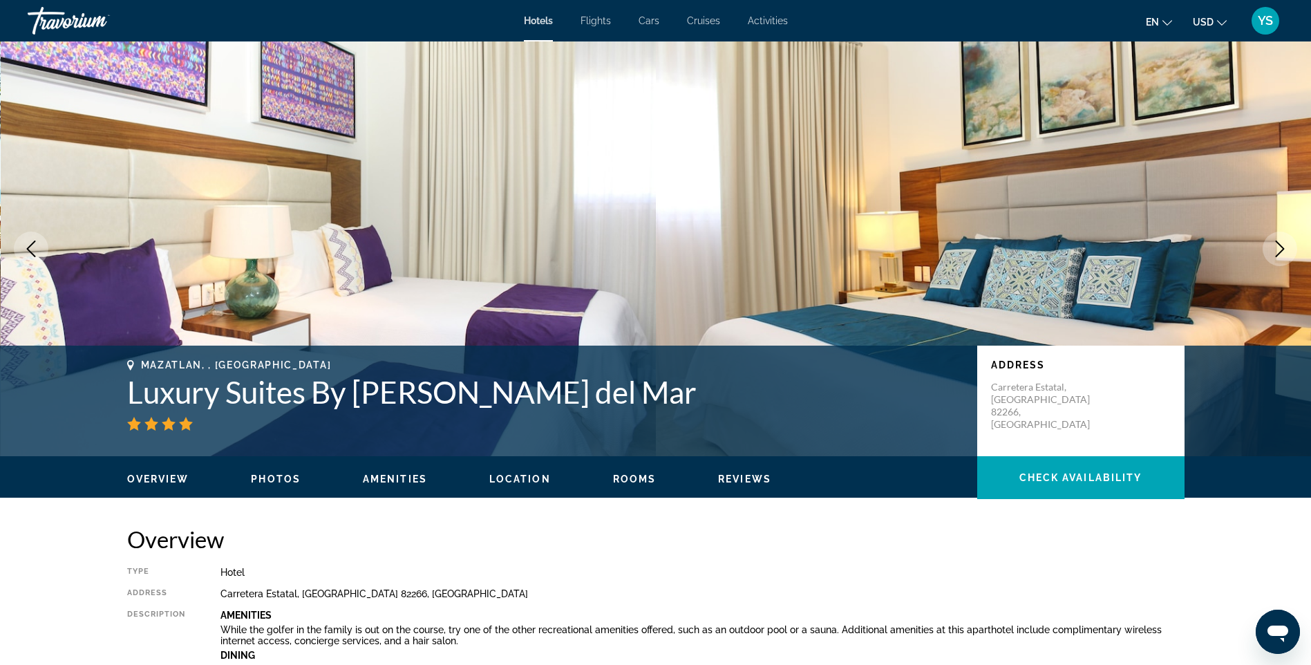
click at [1275, 249] on icon "Next image" at bounding box center [1279, 248] width 17 height 17
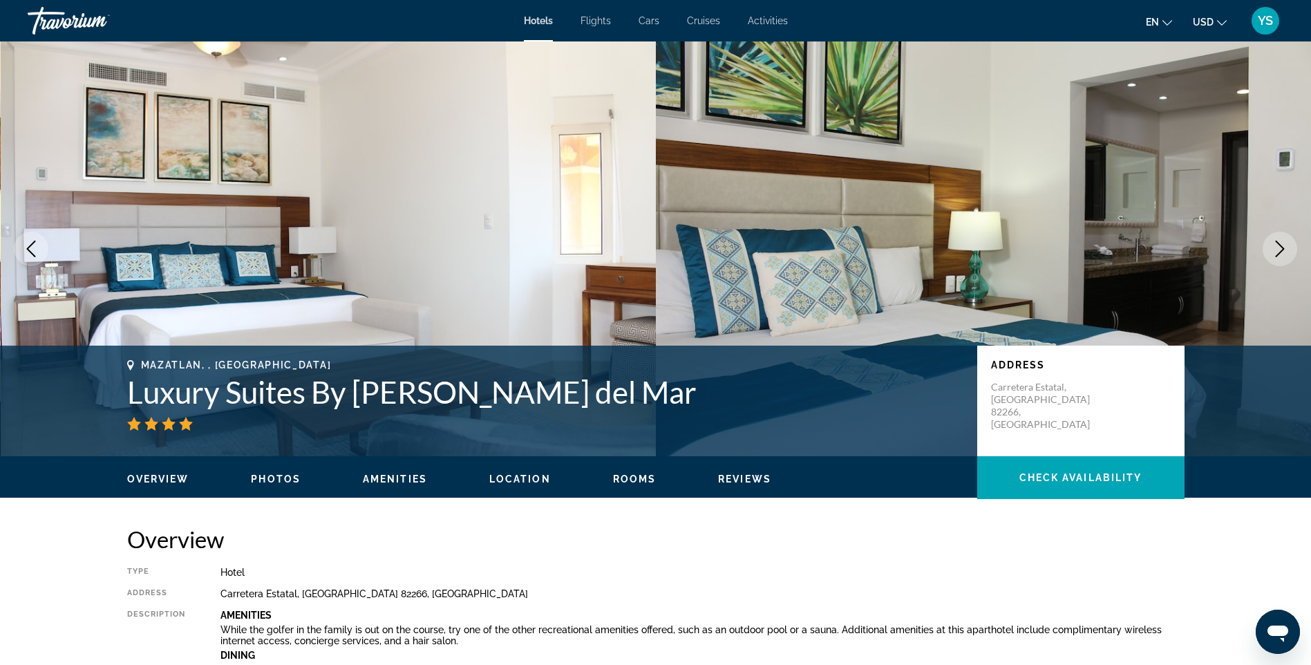
click at [1275, 249] on icon "Next image" at bounding box center [1279, 248] width 17 height 17
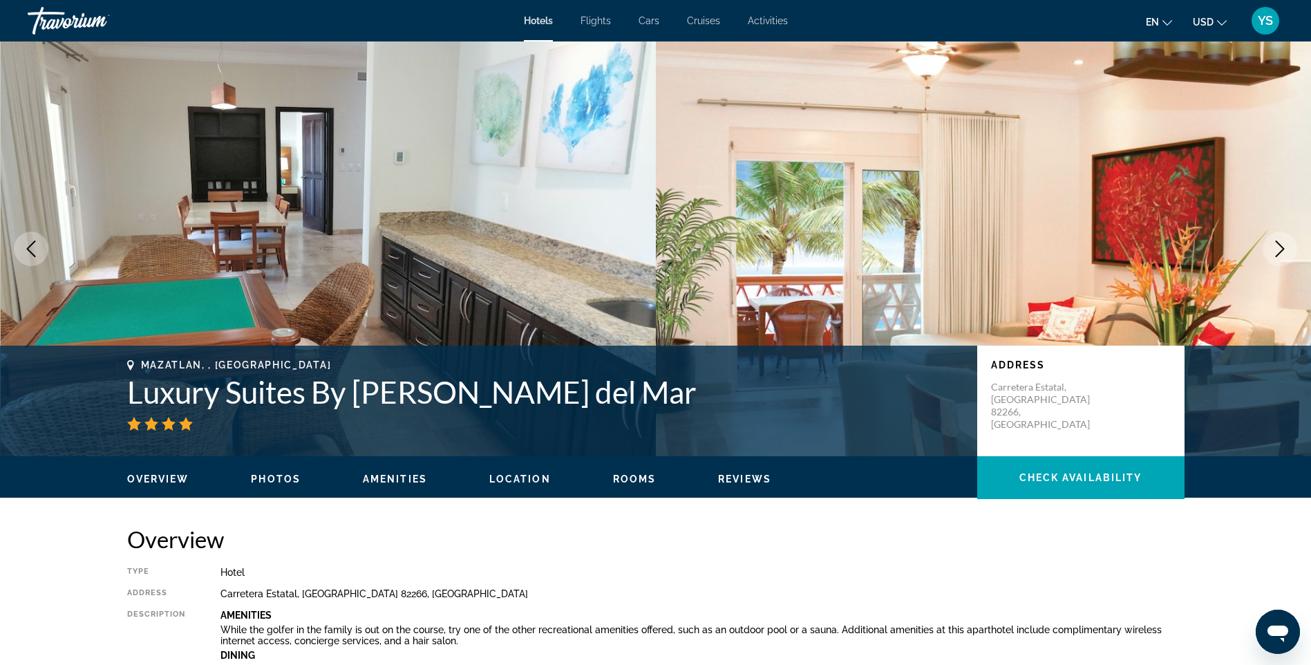
click at [1275, 249] on icon "Next image" at bounding box center [1279, 248] width 17 height 17
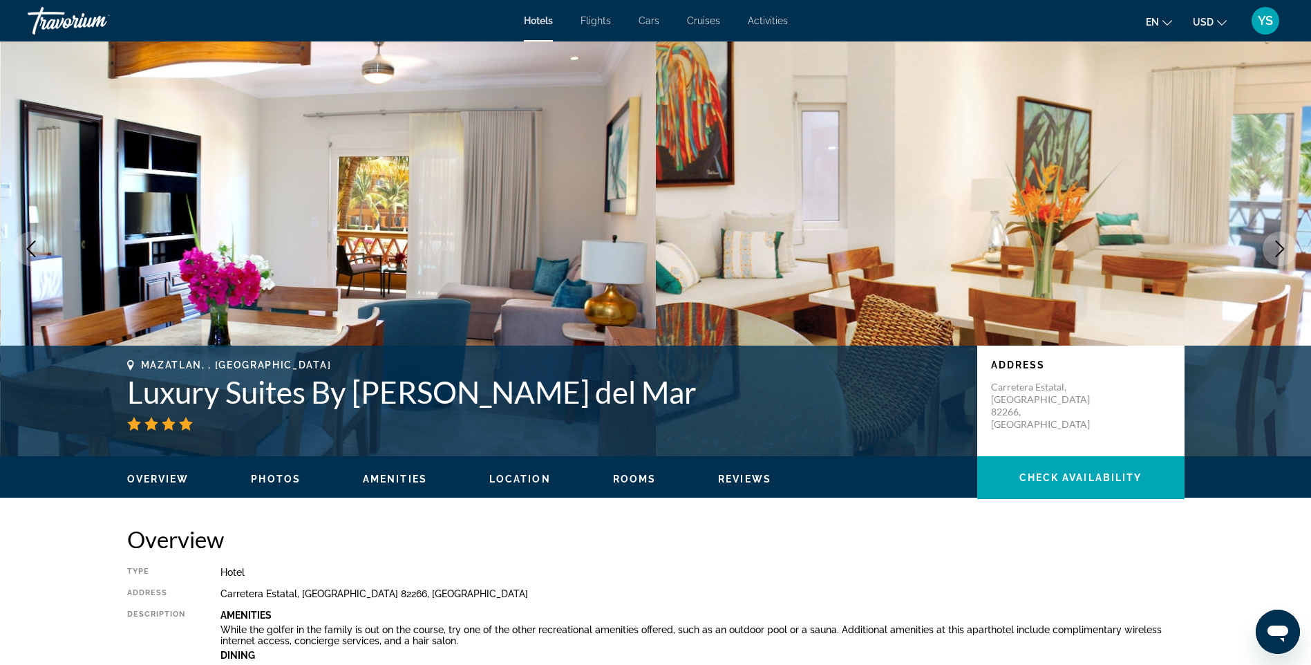
click at [1278, 247] on icon "Next image" at bounding box center [1279, 248] width 17 height 17
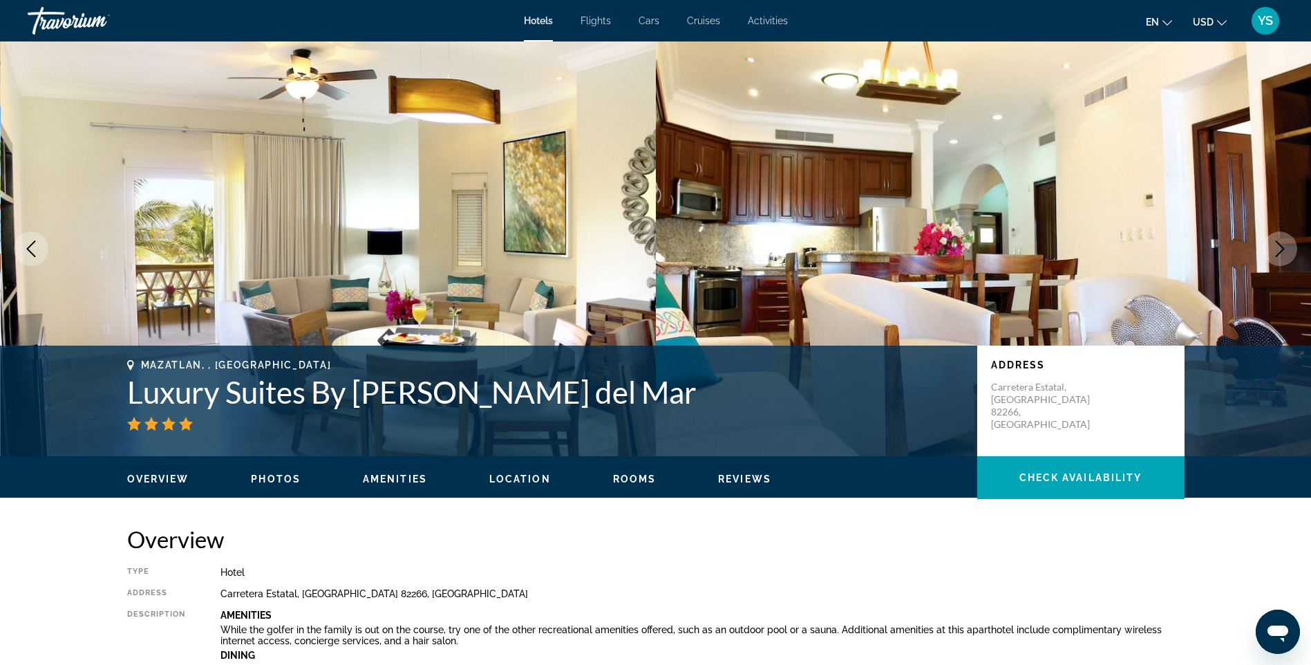
click at [1274, 247] on icon "Next image" at bounding box center [1279, 248] width 17 height 17
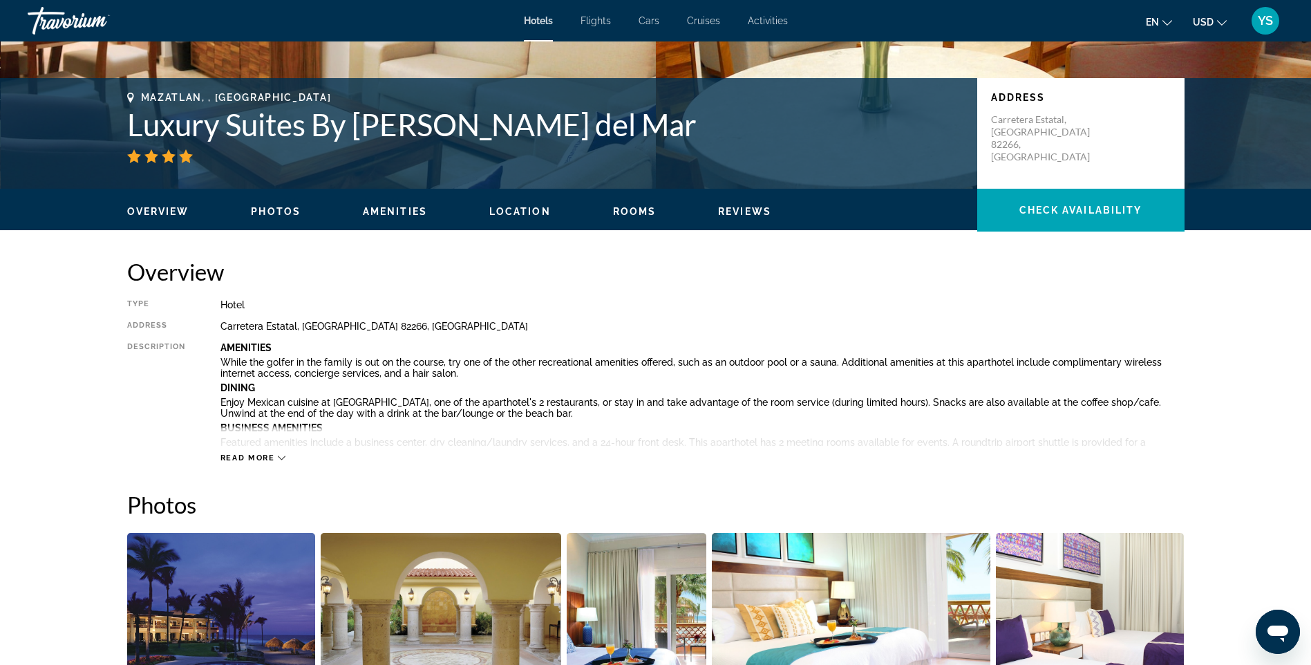
scroll to position [345, 0]
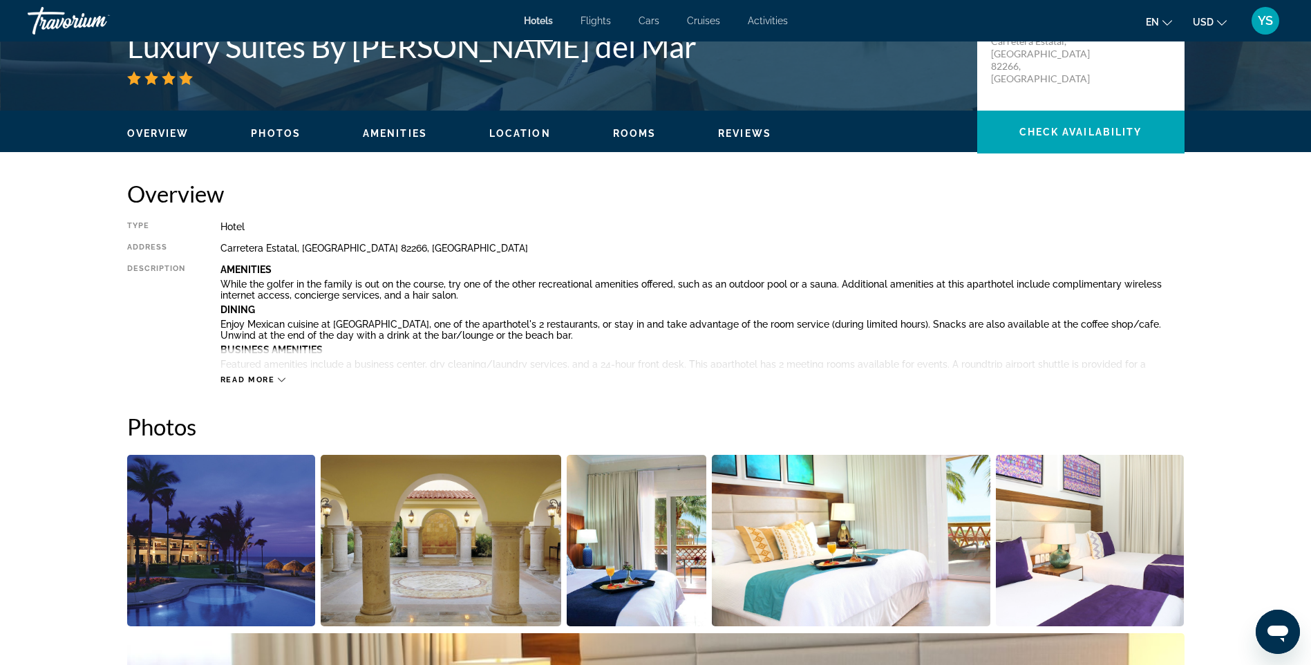
click at [246, 377] on span "Read more" at bounding box center [247, 379] width 55 height 9
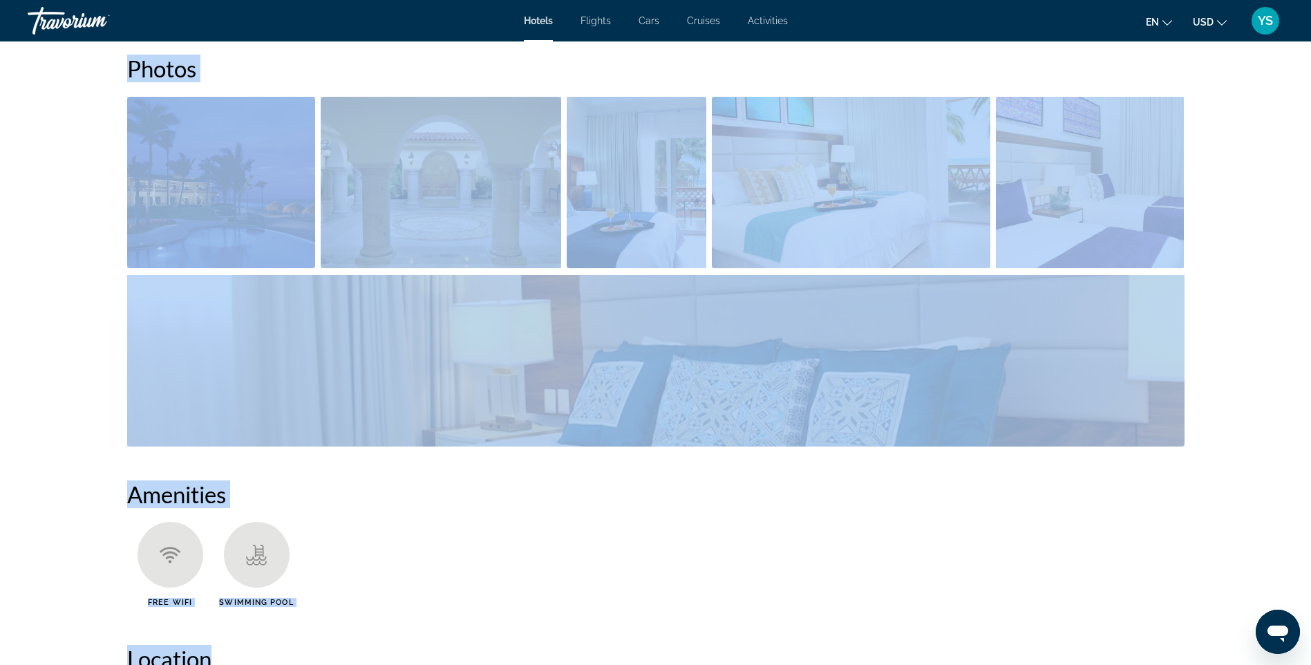
scroll to position [1368, 0]
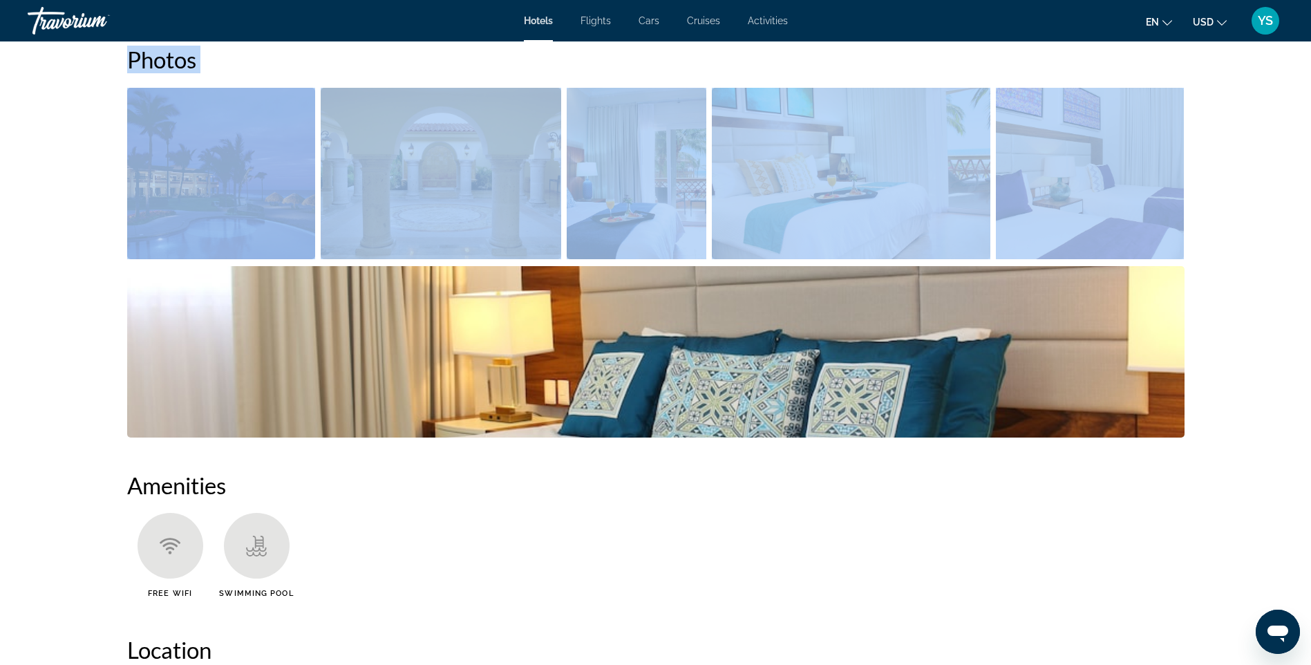
drag, startPoint x: 219, startPoint y: 87, endPoint x: 1220, endPoint y: 73, distance: 1001.3
click at [1220, 73] on div "prev next Mazatlan, , Mexico Luxury Suites By Estrella del Mar Address Carreter…" at bounding box center [655, 255] width 1311 height 3164
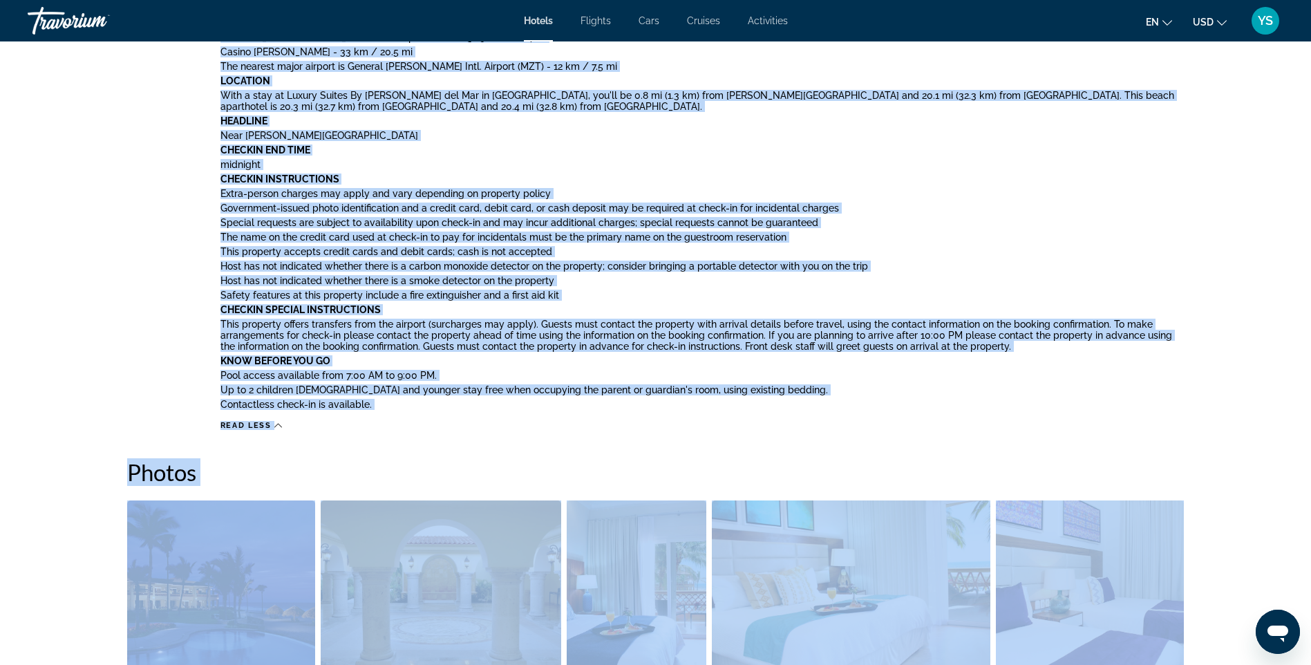
scroll to position [953, 0]
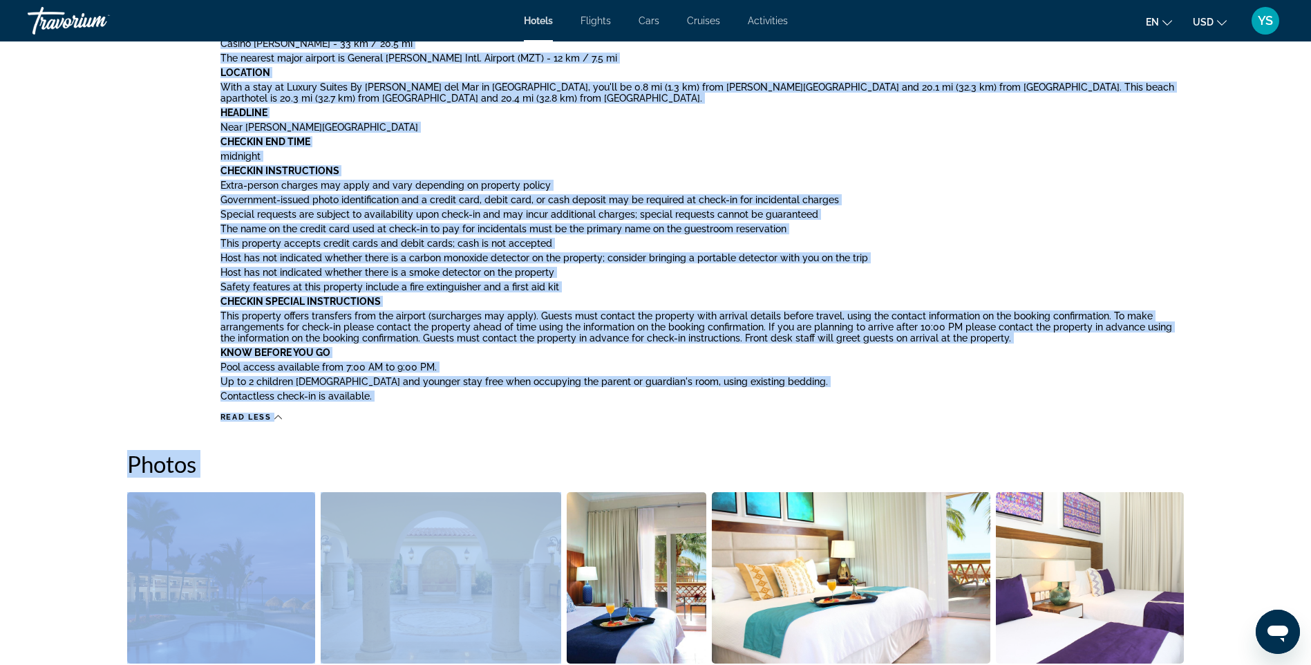
scroll to position [966, 0]
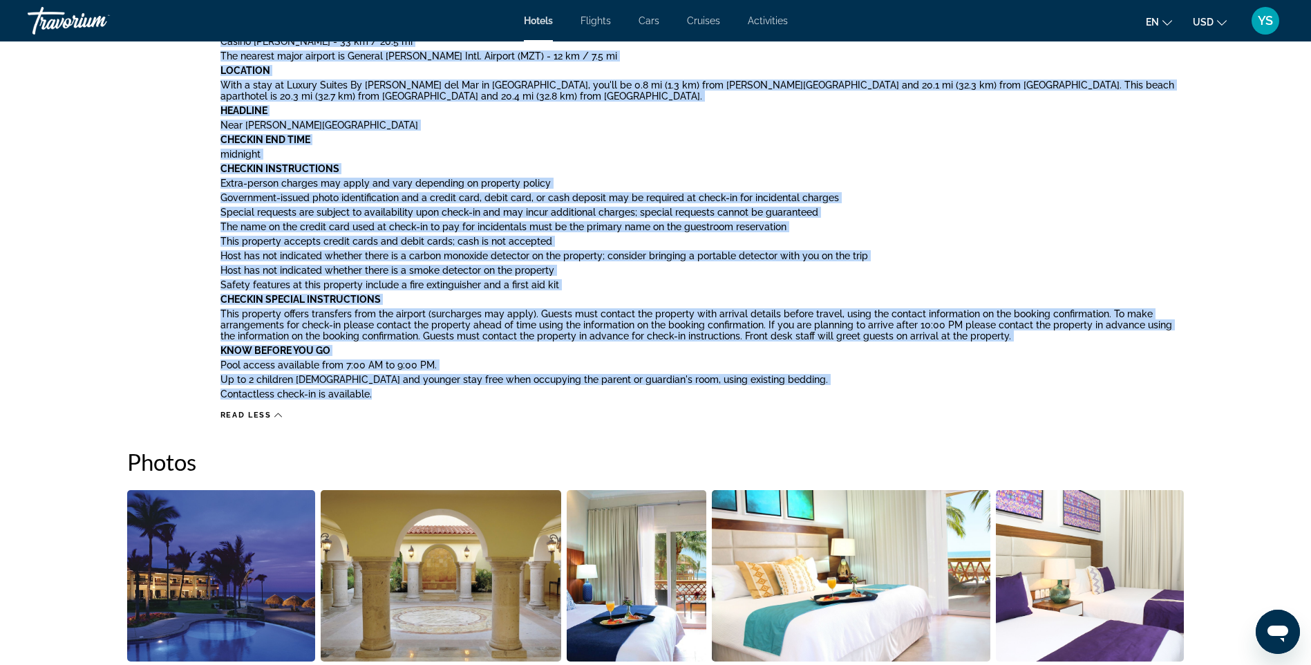
drag, startPoint x: 221, startPoint y: 283, endPoint x: 511, endPoint y: 397, distance: 311.1
click at [511, 397] on div "Amenities While the golfer in the family is out on the course, try one of the o…" at bounding box center [702, 22] width 964 height 759
copy div "Amenities While the golfer in the family is out on the course, try one of the o…"
click at [707, 149] on p "midnight" at bounding box center [702, 154] width 964 height 11
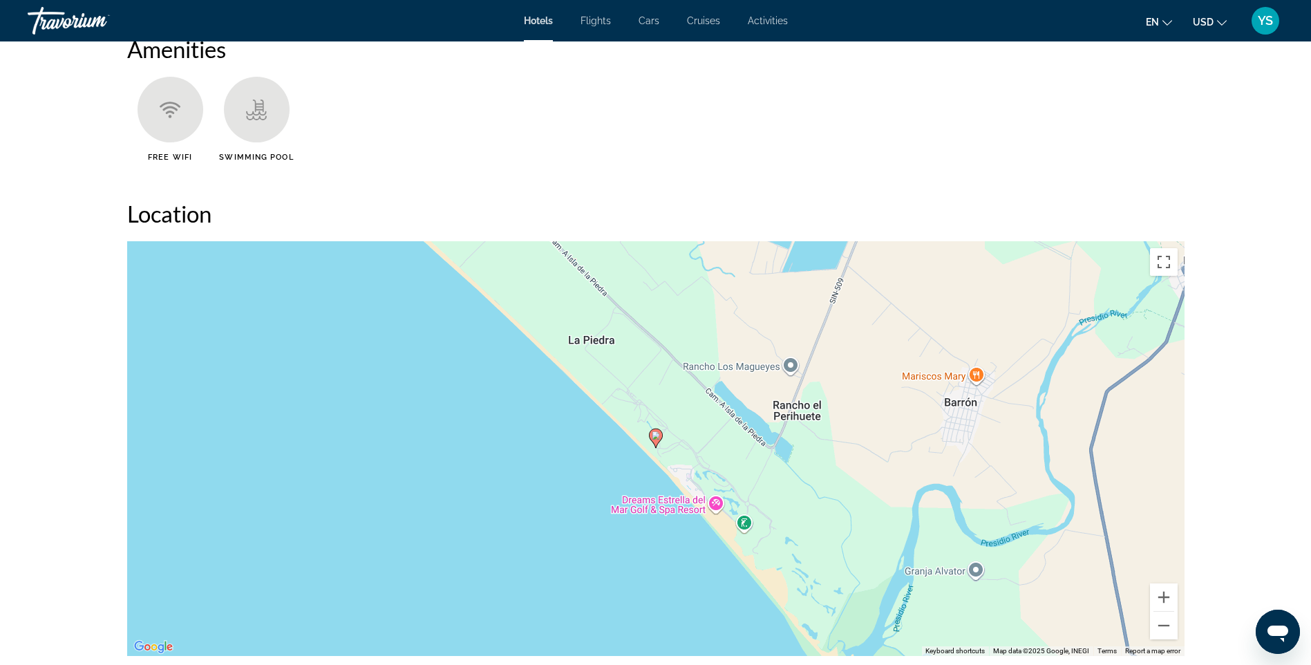
scroll to position [1795, 0]
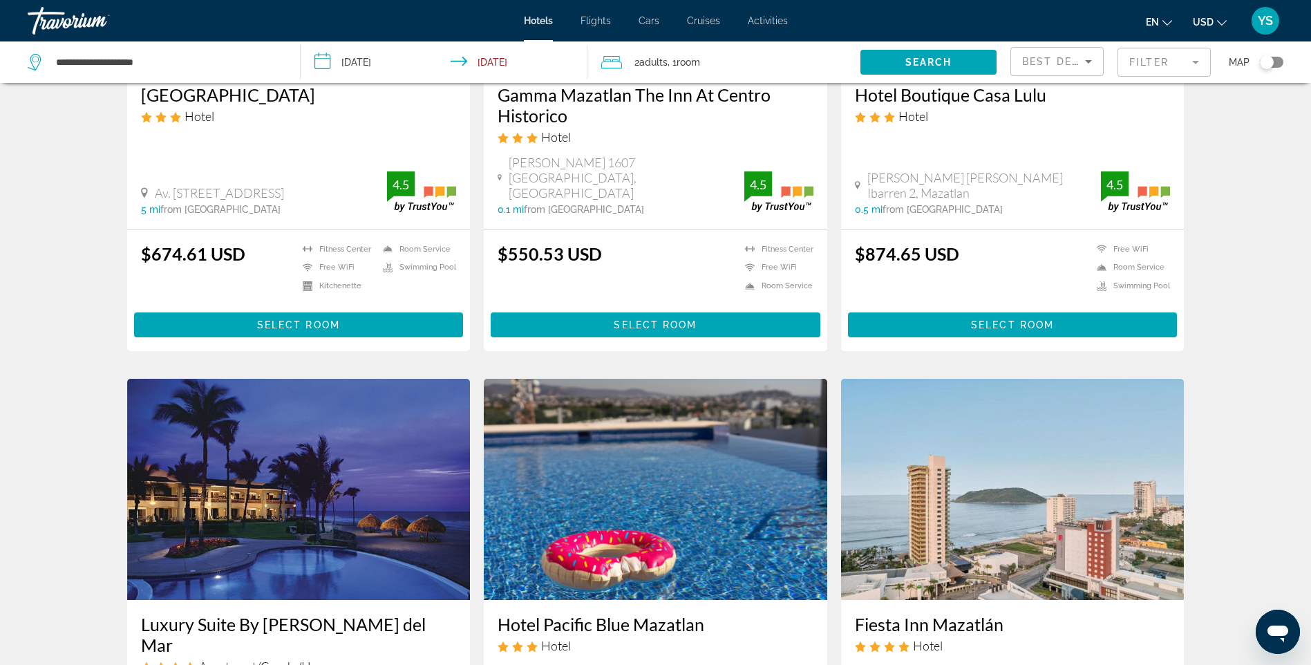
scroll to position [415, 0]
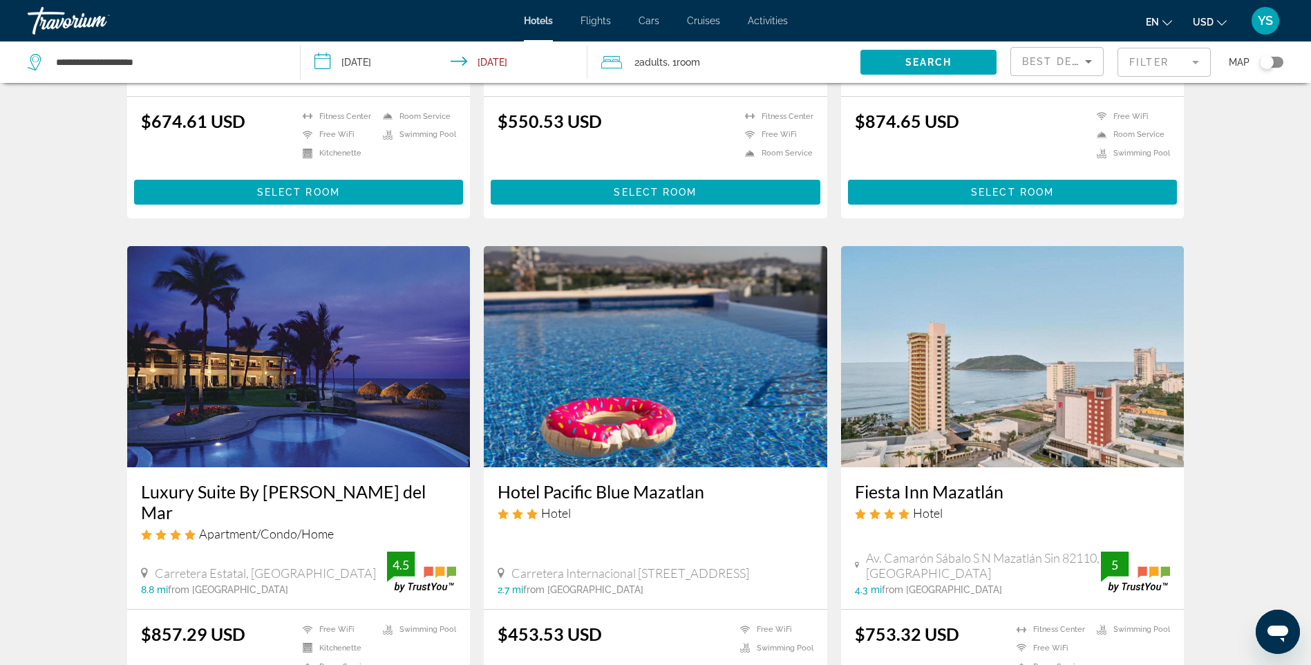
click at [337, 316] on img "Main content" at bounding box center [298, 356] width 343 height 221
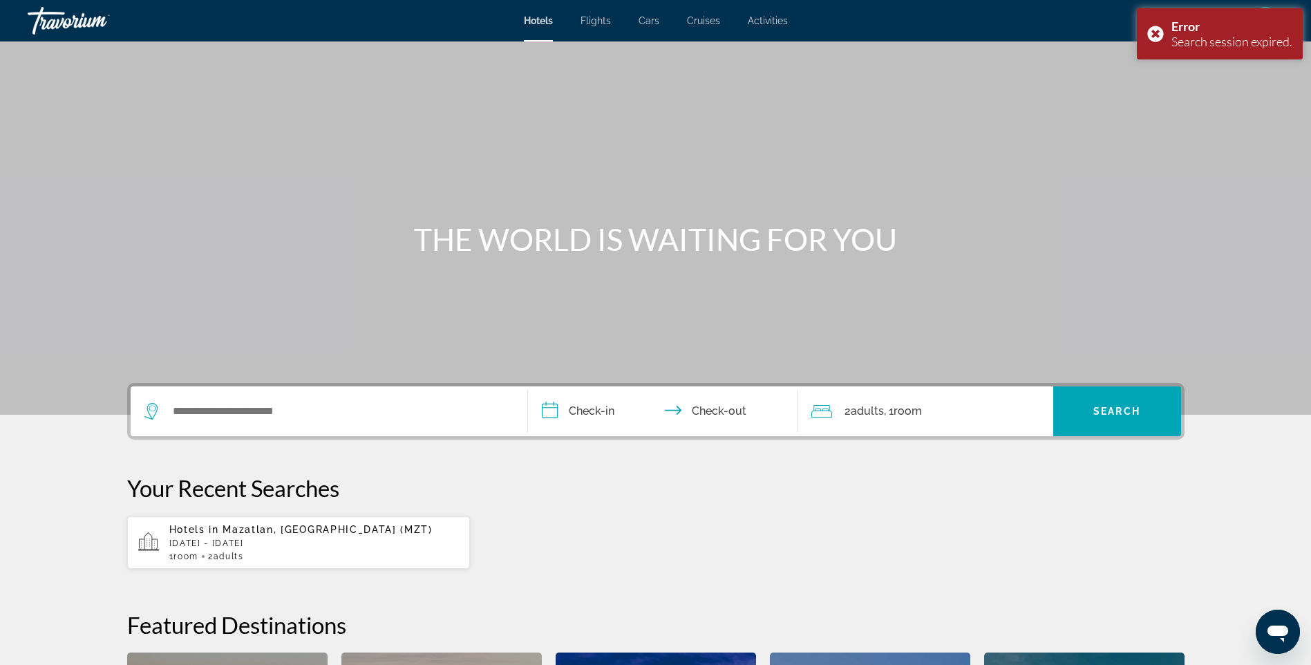
click at [249, 535] on div "Hotels in [GEOGRAPHIC_DATA], [GEOGRAPHIC_DATA] (MZT) [DATE] - [DATE] 1 Room roo…" at bounding box center [314, 542] width 290 height 37
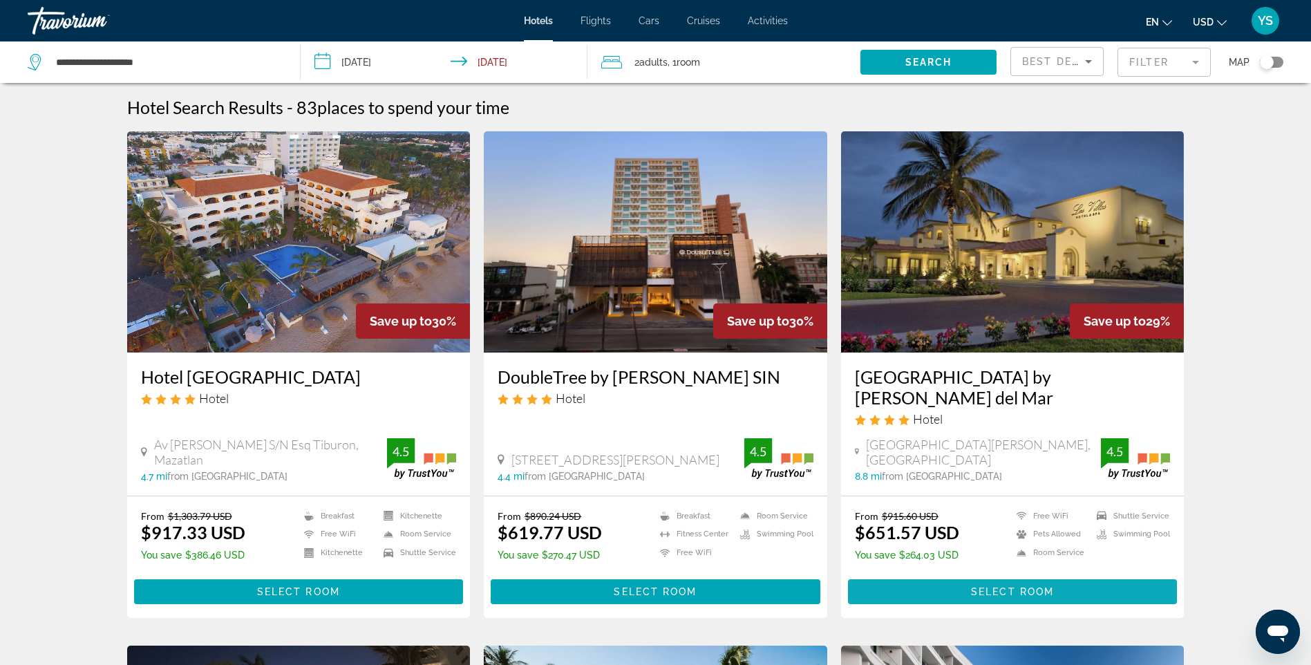
click at [998, 575] on span "Main content" at bounding box center [1013, 591] width 330 height 33
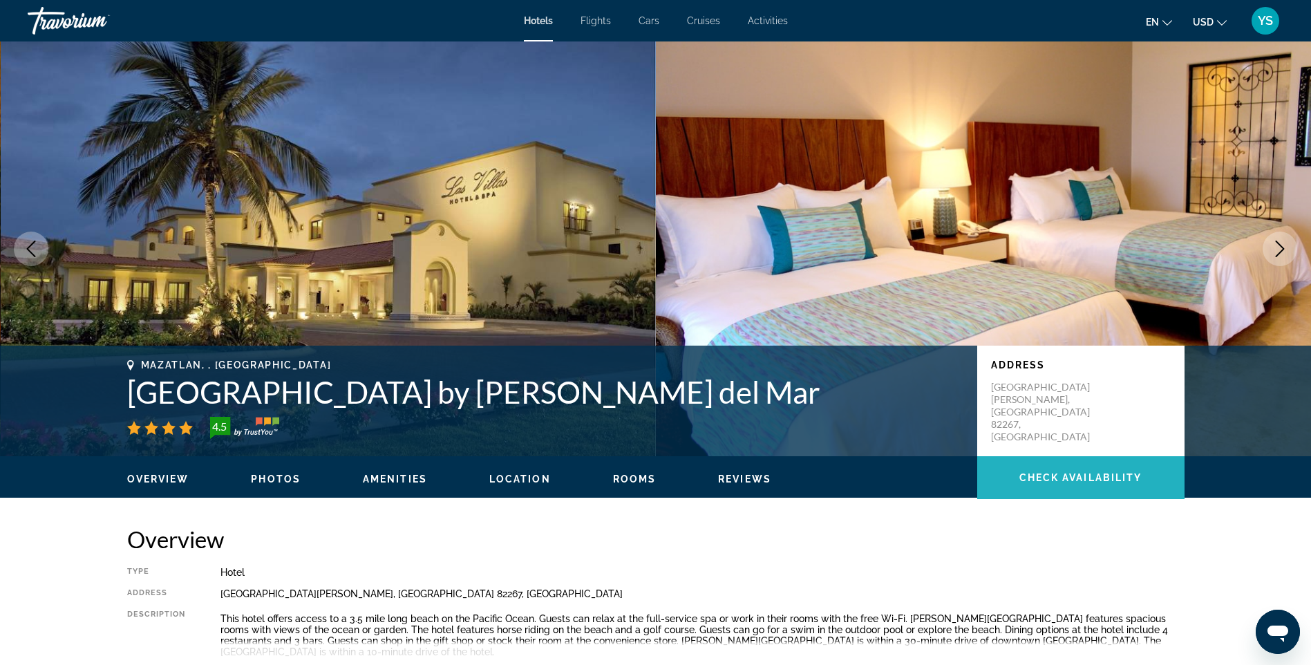
click at [1059, 475] on span "Check Availability" at bounding box center [1080, 477] width 123 height 11
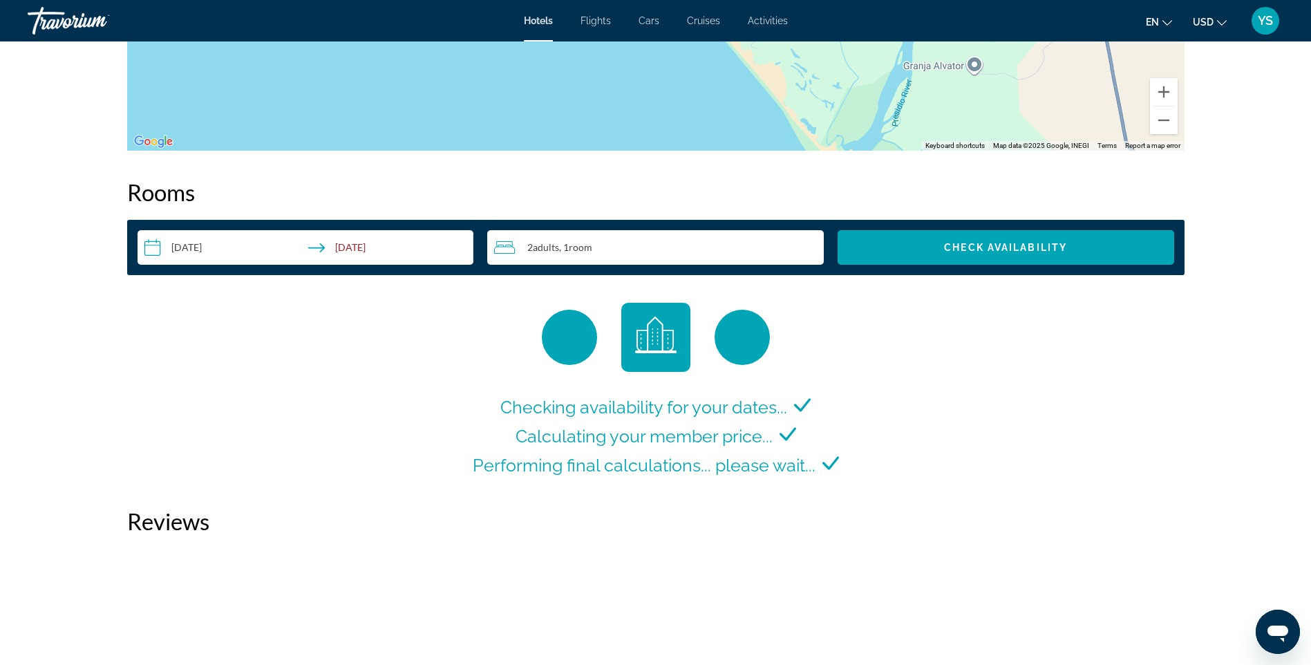
scroll to position [1696, 0]
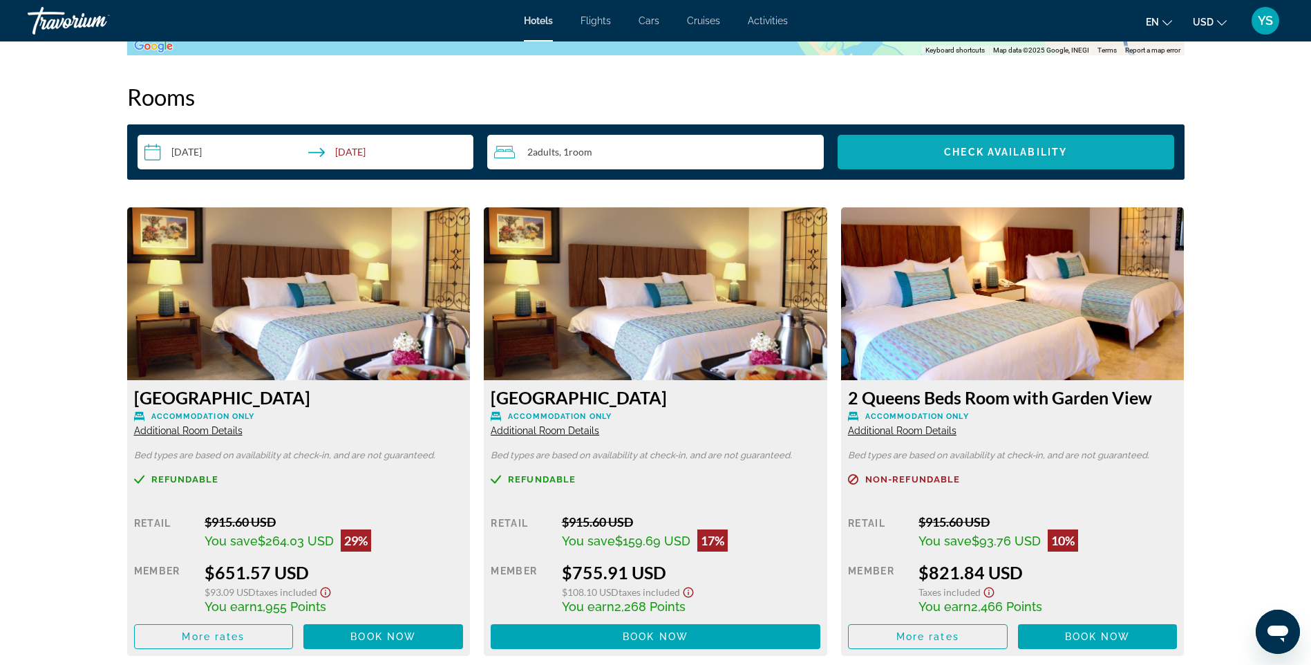
click at [1018, 146] on span "Search widget" at bounding box center [1005, 151] width 336 height 33
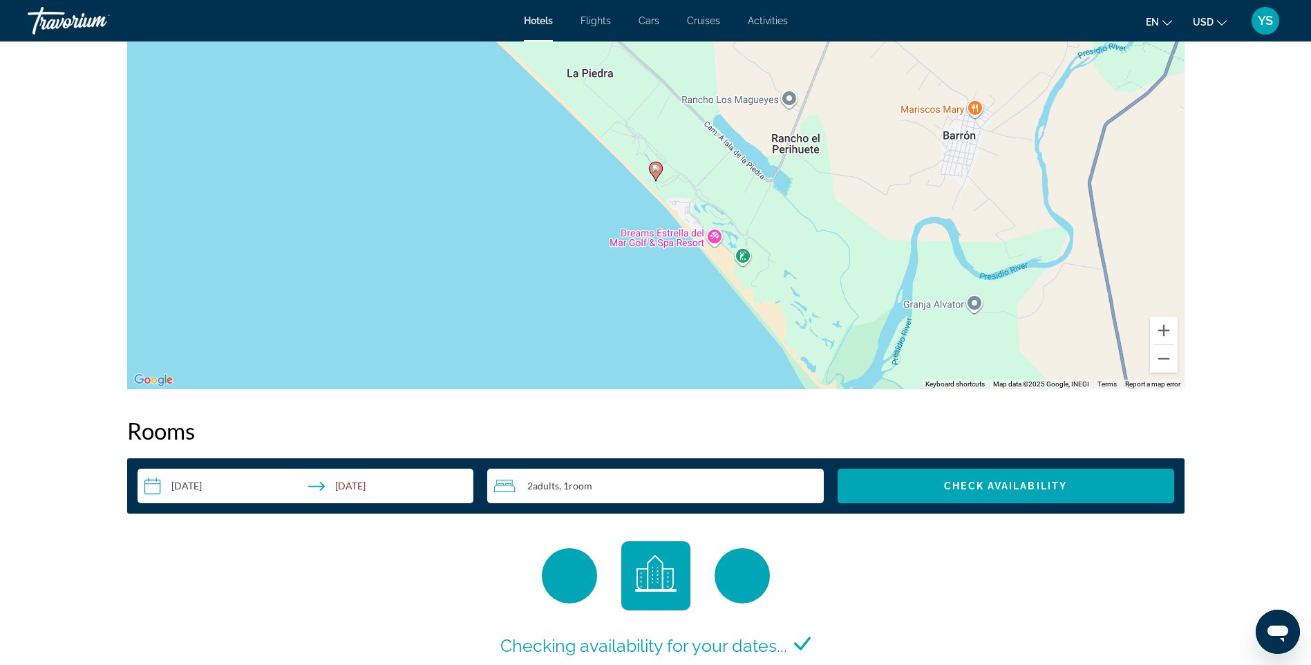
scroll to position [1351, 0]
